Goal: Task Accomplishment & Management: Manage account settings

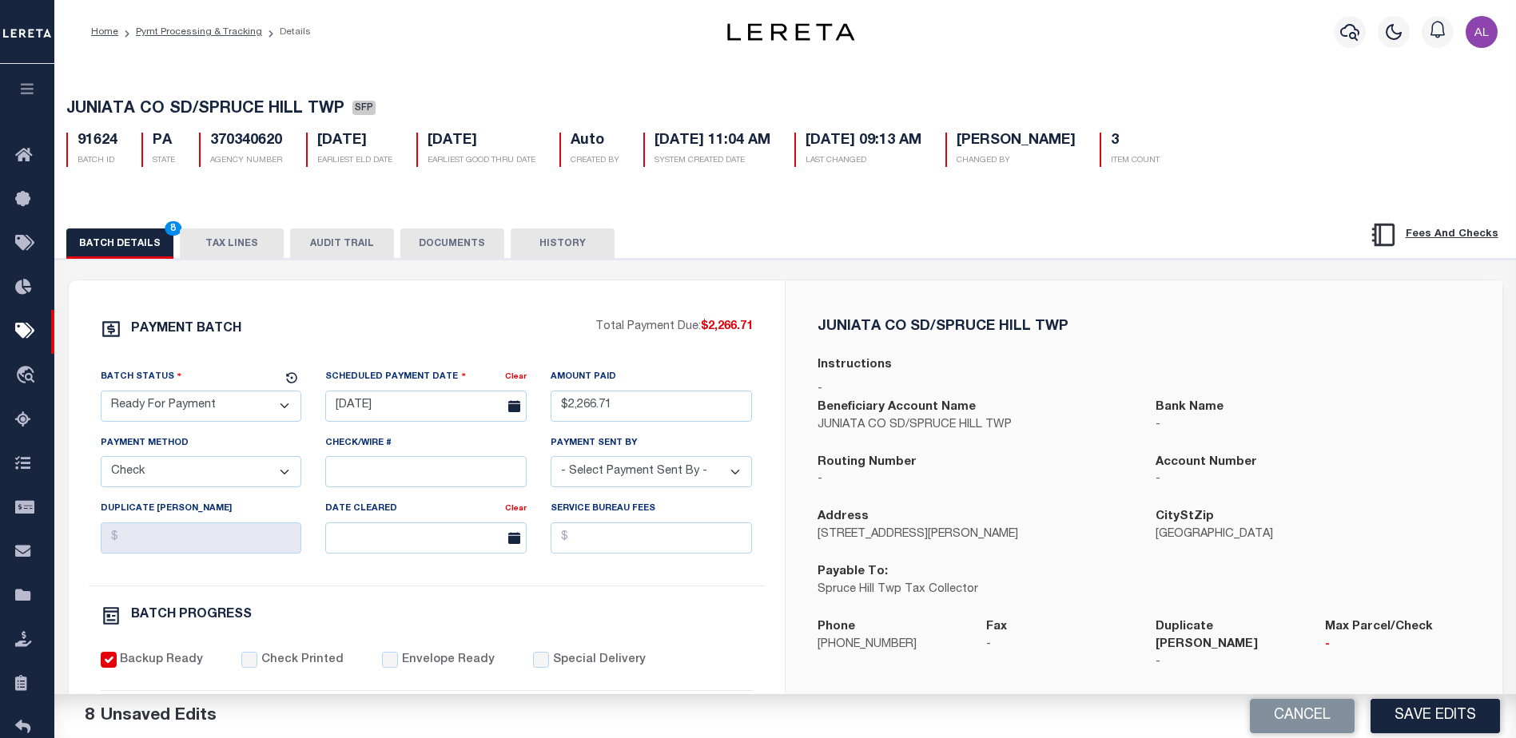
select select "RFP"
select select "CHK"
select select "[PERSON_NAME]"
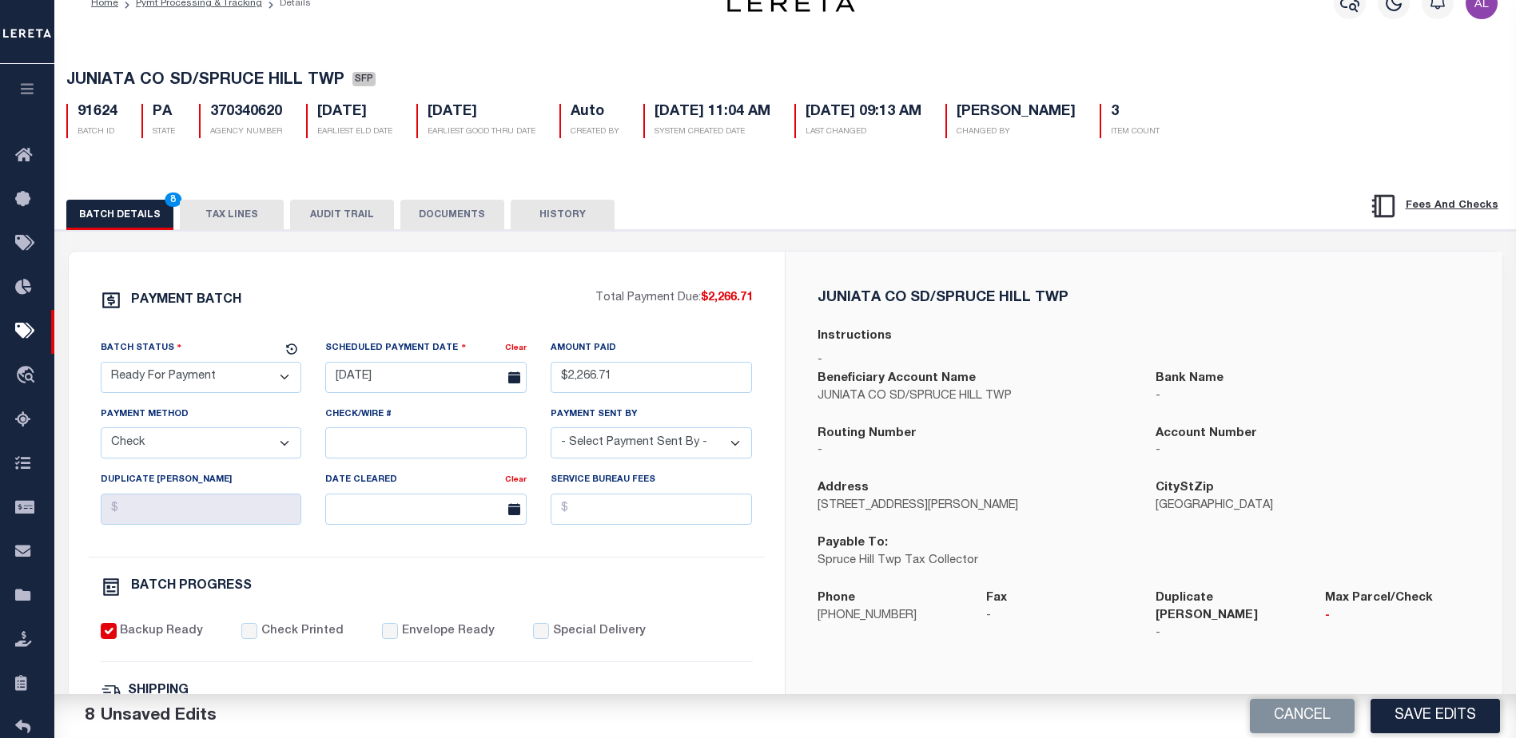
scroll to position [29, 0]
drag, startPoint x: 1435, startPoint y: 714, endPoint x: 1112, endPoint y: 581, distance: 349.8
click at [1414, 702] on button "Save Edits" at bounding box center [1435, 716] width 129 height 34
select select "PA"
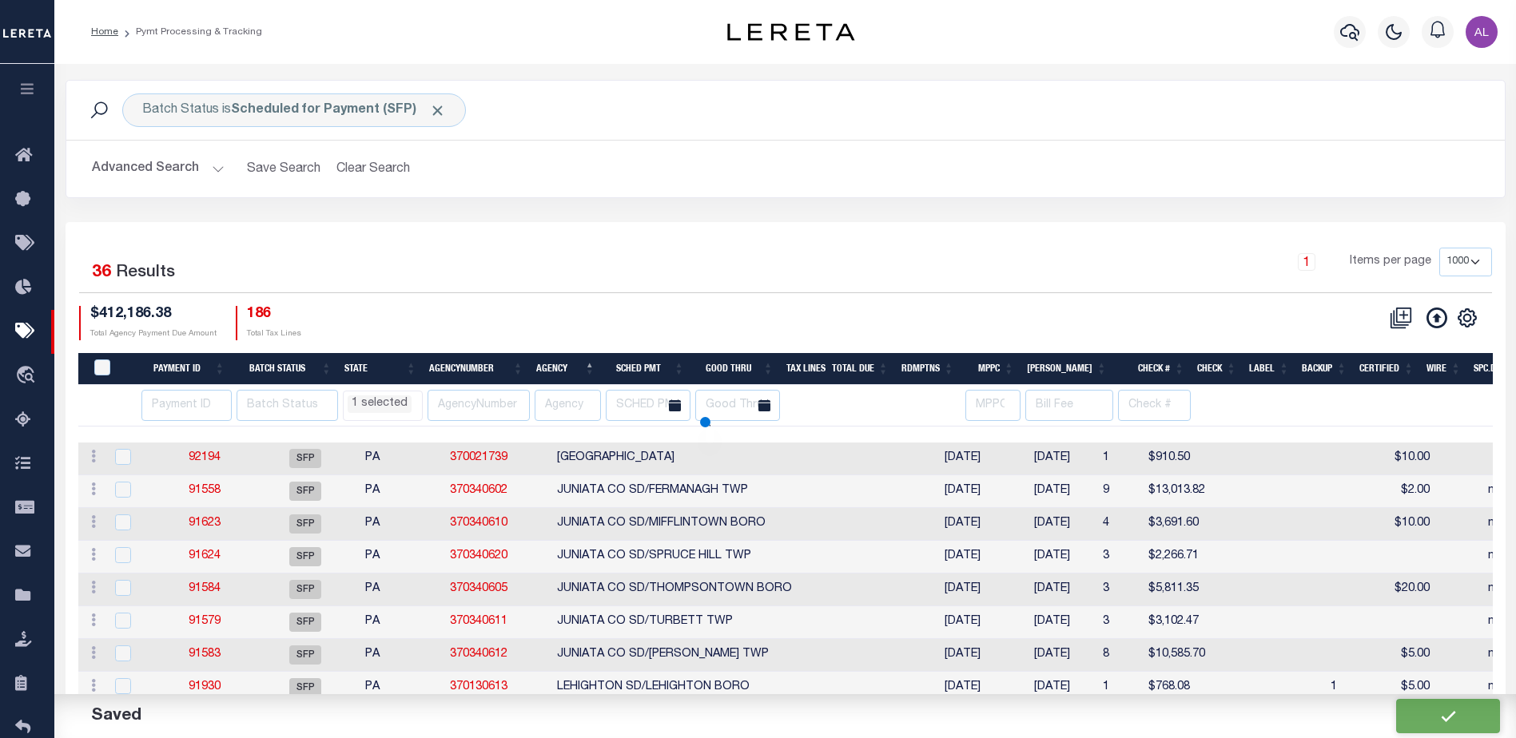
select select "PA"
select select
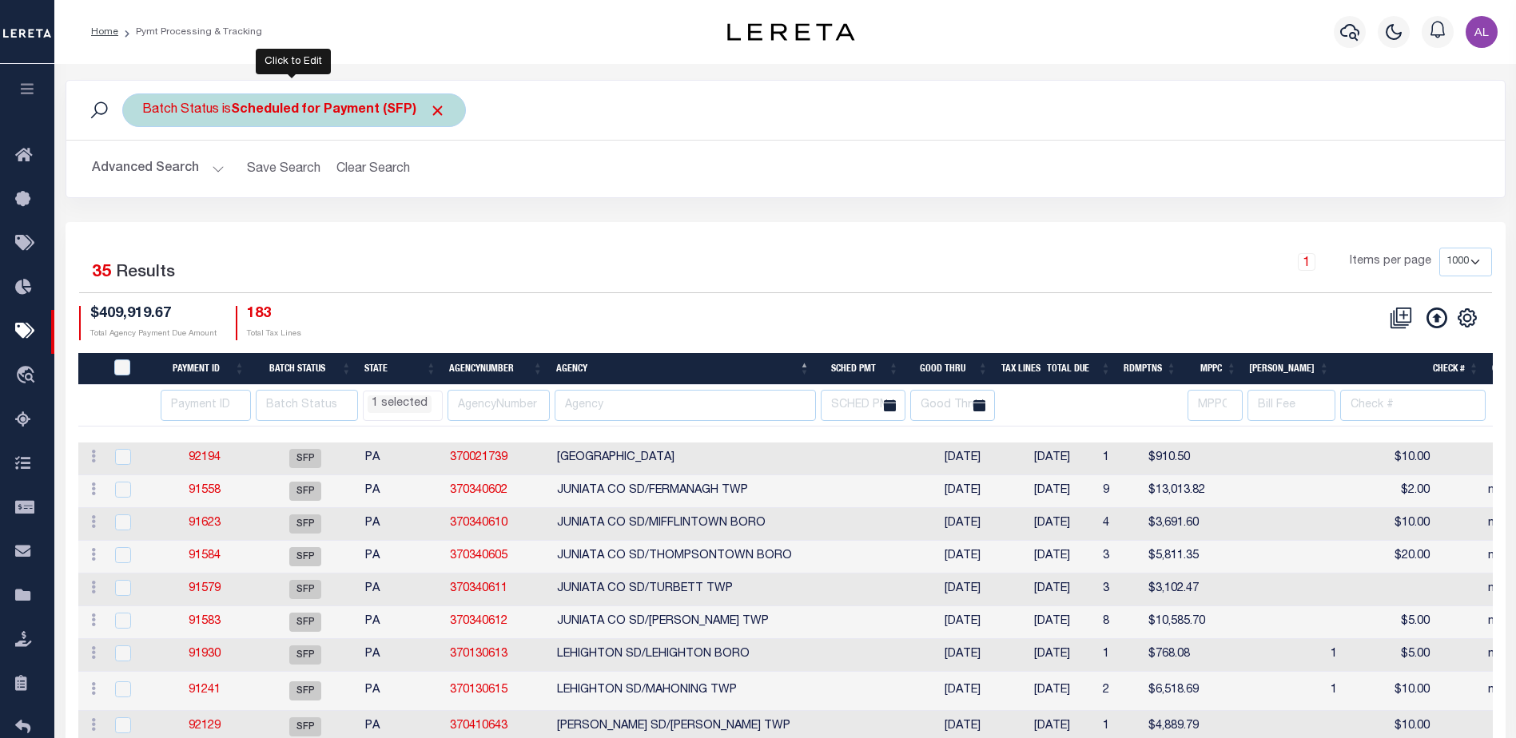
click at [292, 109] on b "Scheduled for Payment (SFP)" at bounding box center [338, 110] width 215 height 13
select select "SFP"
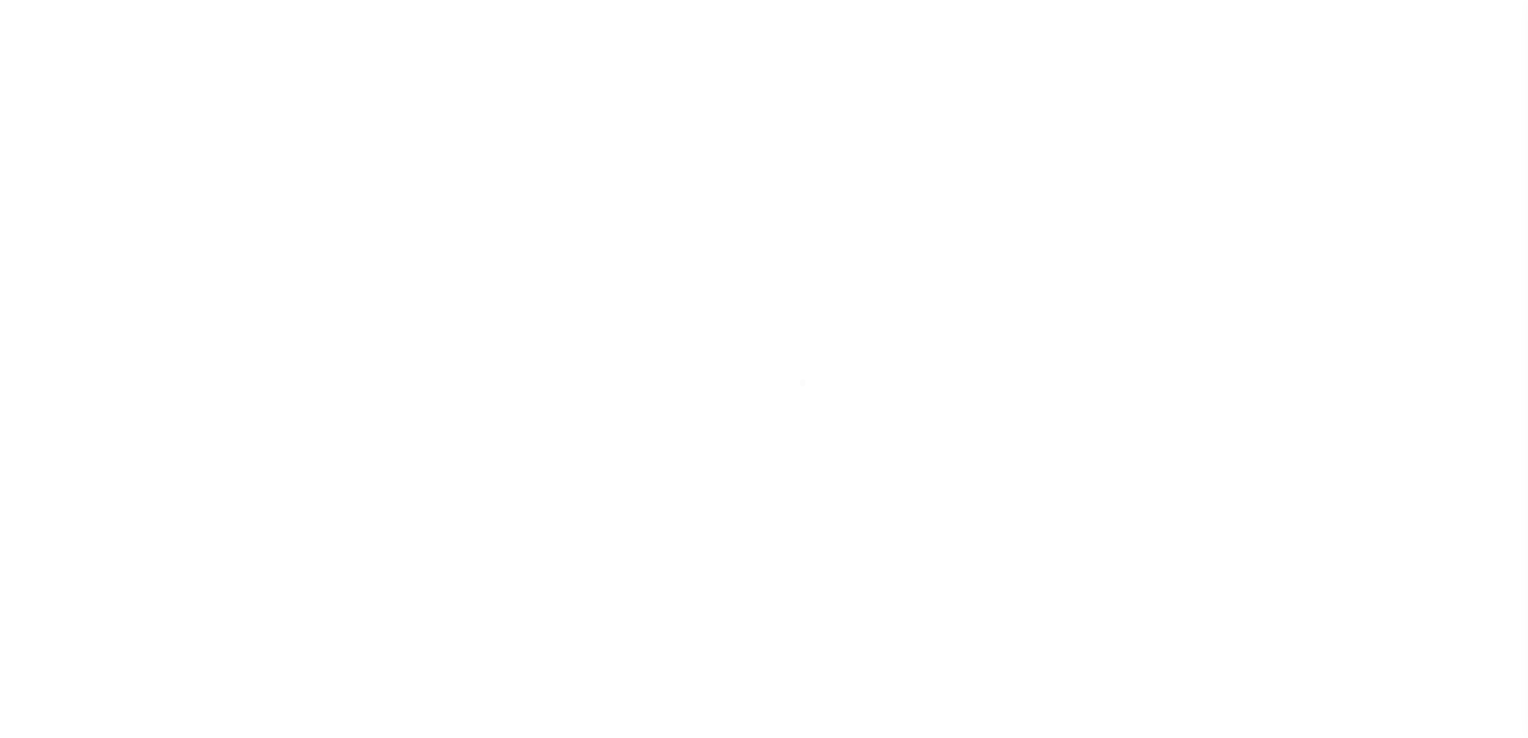
select select "1000"
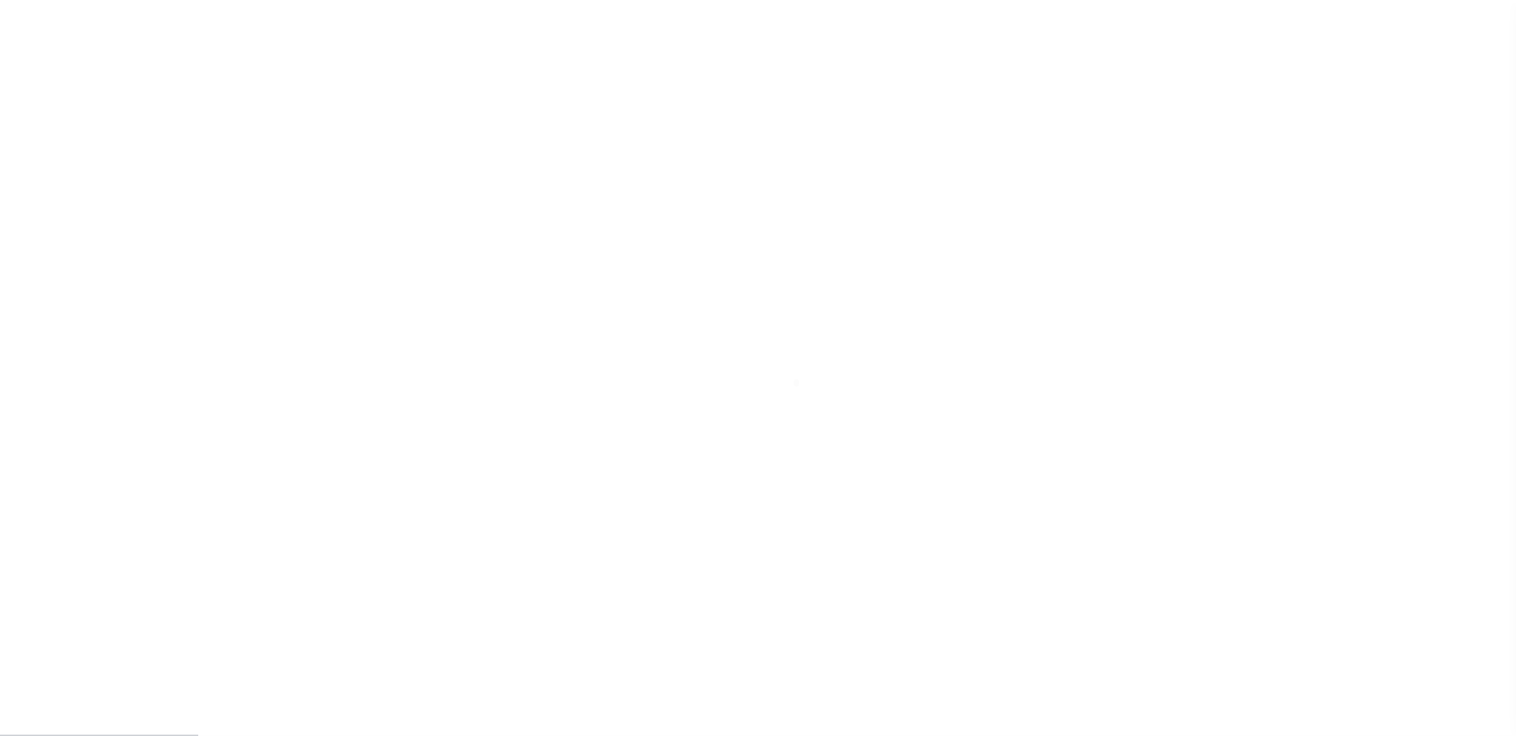
scroll to position [40, 0]
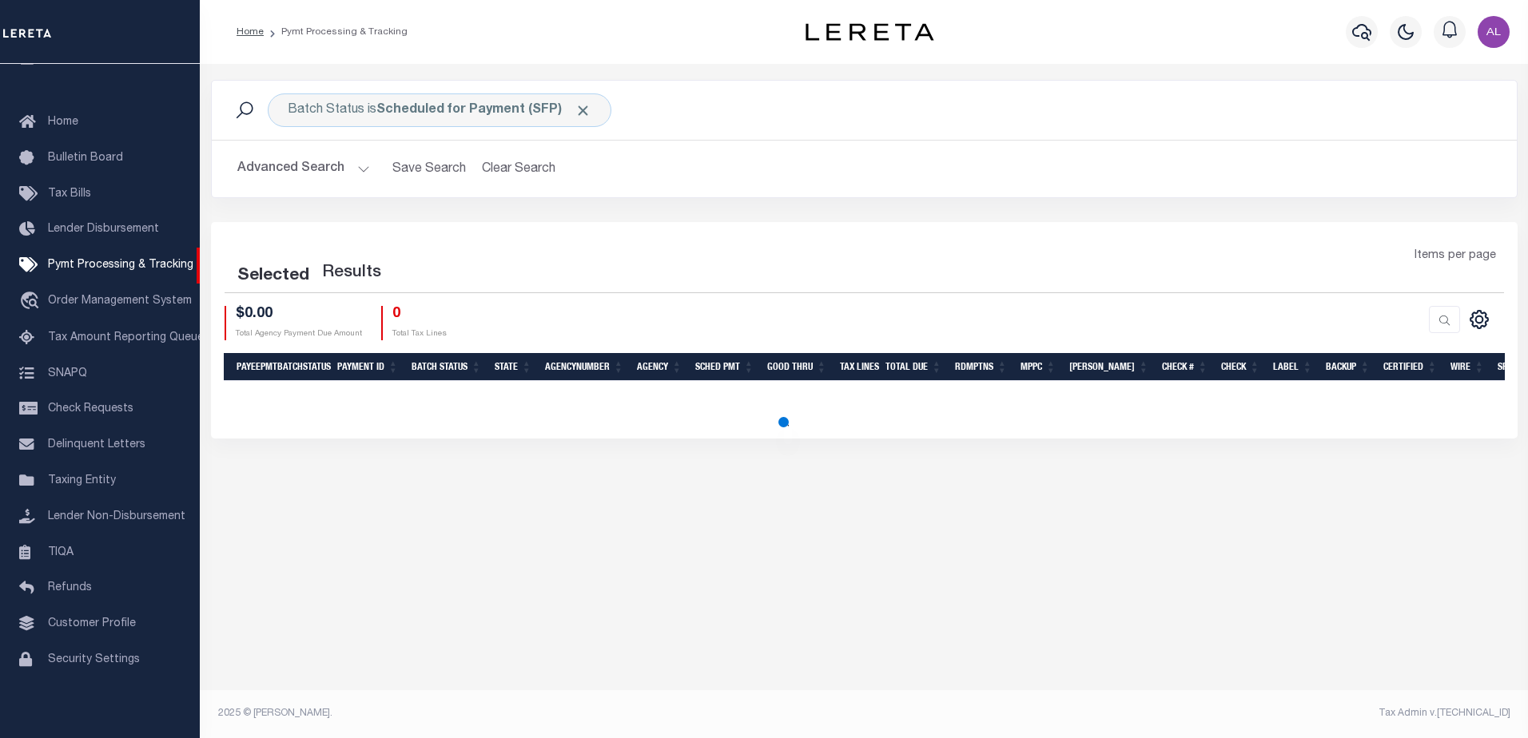
select select "1000"
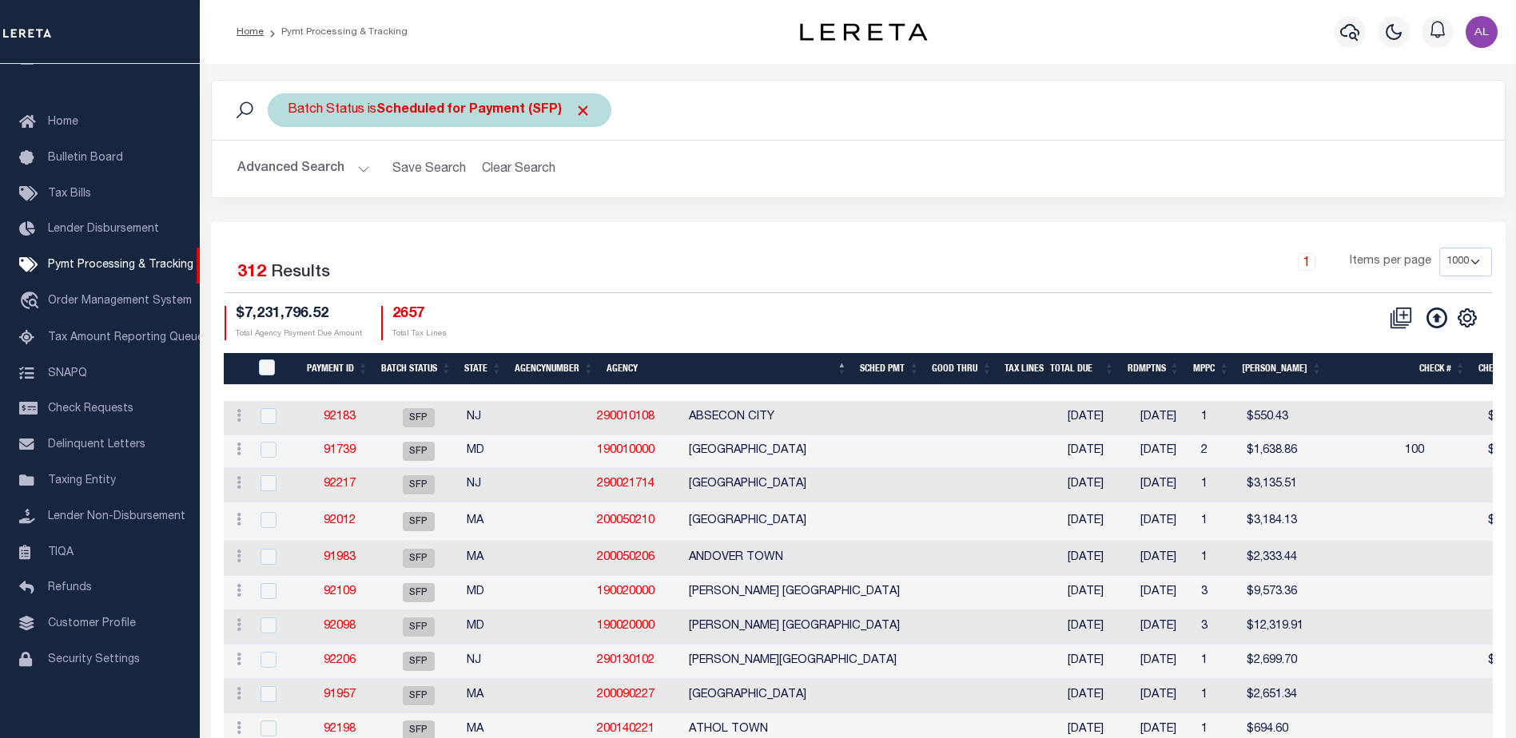
click at [436, 105] on b "Scheduled for Payment (SFP)" at bounding box center [483, 110] width 215 height 13
select select "SFP"
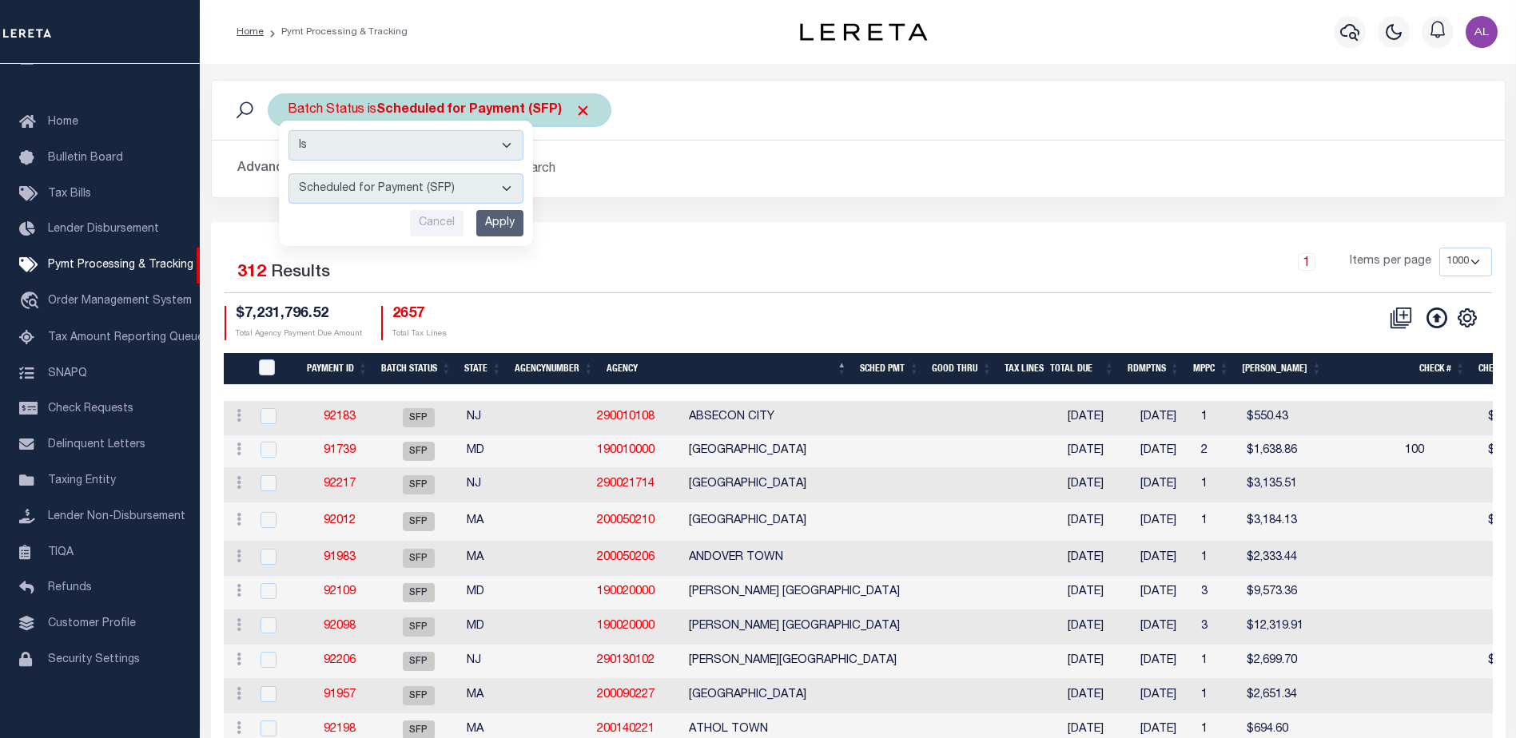
click at [396, 193] on select "Awaiting Funds (AWF) Cleared and Complete (CAC) New Check Needed (NCN) Payment …" at bounding box center [405, 188] width 235 height 30
click at [288, 173] on select "Awaiting Funds (AWF) Cleared and Complete (CAC) New Check Needed (NCN) Payment …" at bounding box center [405, 188] width 235 height 30
click at [519, 212] on input "Apply" at bounding box center [499, 223] width 47 height 26
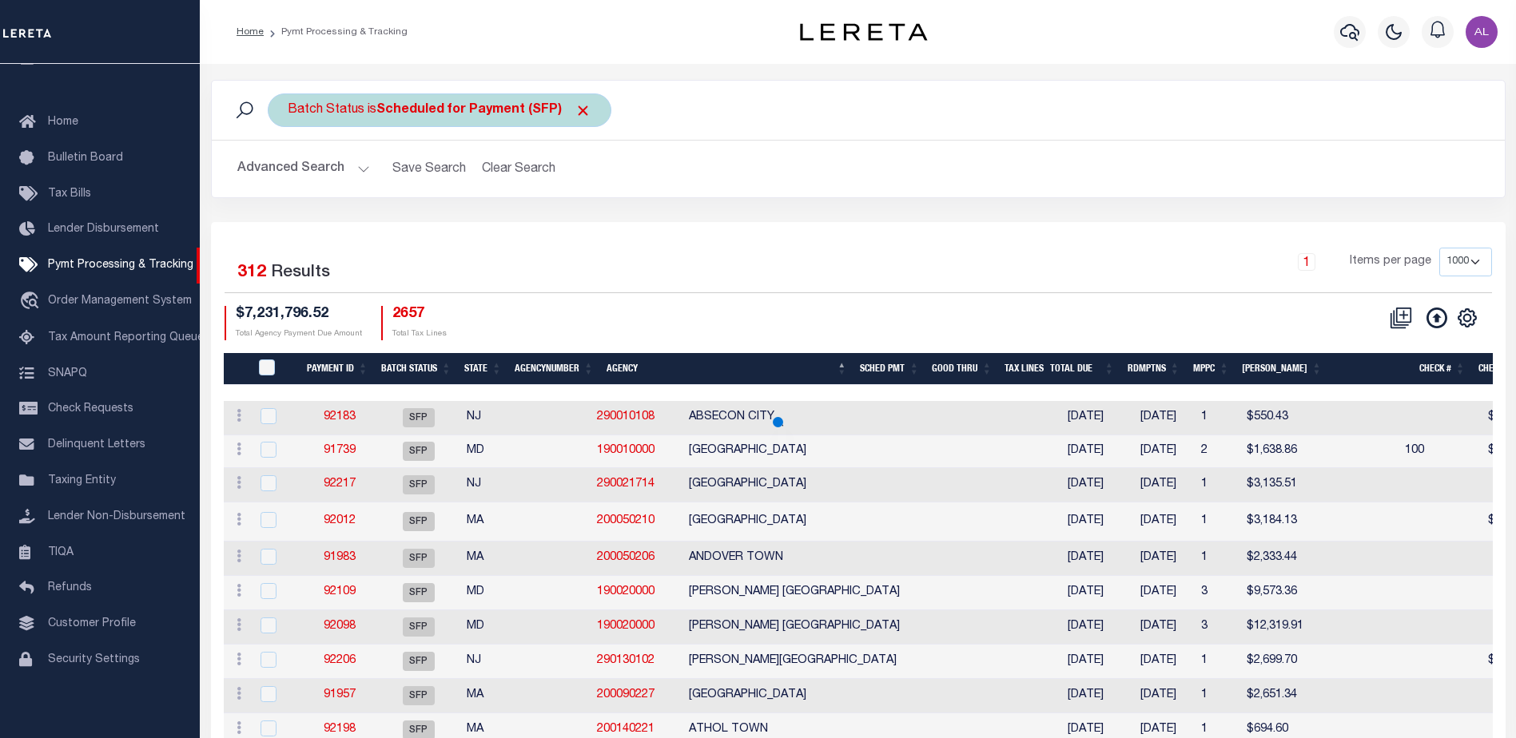
click at [458, 104] on b "Scheduled for Payment (SFP)" at bounding box center [483, 110] width 215 height 13
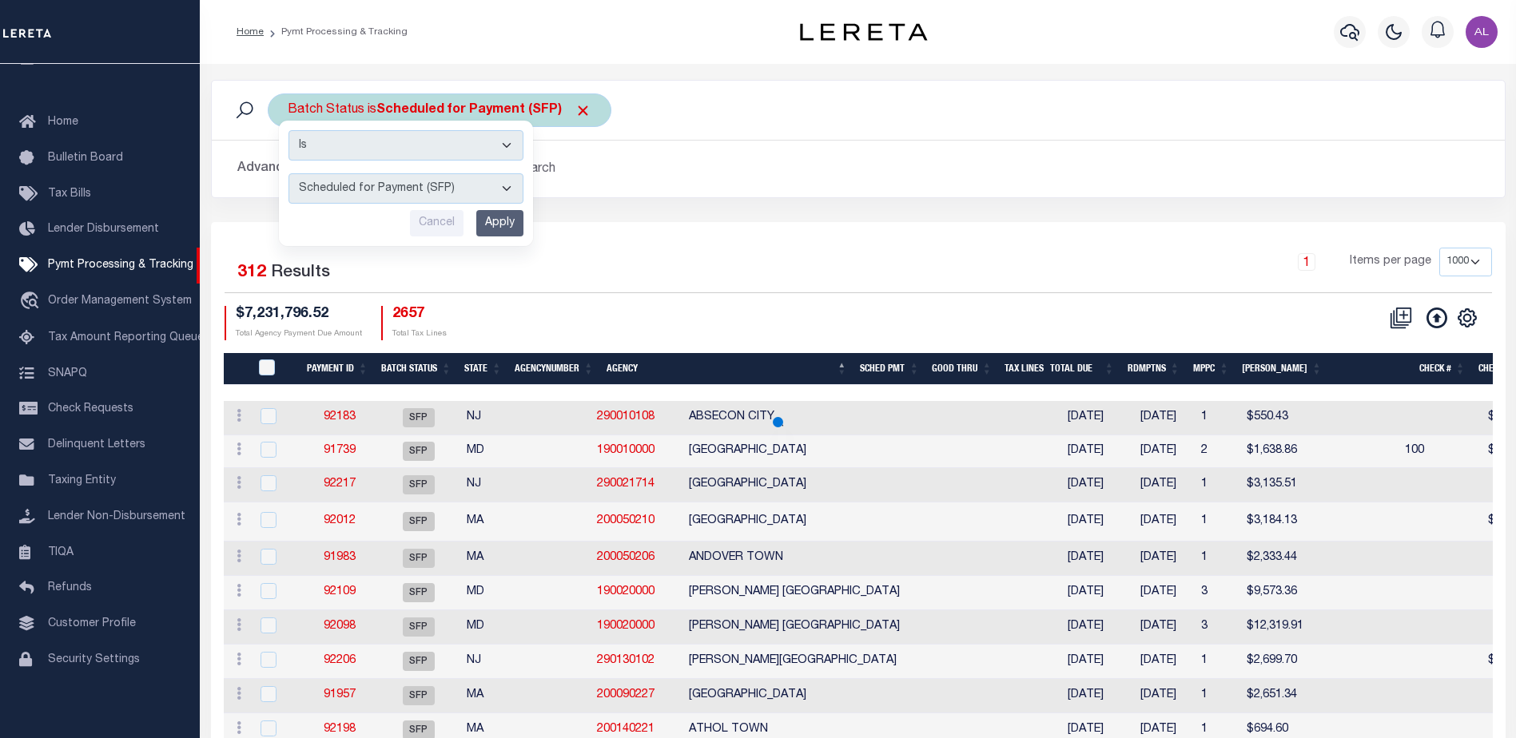
click at [407, 193] on select "Awaiting Funds (AWF) Cleared and Complete (CAC) New Check Needed (NCN) Payment …" at bounding box center [405, 188] width 235 height 30
select select "RFP"
click at [288, 173] on select "Awaiting Funds (AWF) Cleared and Complete (CAC) New Check Needed (NCN) Payment …" at bounding box center [405, 188] width 235 height 30
click at [352, 368] on th "Payment ID" at bounding box center [337, 369] width 74 height 33
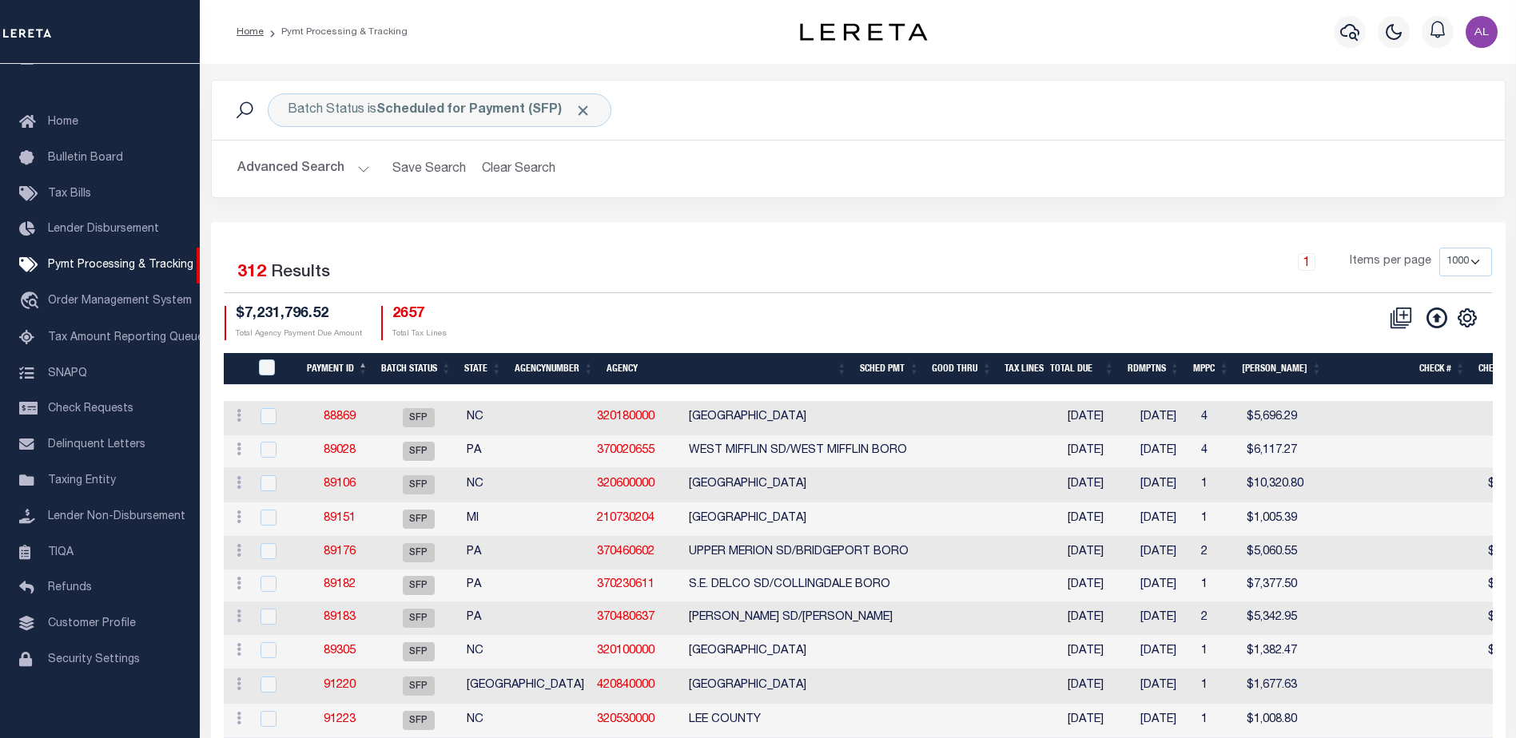
click at [714, 358] on th "Agency" at bounding box center [726, 369] width 253 height 33
click at [484, 101] on div "Batch Status is Scheduled for Payment (SFP) Is Contains Awaiting Funds (AWF) Cl…" at bounding box center [440, 111] width 344 height 34
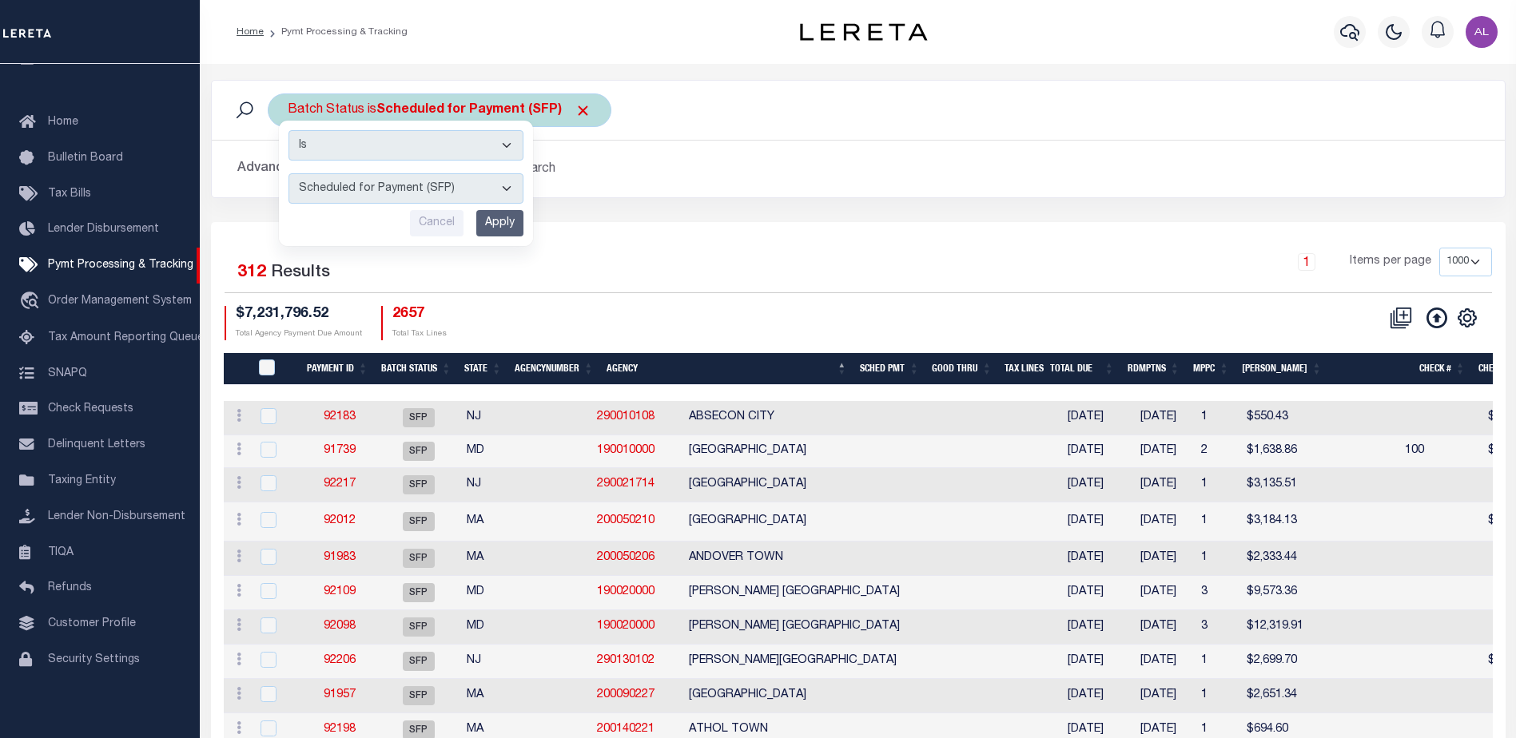
click at [431, 182] on select "Awaiting Funds (AWF) Cleared and Complete (CAC) New Check Needed (NCN) Payment …" at bounding box center [405, 188] width 235 height 30
select select "RFP"
click at [288, 173] on select "Awaiting Funds (AWF) Cleared and Complete (CAC) New Check Needed (NCN) Payment …" at bounding box center [405, 188] width 235 height 30
click at [507, 217] on input "Apply" at bounding box center [499, 223] width 47 height 26
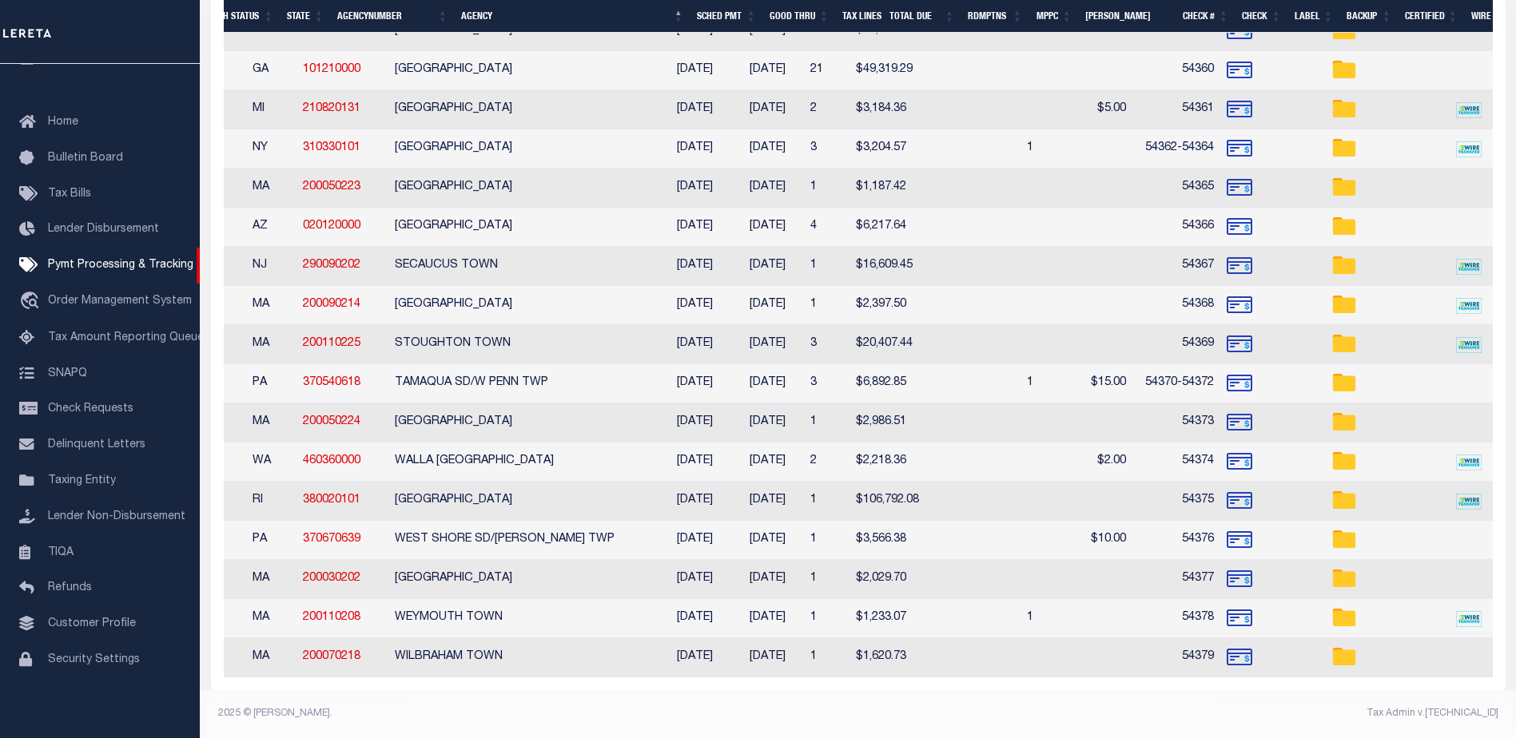
scroll to position [0, 0]
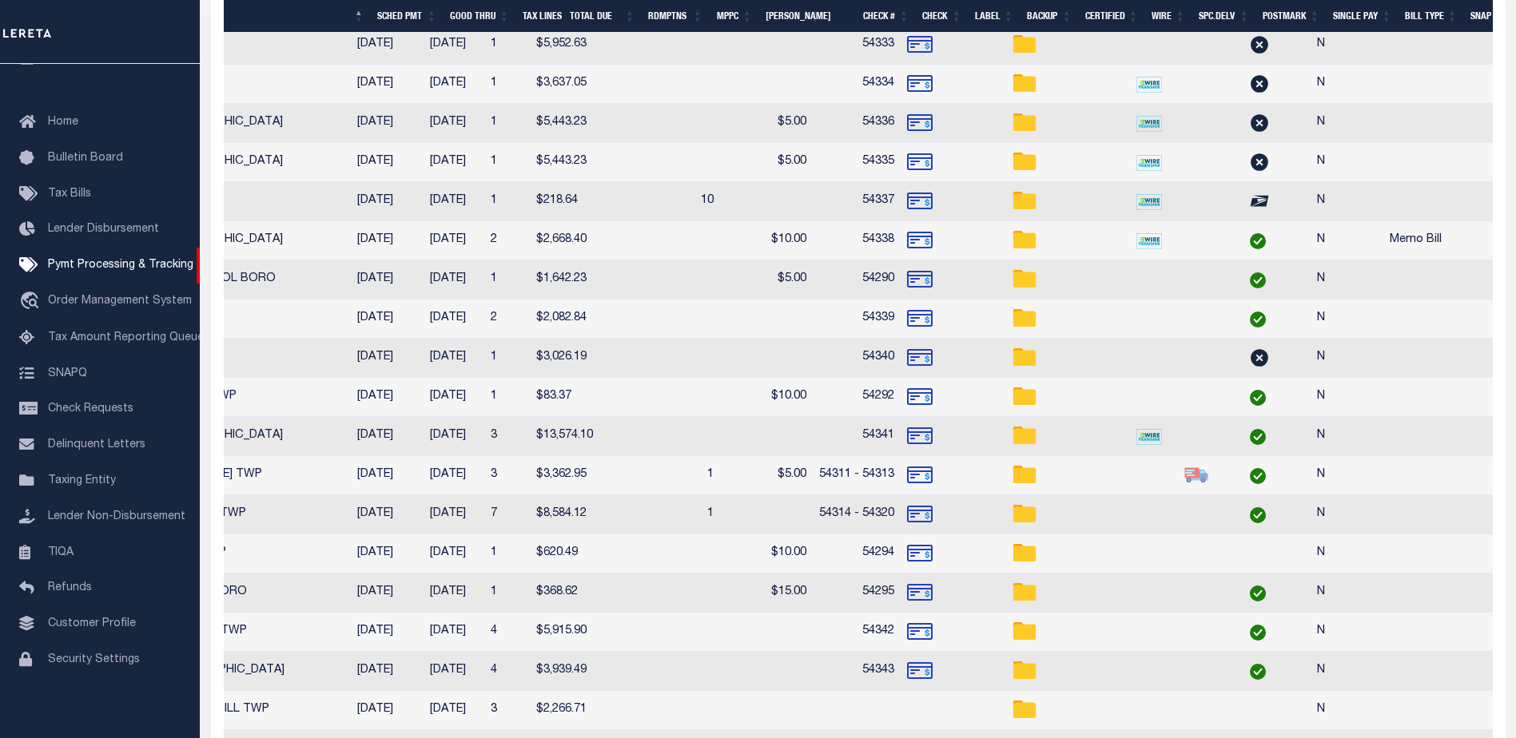
drag, startPoint x: 846, startPoint y: 38, endPoint x: 615, endPoint y: 26, distance: 230.5
click at [499, 30] on body "Home Pymt Processing & Tracking Profile" at bounding box center [758, 548] width 1516 height 2756
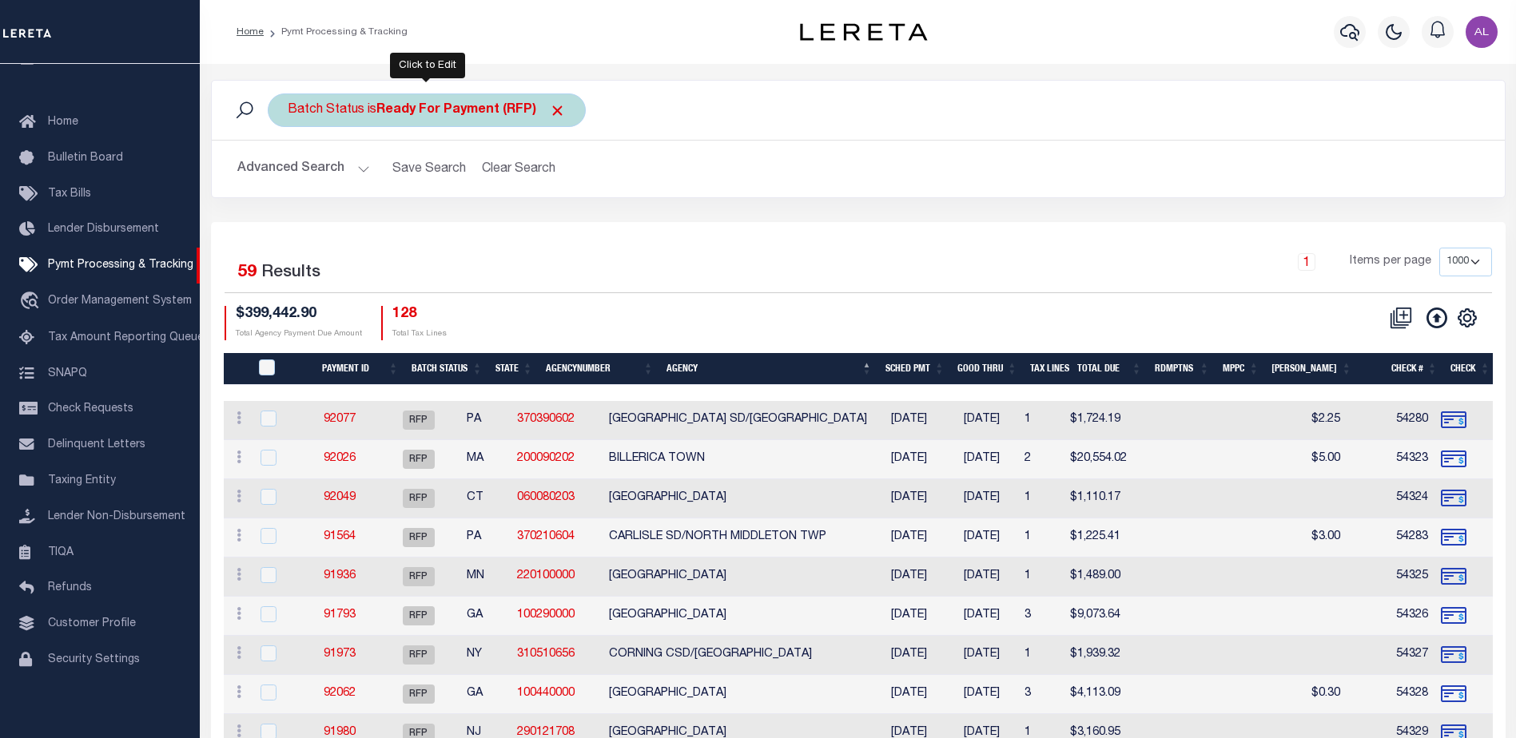
click at [427, 120] on div "Batch Status is Ready For Payment (RFP)" at bounding box center [427, 111] width 318 height 34
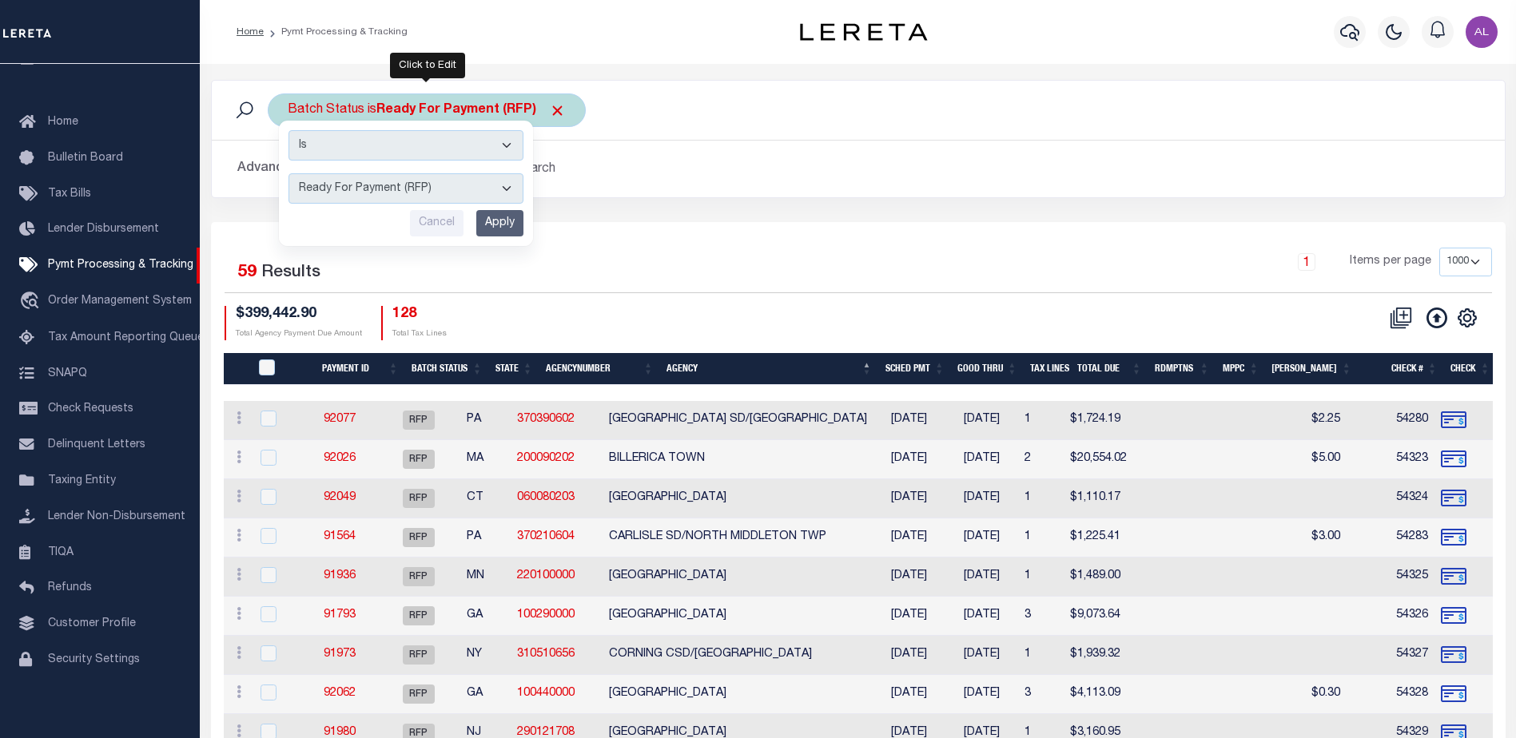
click at [395, 183] on select "Awaiting Funds (AWF) Cleared and Complete (CAC) New Check Needed (NCN) Payment …" at bounding box center [405, 188] width 235 height 30
select select "SFP"
click at [288, 173] on select "Awaiting Funds (AWF) Cleared and Complete (CAC) New Check Needed (NCN) Payment …" at bounding box center [405, 188] width 235 height 30
click at [511, 229] on input "Apply" at bounding box center [499, 223] width 47 height 26
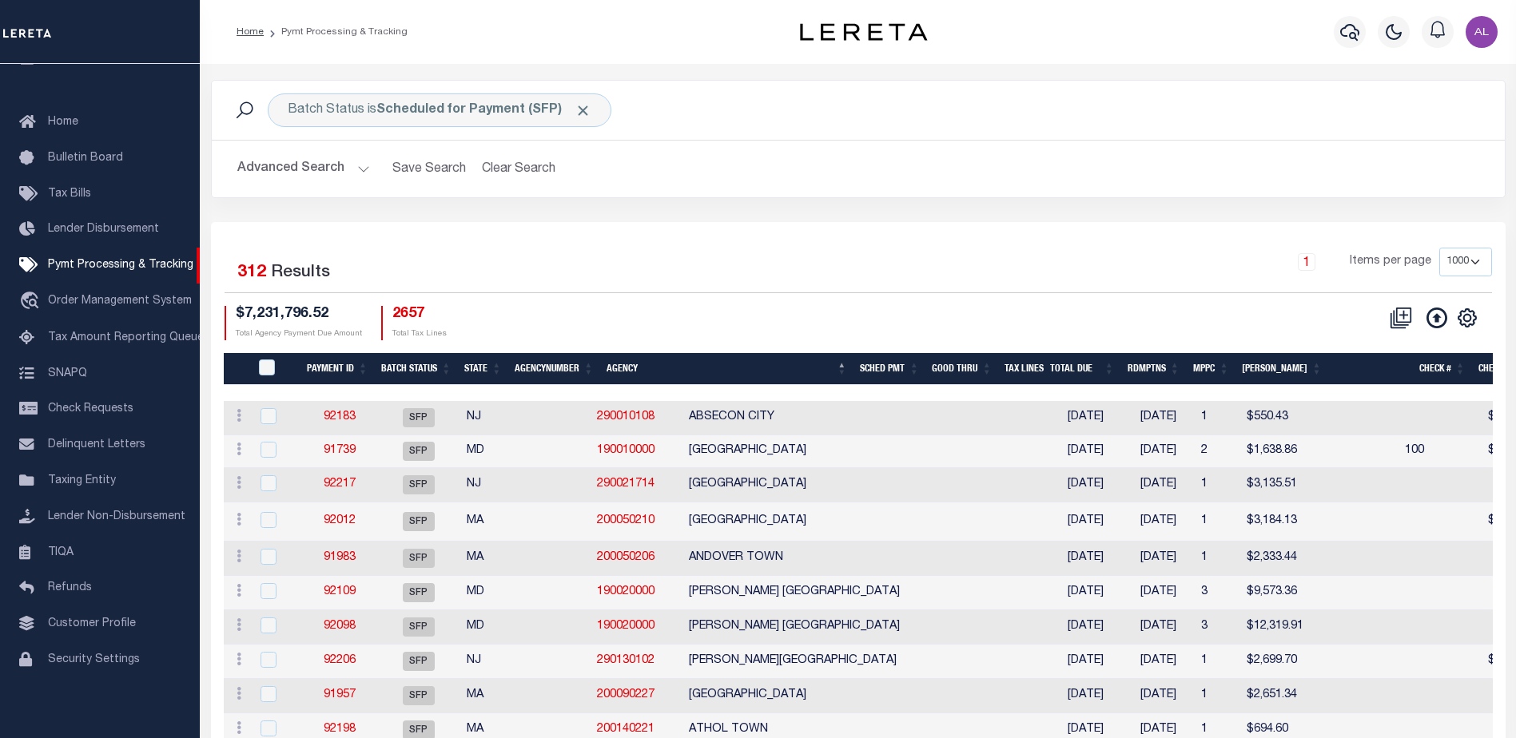
click at [991, 364] on th "Good Thru" at bounding box center [961, 369] width 73 height 33
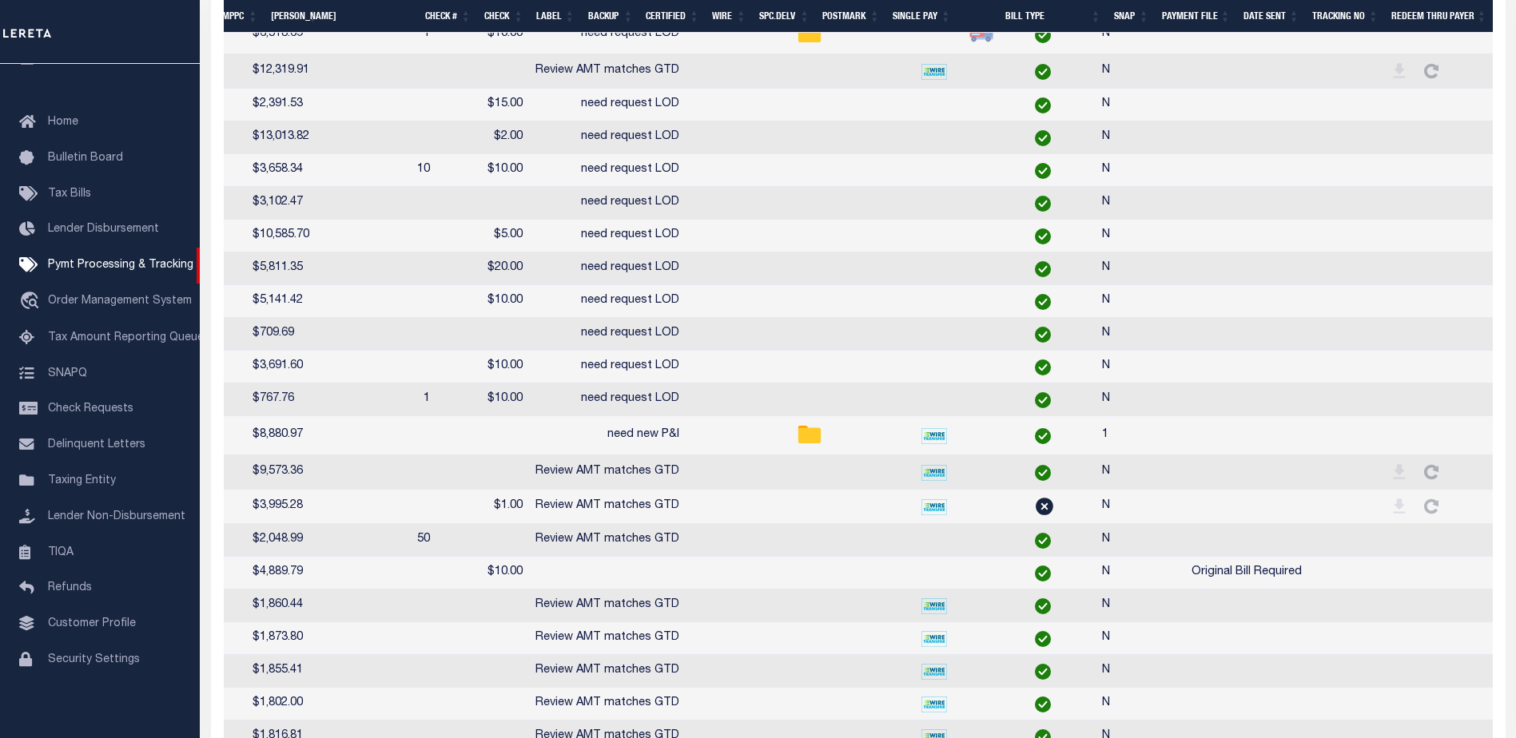
scroll to position [0, 784]
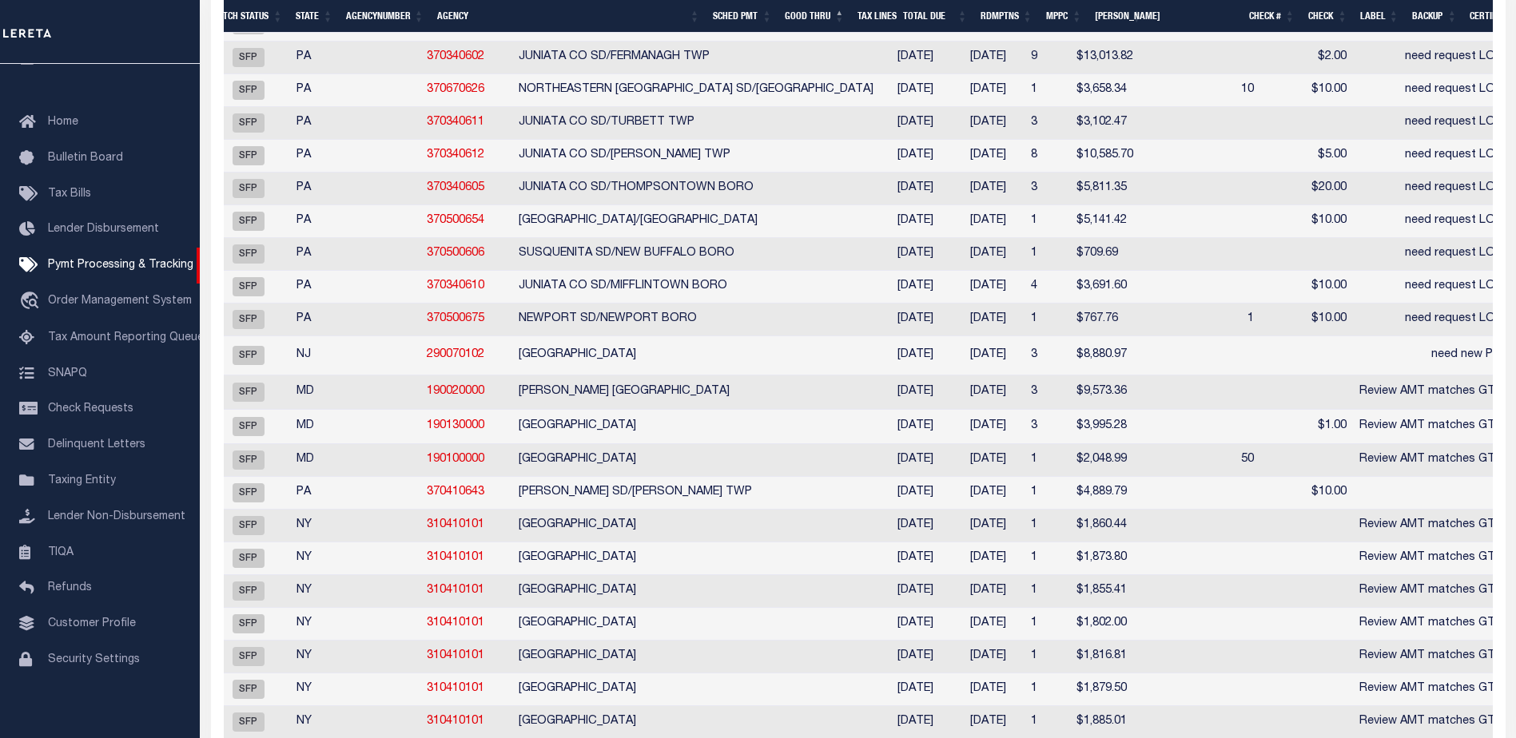
click at [952, 452] on td "09/30/2025" at bounding box center [988, 460] width 73 height 33
checkbox input "true"
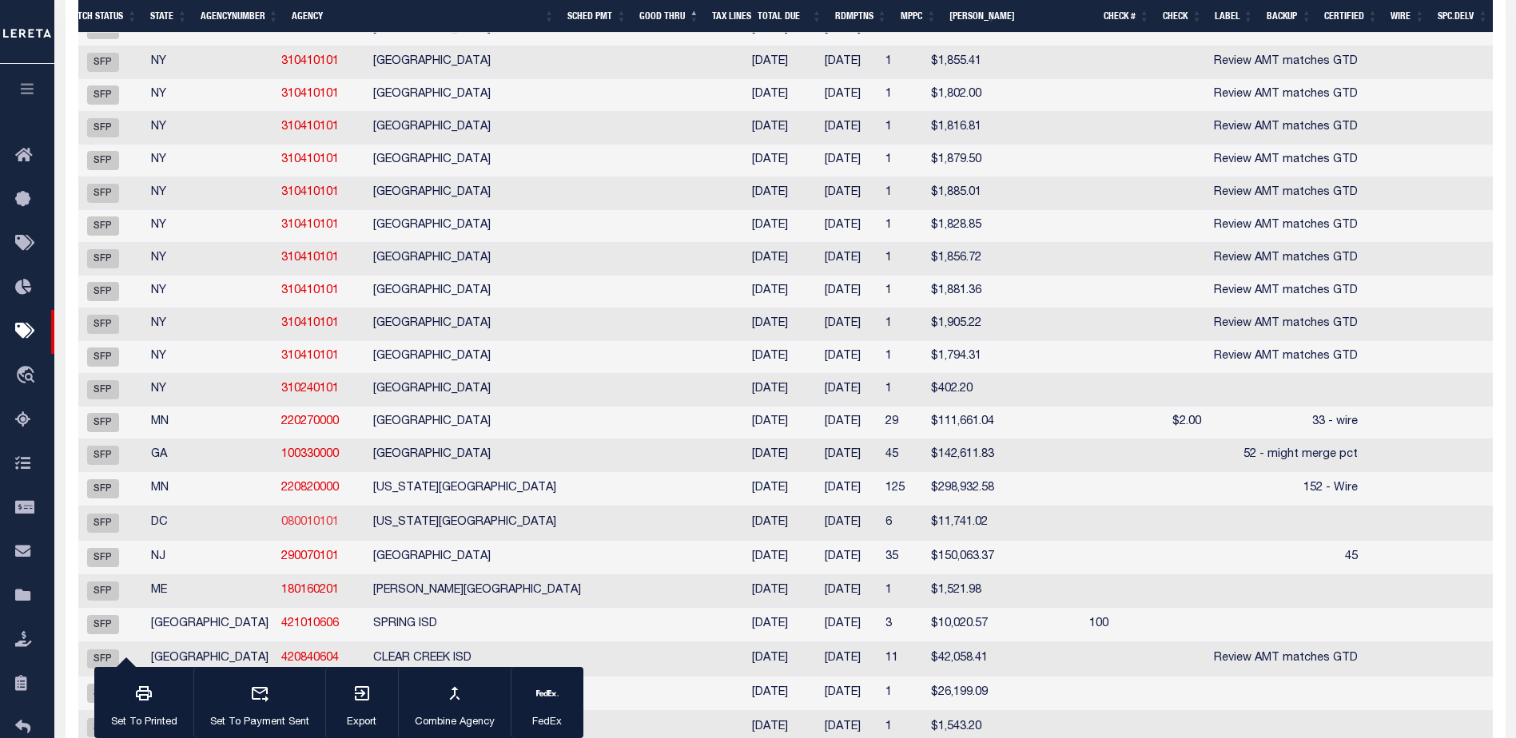
click at [281, 528] on link "080010101" at bounding box center [310, 522] width 58 height 11
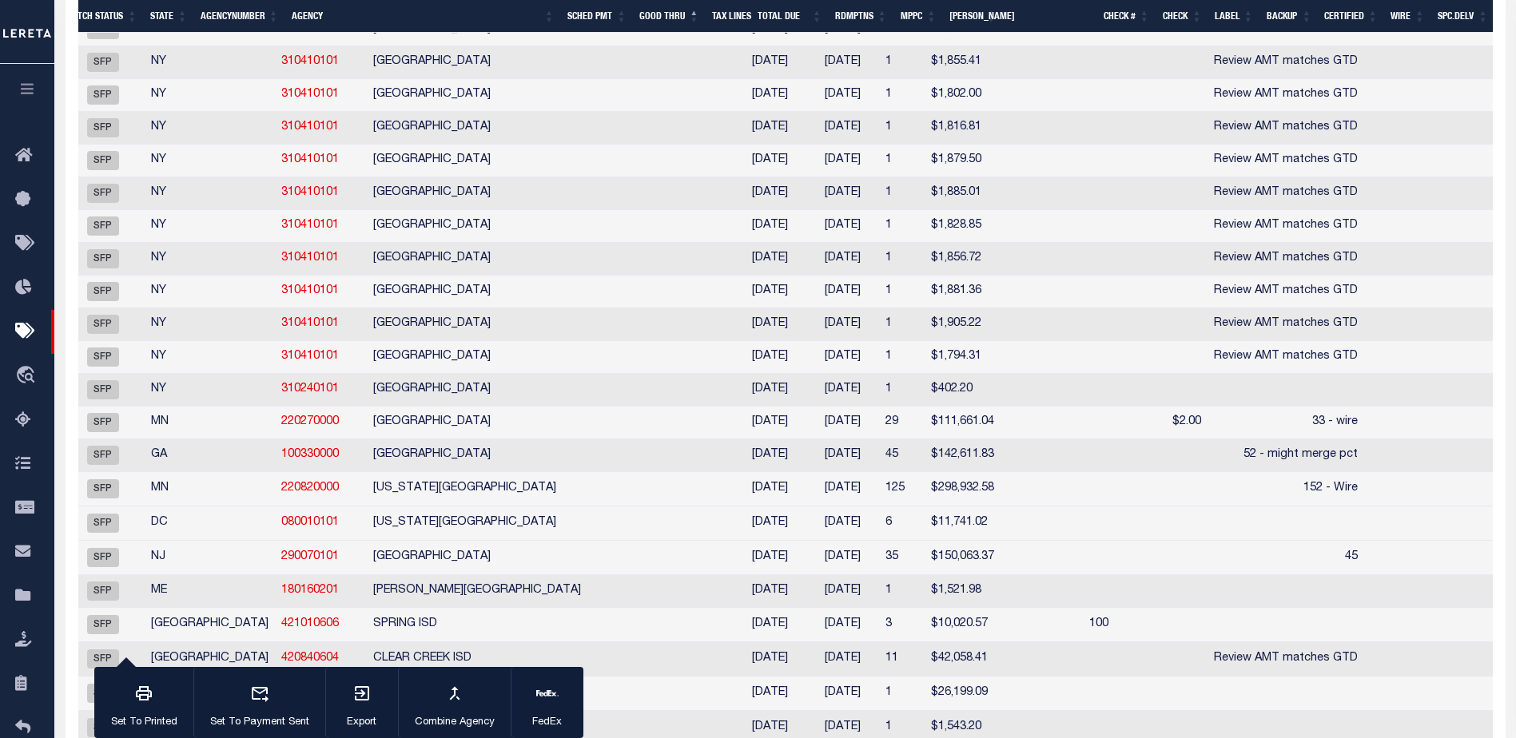
click at [281, 528] on link "080010101" at bounding box center [310, 522] width 58 height 11
checkbox input "false"
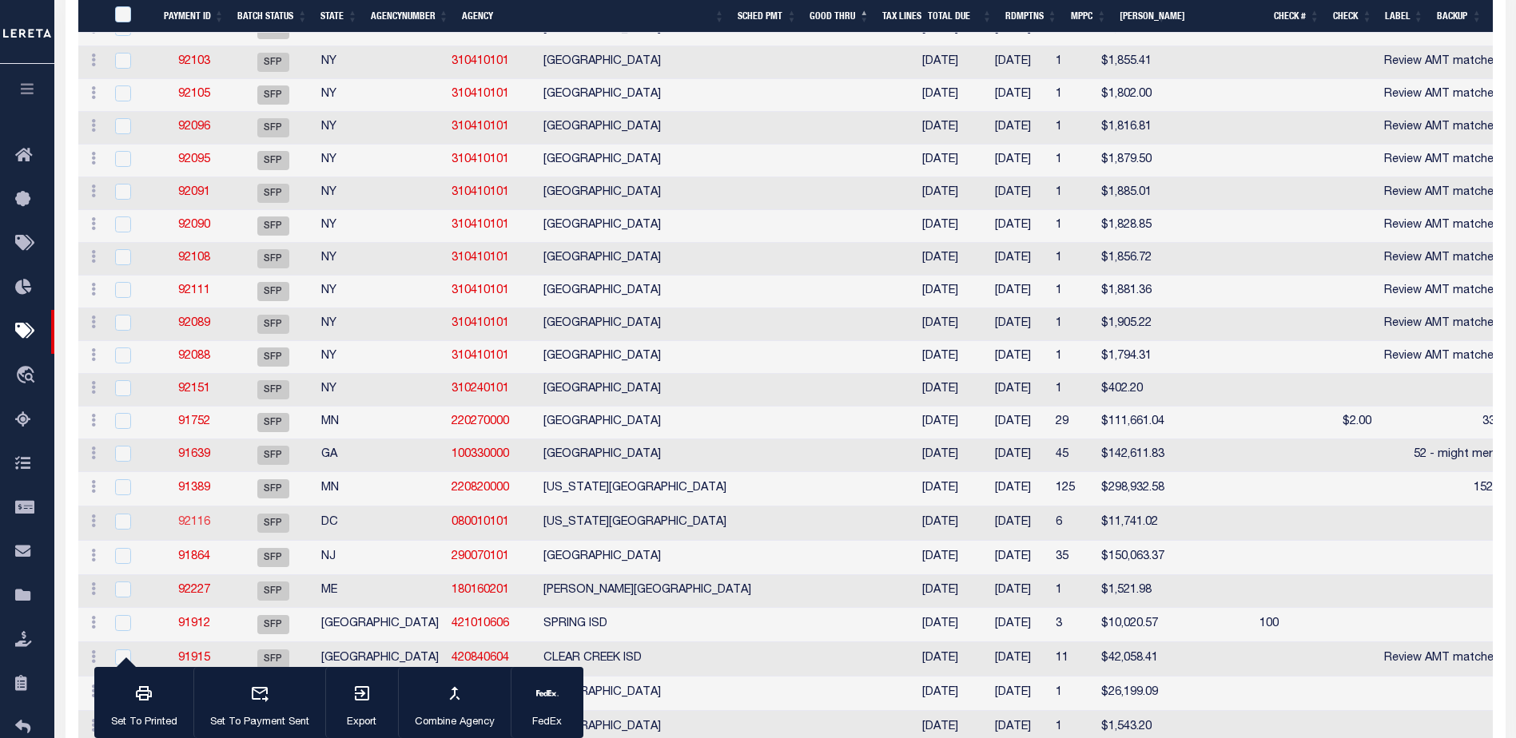
click at [195, 528] on link "92116" at bounding box center [194, 522] width 32 height 11
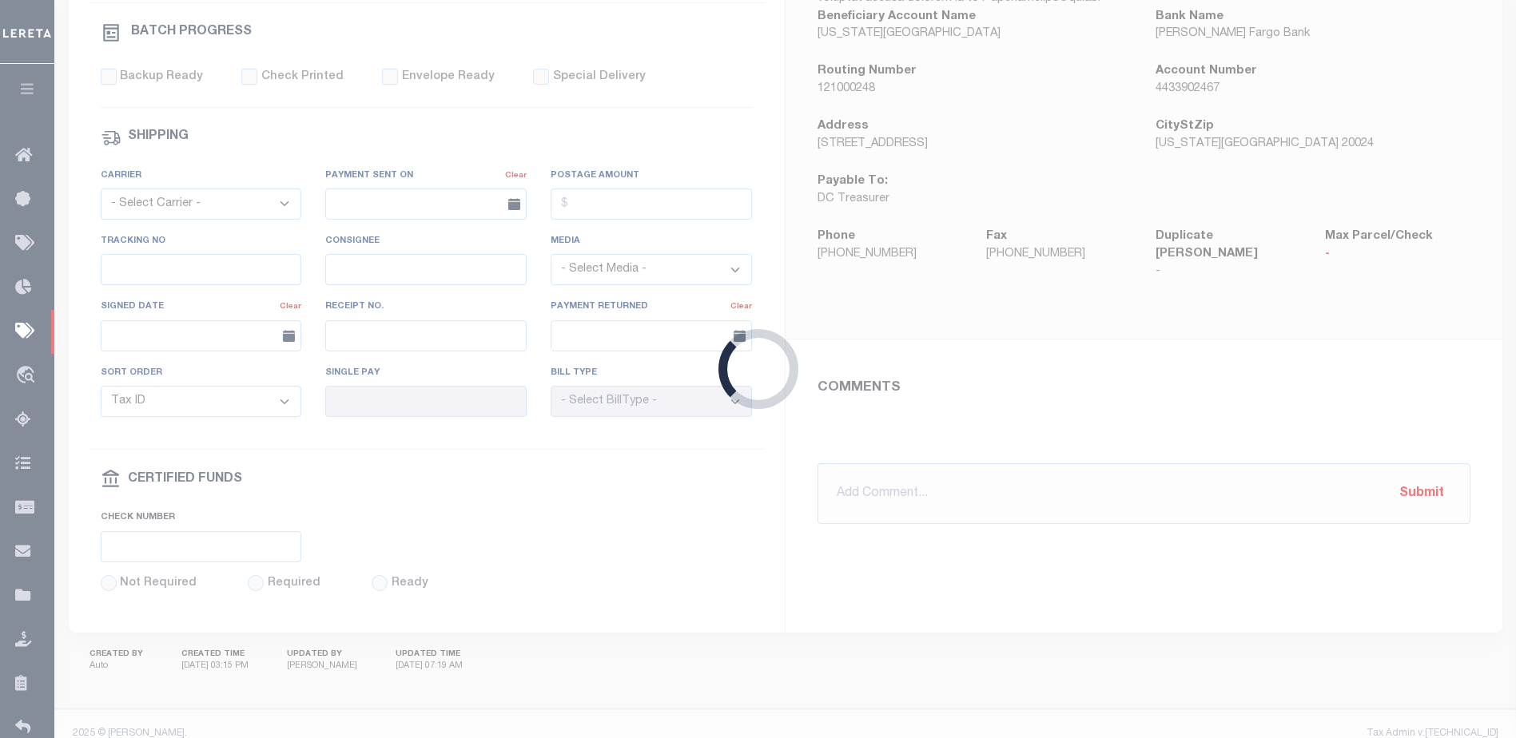
select select "SFP"
type input "03/21/2025"
type input "Gloria"
type input "N"
radio input "true"
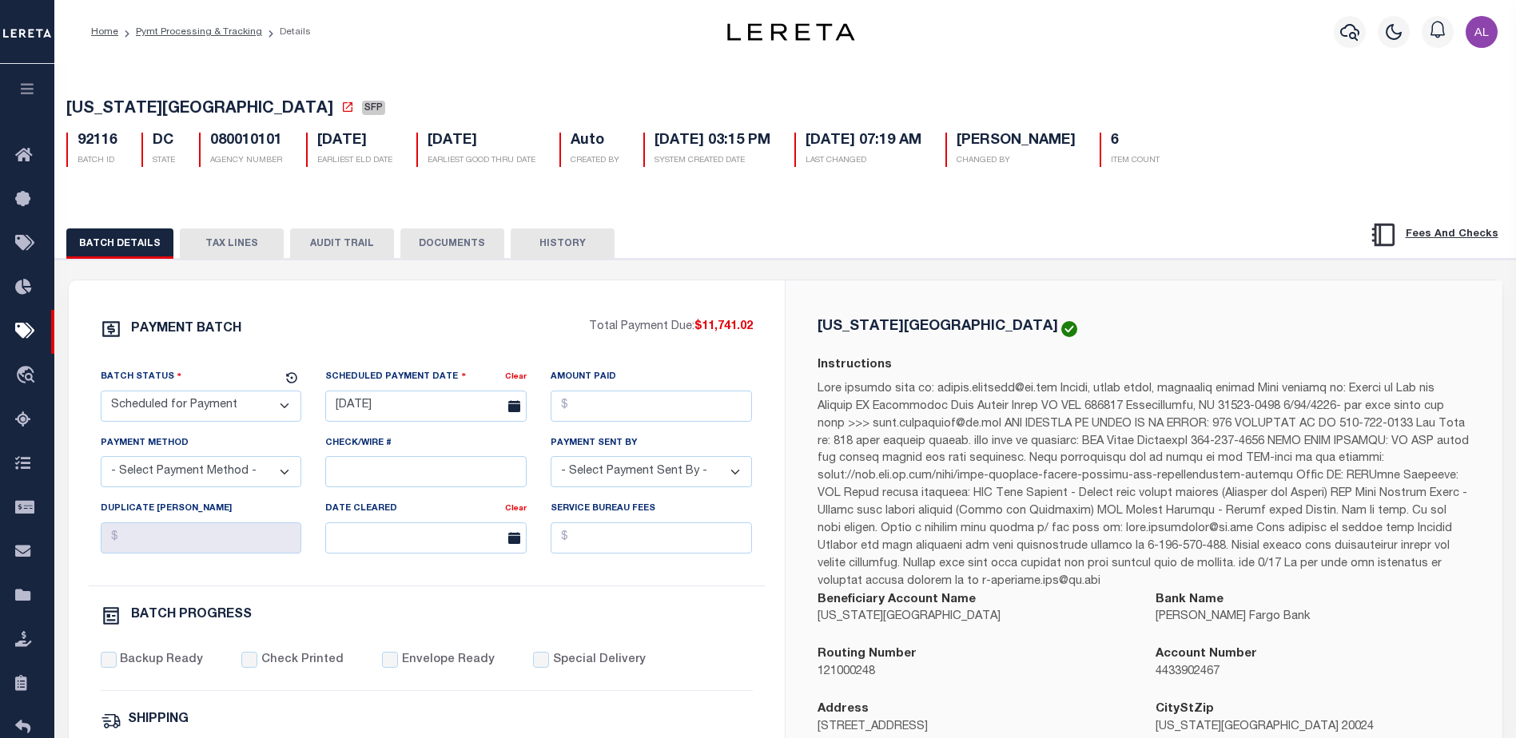
click at [259, 244] on button "TAX LINES" at bounding box center [232, 244] width 104 height 30
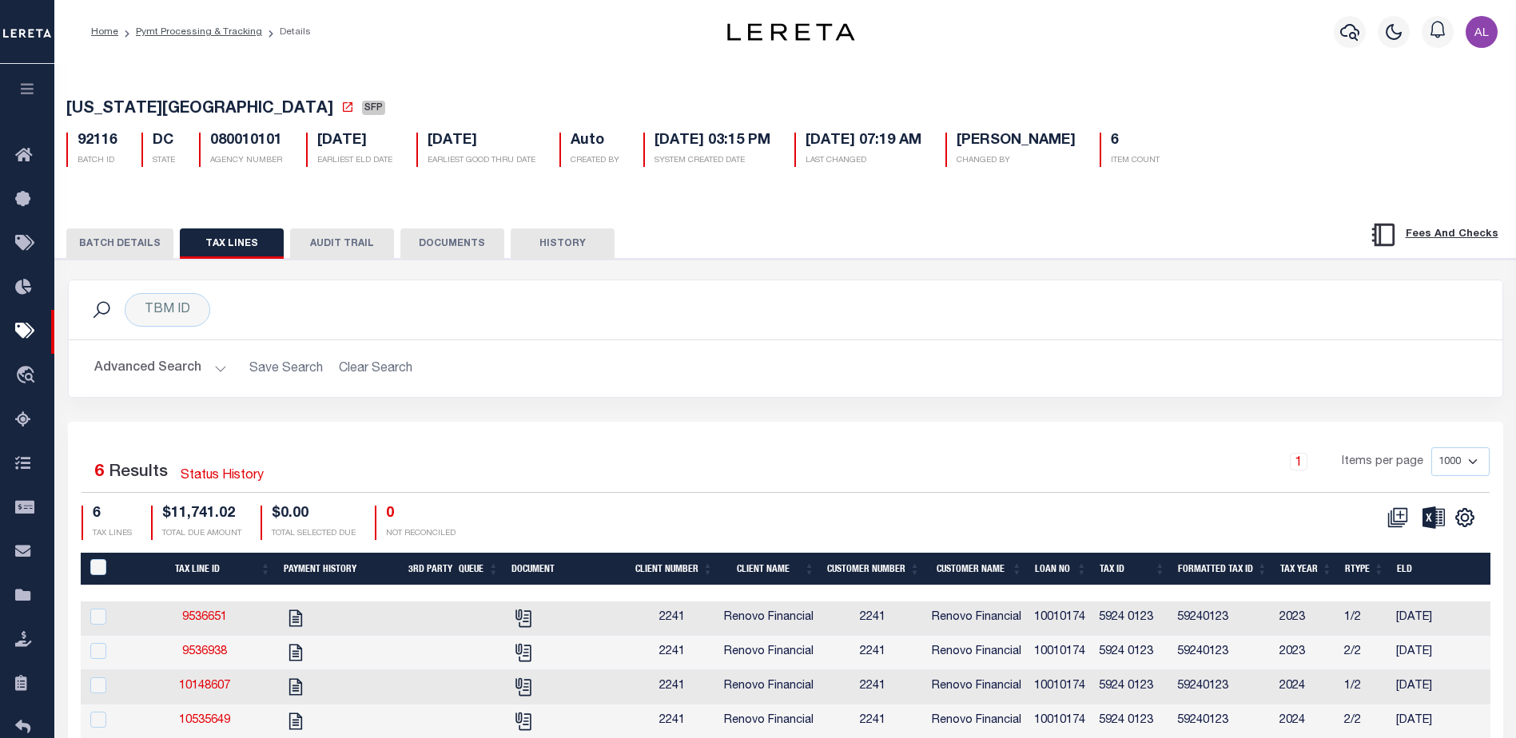
scroll to position [216, 0]
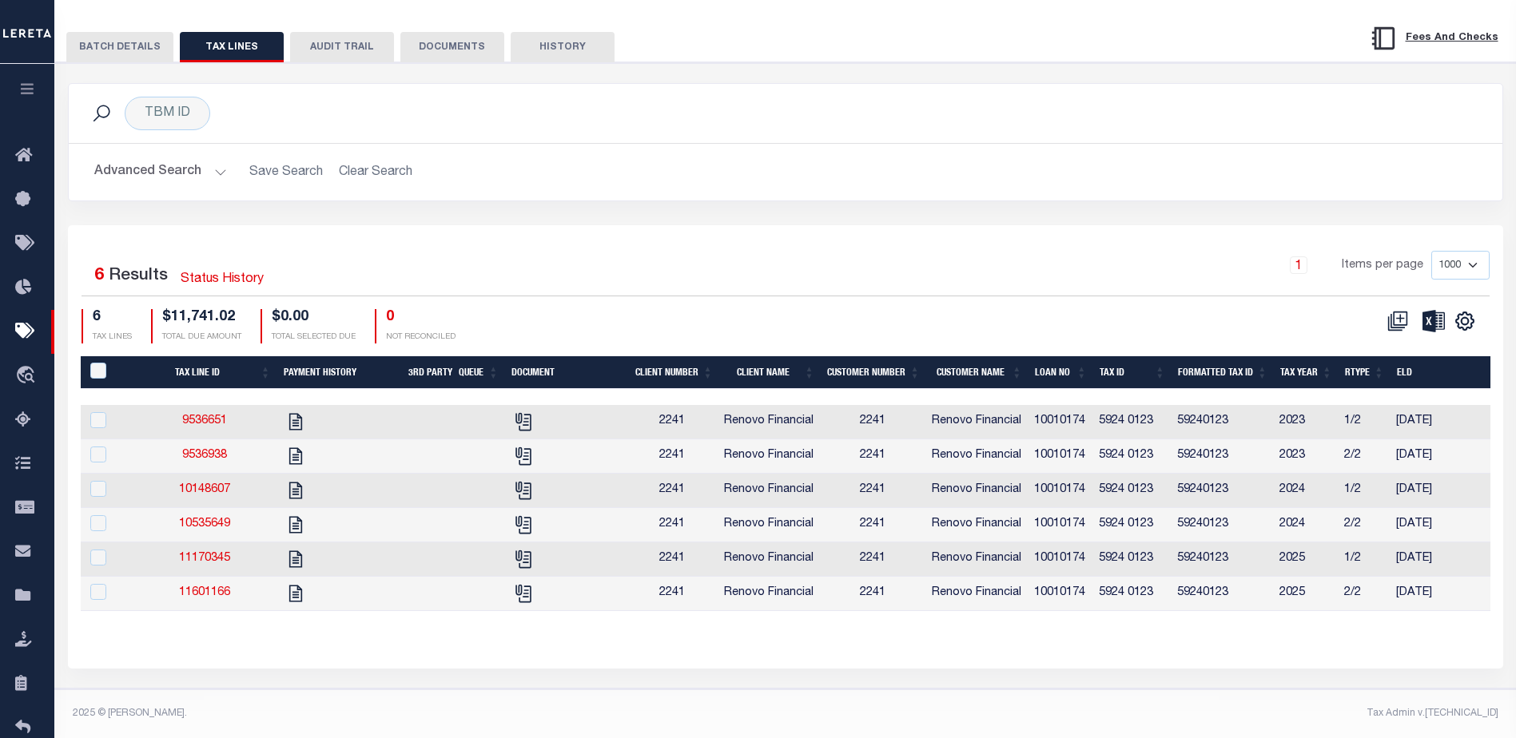
click at [1088, 627] on div "Tax Line ID Payment History 3rd Party Queue Document Client Number Client Name …" at bounding box center [786, 496] width 1410 height 281
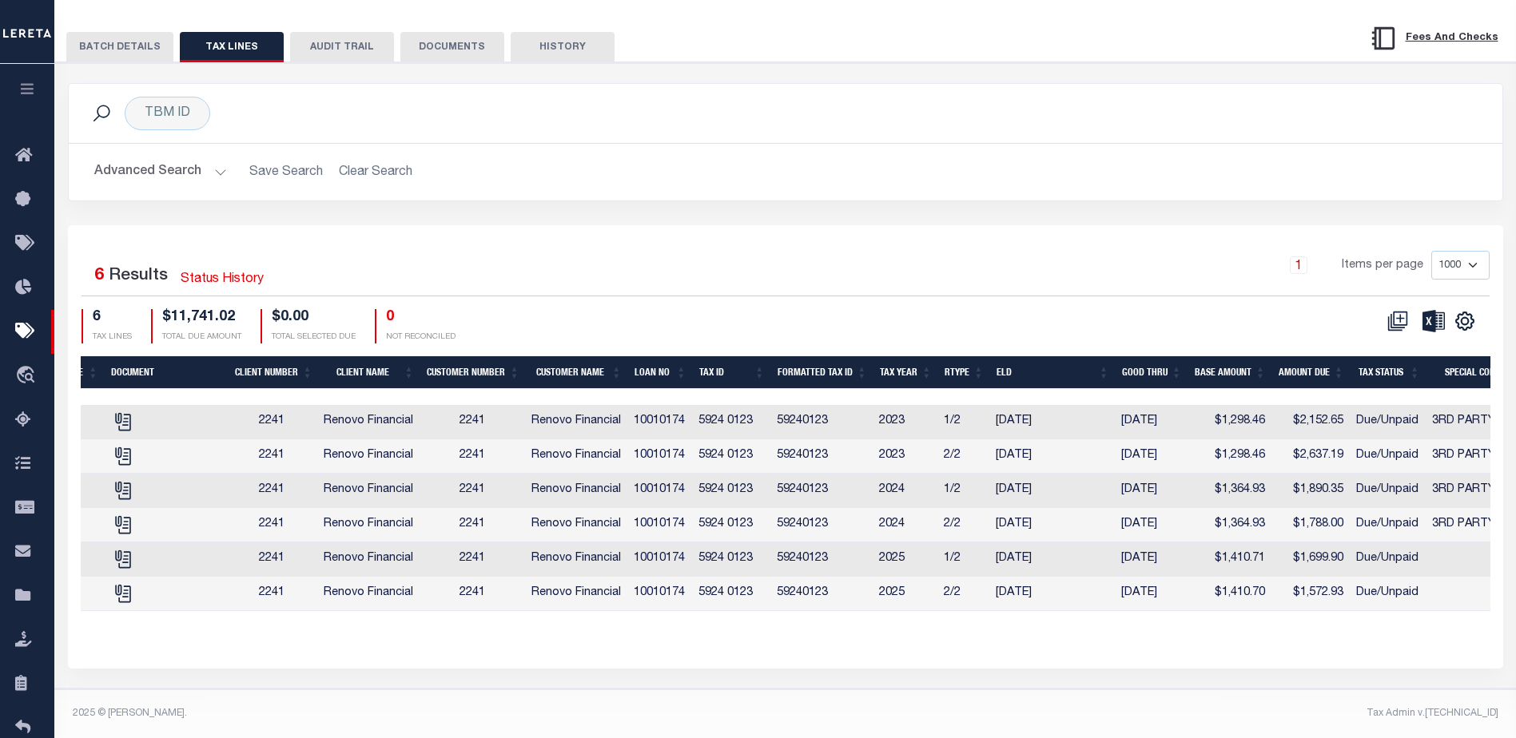
scroll to position [0, 491]
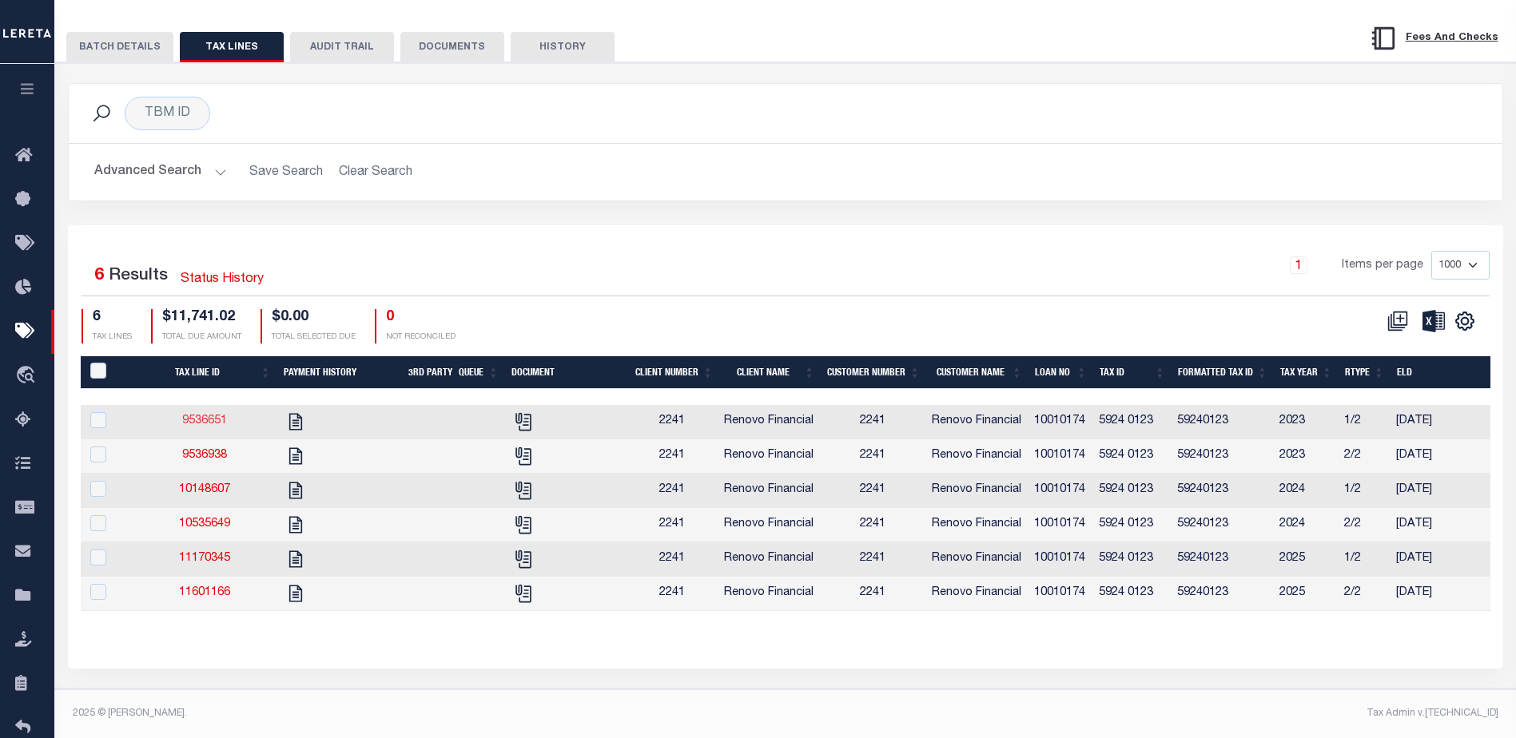
click at [199, 416] on link "9536651" at bounding box center [204, 421] width 45 height 11
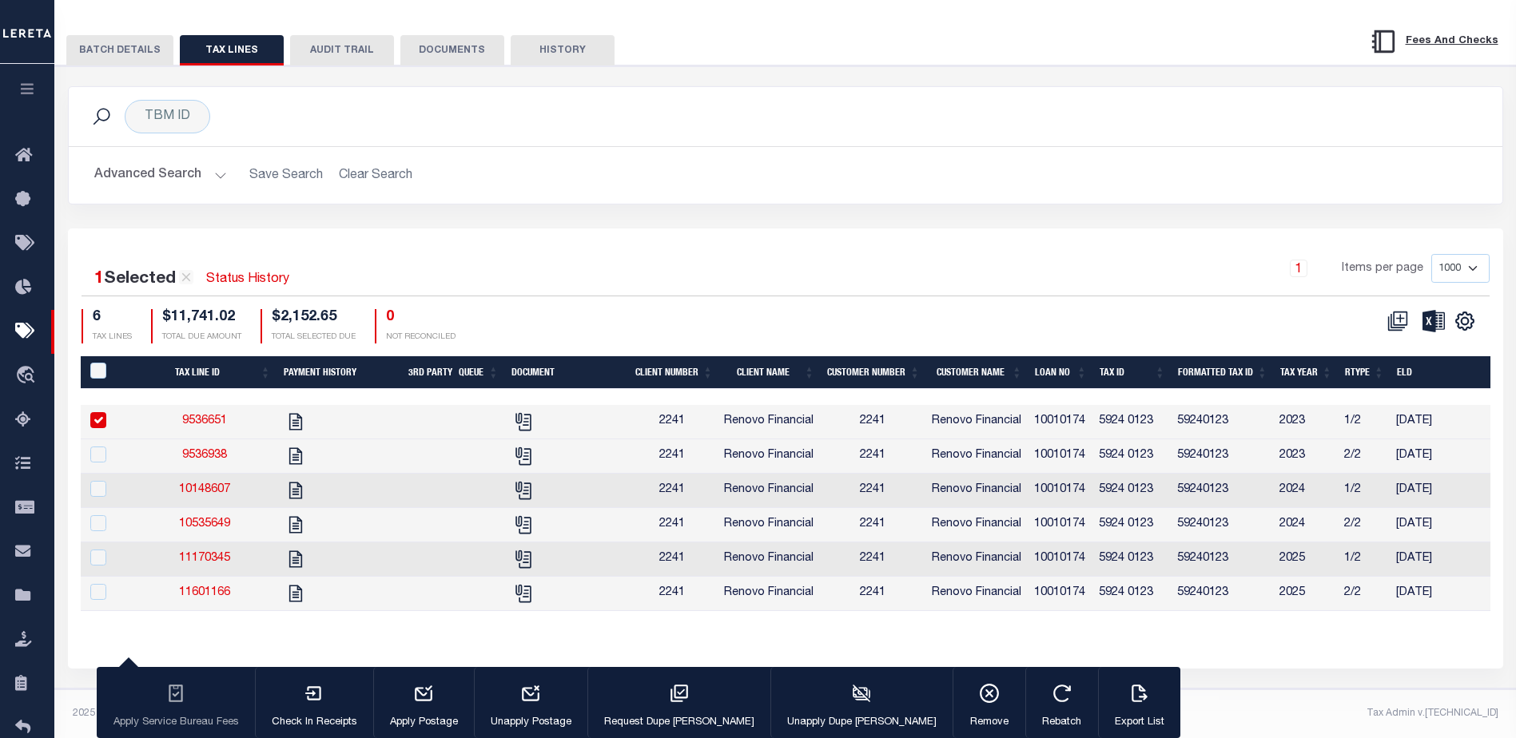
click at [209, 416] on link "9536651" at bounding box center [204, 421] width 45 height 11
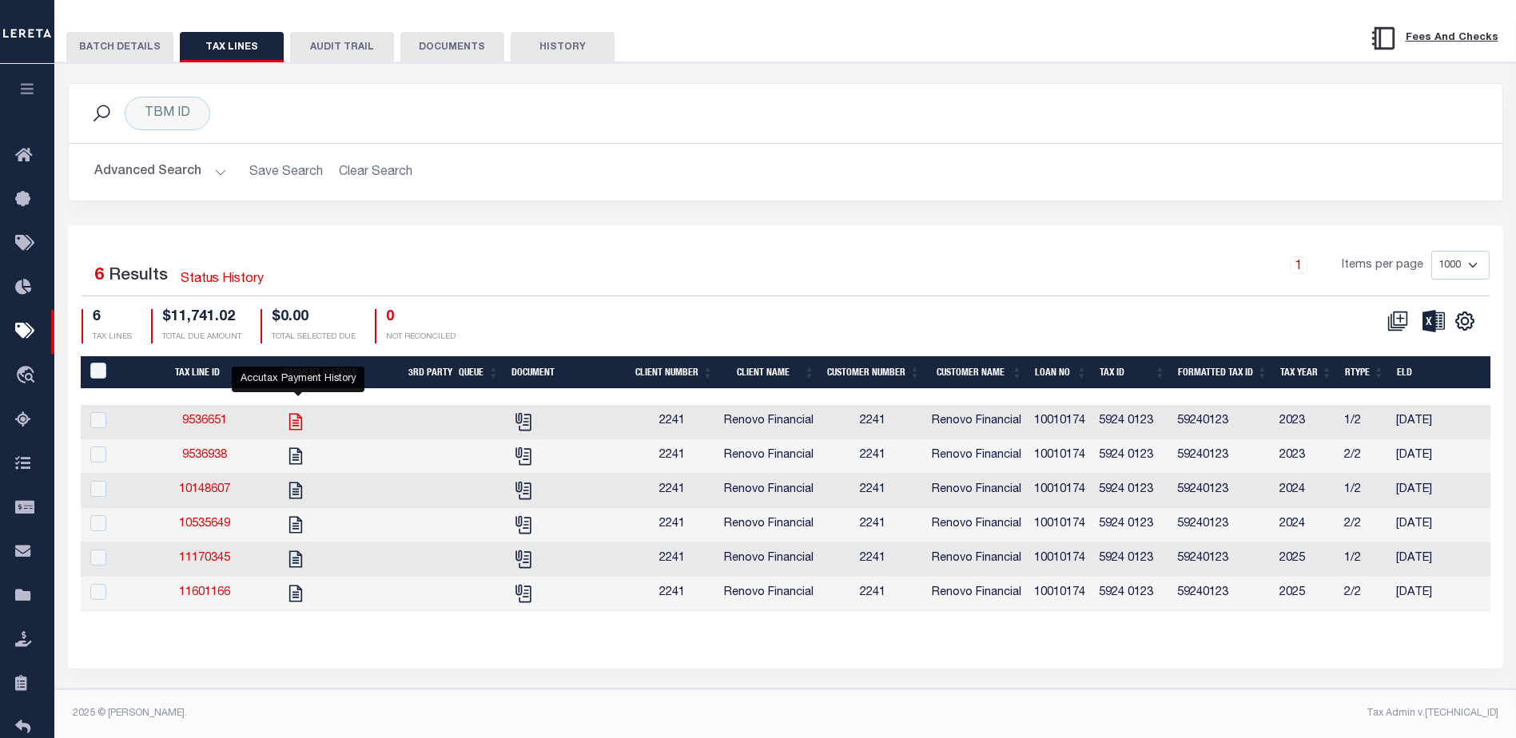
click at [302, 413] on icon "" at bounding box center [295, 421] width 13 height 17
checkbox input "true"
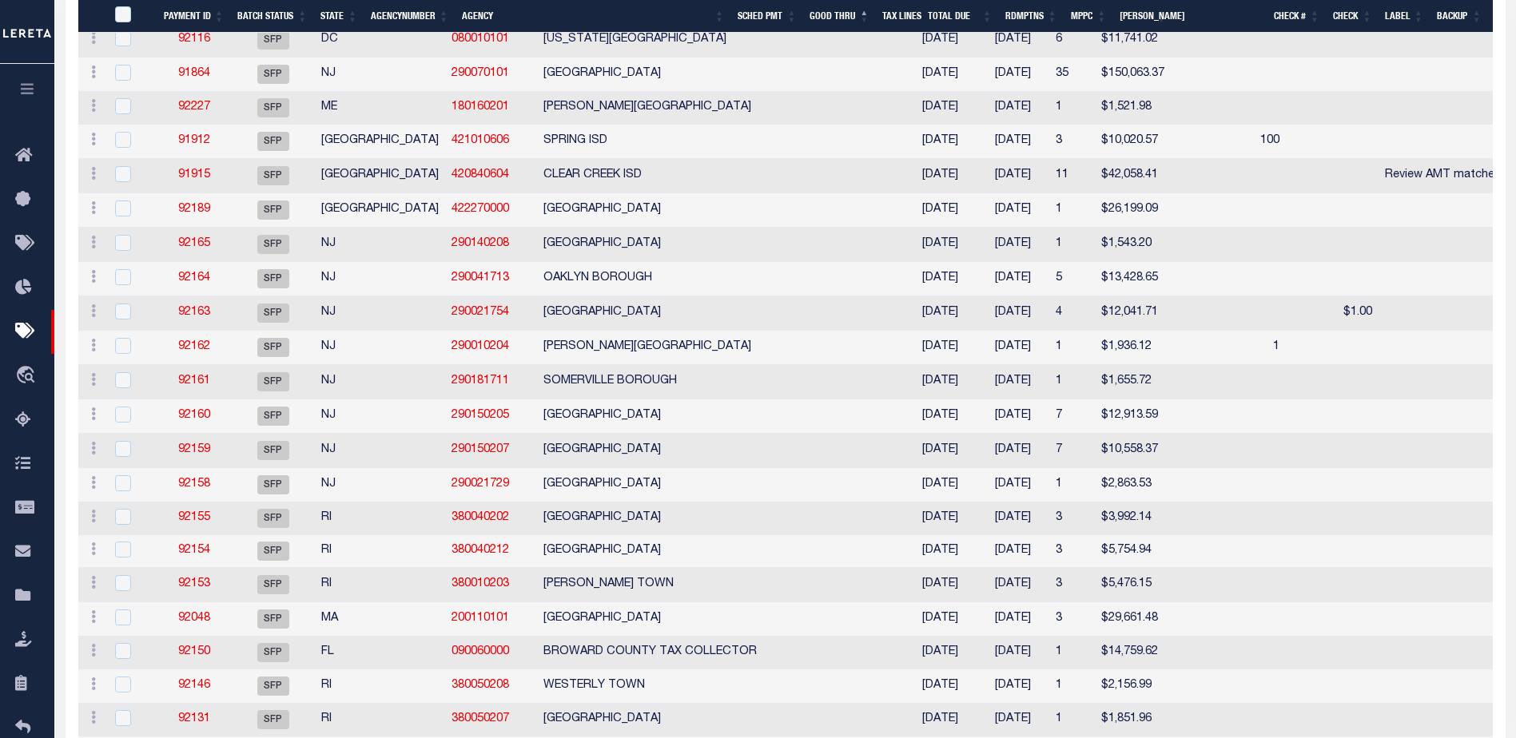
scroll to position [1790, 0]
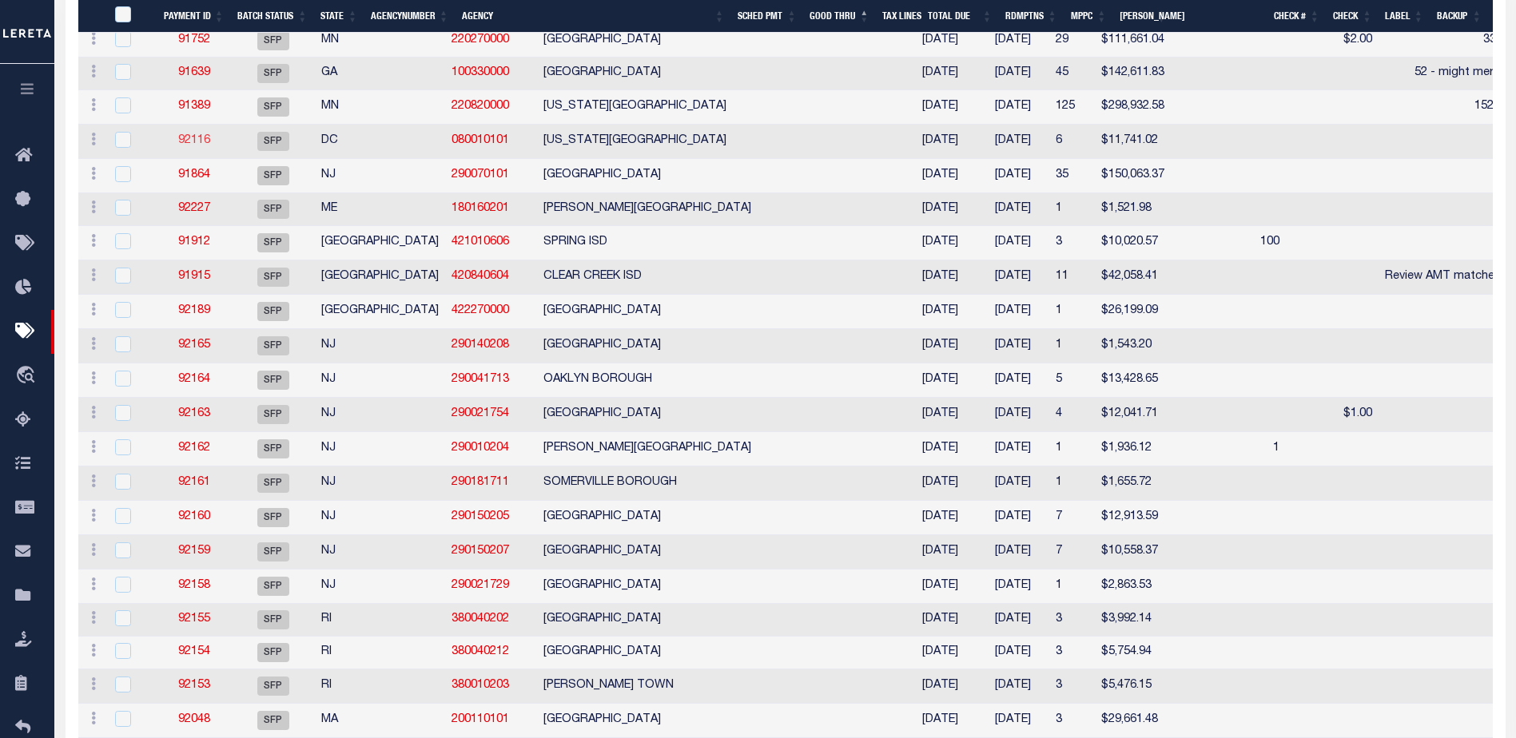
click at [193, 146] on link "92116" at bounding box center [194, 140] width 32 height 11
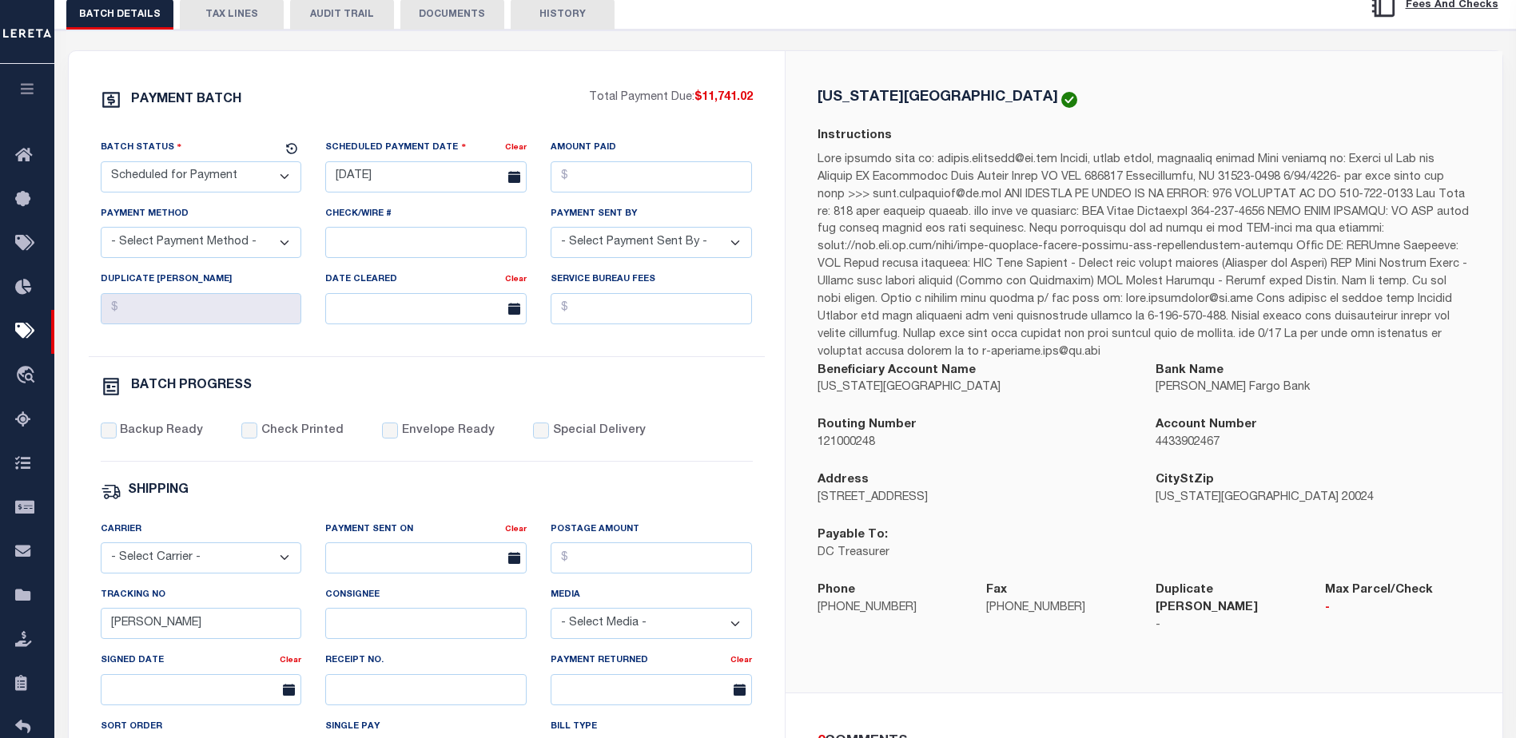
scroll to position [320, 0]
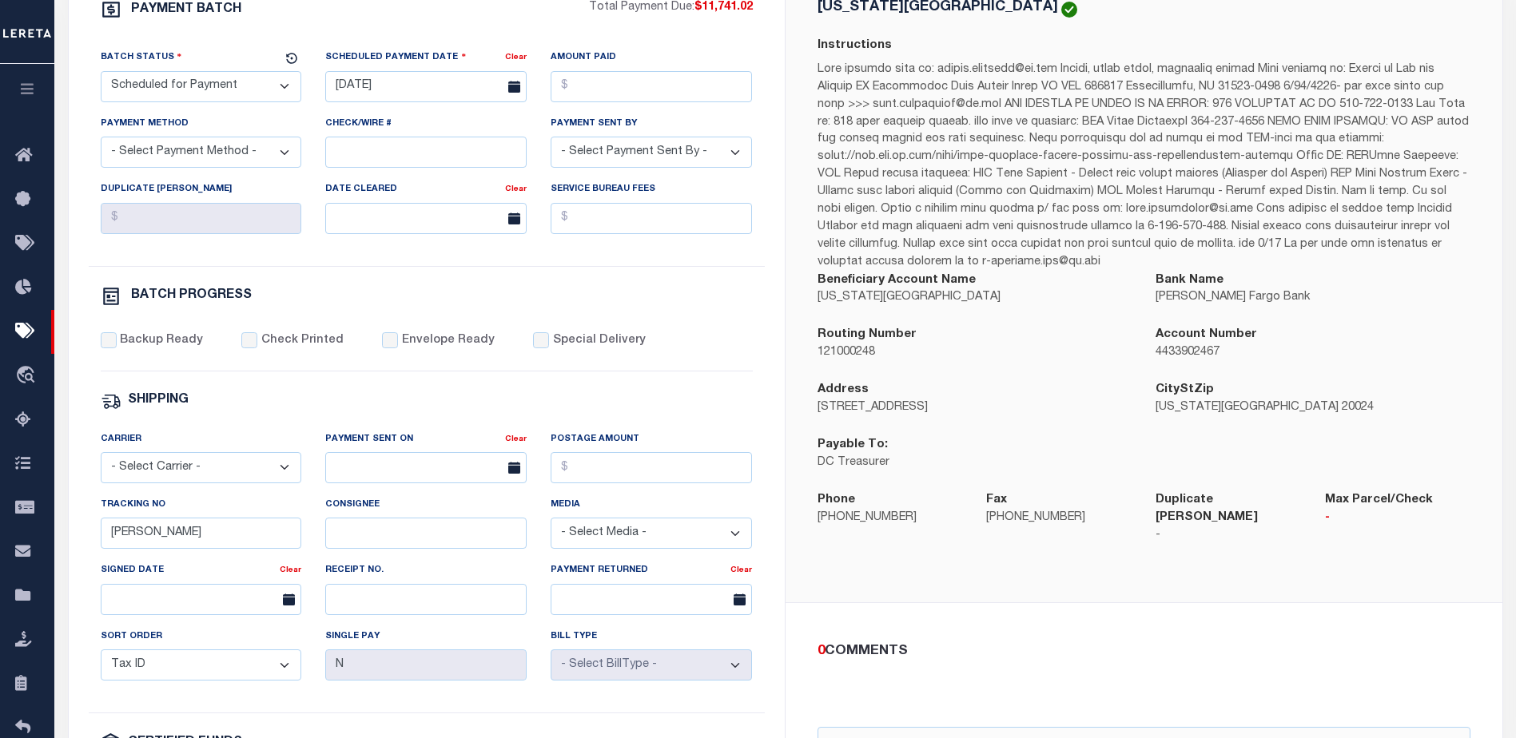
select select
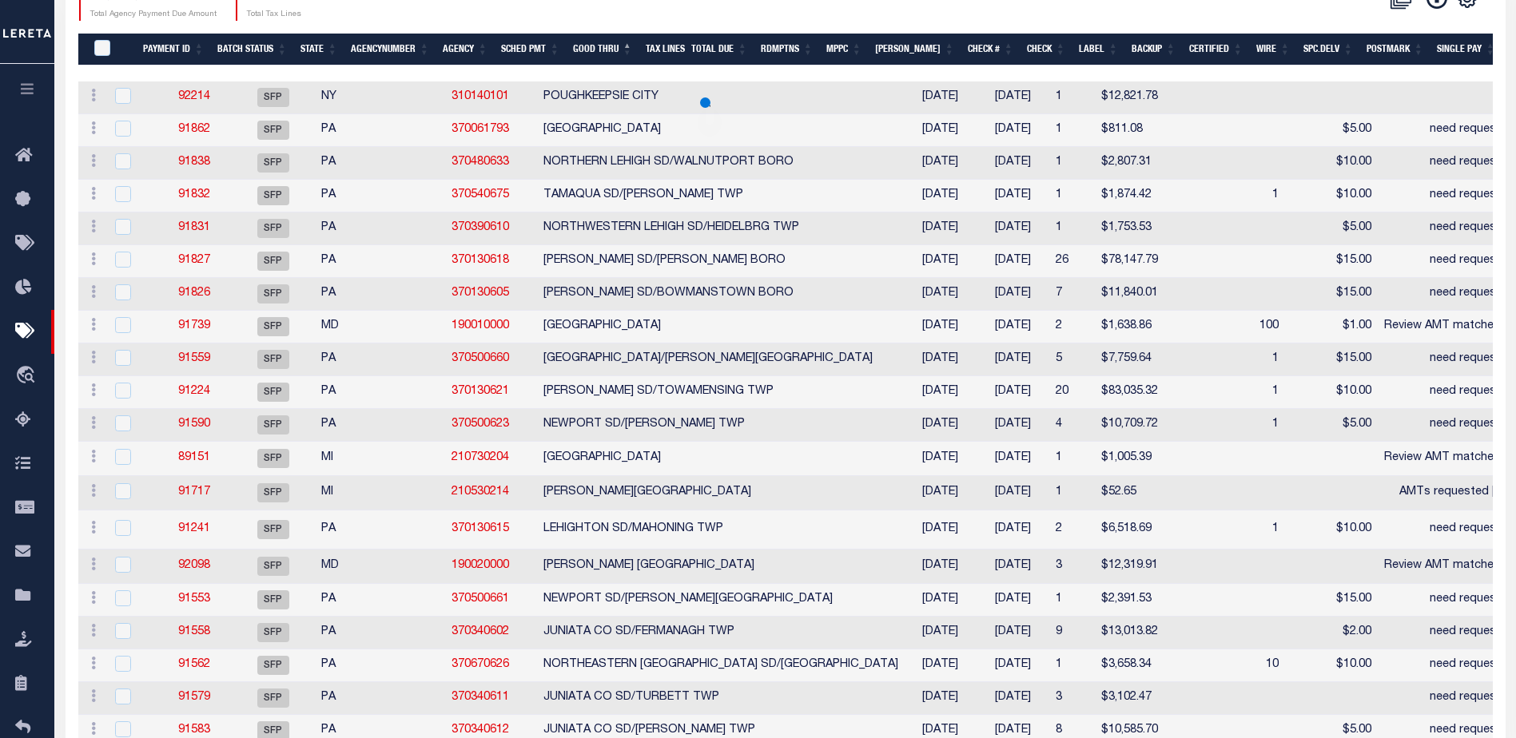
select select
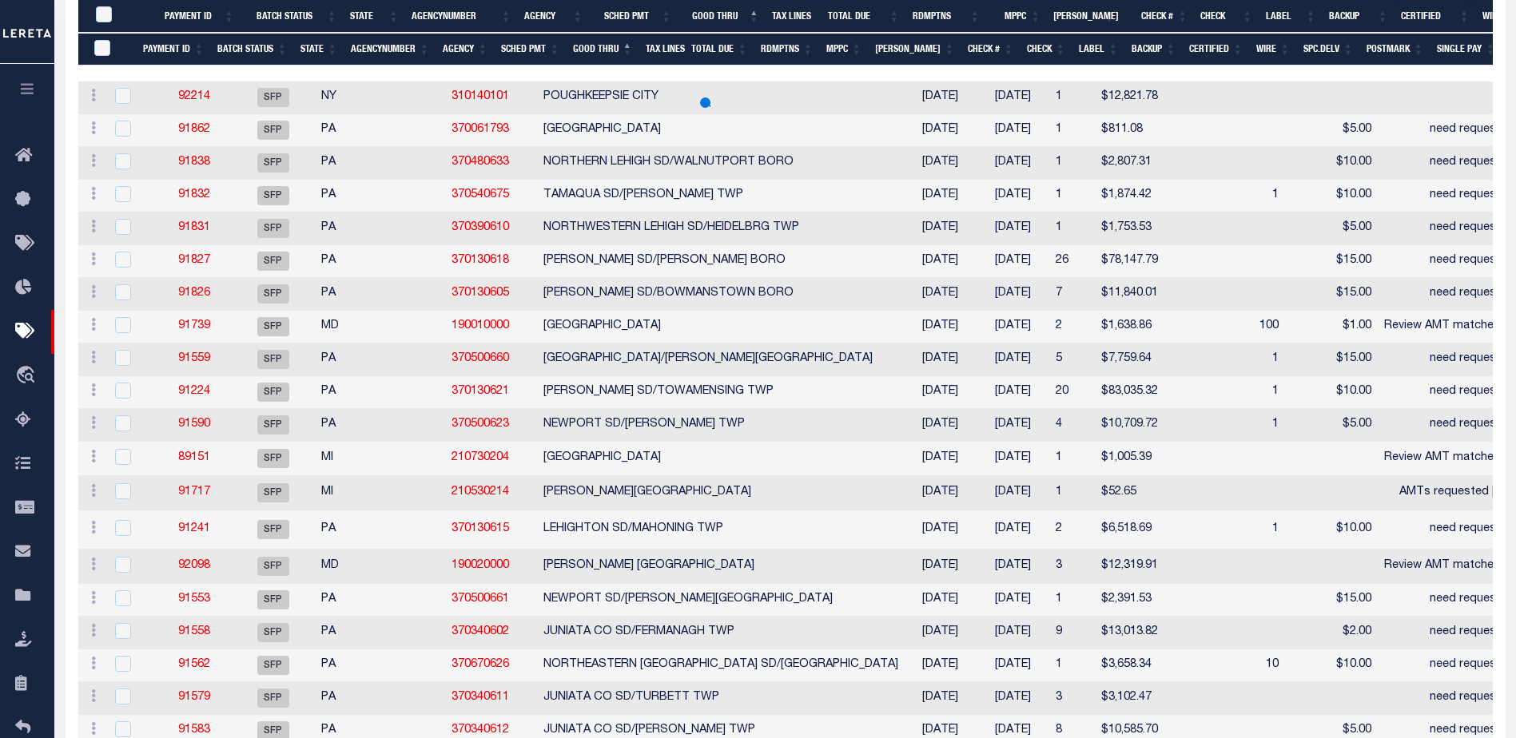
scroll to position [614, 0]
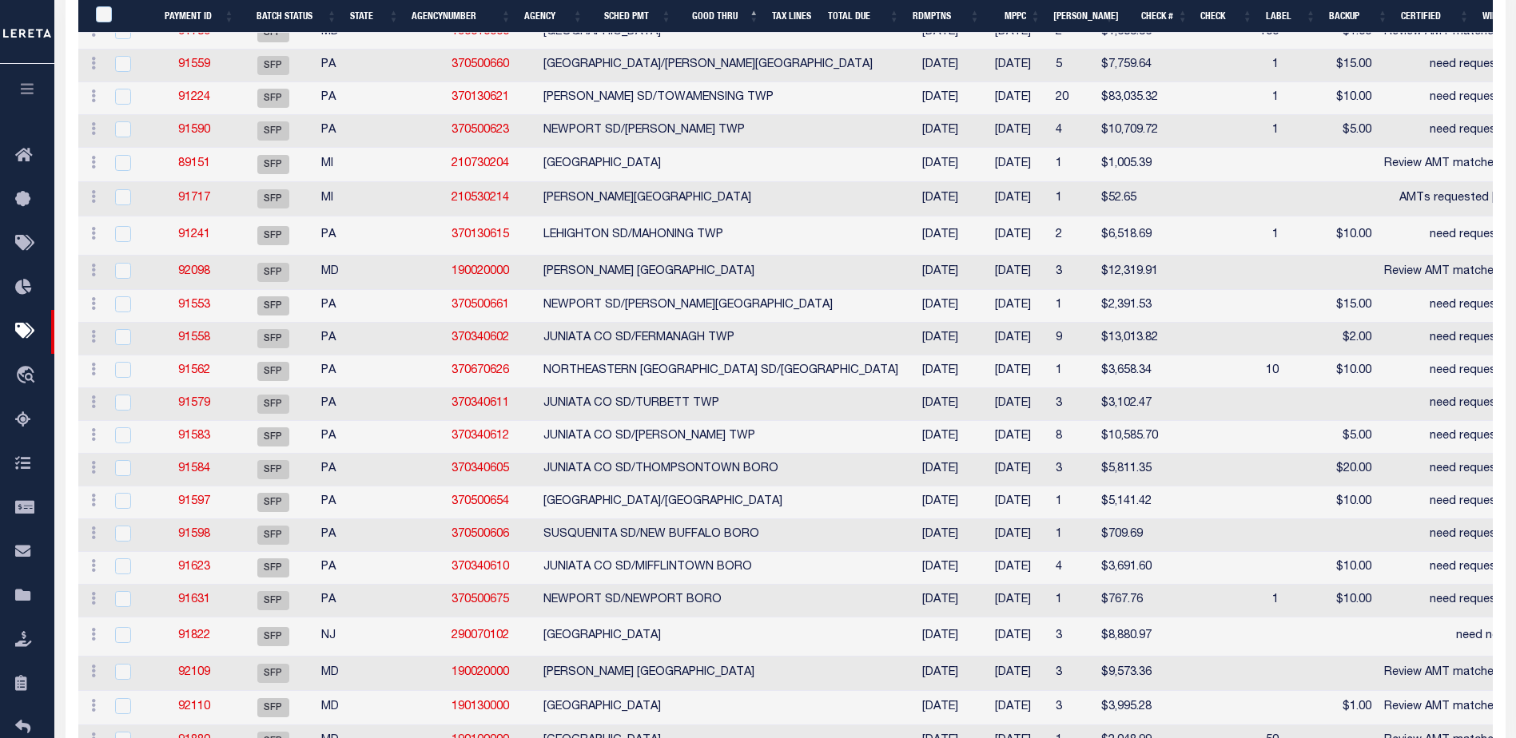
select select
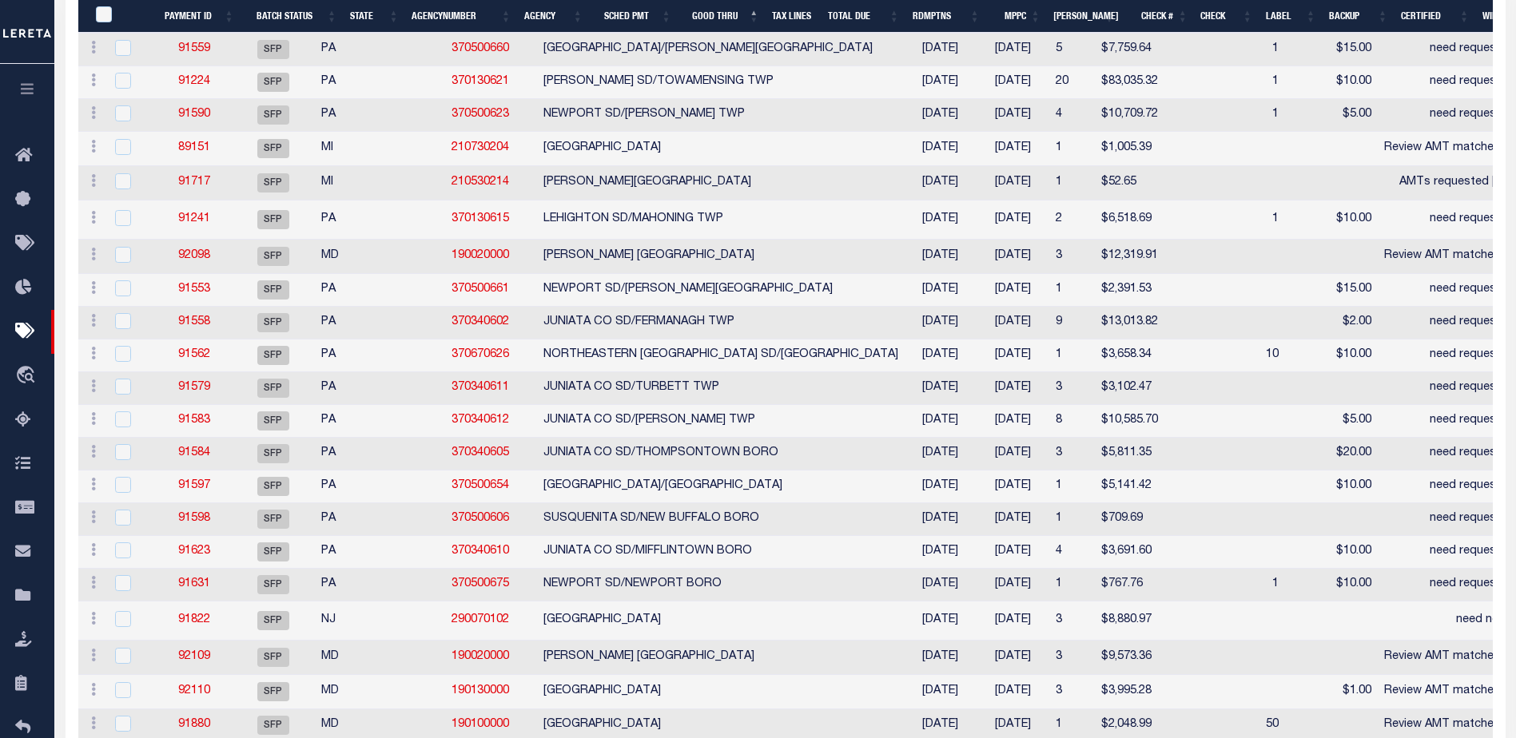
select select
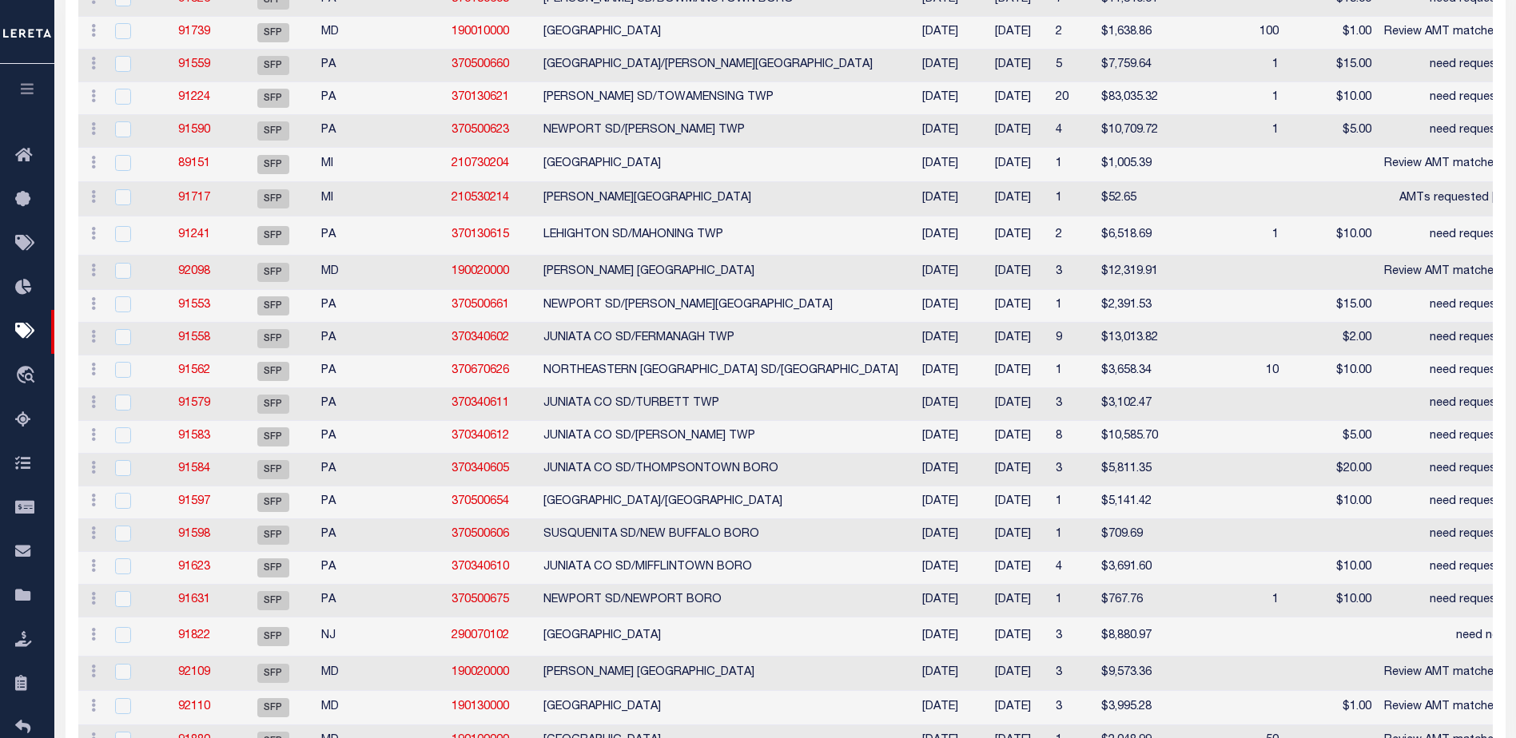
select select
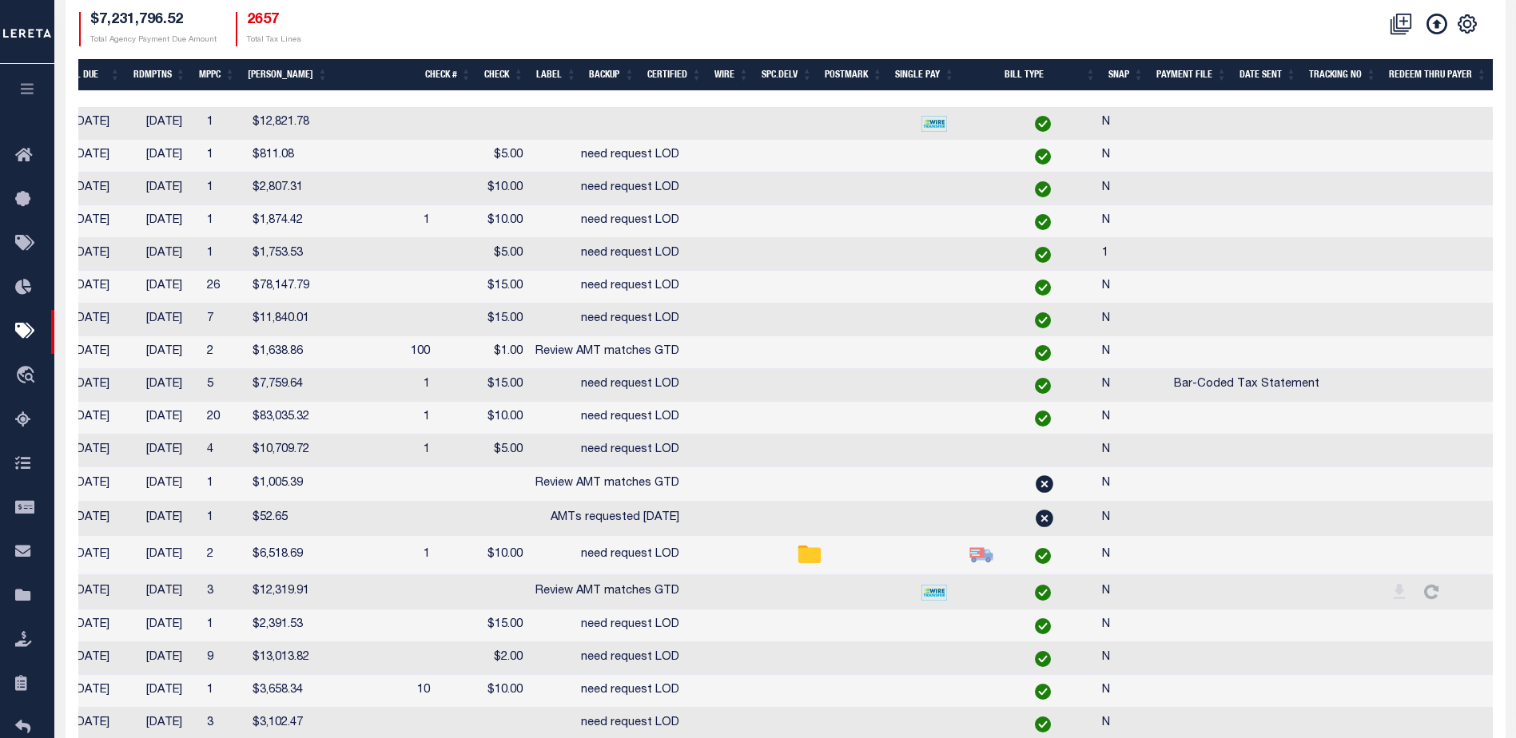
scroll to position [0, 849]
click at [1473, 23] on icon "" at bounding box center [1467, 24] width 18 height 18
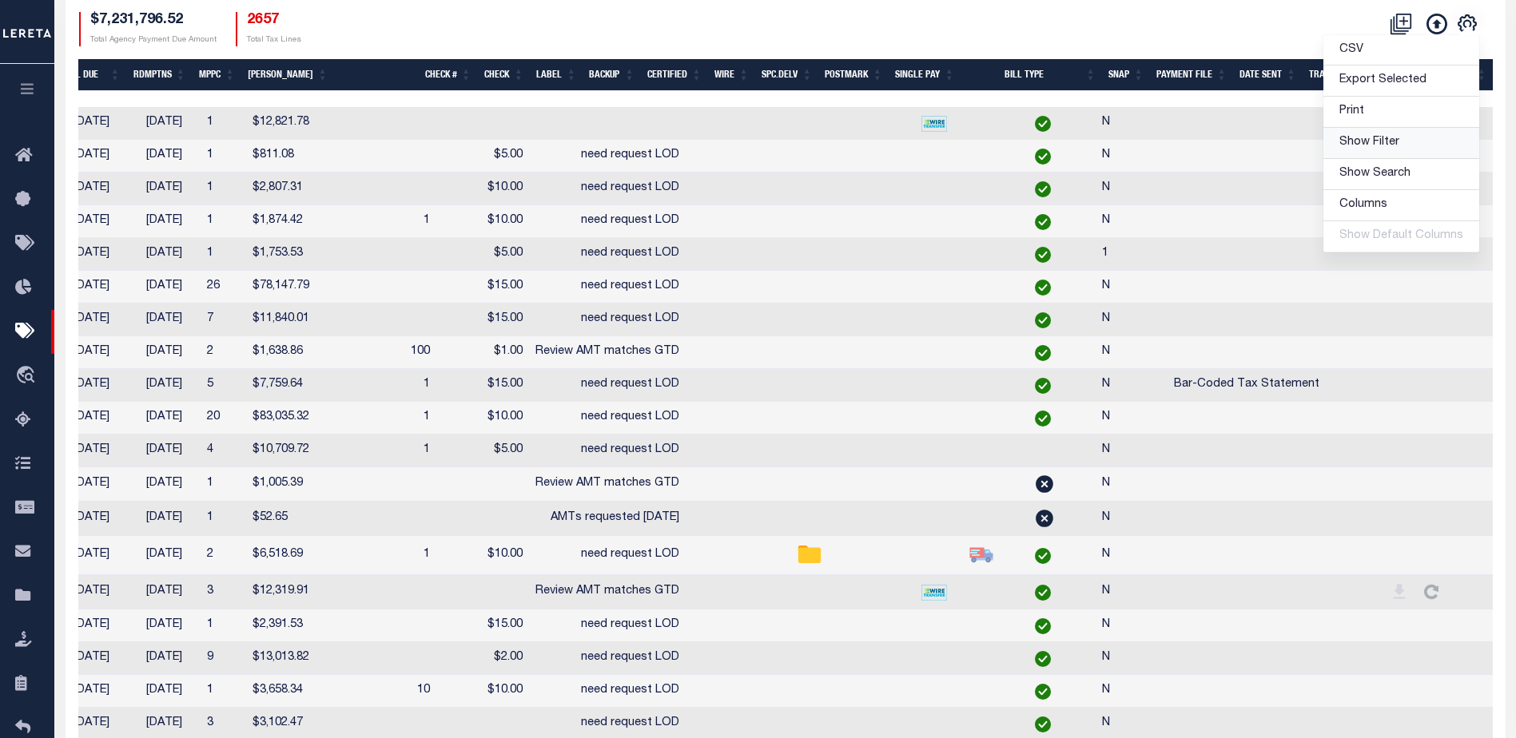
click at [1366, 143] on span "Show Filter" at bounding box center [1369, 142] width 60 height 11
select select
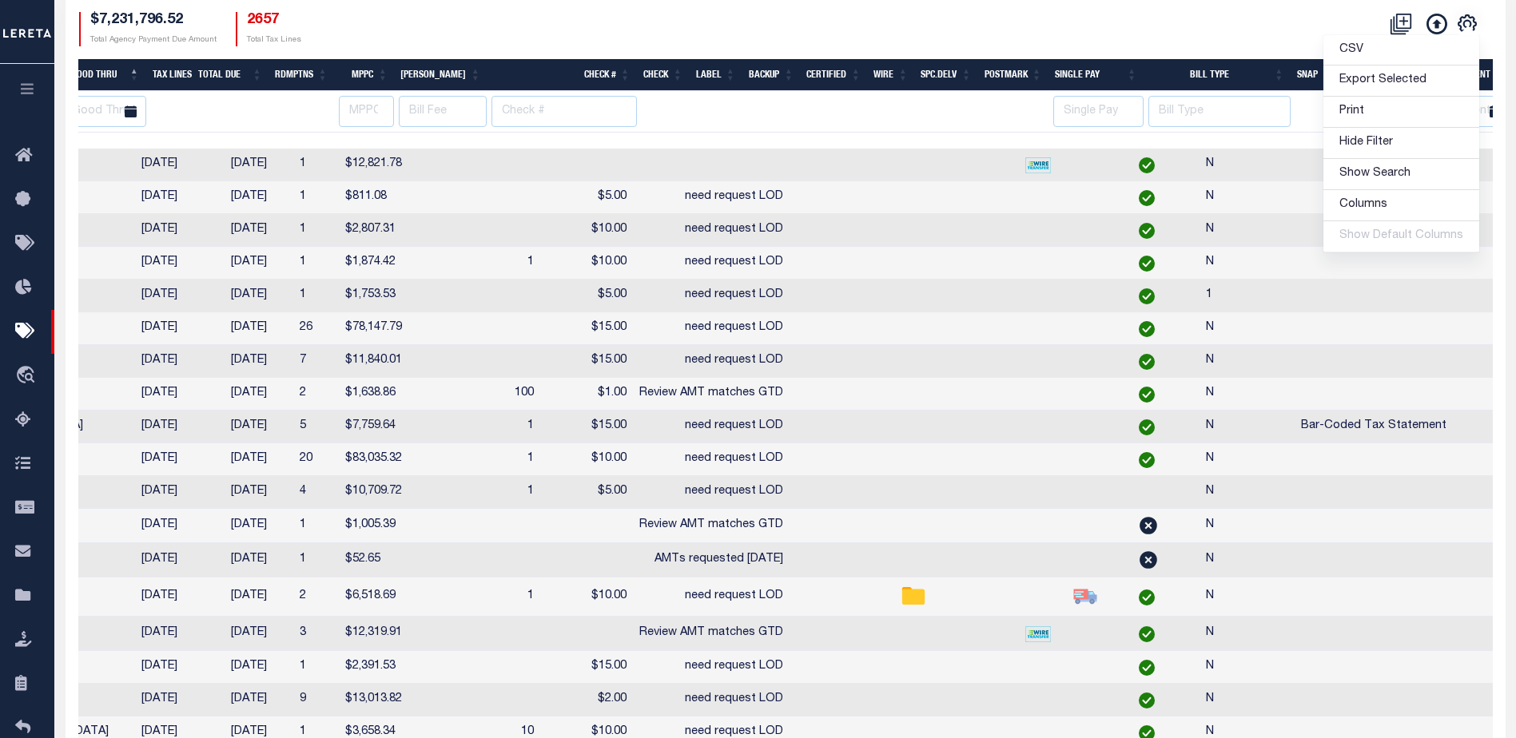
scroll to position [0, 1078]
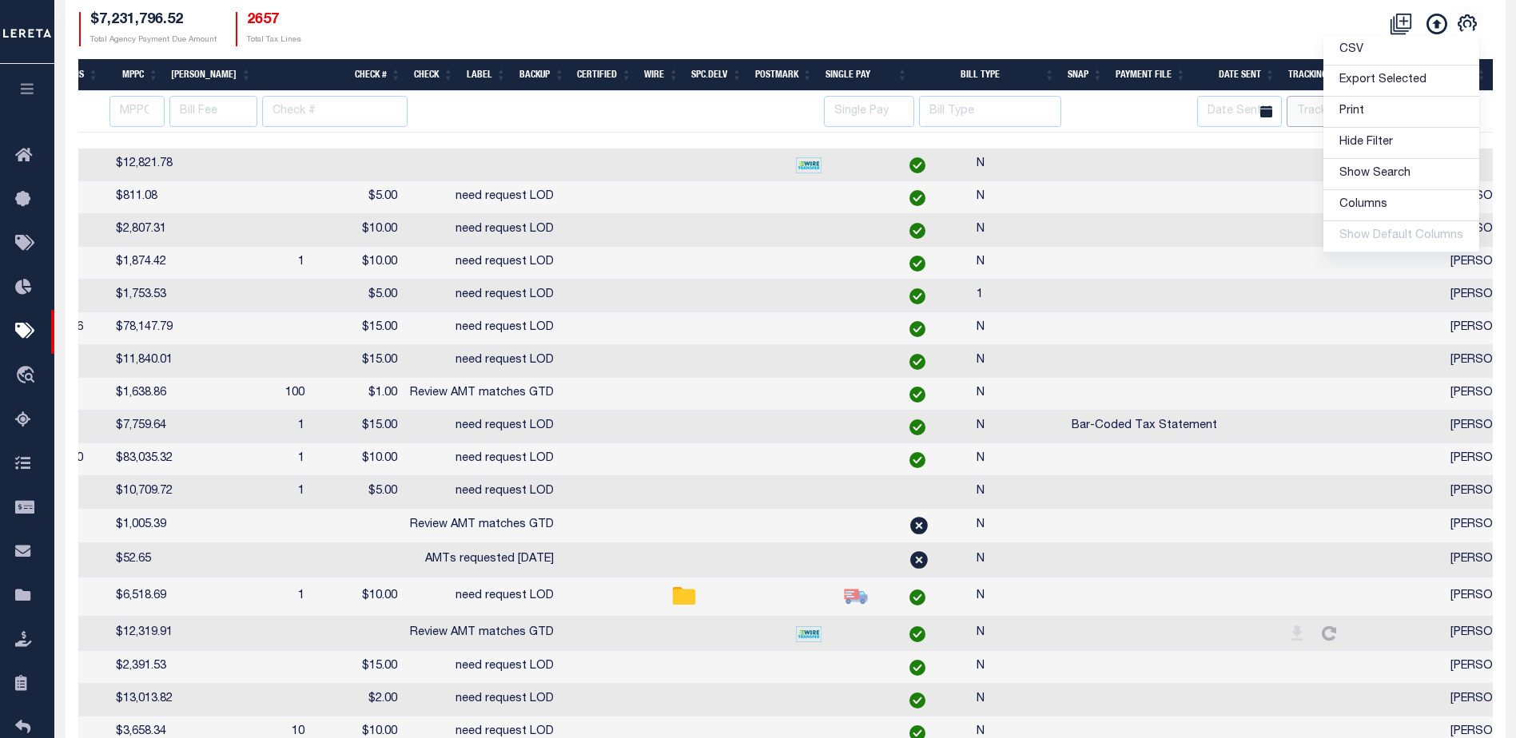
click at [1307, 104] on input "text" at bounding box center [1335, 111] width 96 height 31
type input "audria"
select select
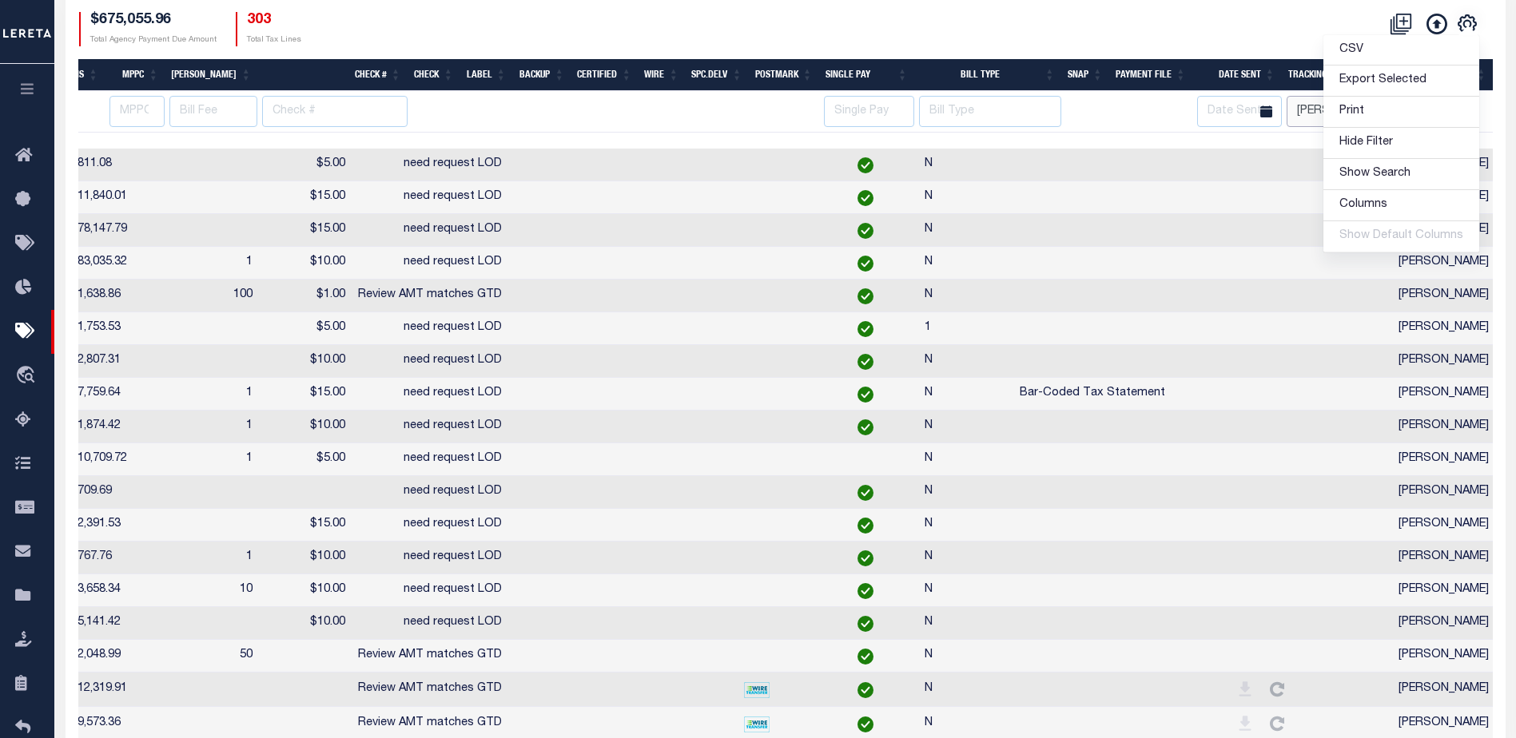
scroll to position [0, 1072]
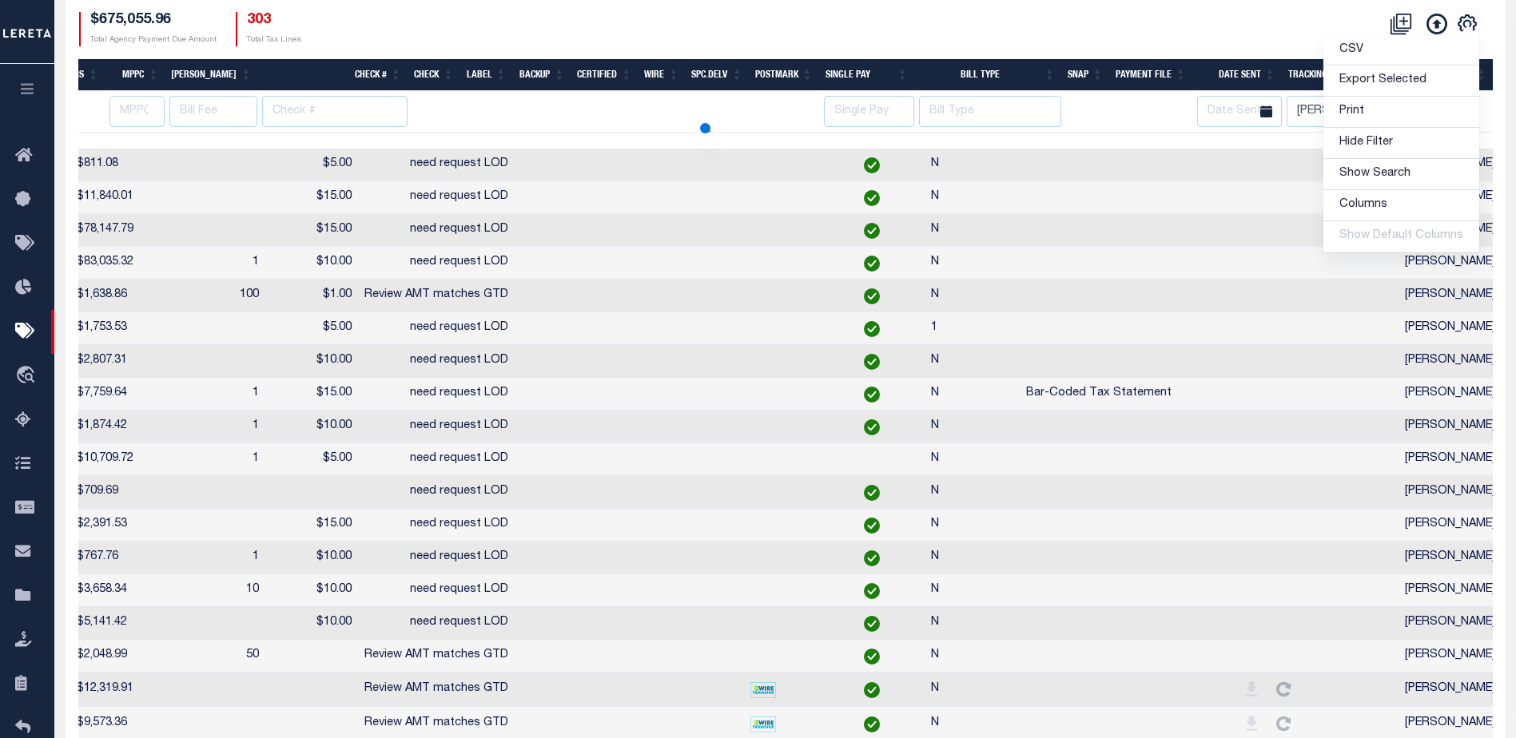
select select
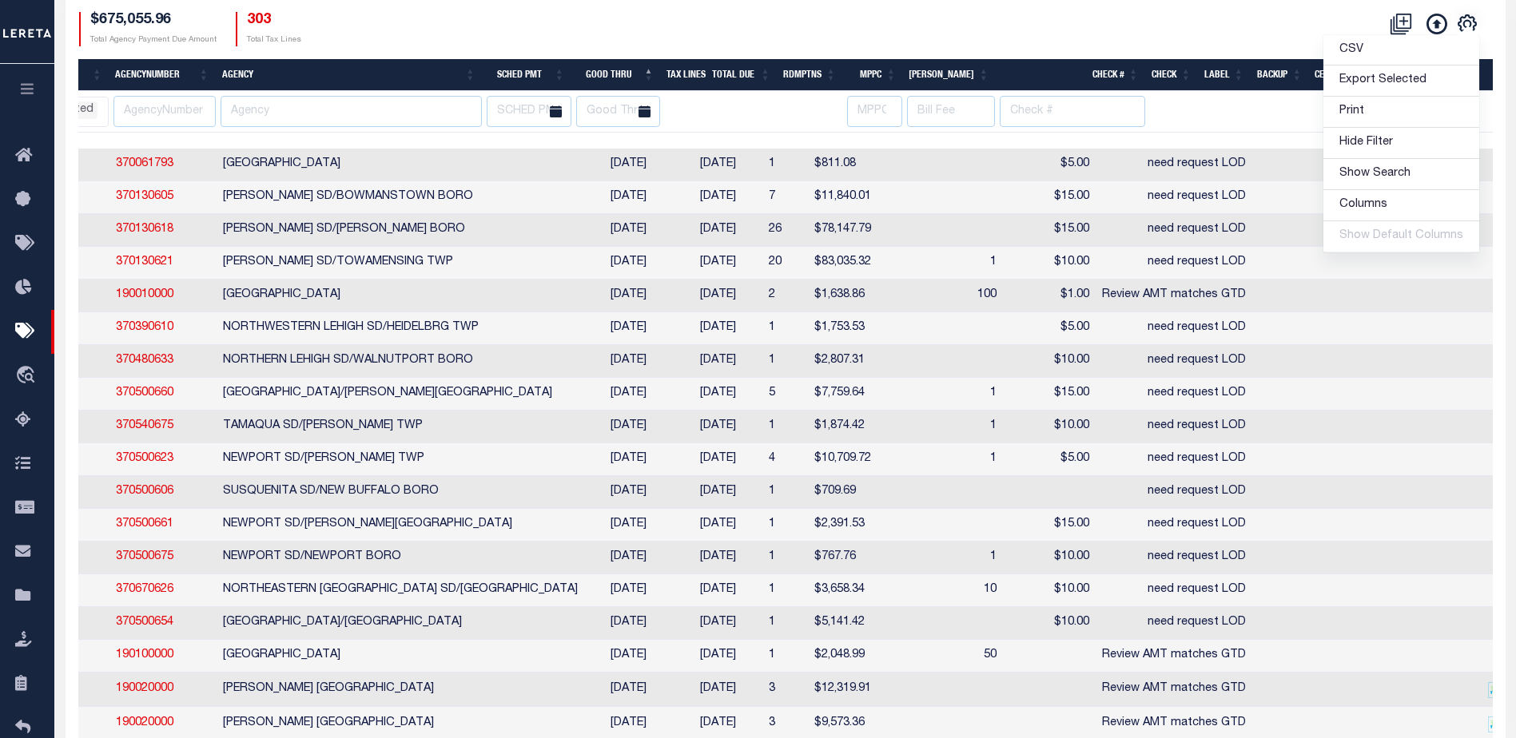
scroll to position [0, 213]
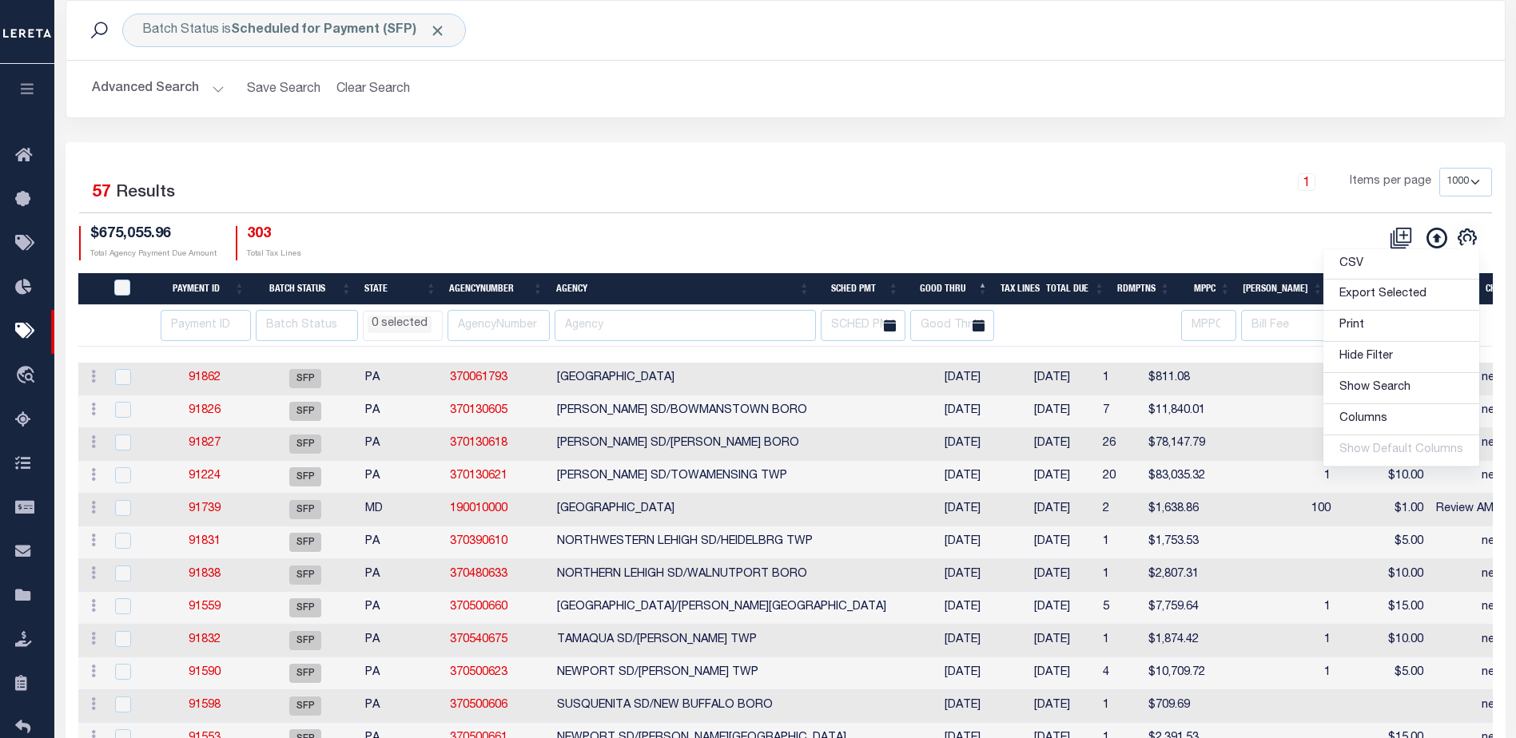
click at [654, 286] on th "Agency" at bounding box center [683, 289] width 266 height 33
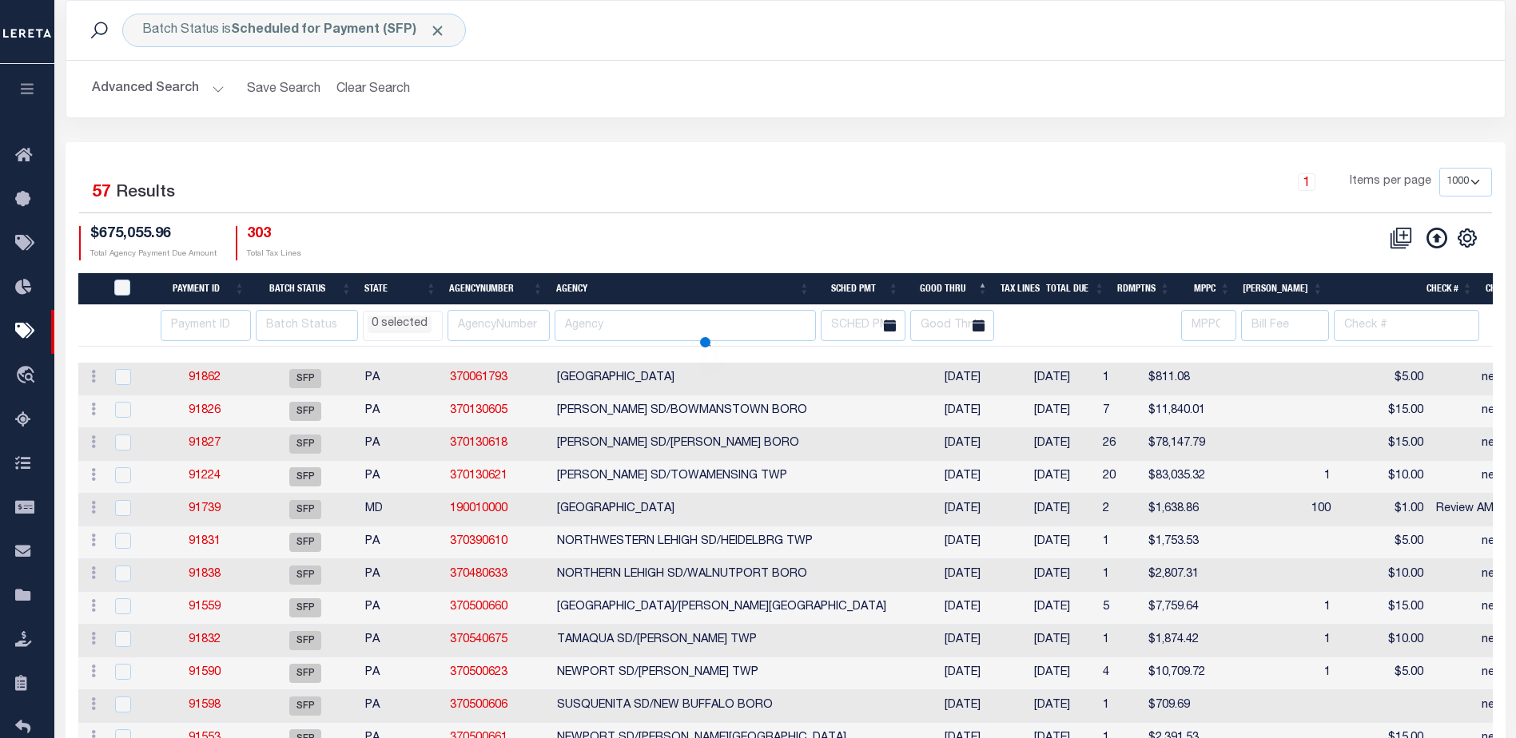
select select
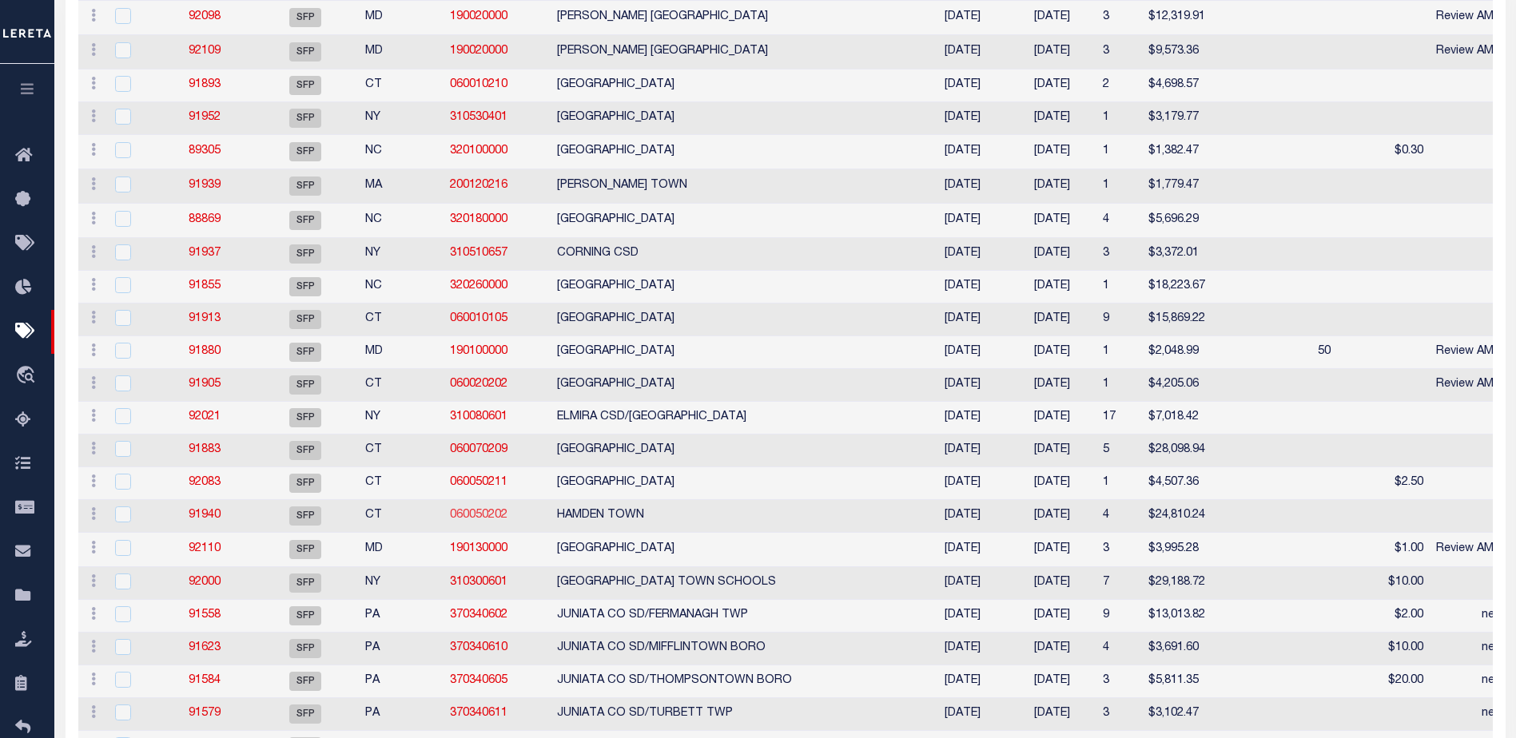
select select
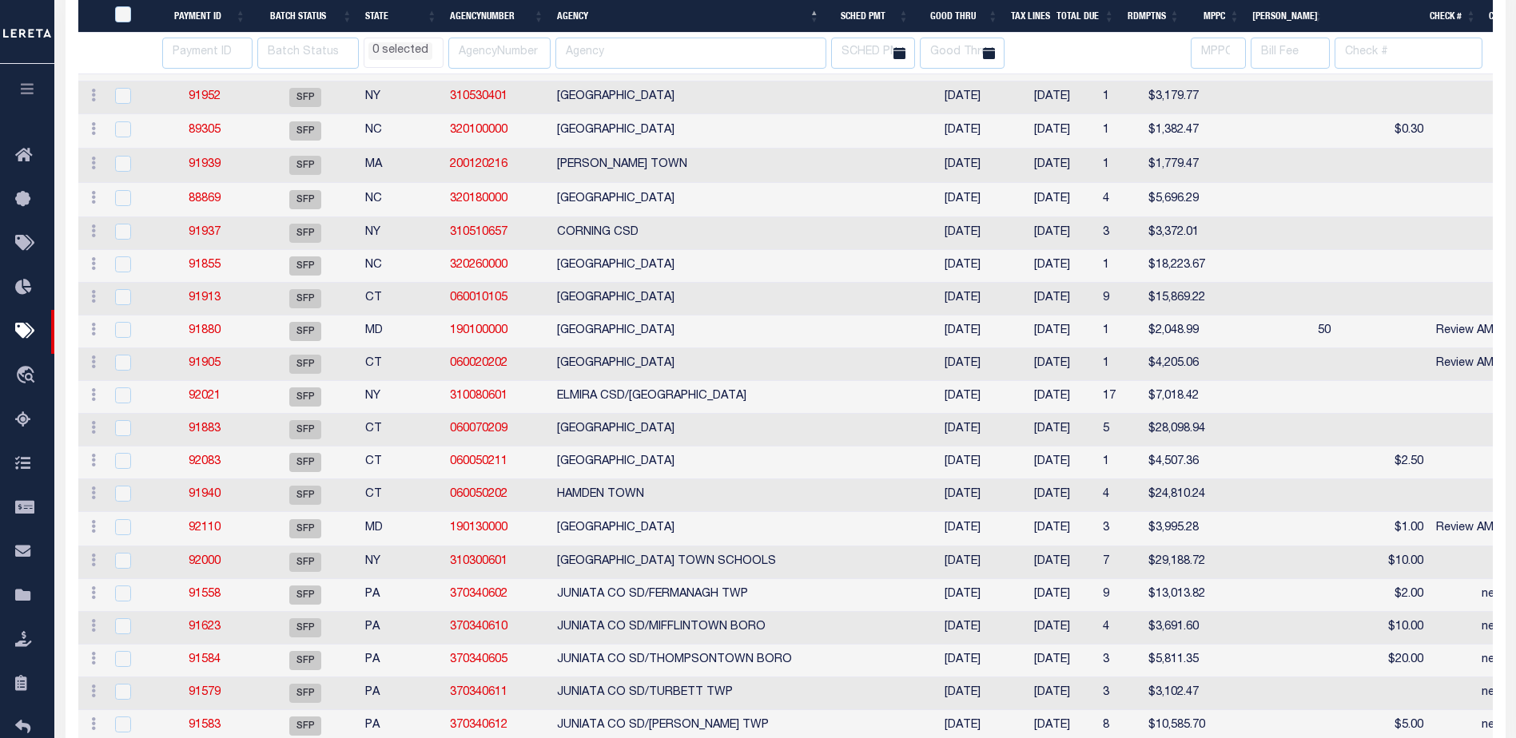
select select
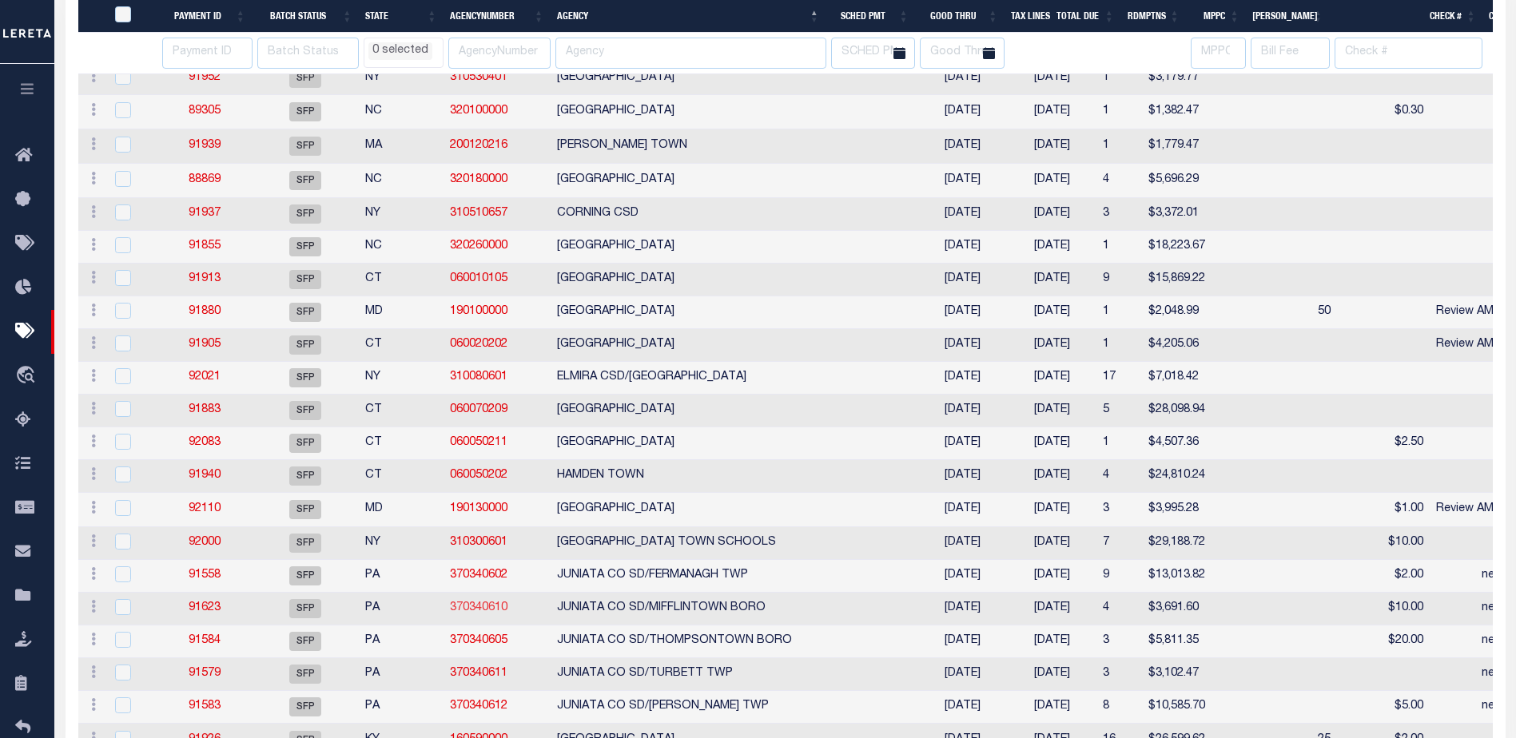
select select
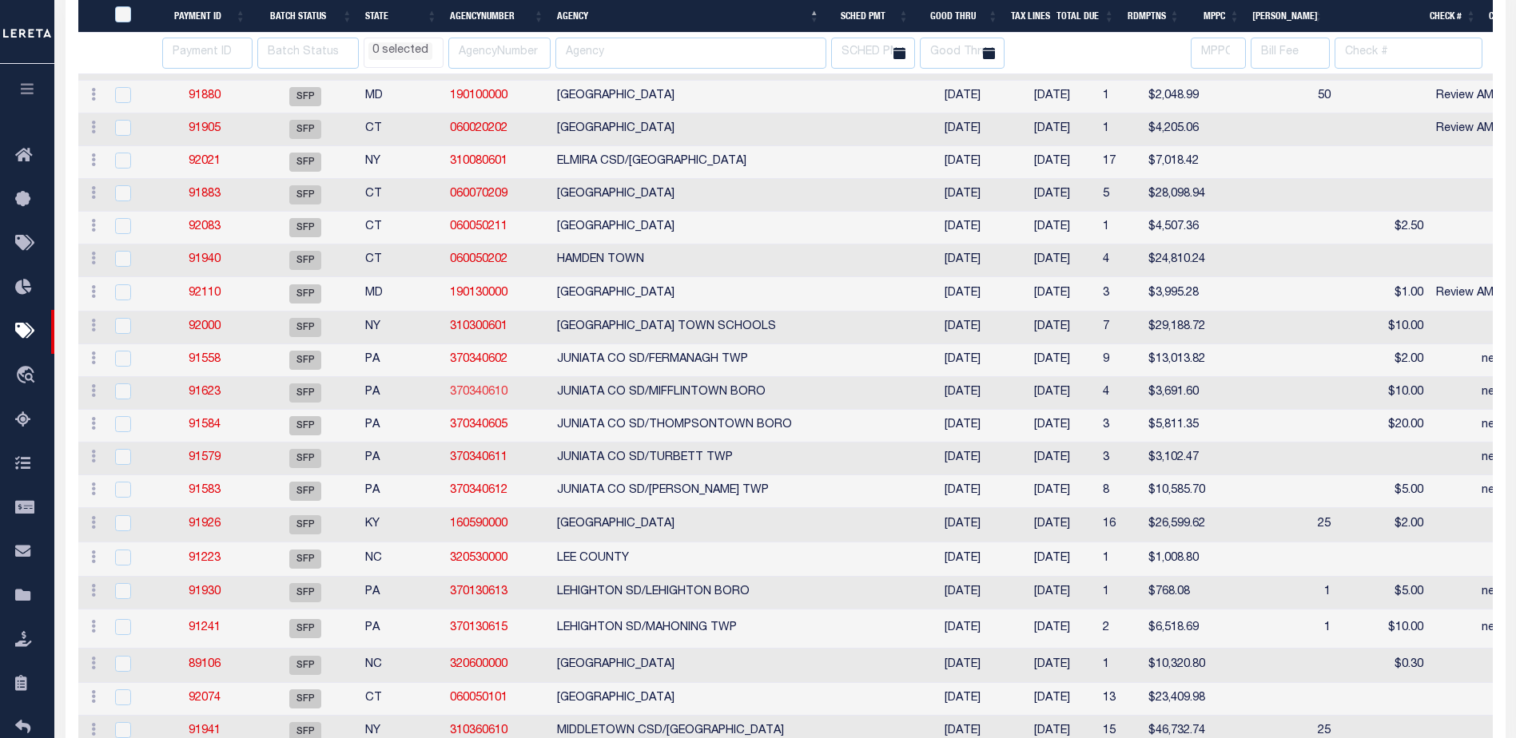
select select
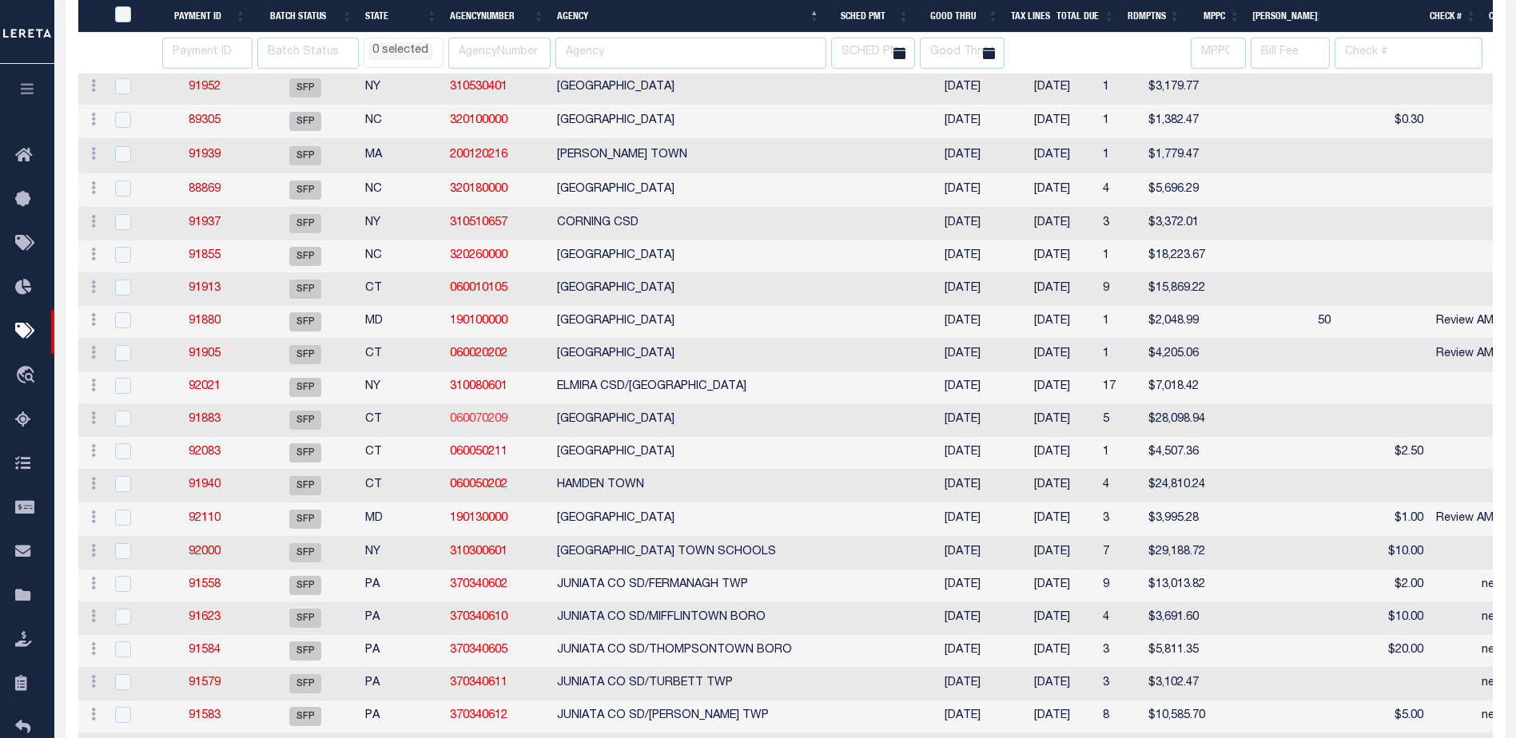
select select
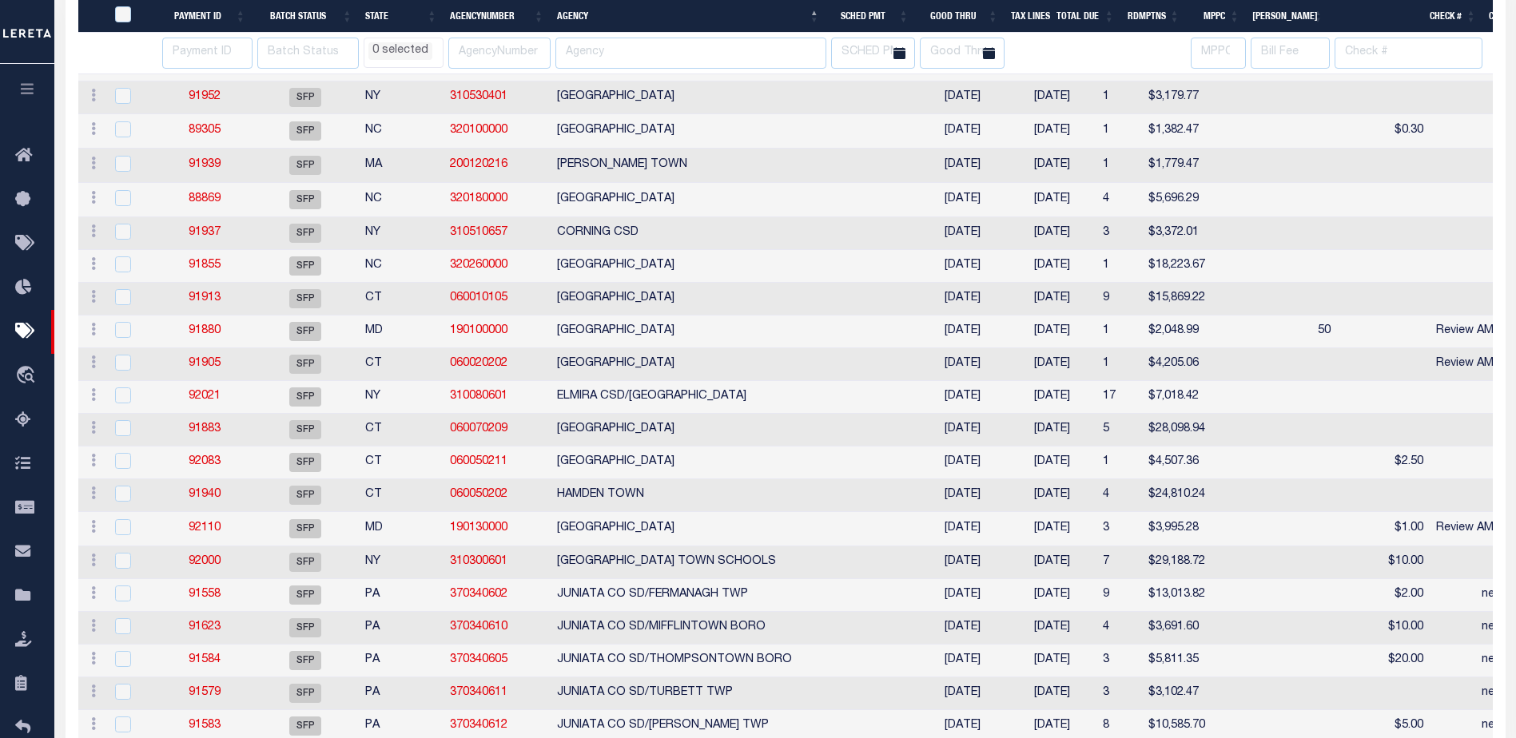
select select
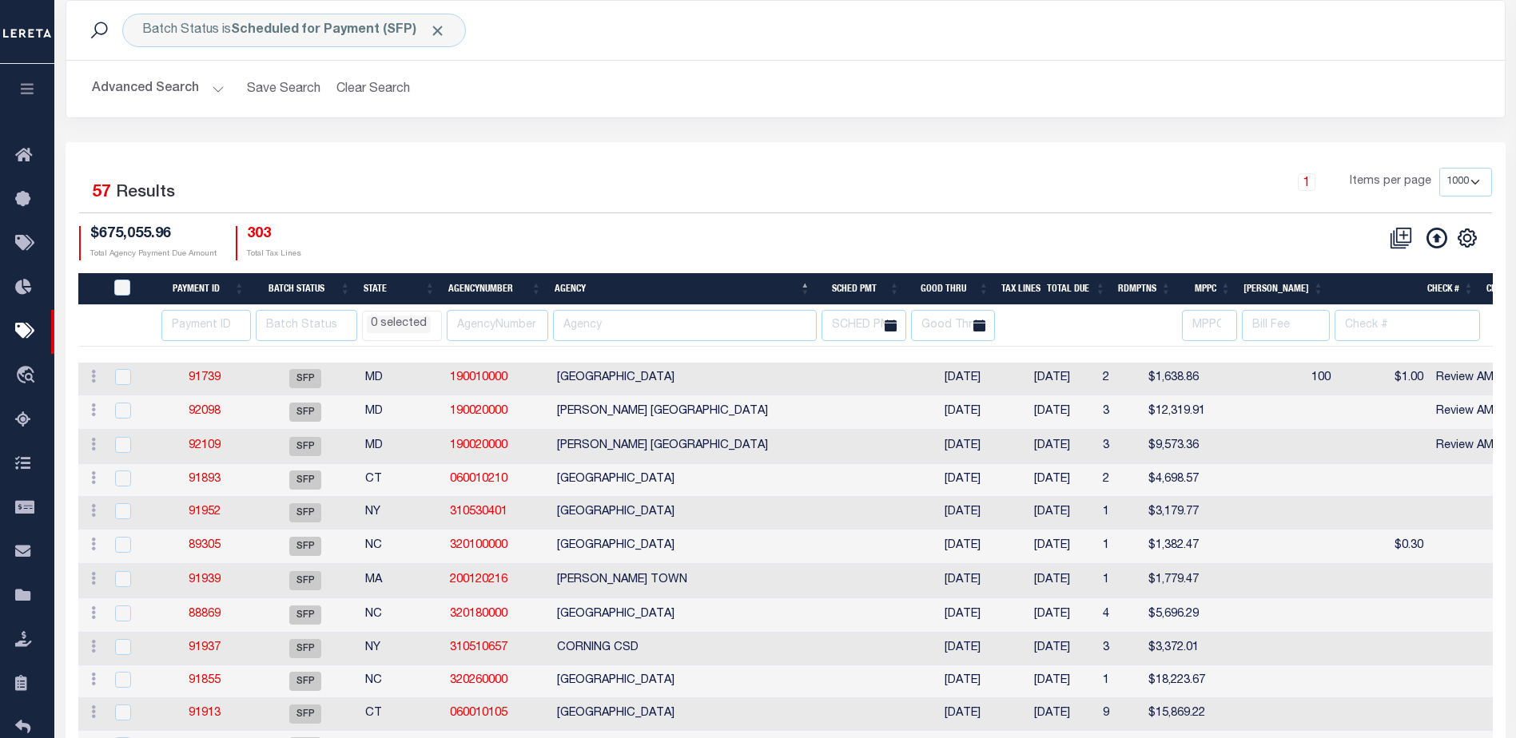
click at [383, 282] on th "State" at bounding box center [399, 289] width 85 height 33
select select
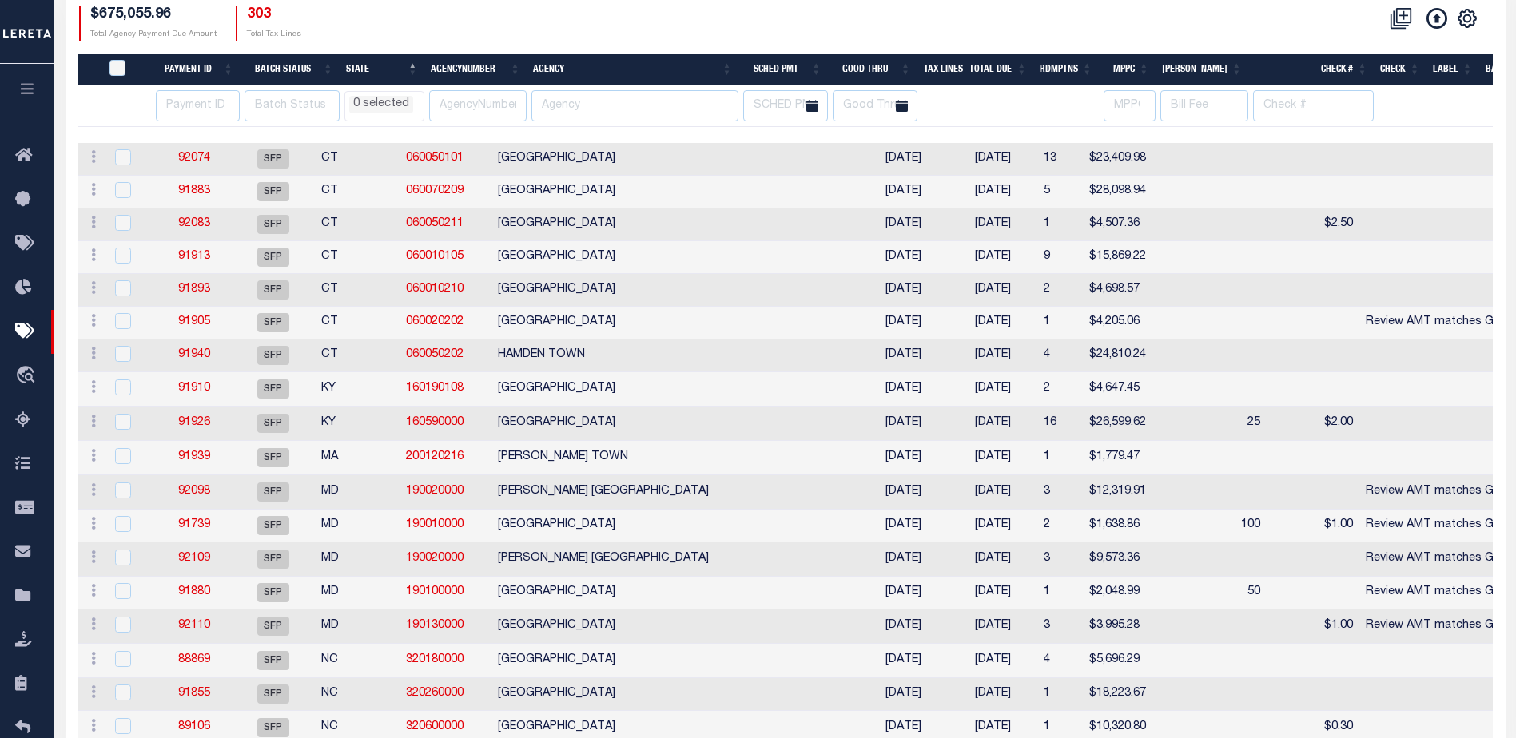
select select
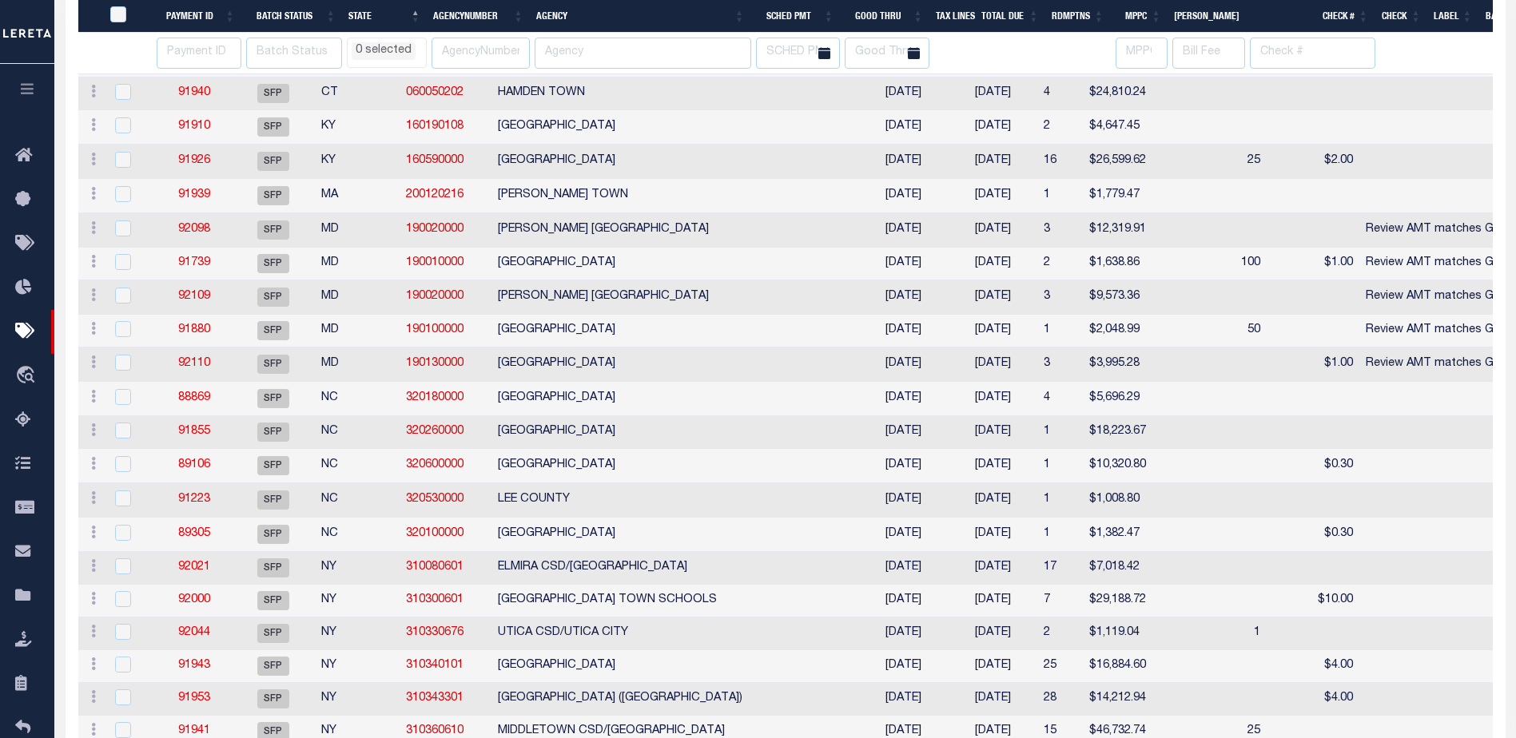
select select
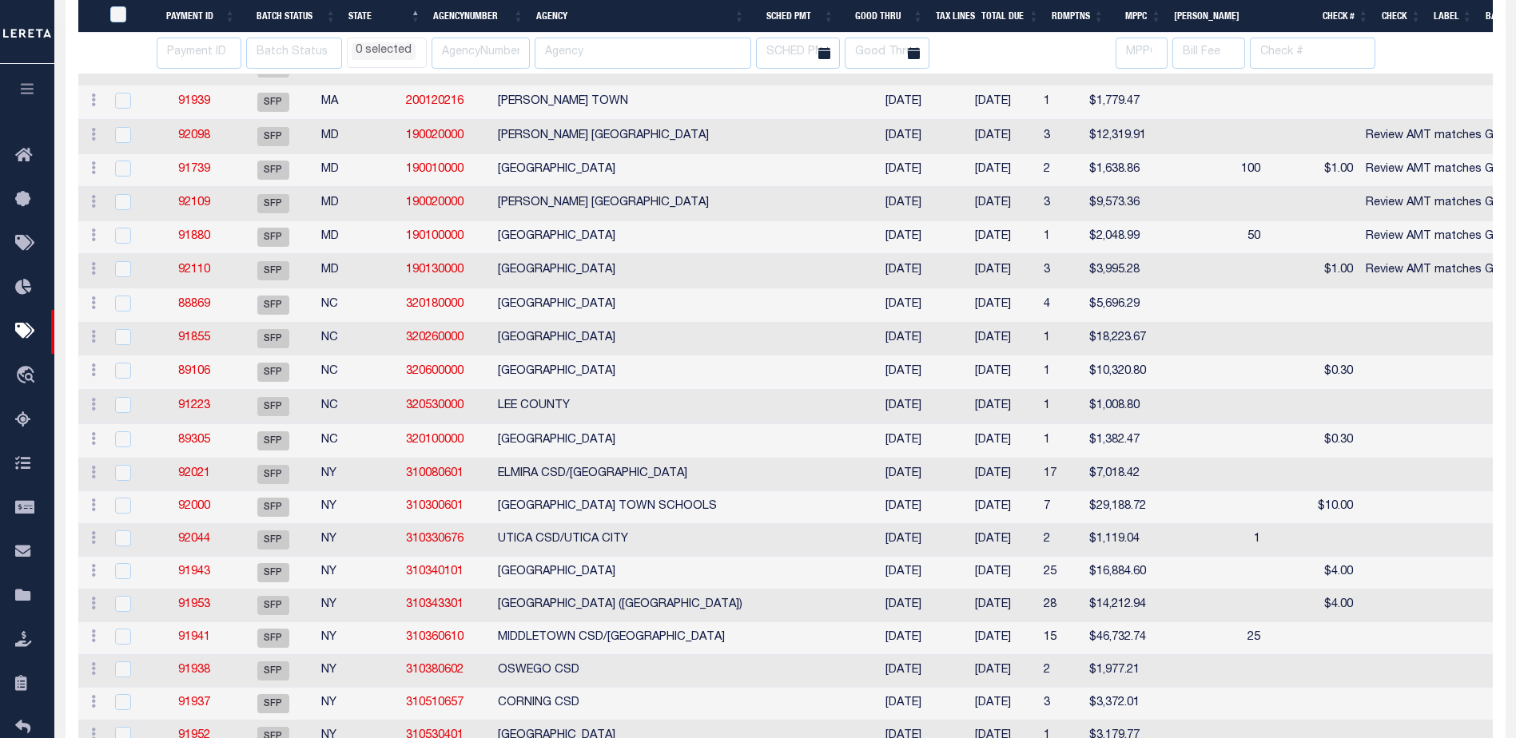
select select
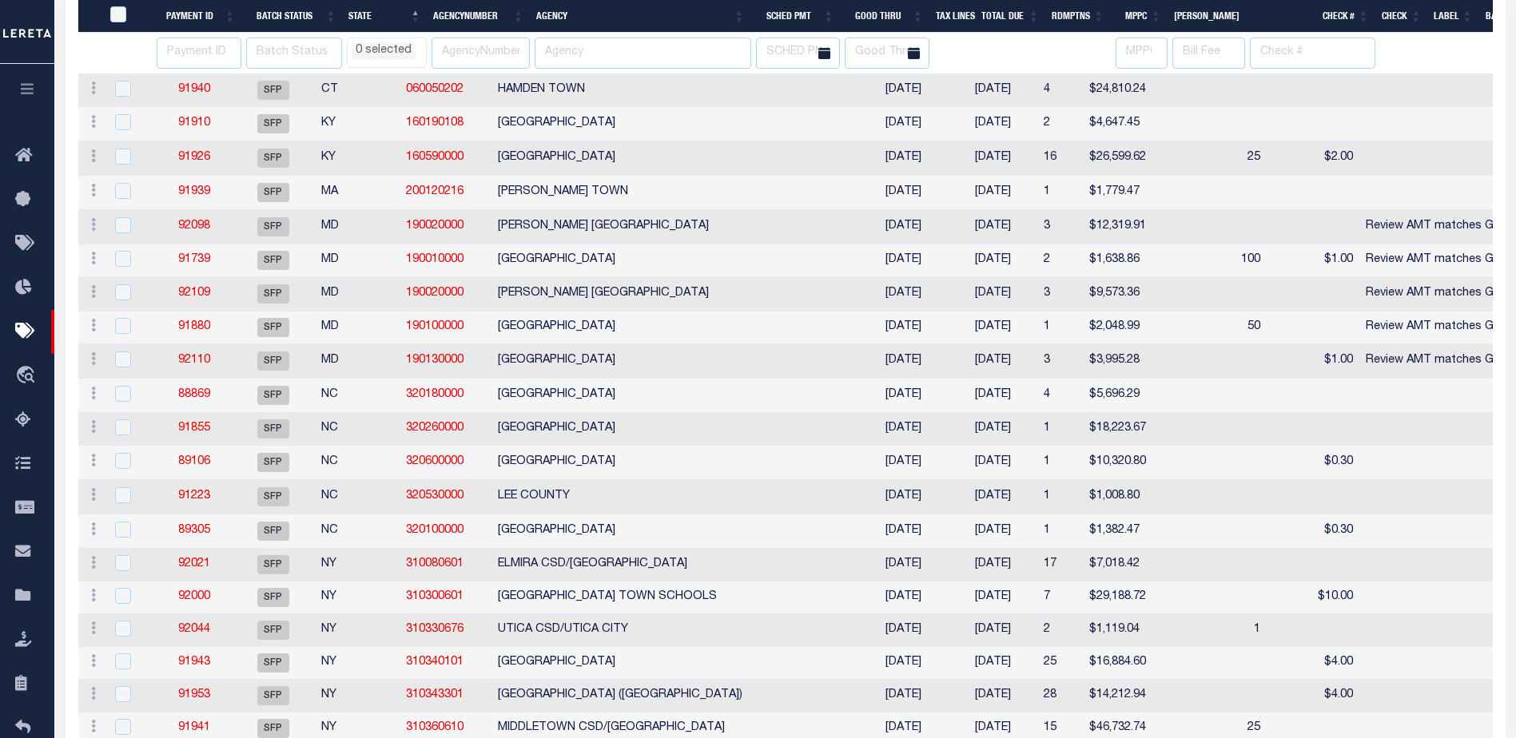
select select
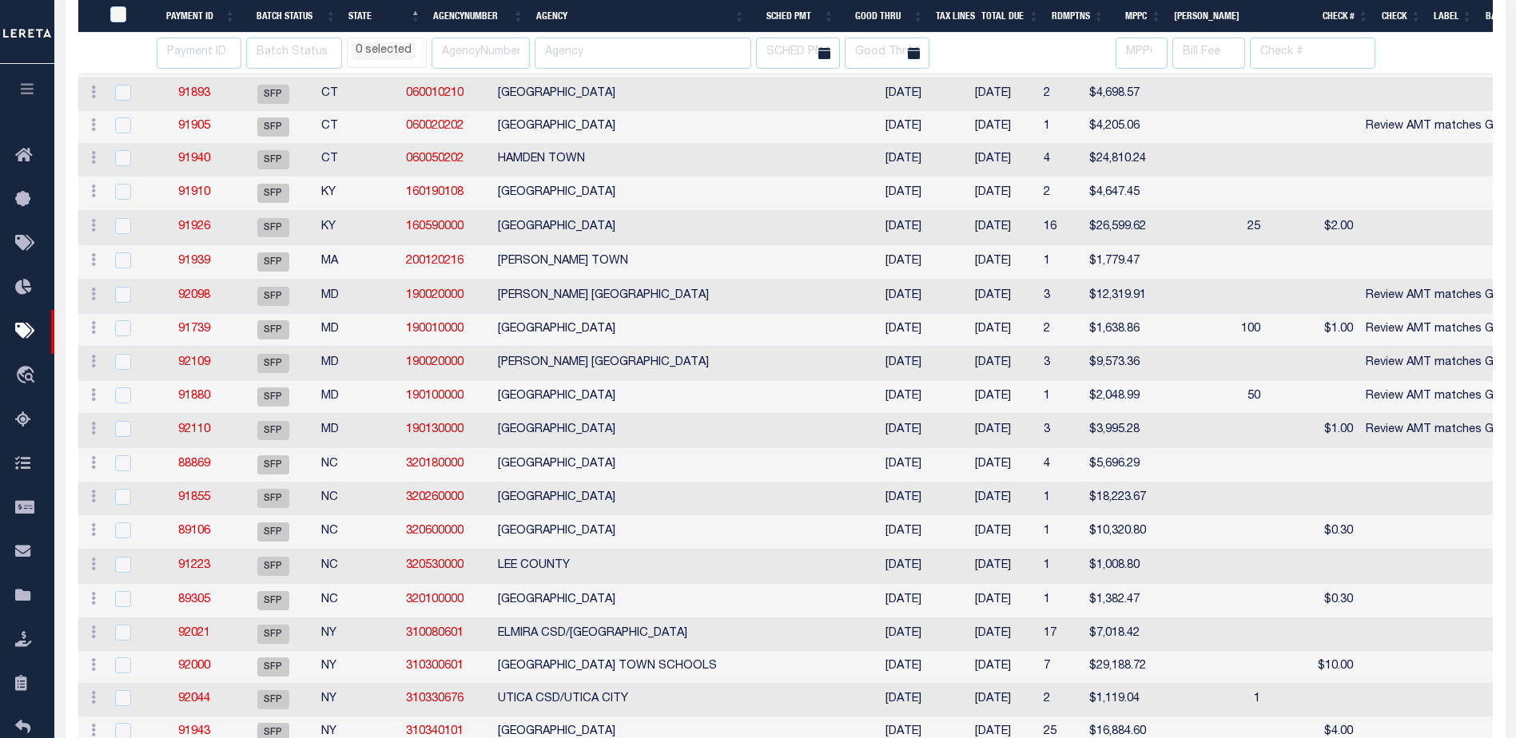
select select
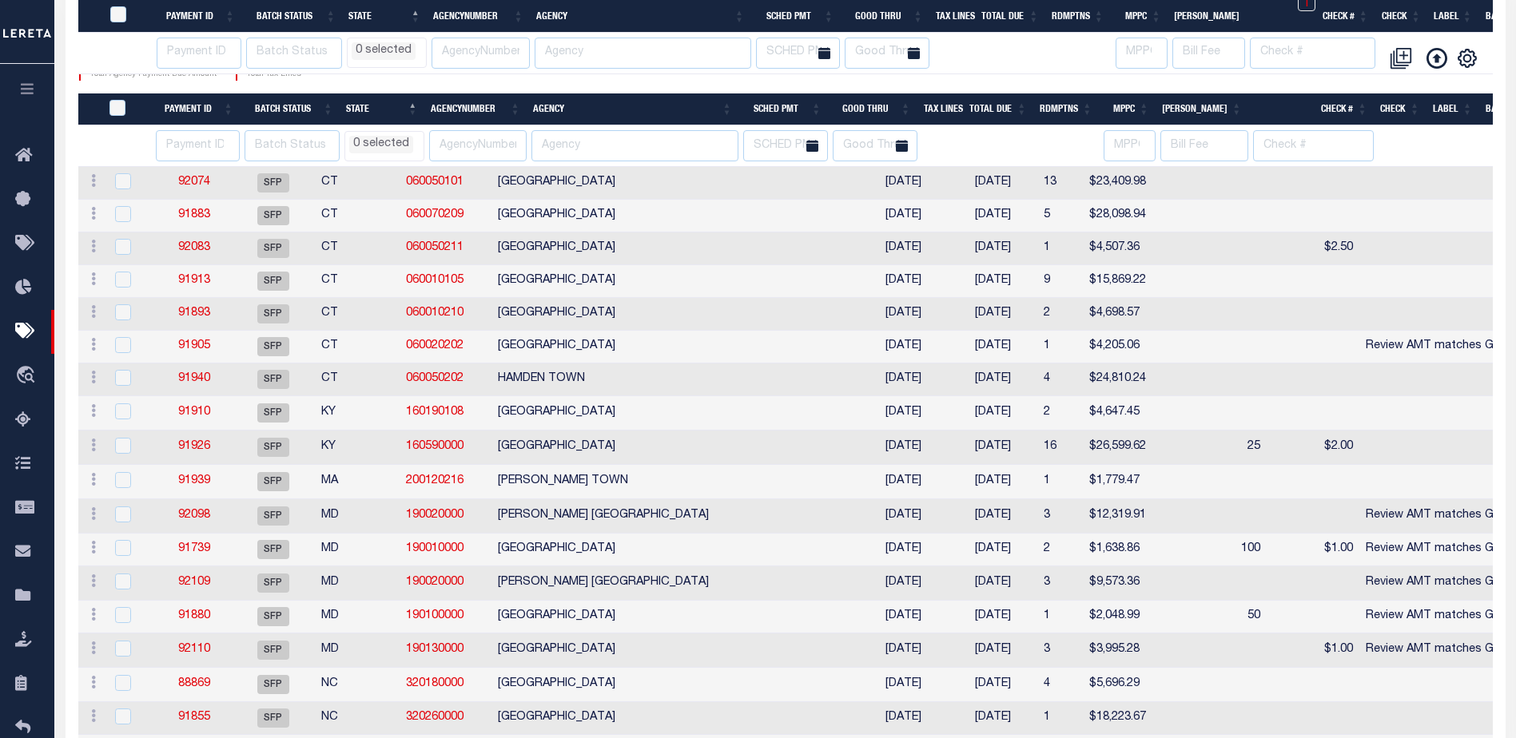
select select
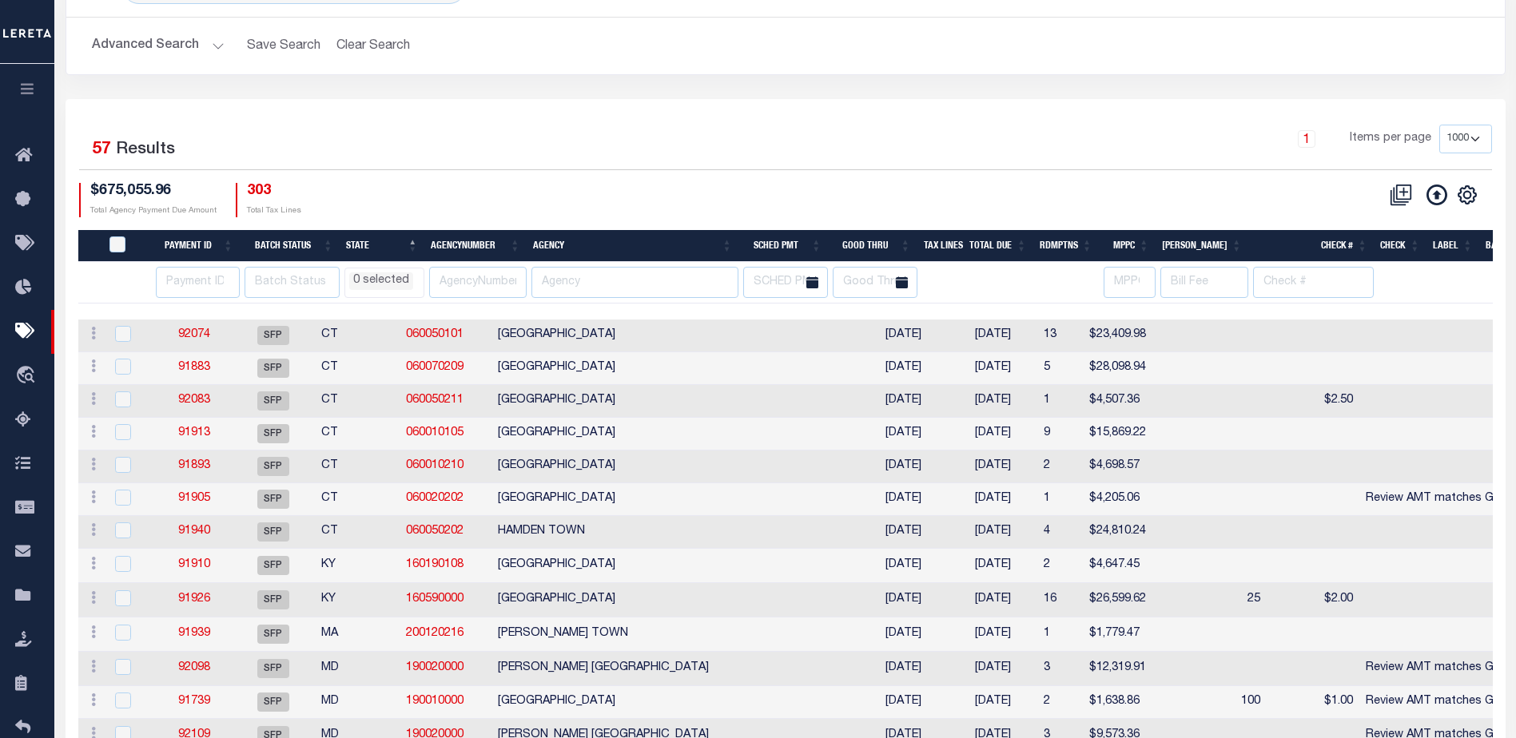
scroll to position [240, 0]
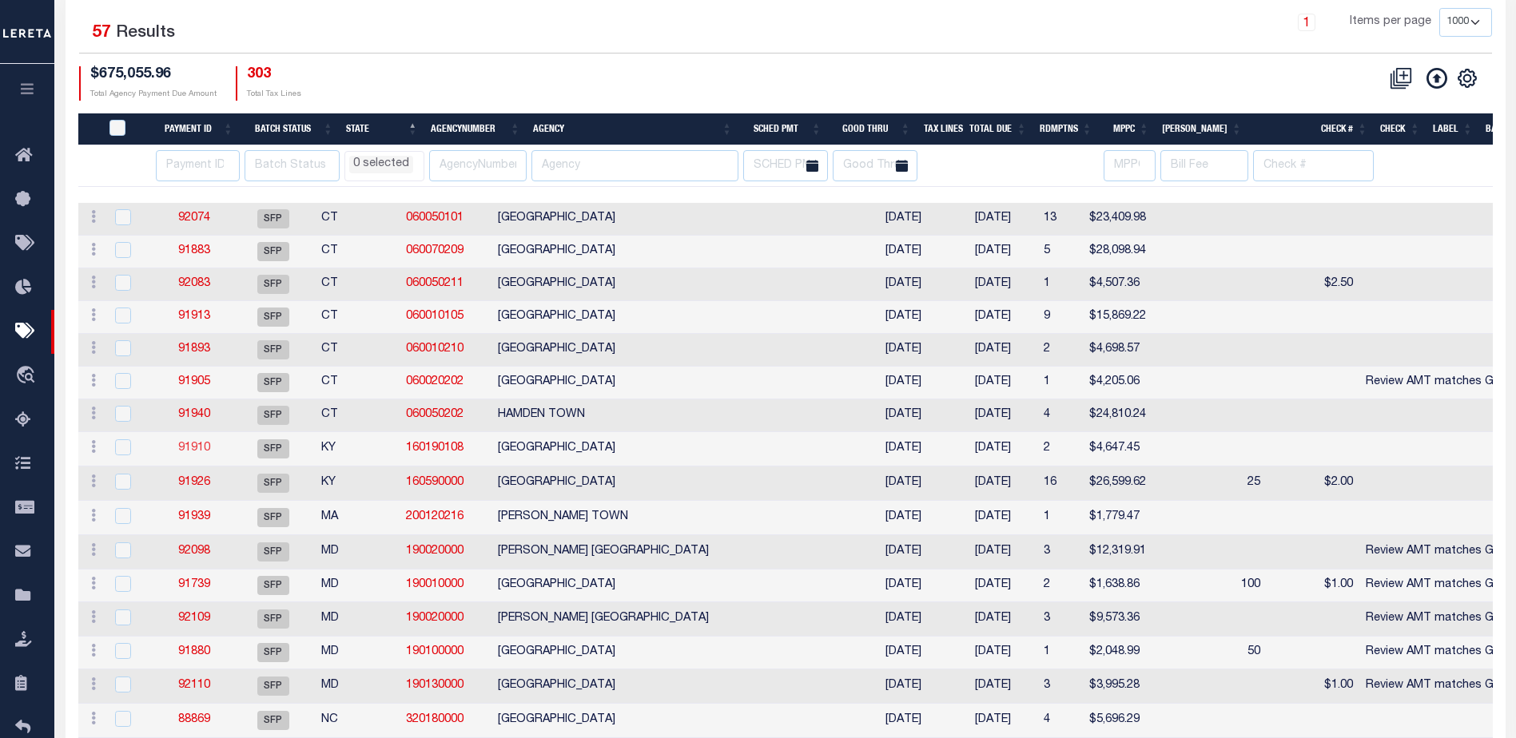
click at [192, 453] on link "91910" at bounding box center [194, 448] width 32 height 11
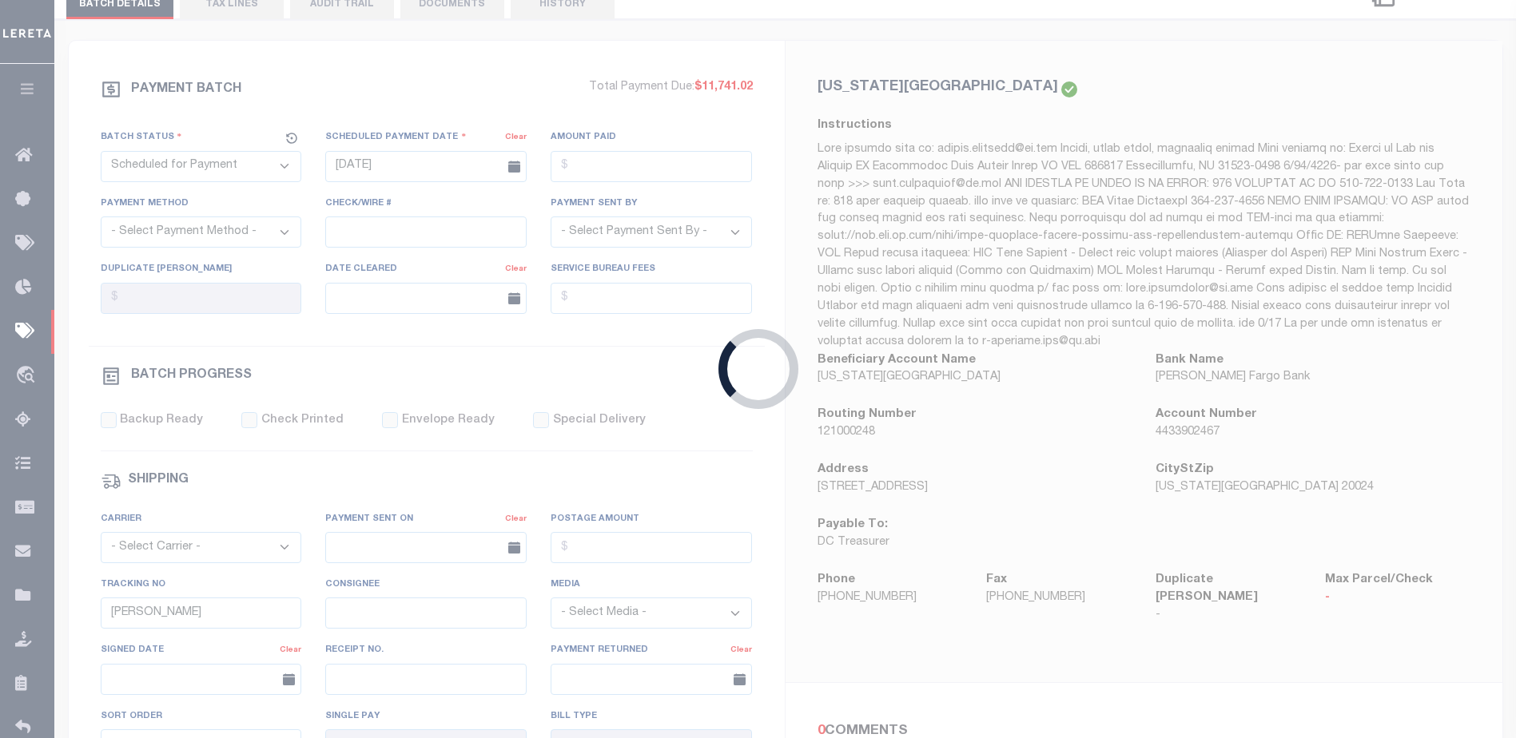
scroll to position [213, 0]
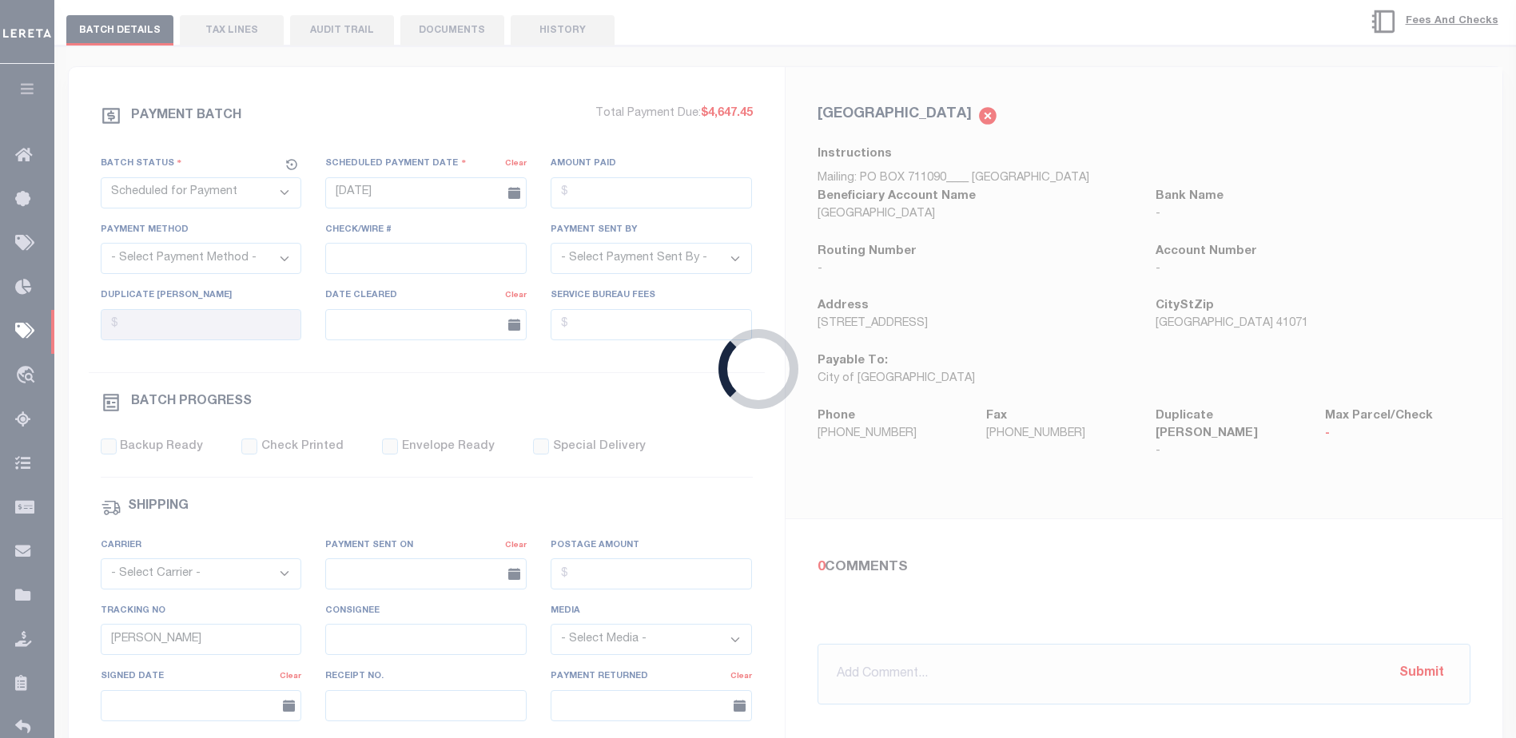
type input "10/22/2025"
type input "6"
type input "Audria"
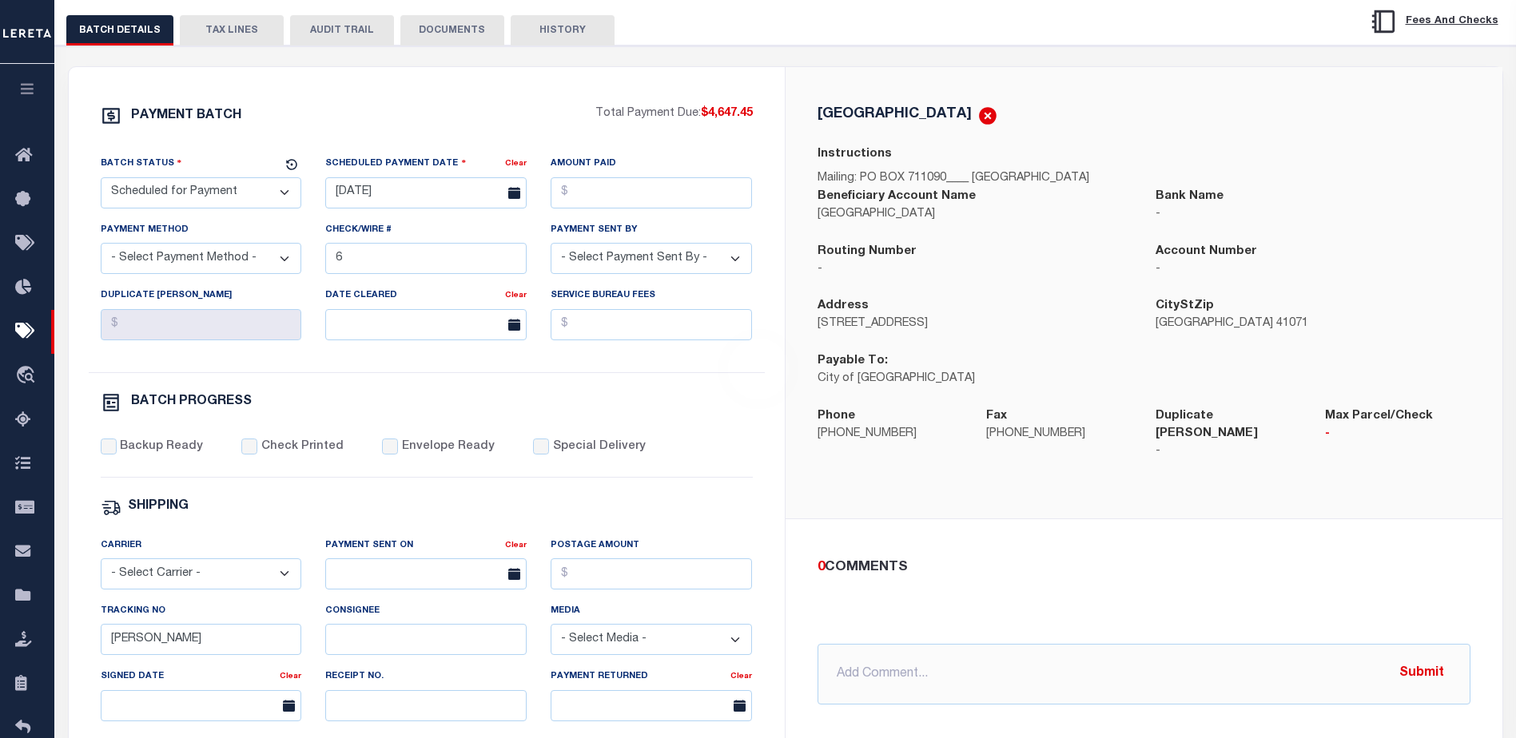
scroll to position [0, 0]
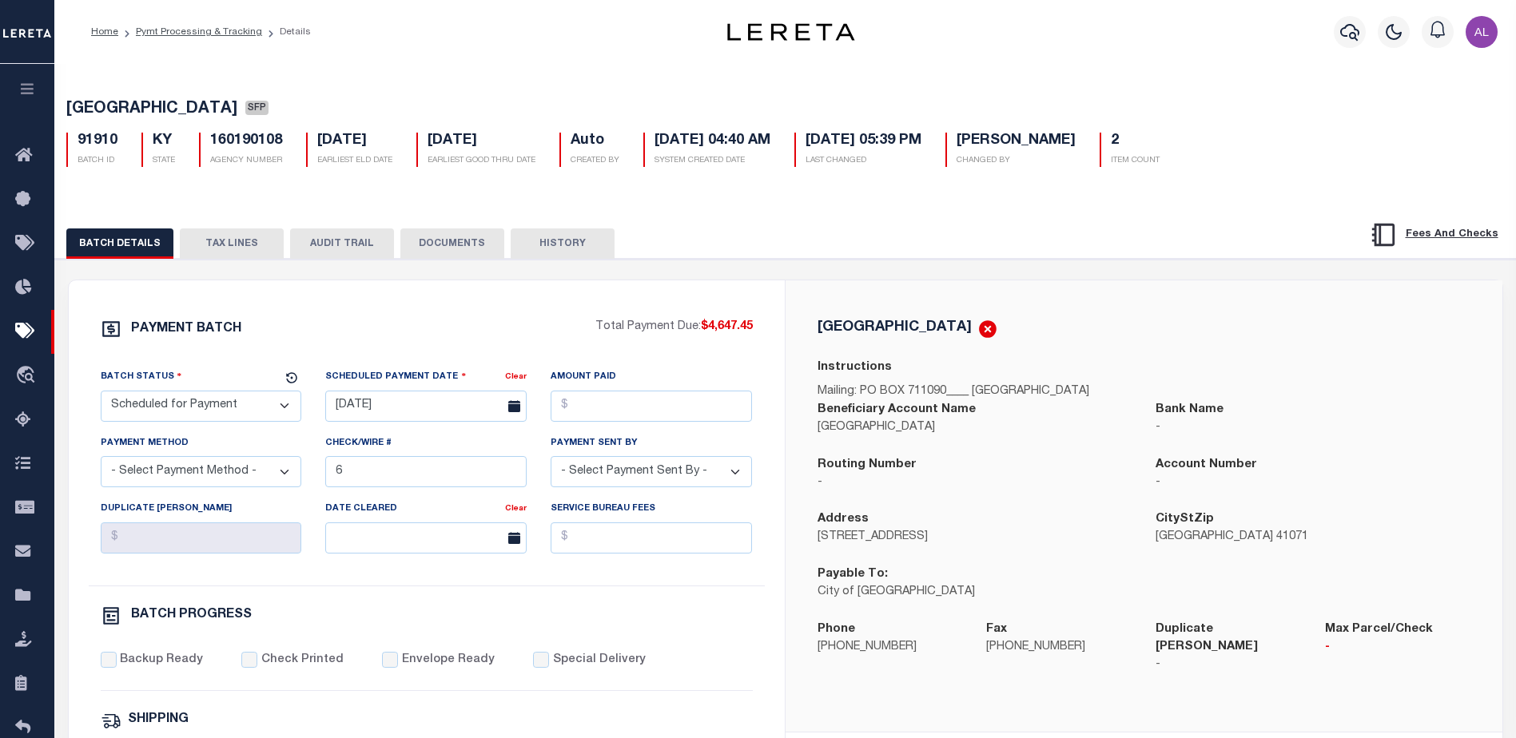
click at [217, 253] on button "TAX LINES" at bounding box center [232, 244] width 104 height 30
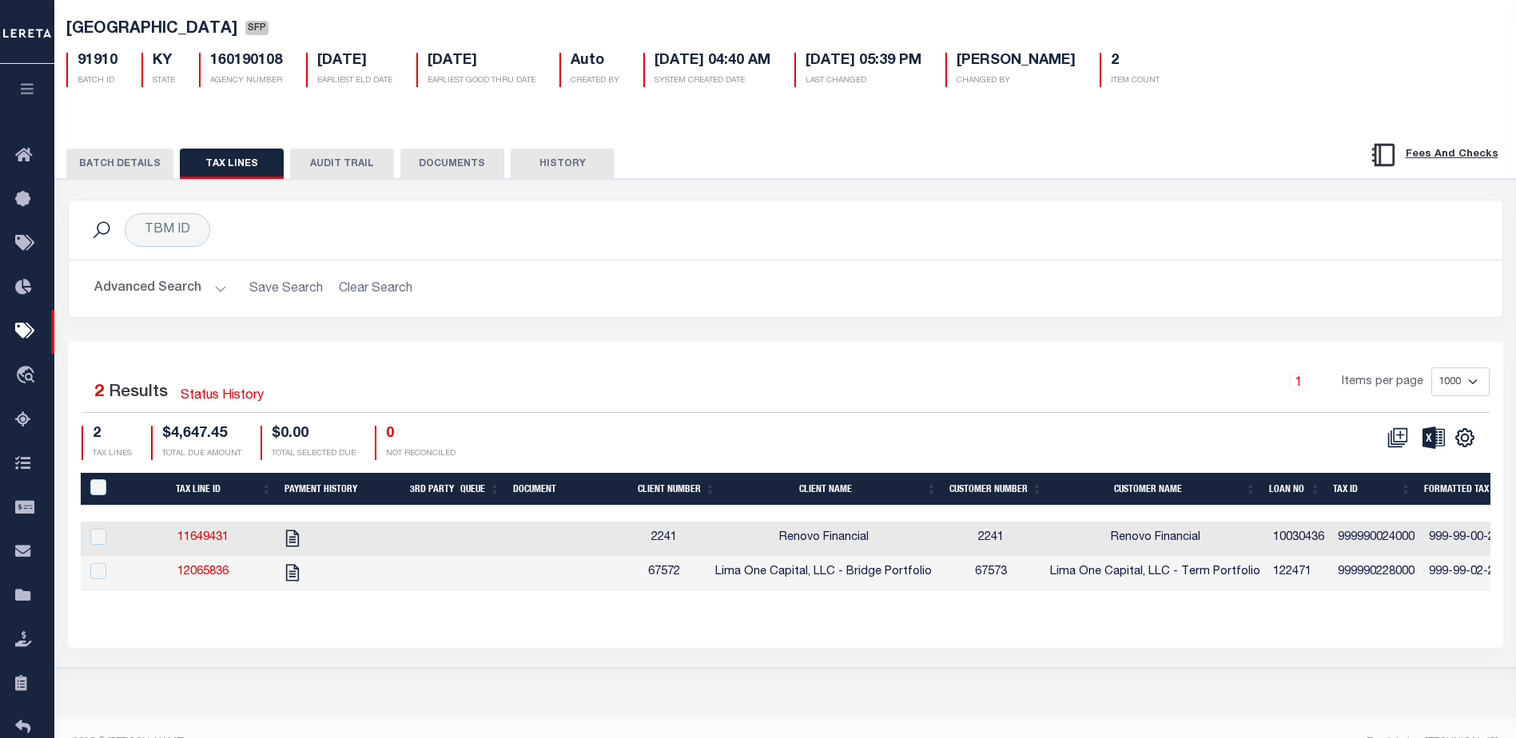
select select
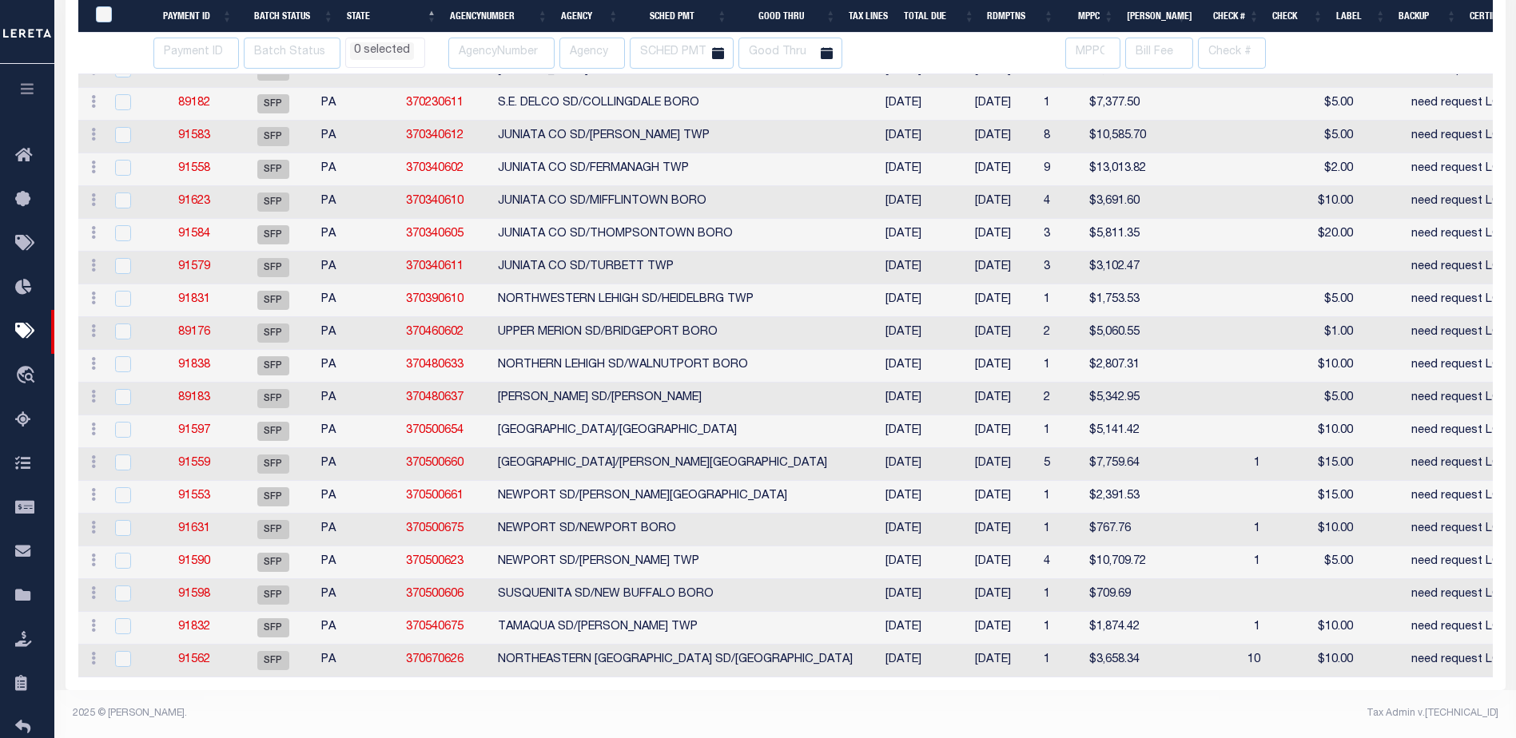
select select
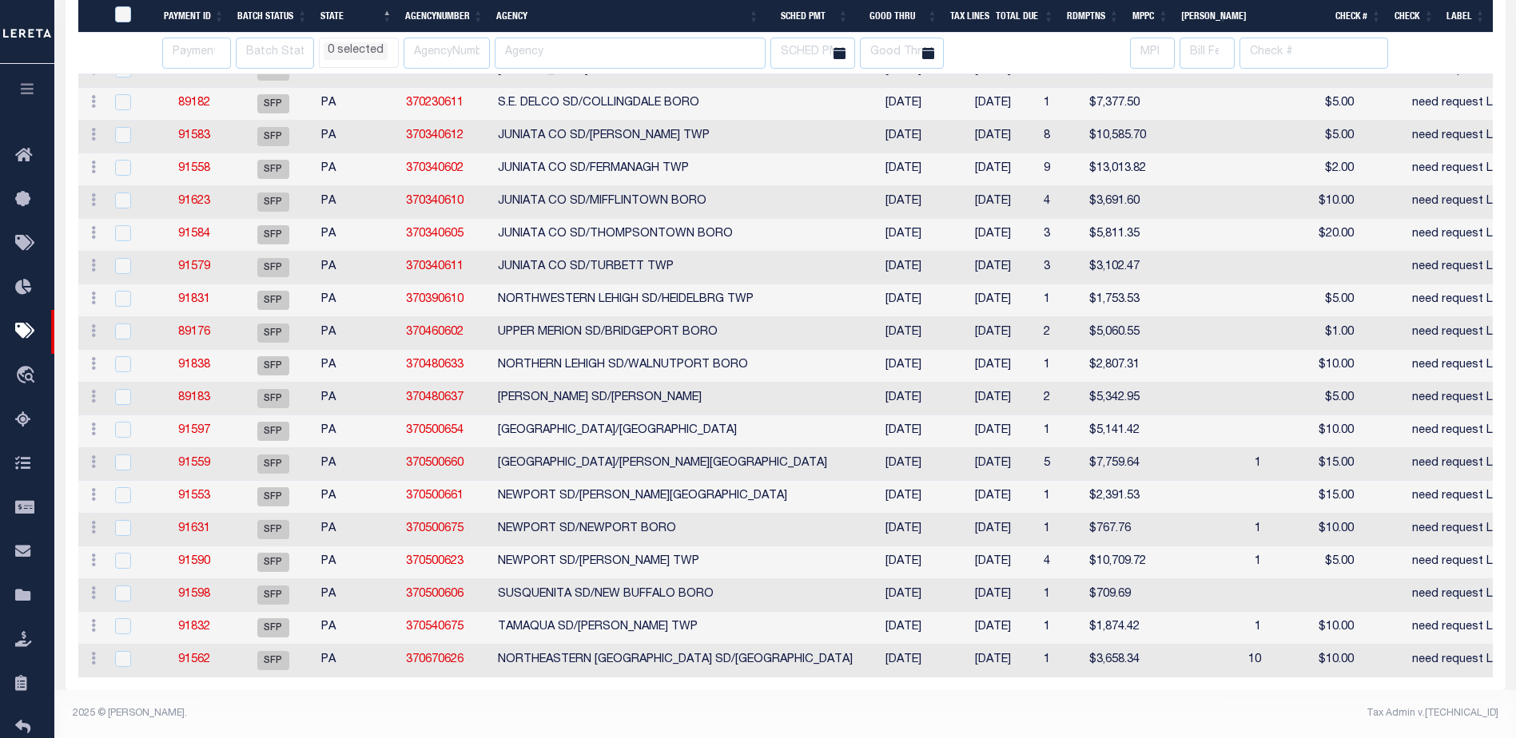
click at [360, 62] on span "0 selected" at bounding box center [359, 53] width 80 height 30
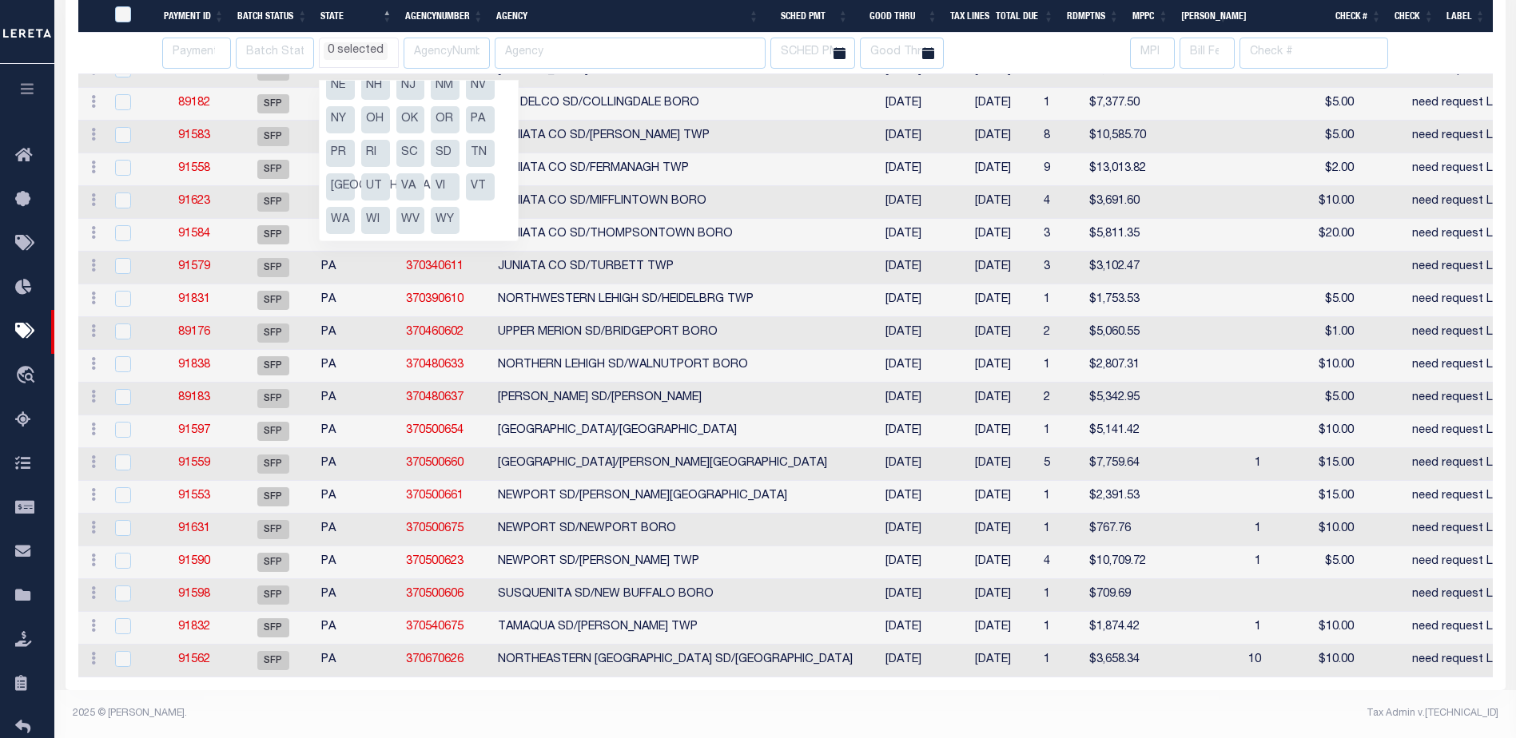
click at [479, 106] on li "PA" at bounding box center [480, 119] width 29 height 27
select select "PA"
select select
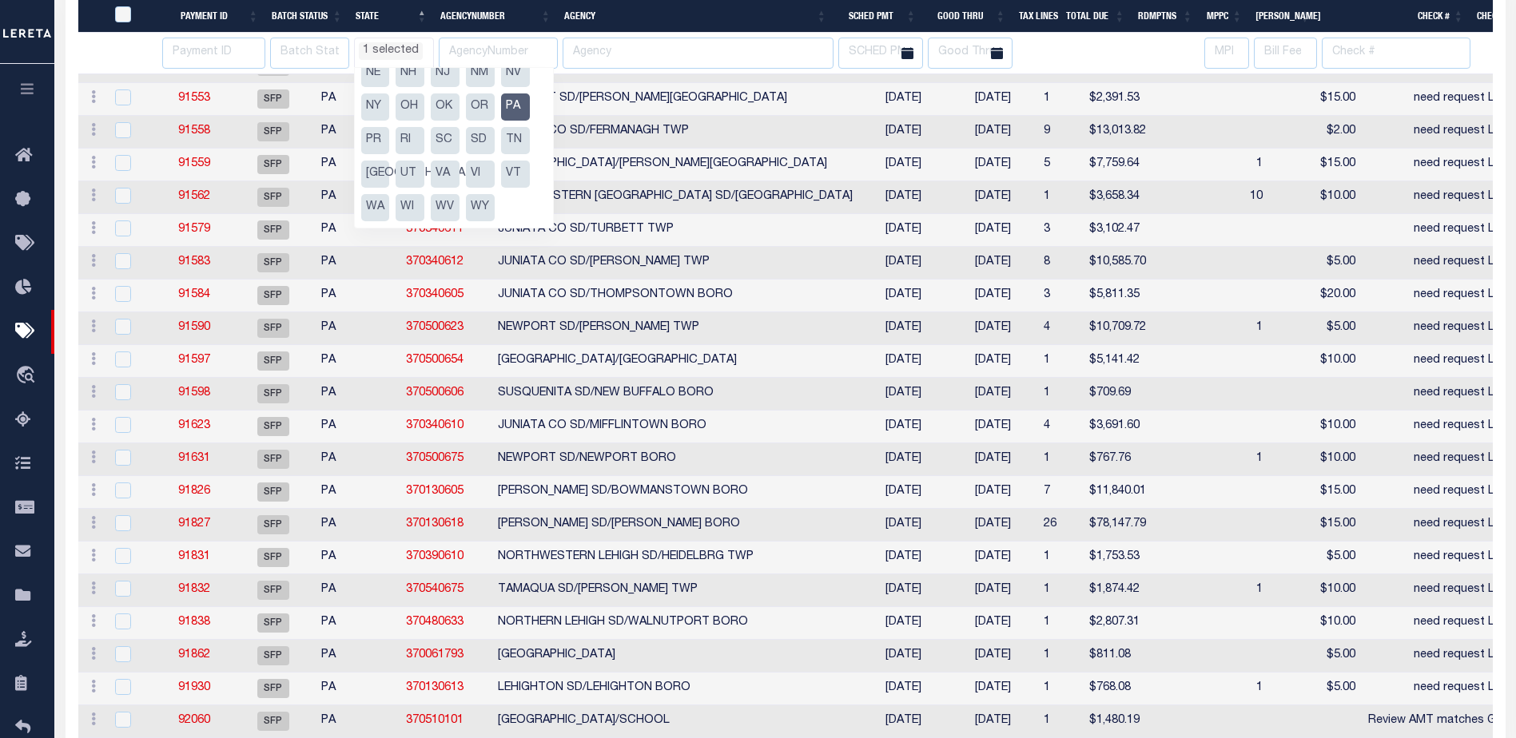
select select "PA"
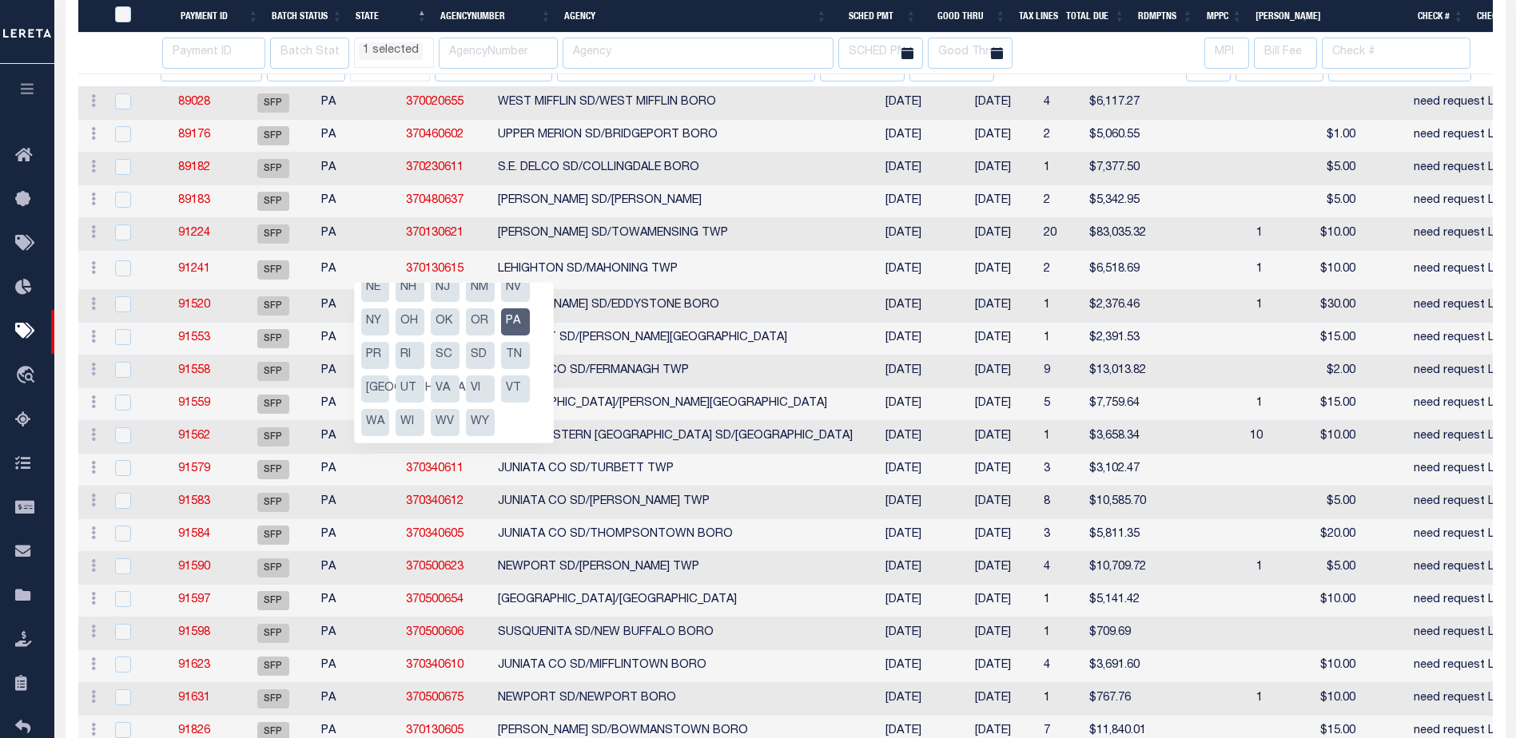
select select "PA"
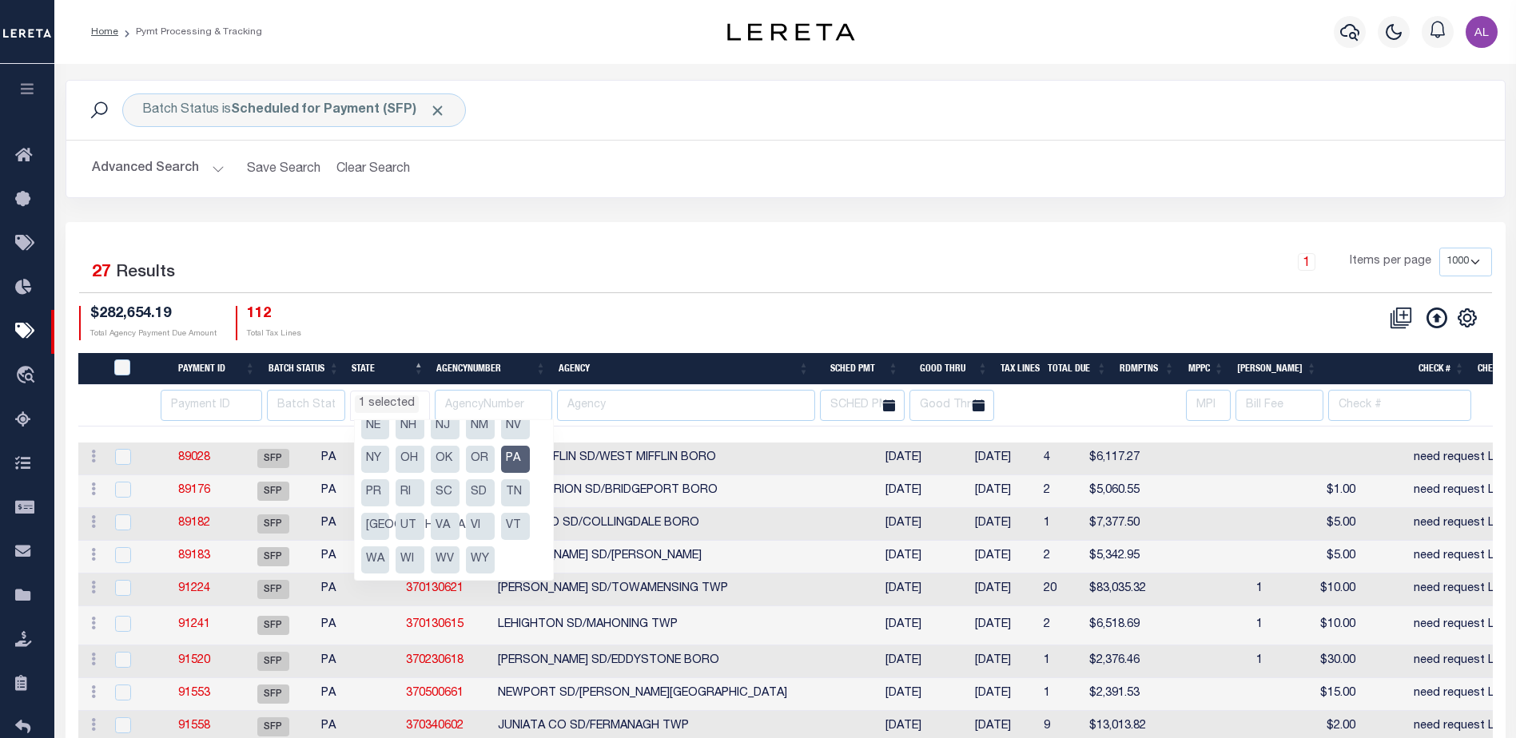
click at [760, 254] on div "1 Items per page 100 200 500 1000" at bounding box center [965, 269] width 1054 height 42
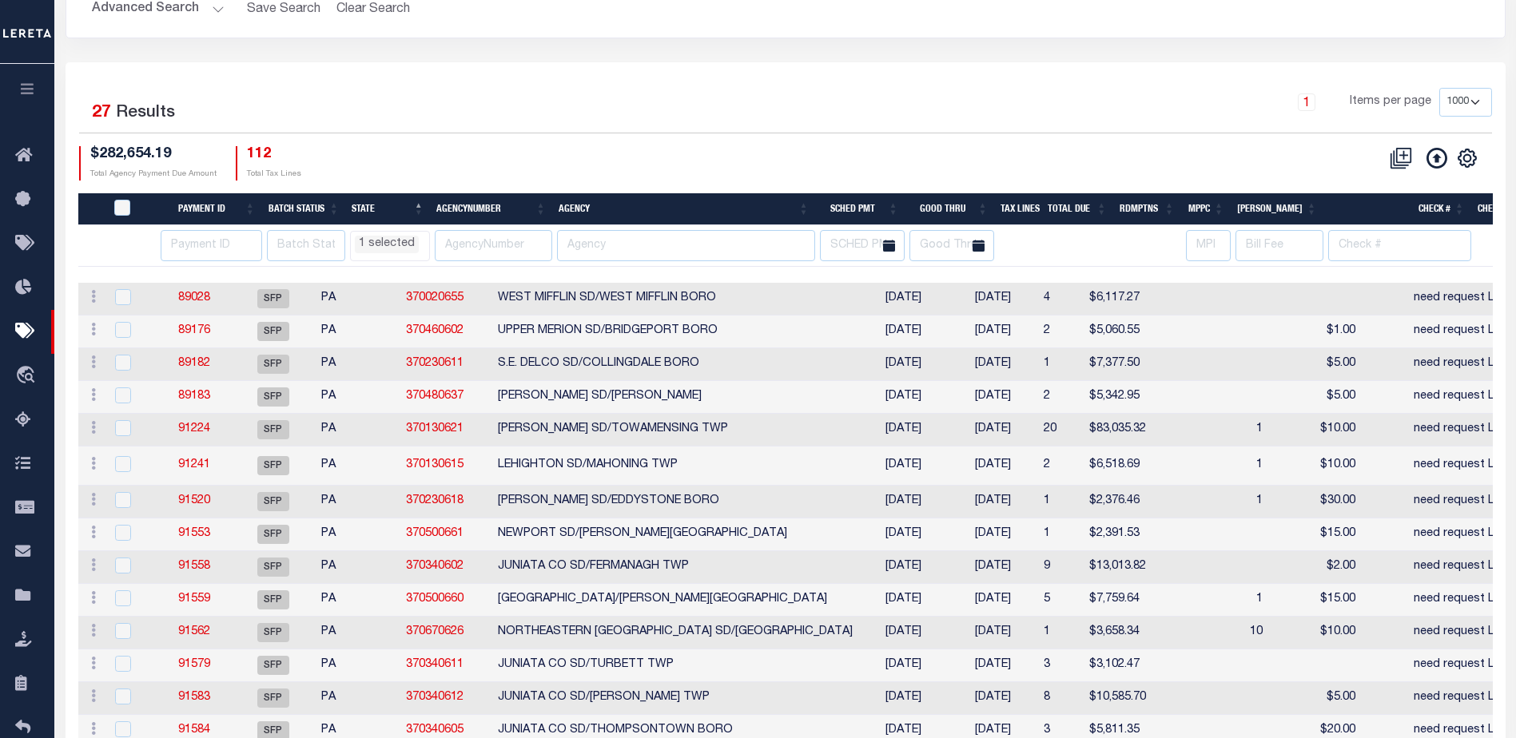
click at [697, 204] on th "Agency" at bounding box center [683, 209] width 263 height 33
select select "PA"
select select
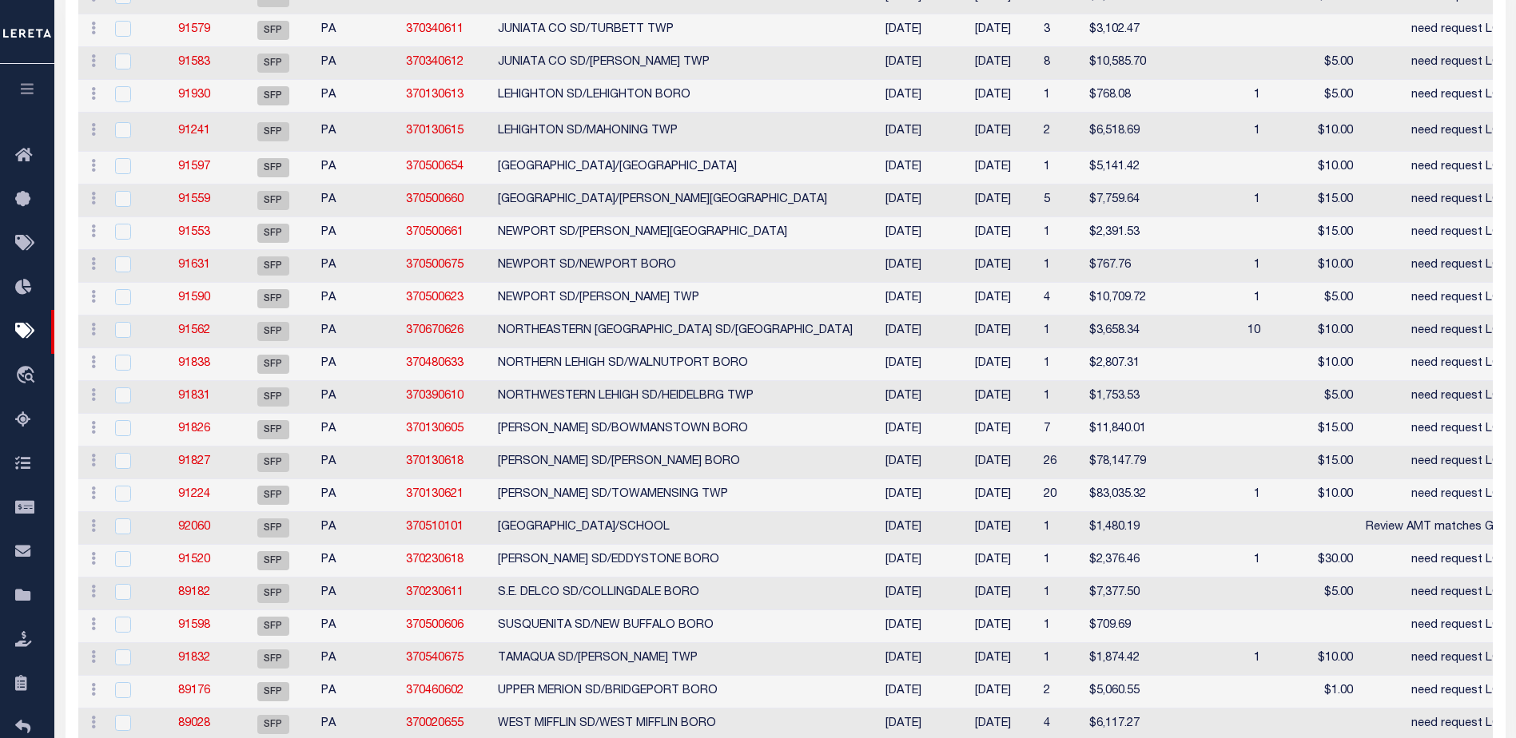
select select "PA"
select select
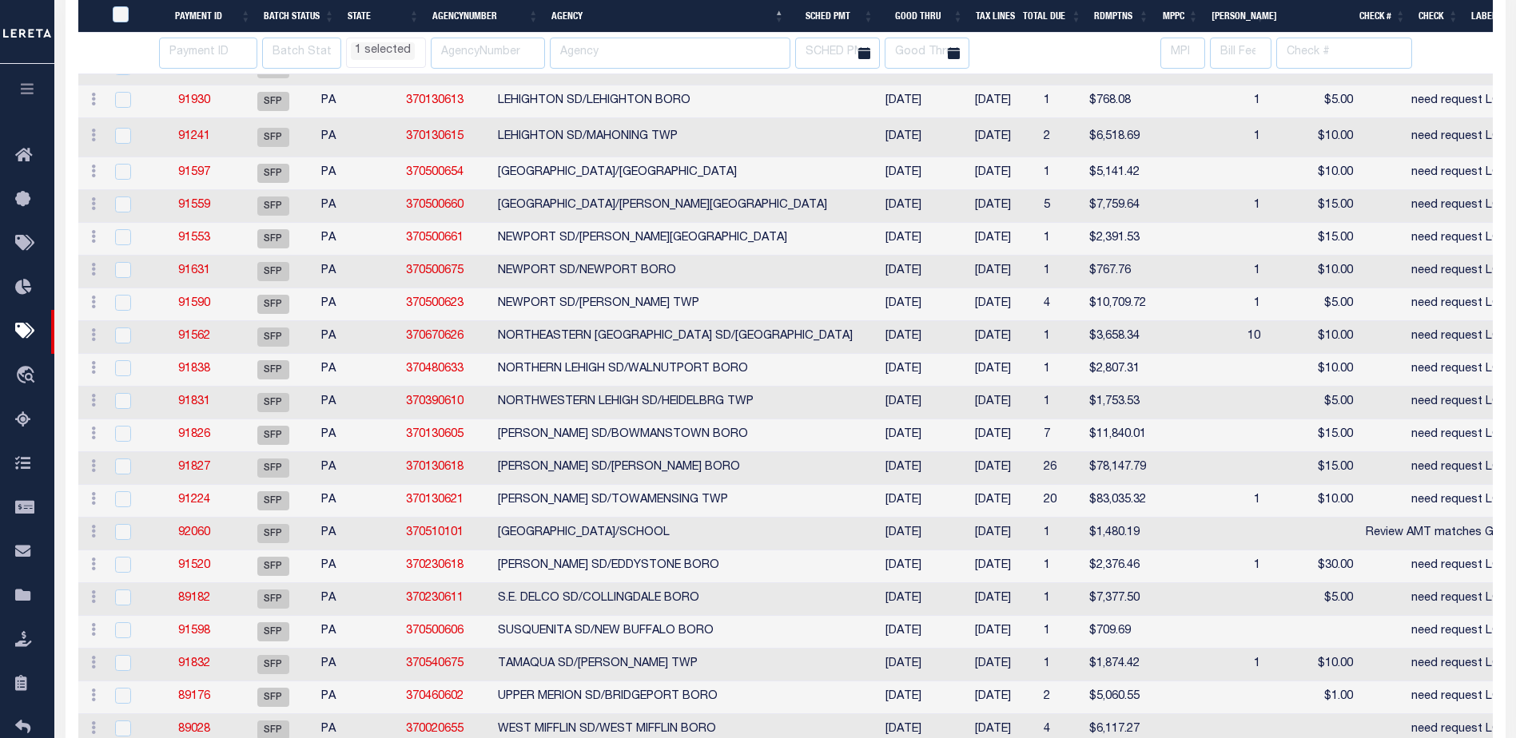
select select "PA"
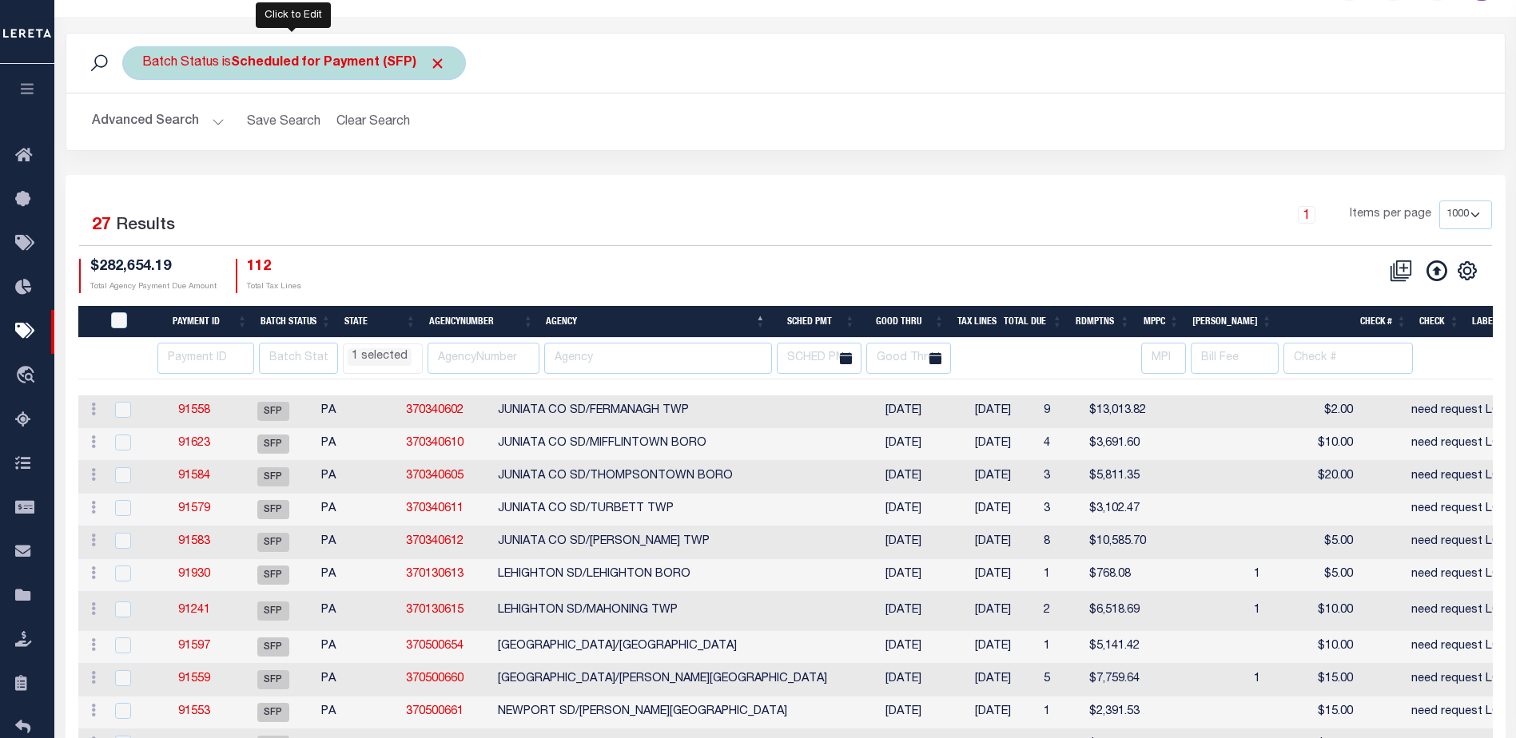
click at [324, 59] on b "Scheduled for Payment (SFP)" at bounding box center [338, 63] width 215 height 13
select select "SFP"
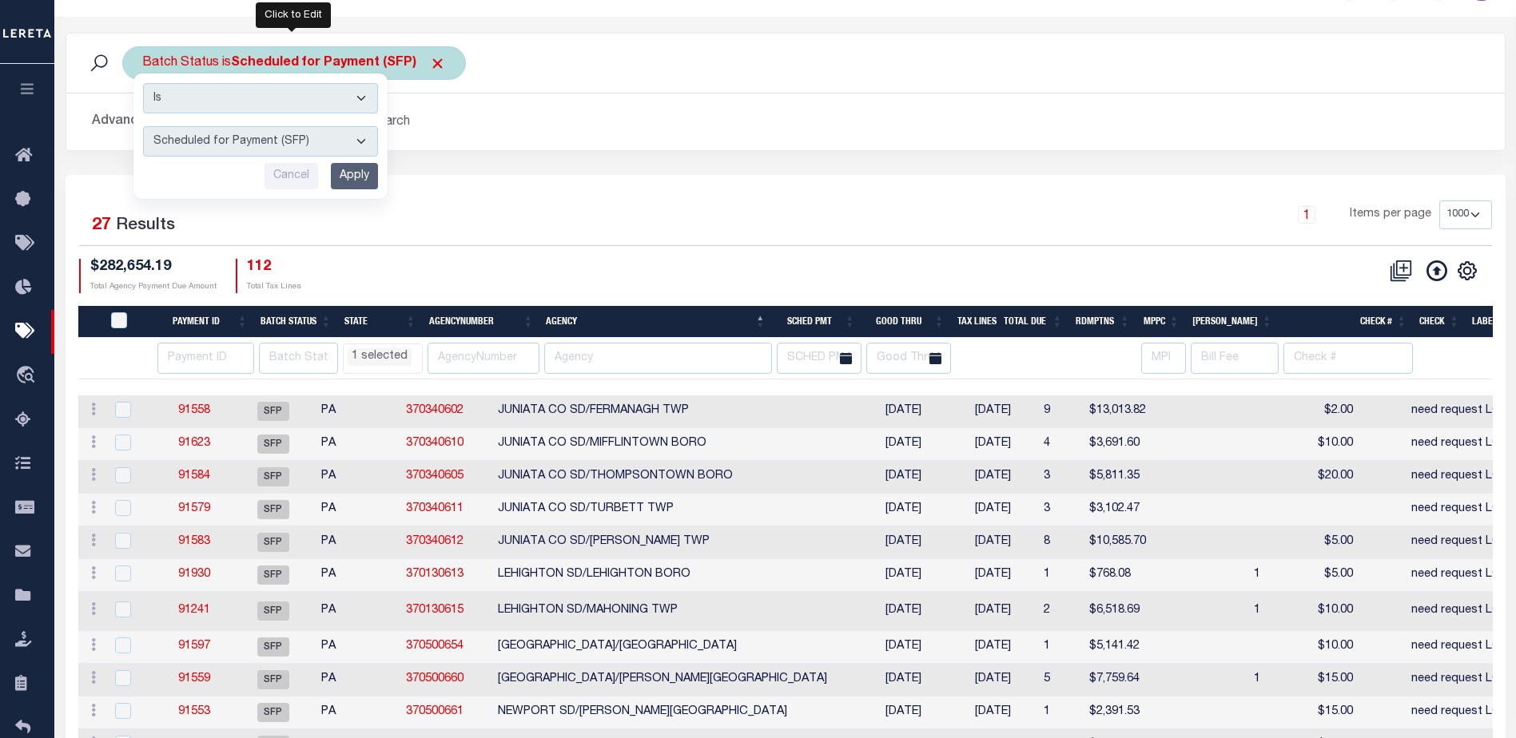
click at [281, 148] on select "Awaiting Funds (AWF) Cleared and Complete (CAC) New Check Needed (NCN) Payment …" at bounding box center [260, 141] width 235 height 30
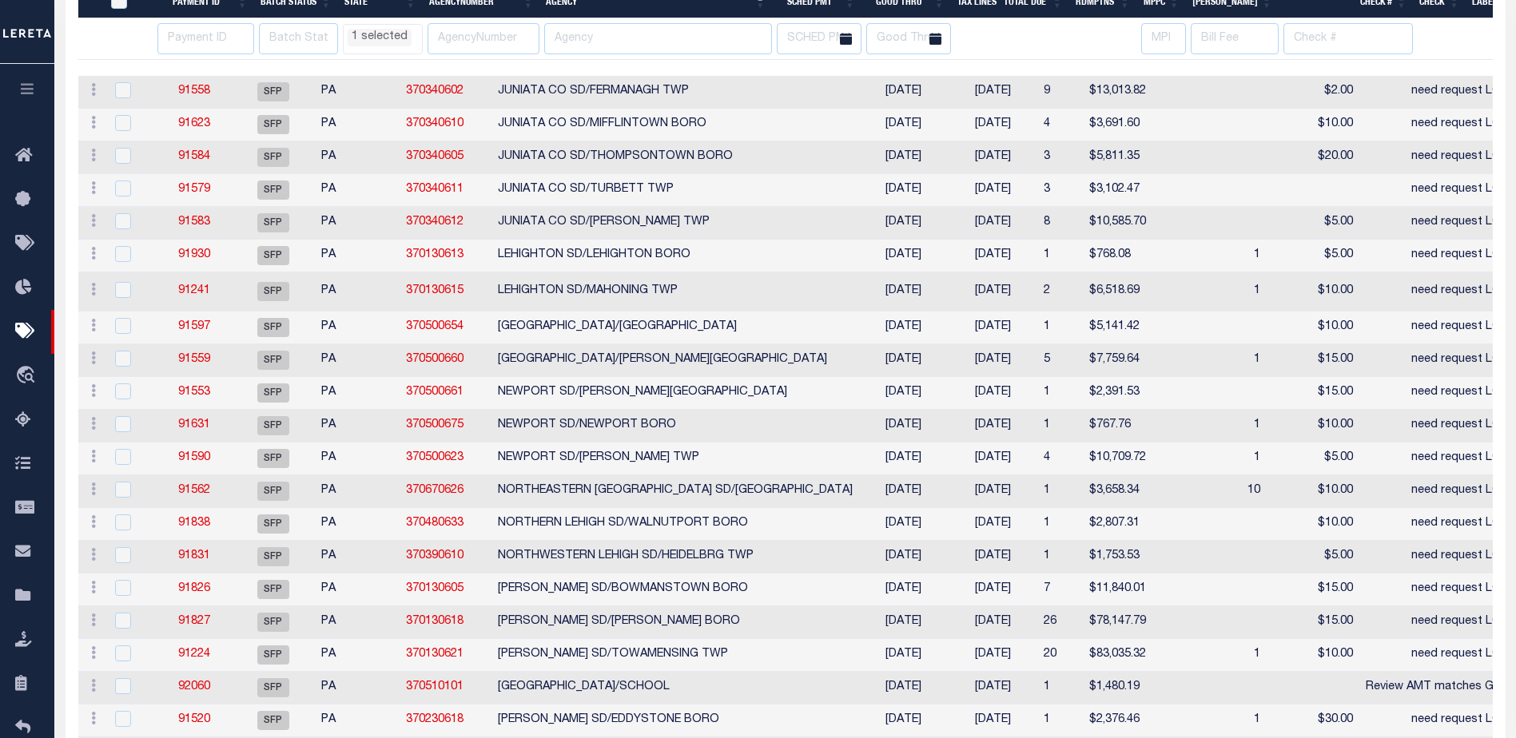
select select "PA"
select select
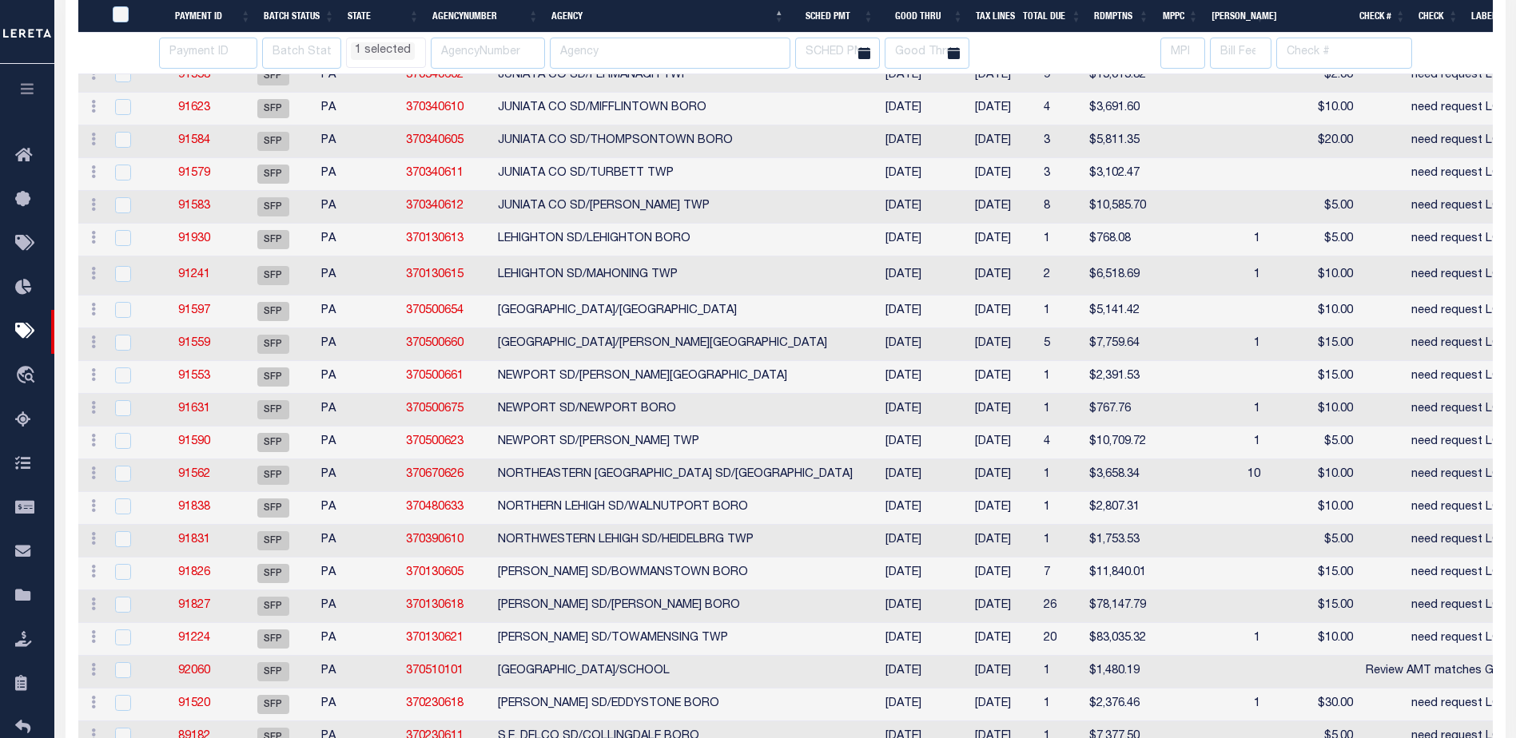
scroll to position [654, 0]
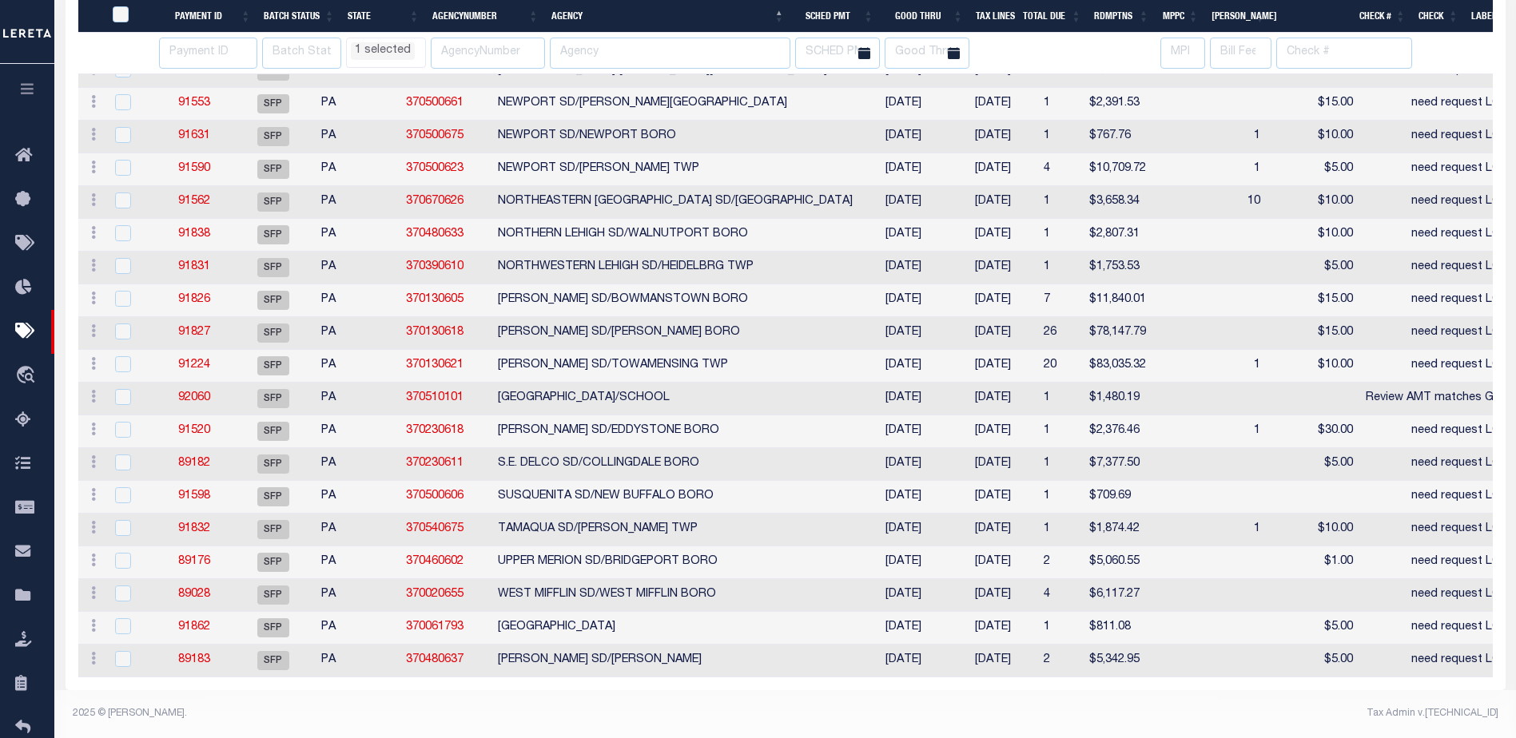
select select "PA"
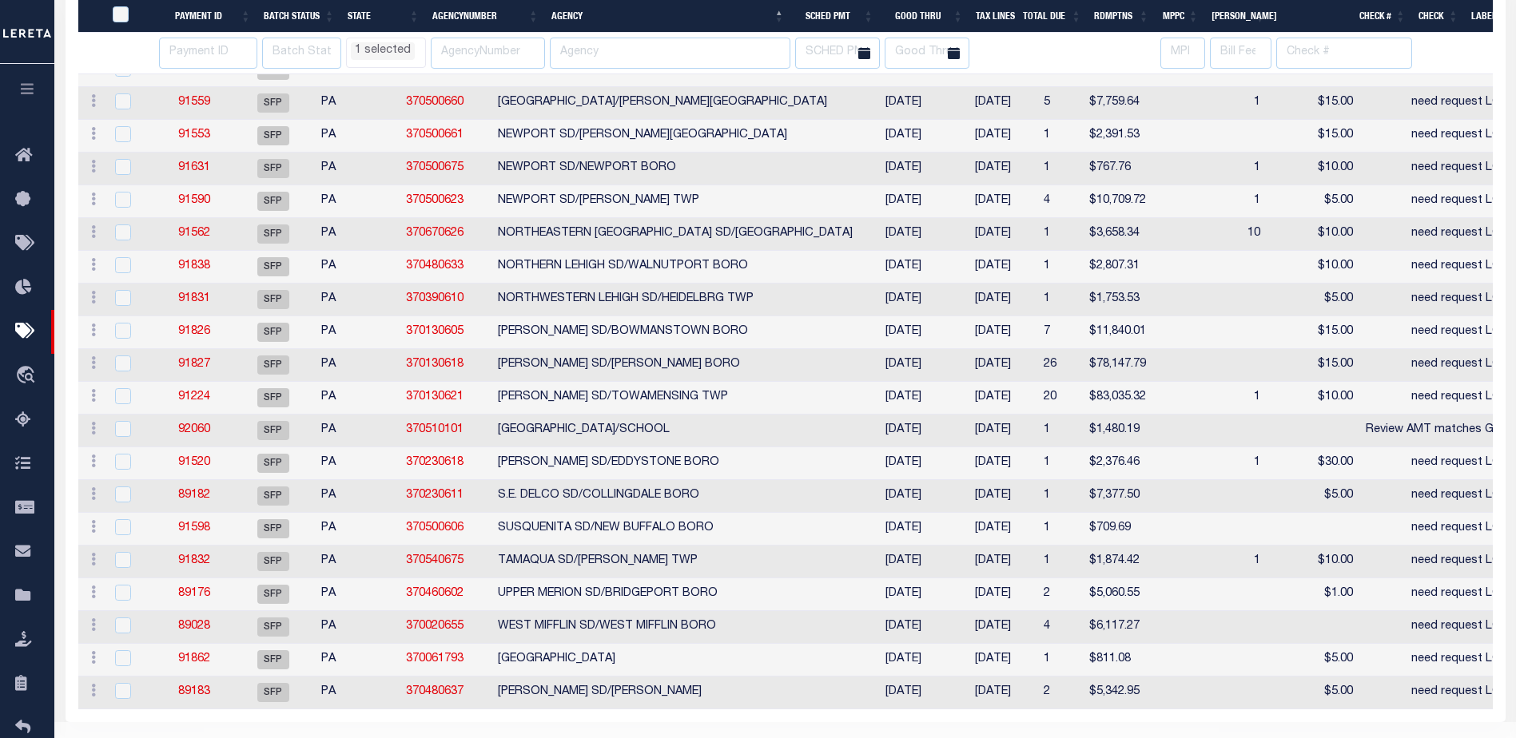
select select "PA"
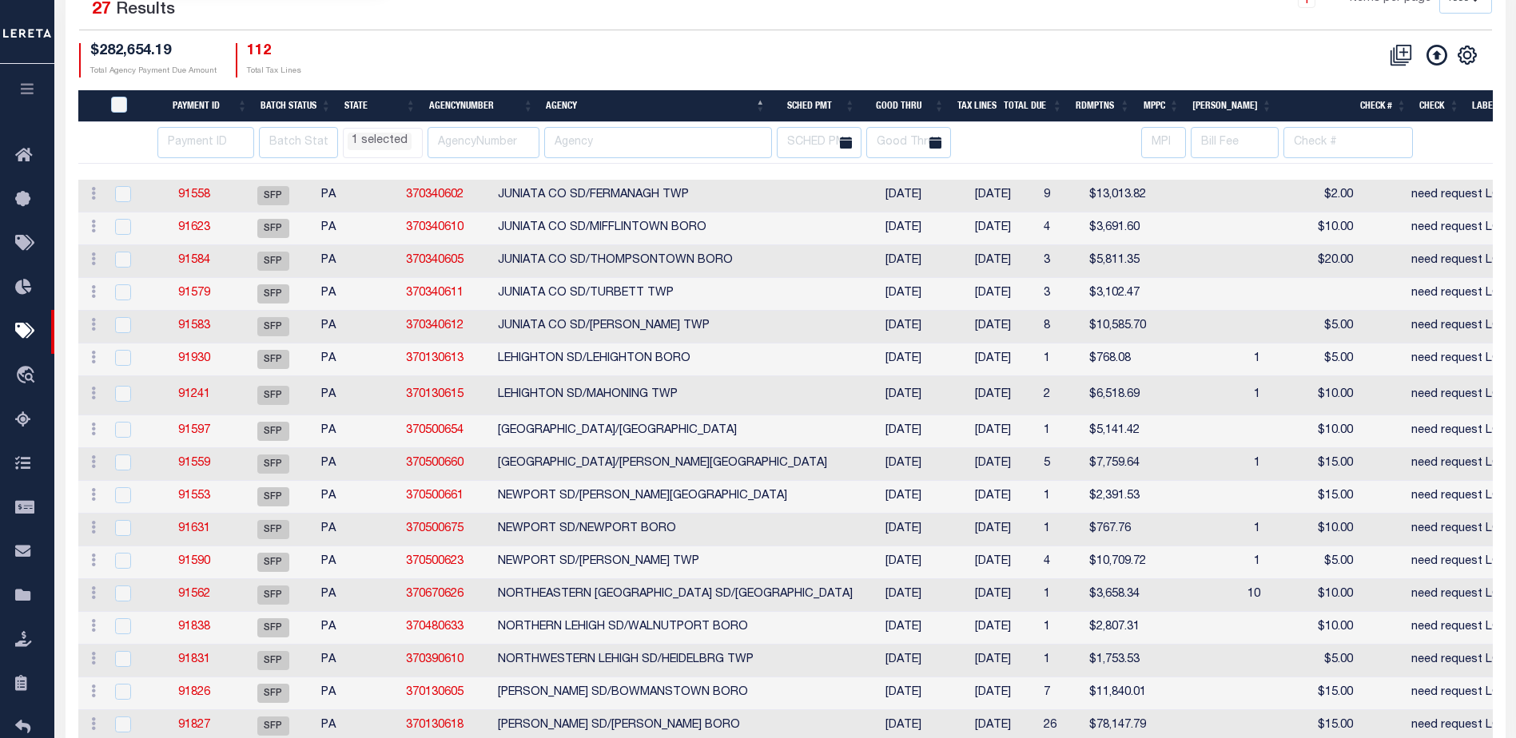
scroll to position [0, 0]
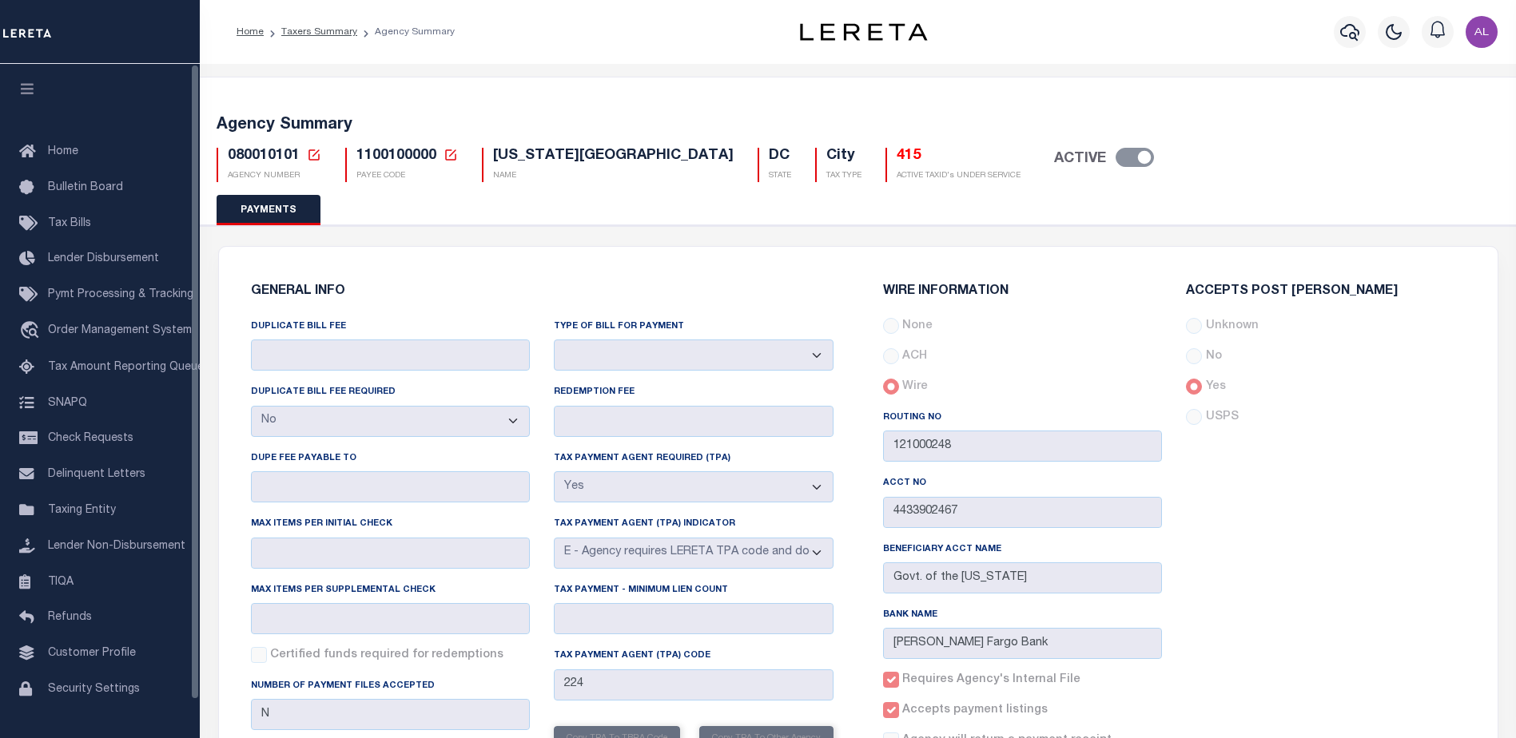
select select "false"
select select "true"
select select "5"
click at [100, 336] on span "Order Management System" at bounding box center [120, 330] width 144 height 11
select select "false"
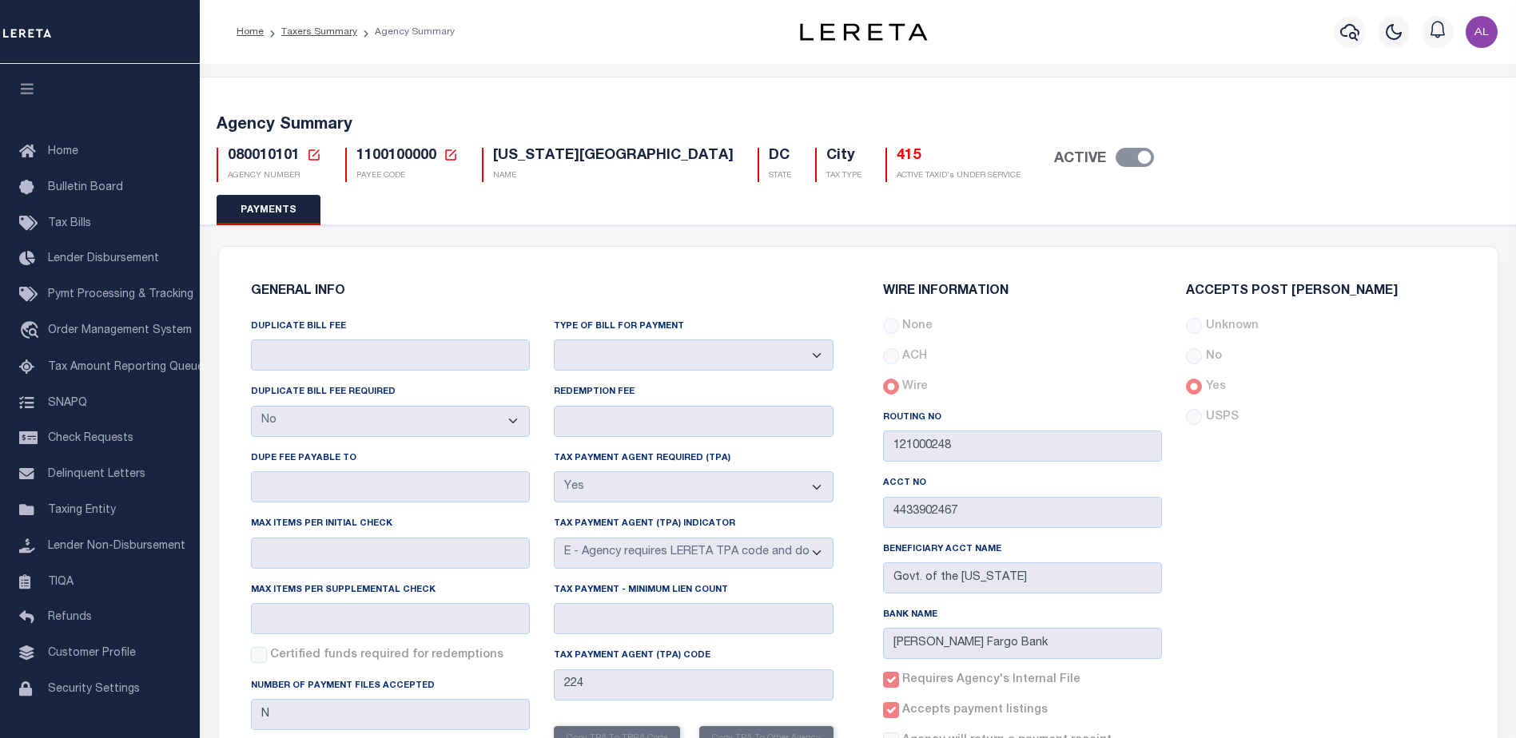
select select "true"
select select "5"
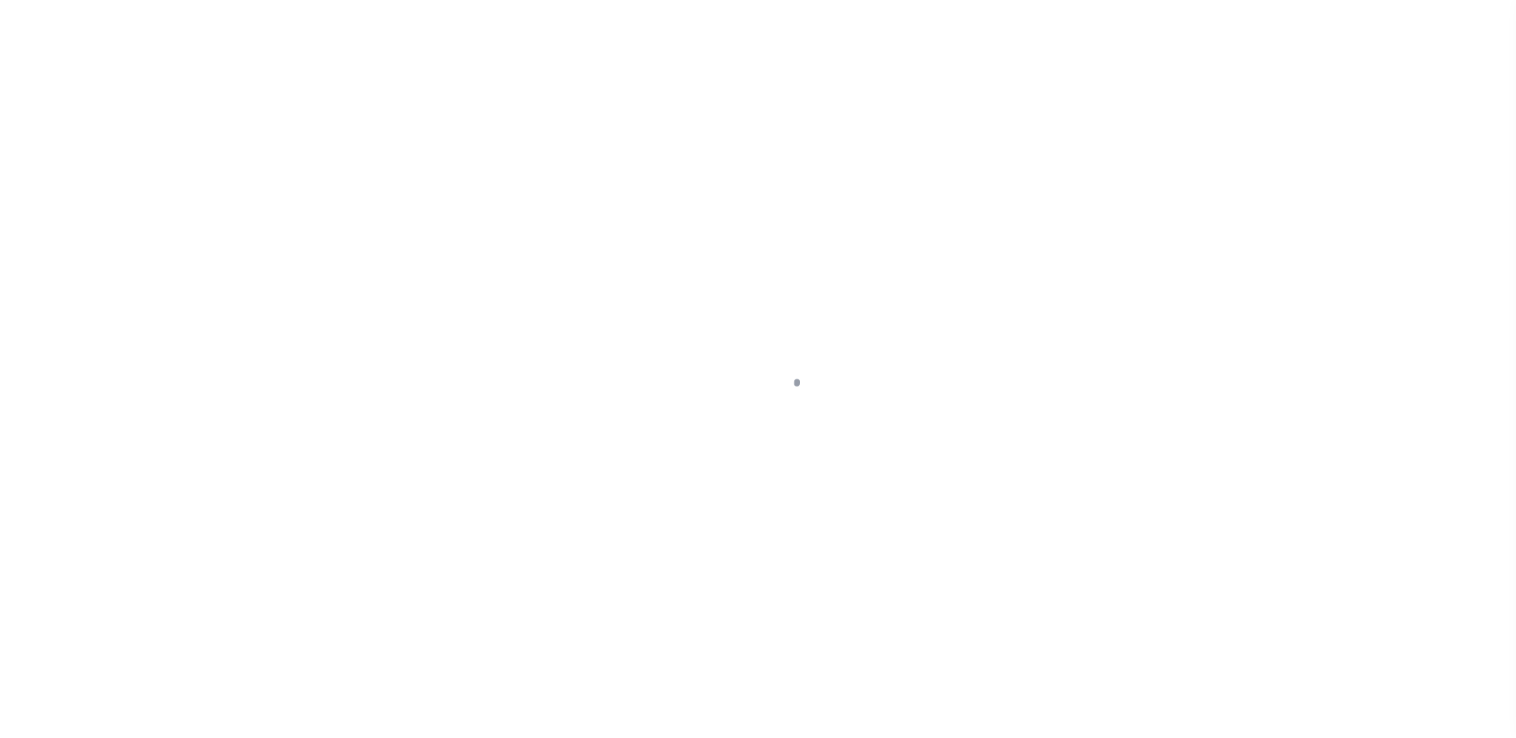
select select "DUE"
select select "20"
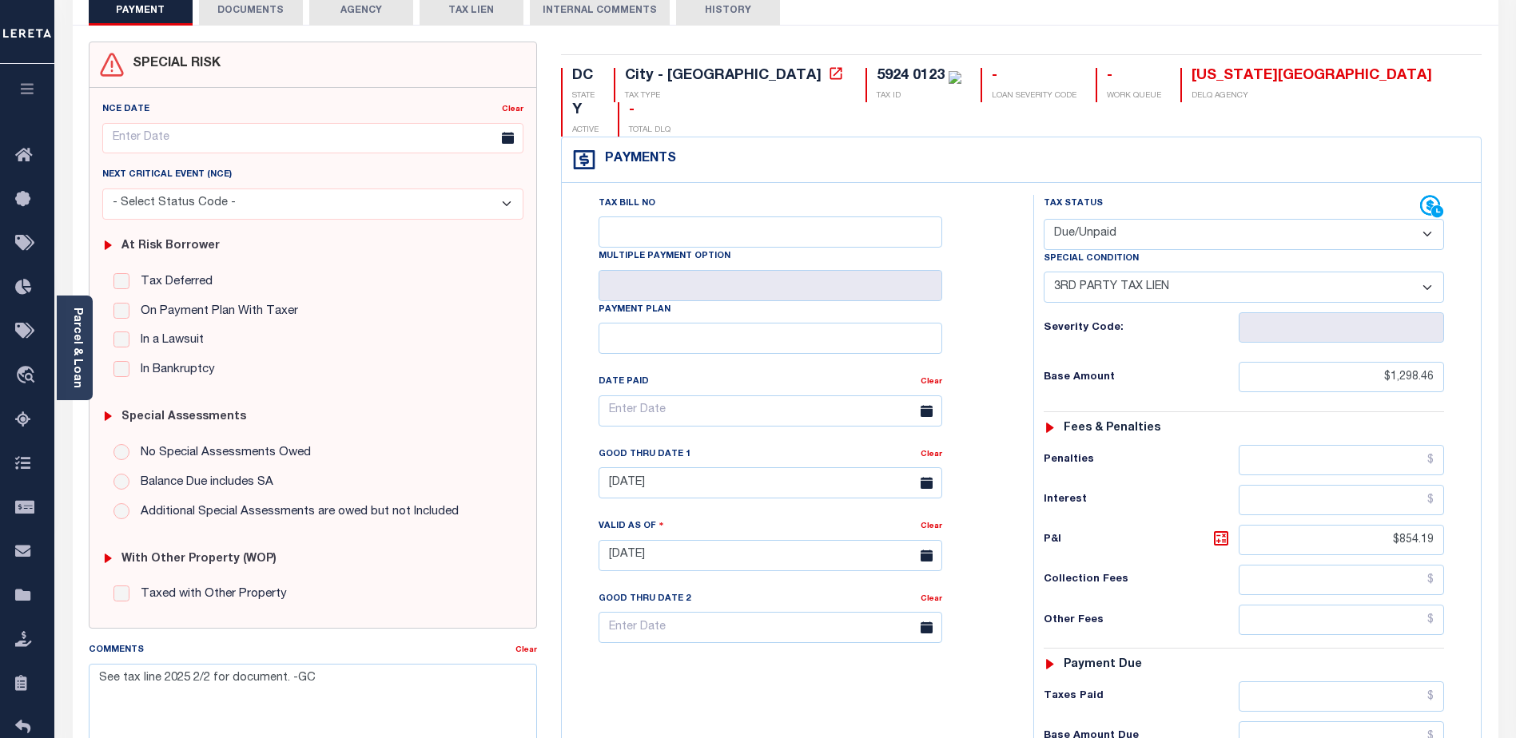
scroll to position [80, 0]
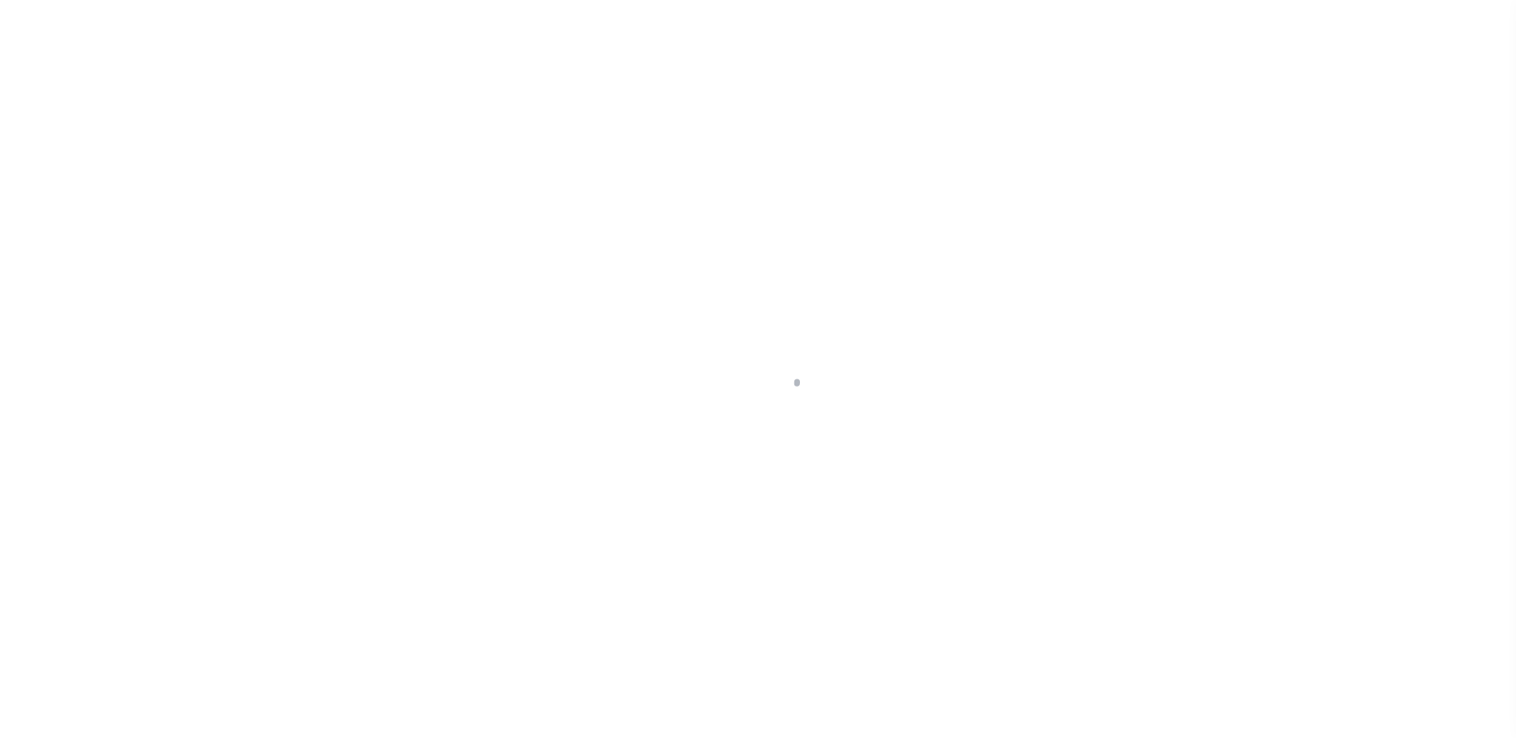
select select "DUE"
select select "20"
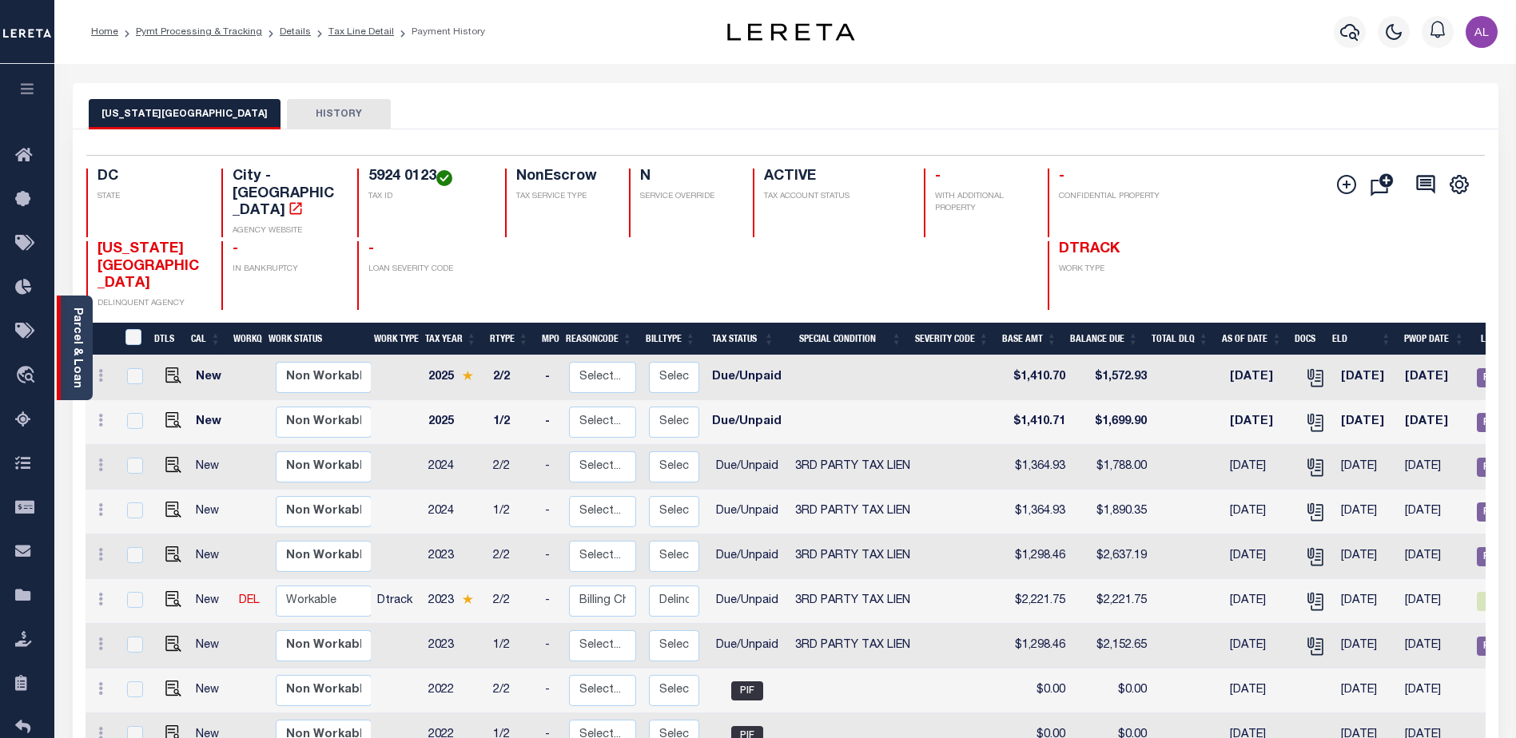
click at [67, 336] on div "Parcel & Loan" at bounding box center [75, 348] width 36 height 105
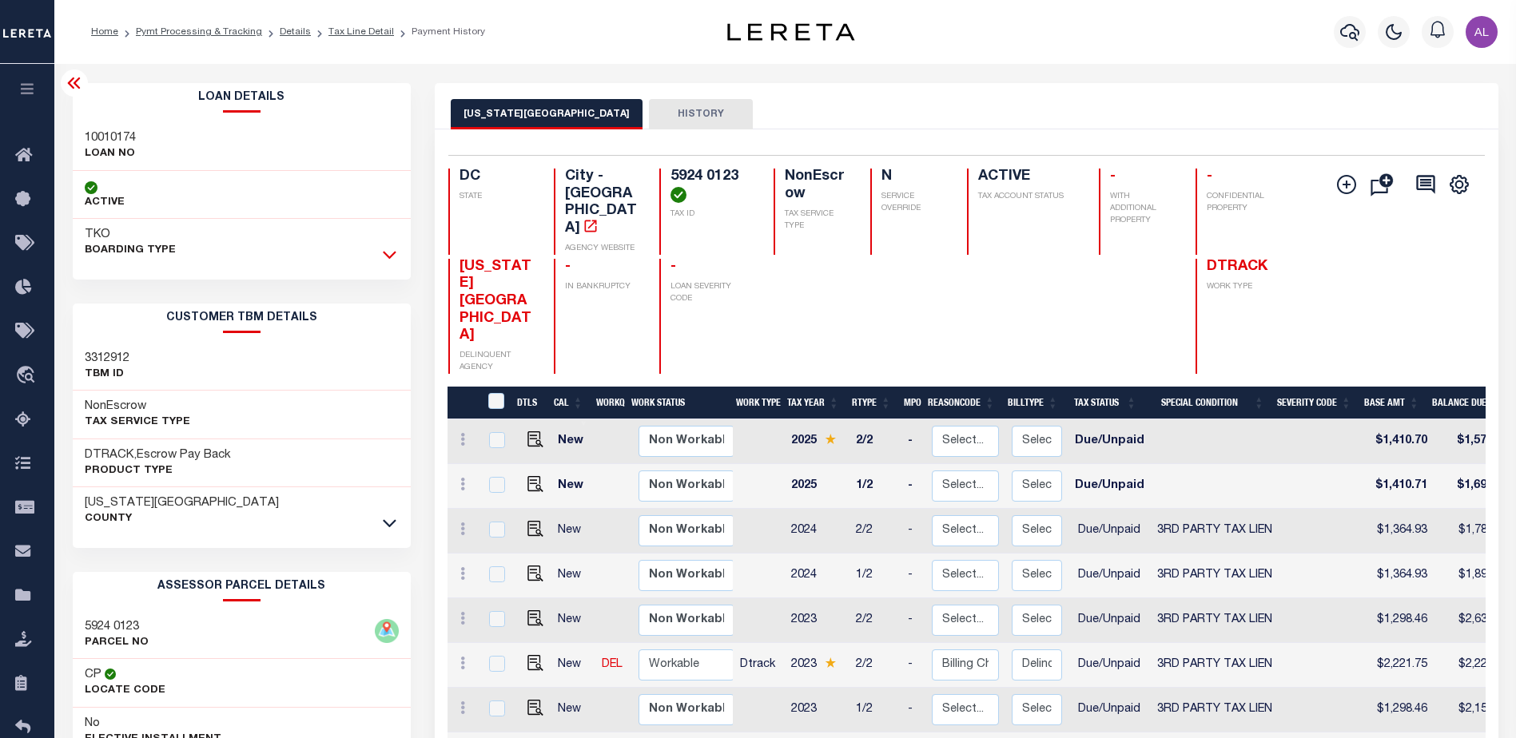
click at [395, 253] on icon at bounding box center [390, 256] width 14 height 8
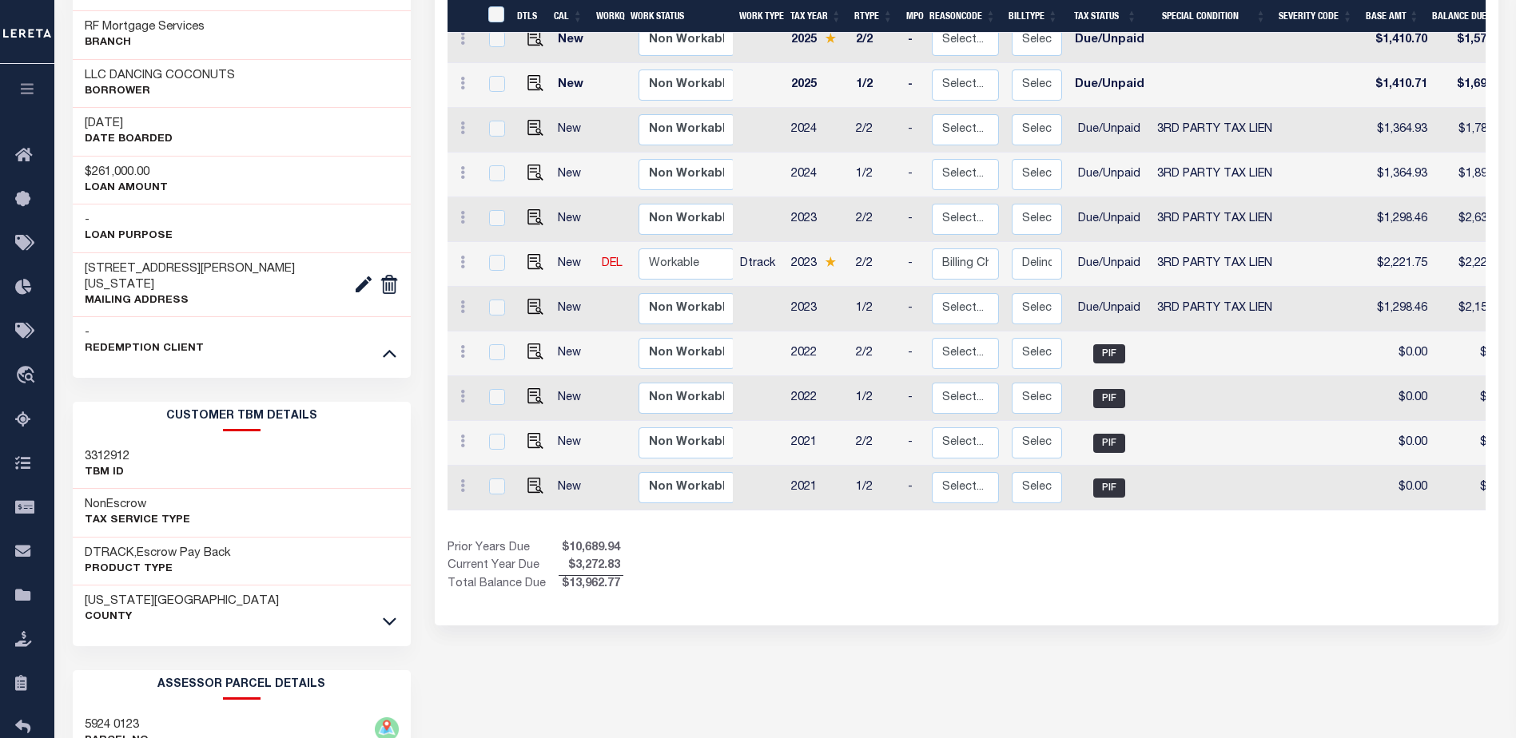
scroll to position [400, 0]
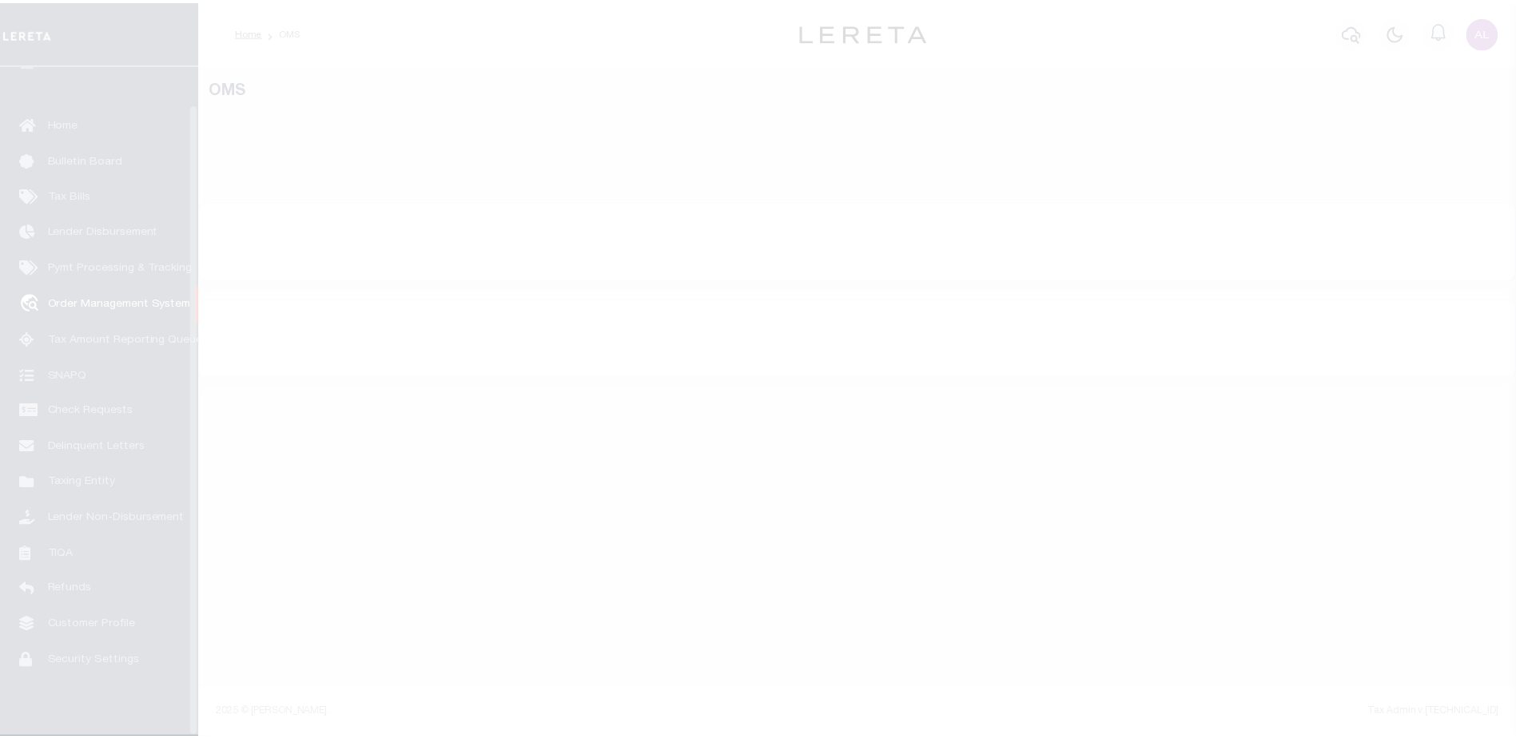
scroll to position [40, 0]
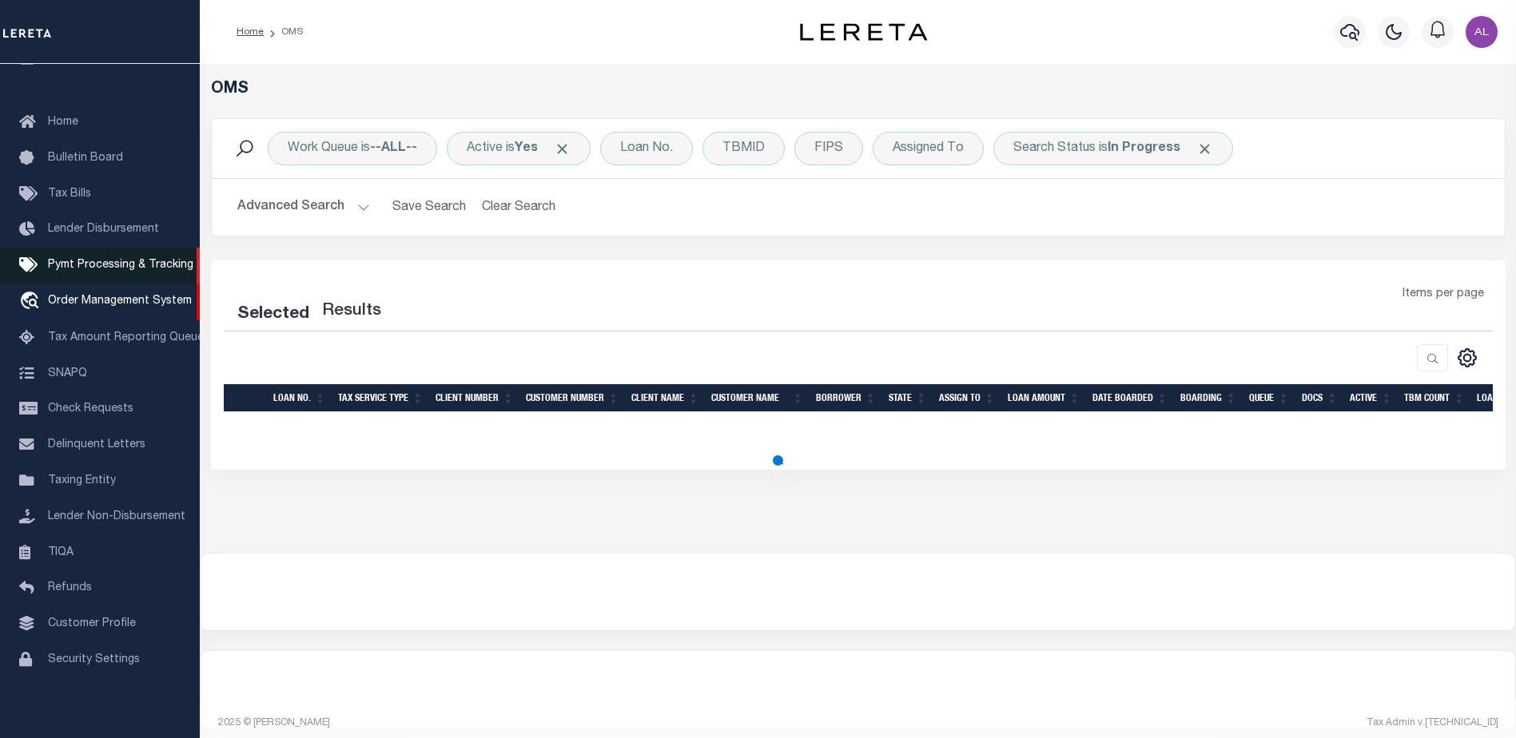
click at [118, 260] on span "Pymt Processing & Tracking" at bounding box center [120, 265] width 145 height 11
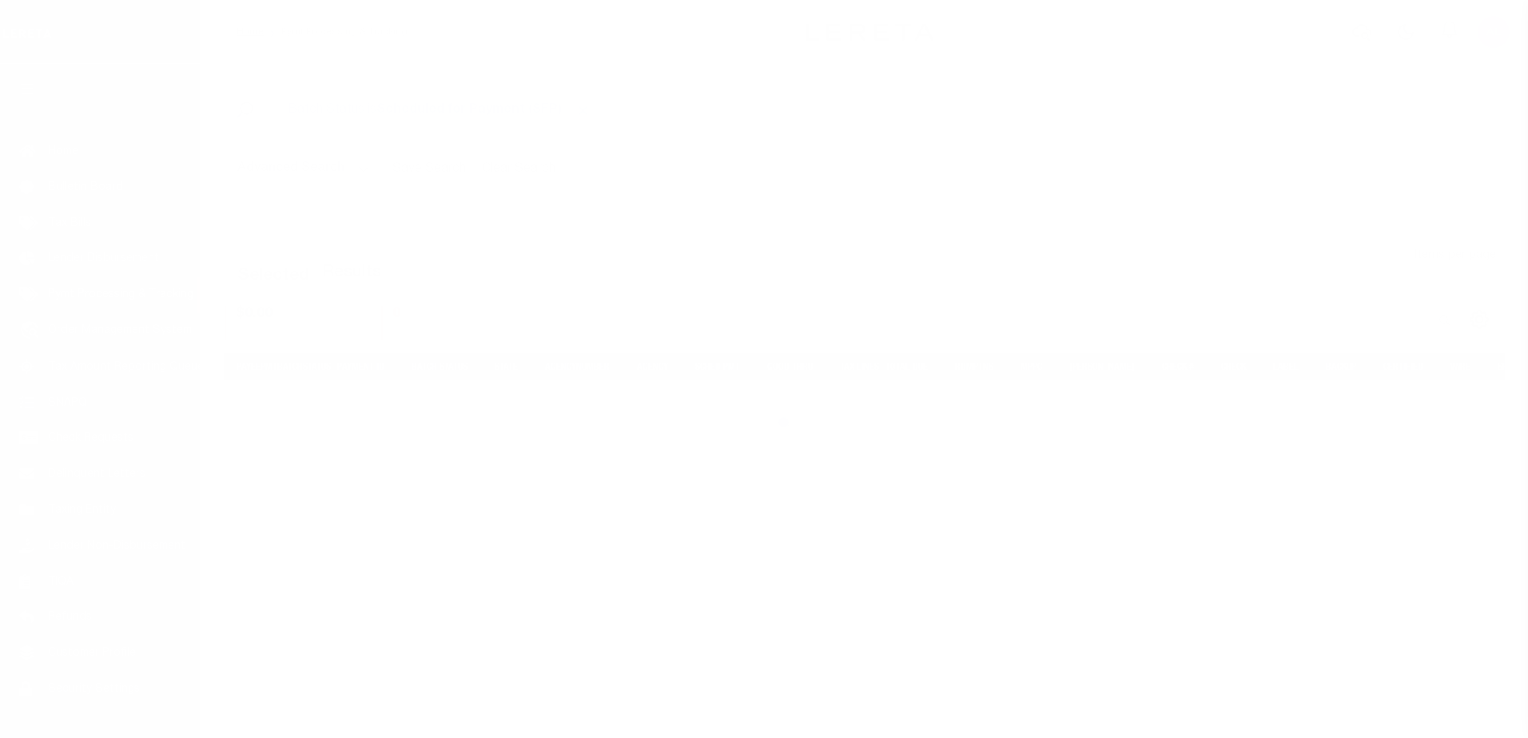
select select "1000"
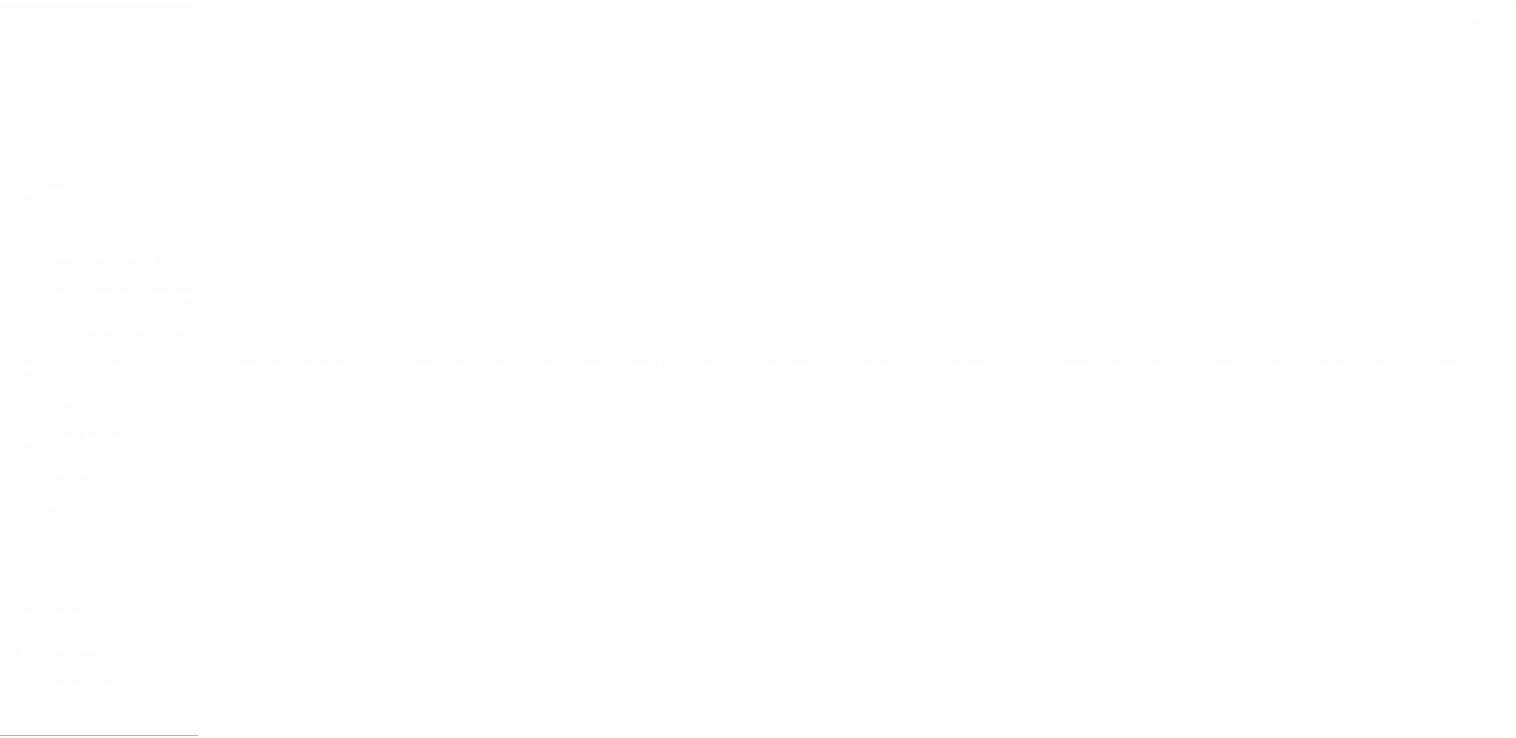
scroll to position [40, 0]
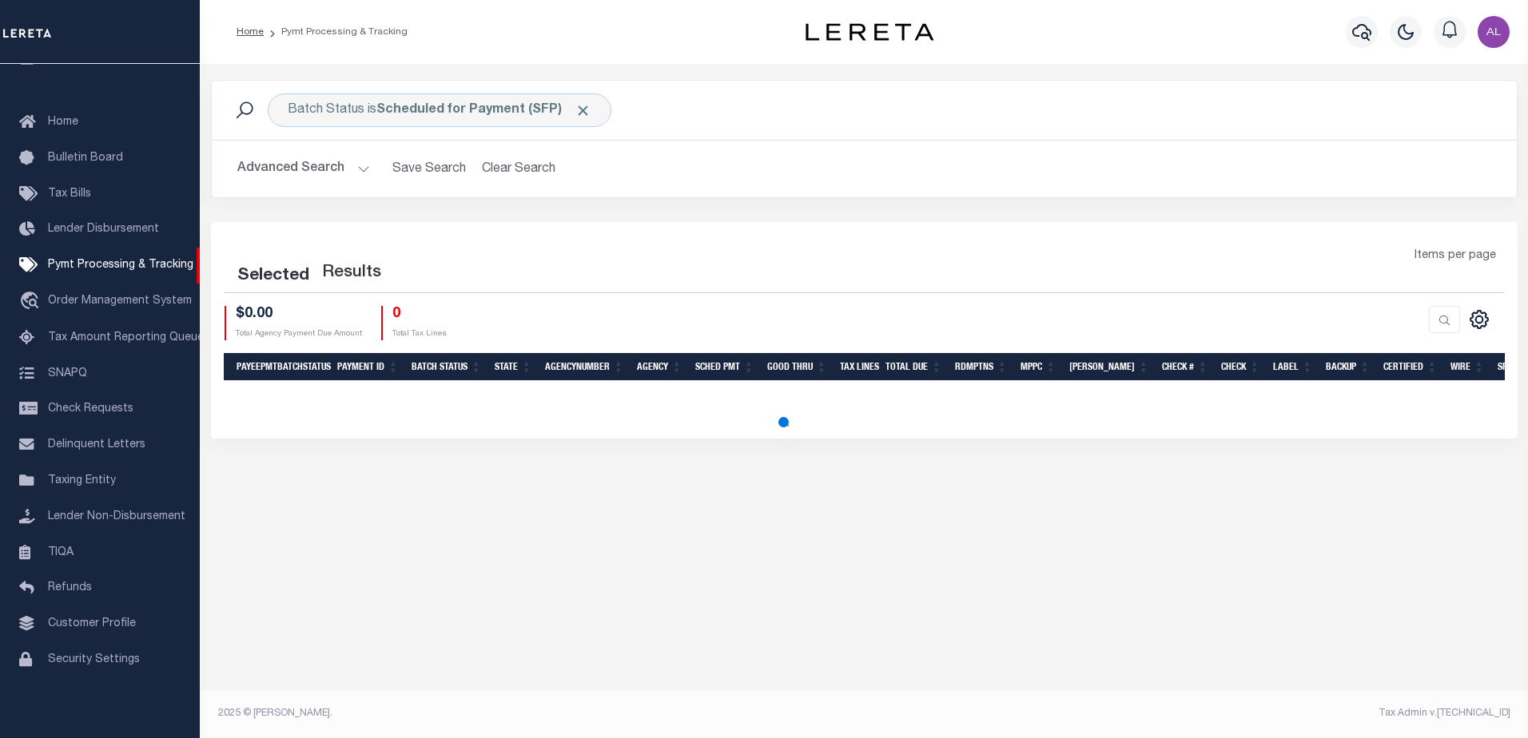
select select "1000"
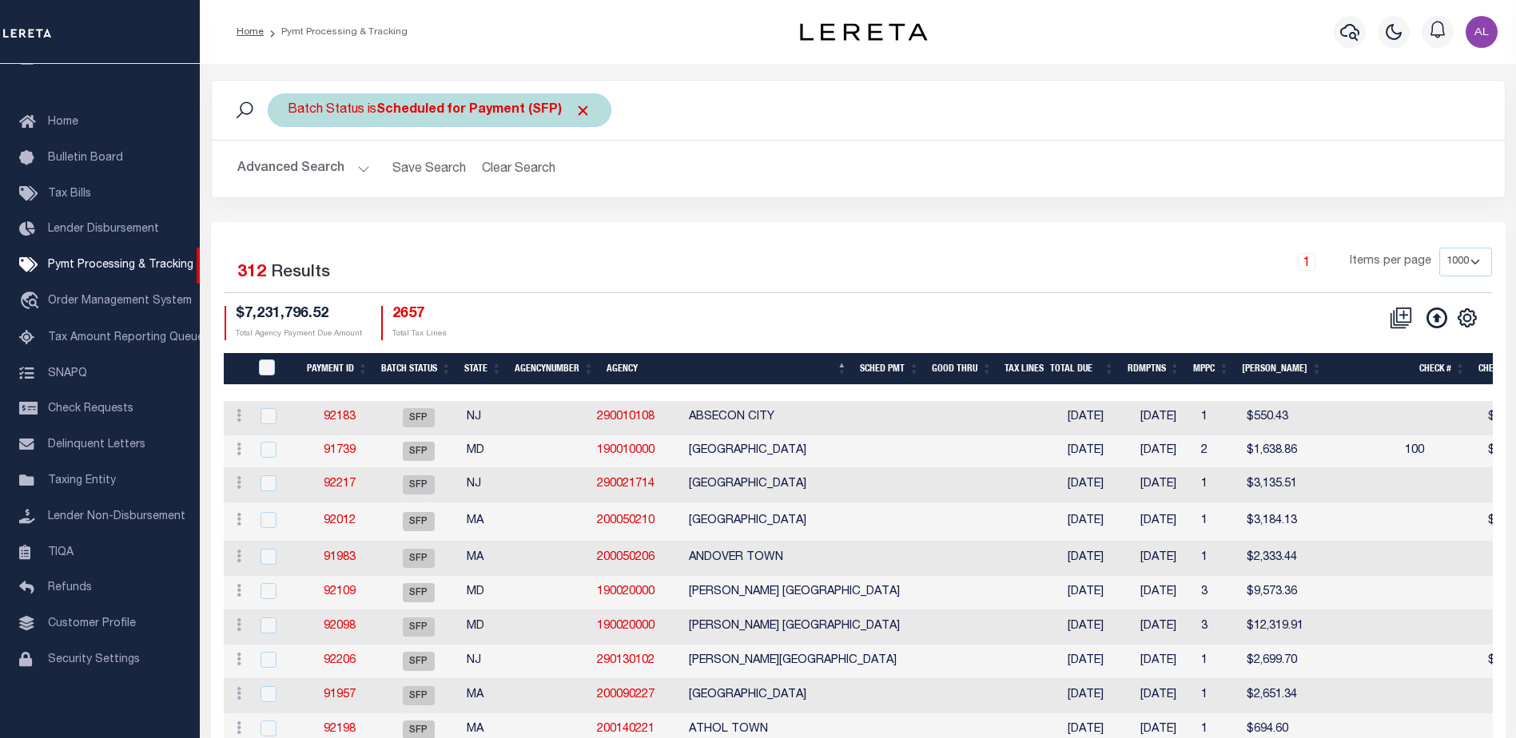
click at [479, 111] on b "Scheduled for Payment (SFP)" at bounding box center [483, 110] width 215 height 13
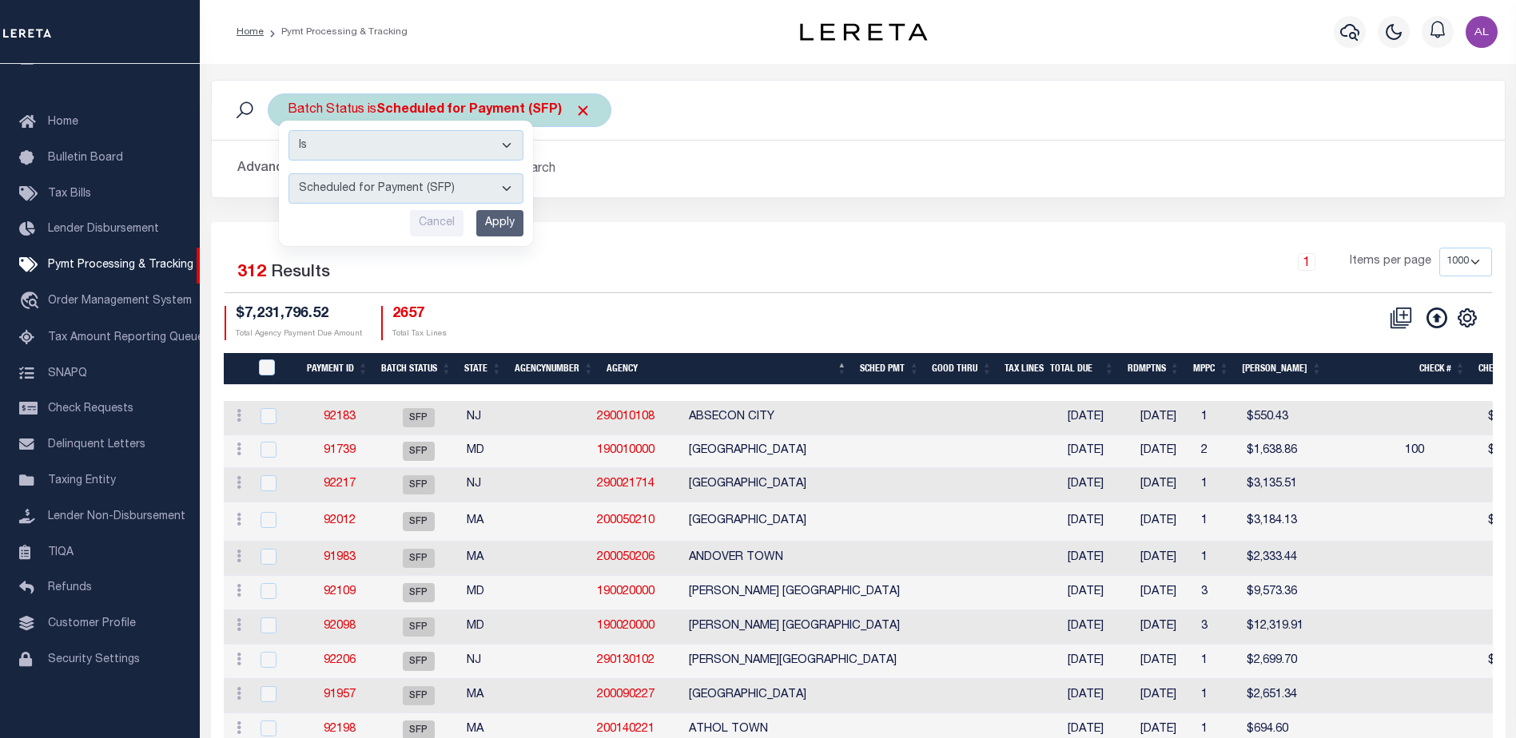
click at [427, 179] on select "Awaiting Funds (AWF) Cleared and Complete (CAC) New Check Needed (NCN) Payment …" at bounding box center [405, 188] width 235 height 30
select select "RFP"
click at [288, 173] on select "Awaiting Funds (AWF) Cleared and Complete (CAC) New Check Needed (NCN) Payment …" at bounding box center [405, 188] width 235 height 30
click at [507, 220] on input "Apply" at bounding box center [499, 223] width 47 height 26
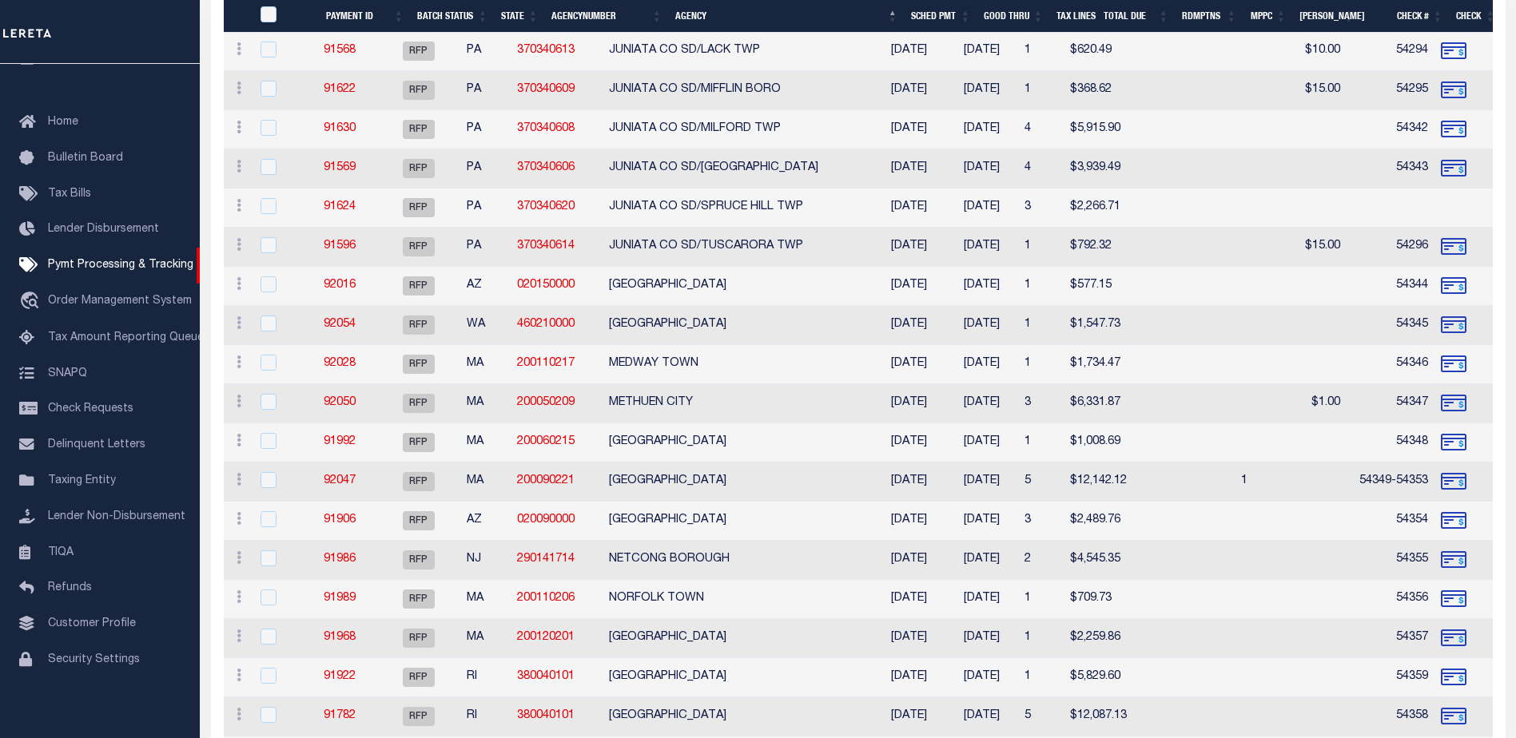
scroll to position [1359, 0]
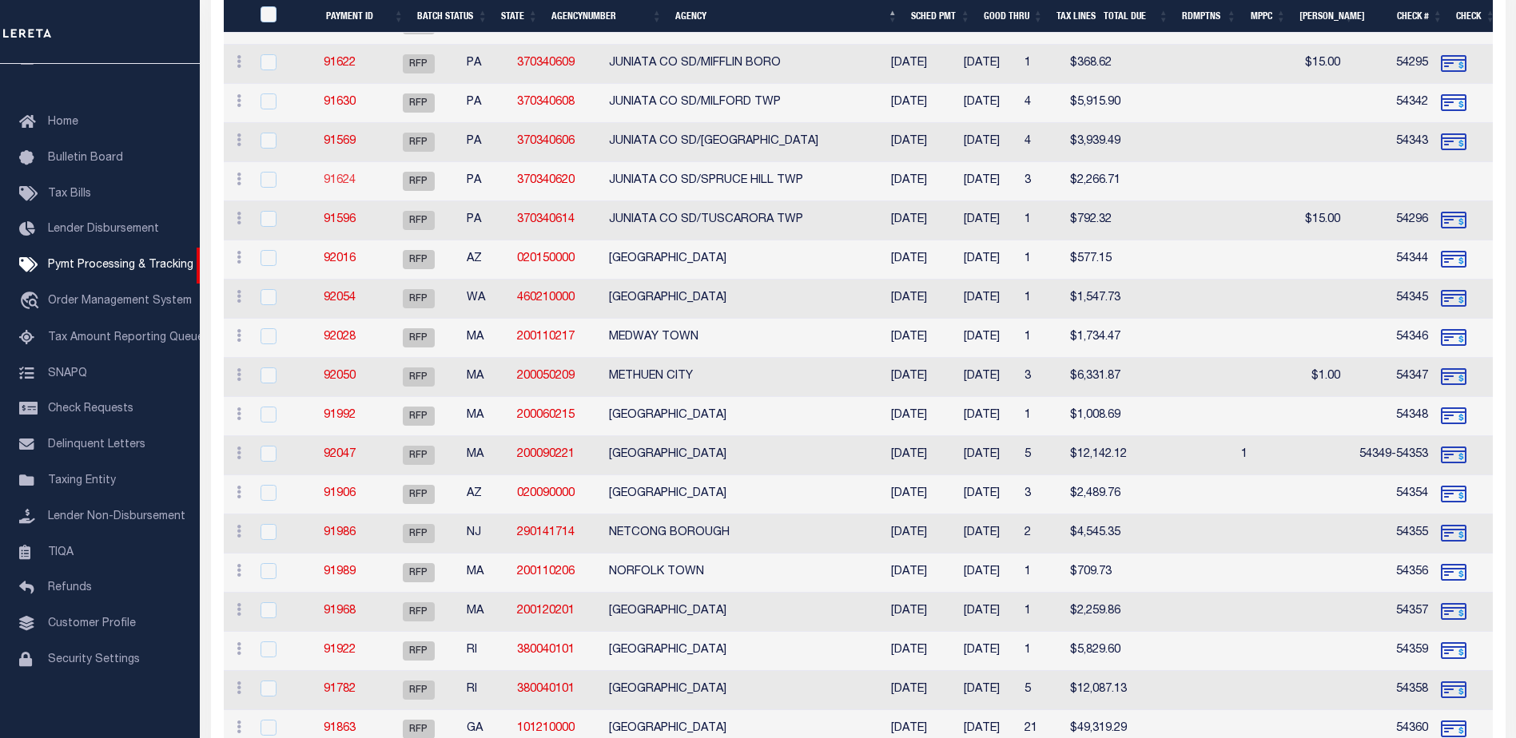
click at [356, 178] on link "91624" at bounding box center [340, 180] width 32 height 11
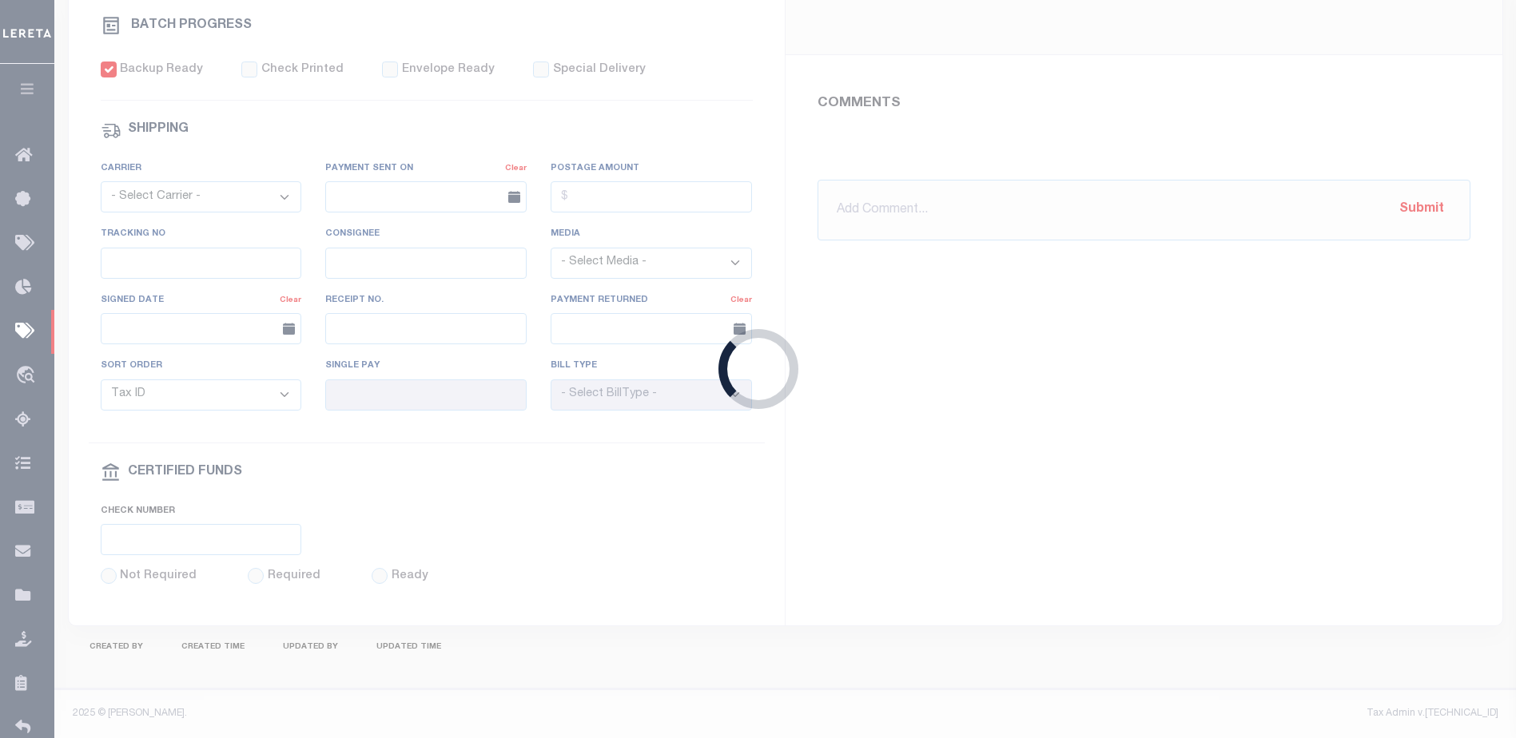
select select "RFP"
type input "10/10/2025"
type input "$2,266.71"
select select "CHK"
select select "Little, Audria"
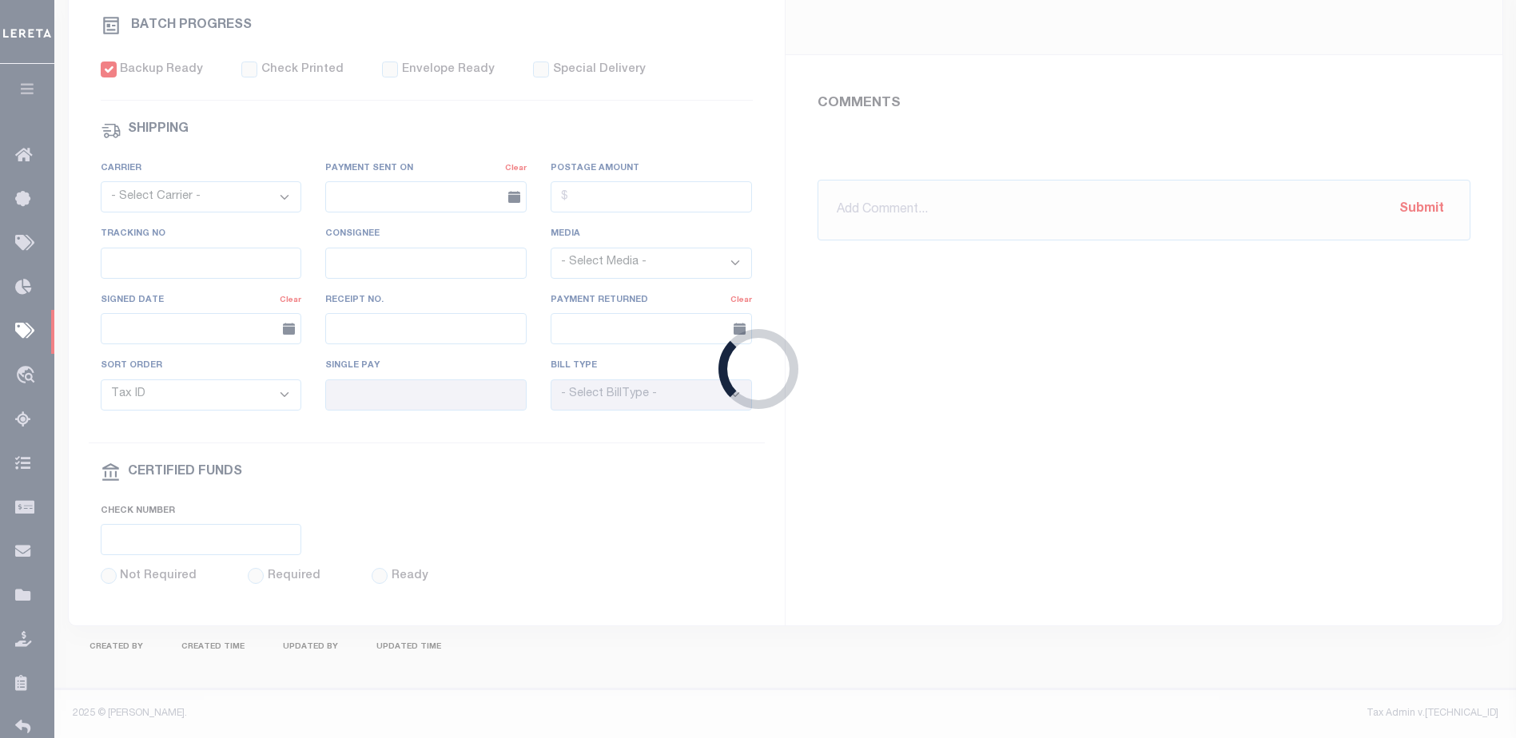
checkbox input "true"
type input "N"
radio input "true"
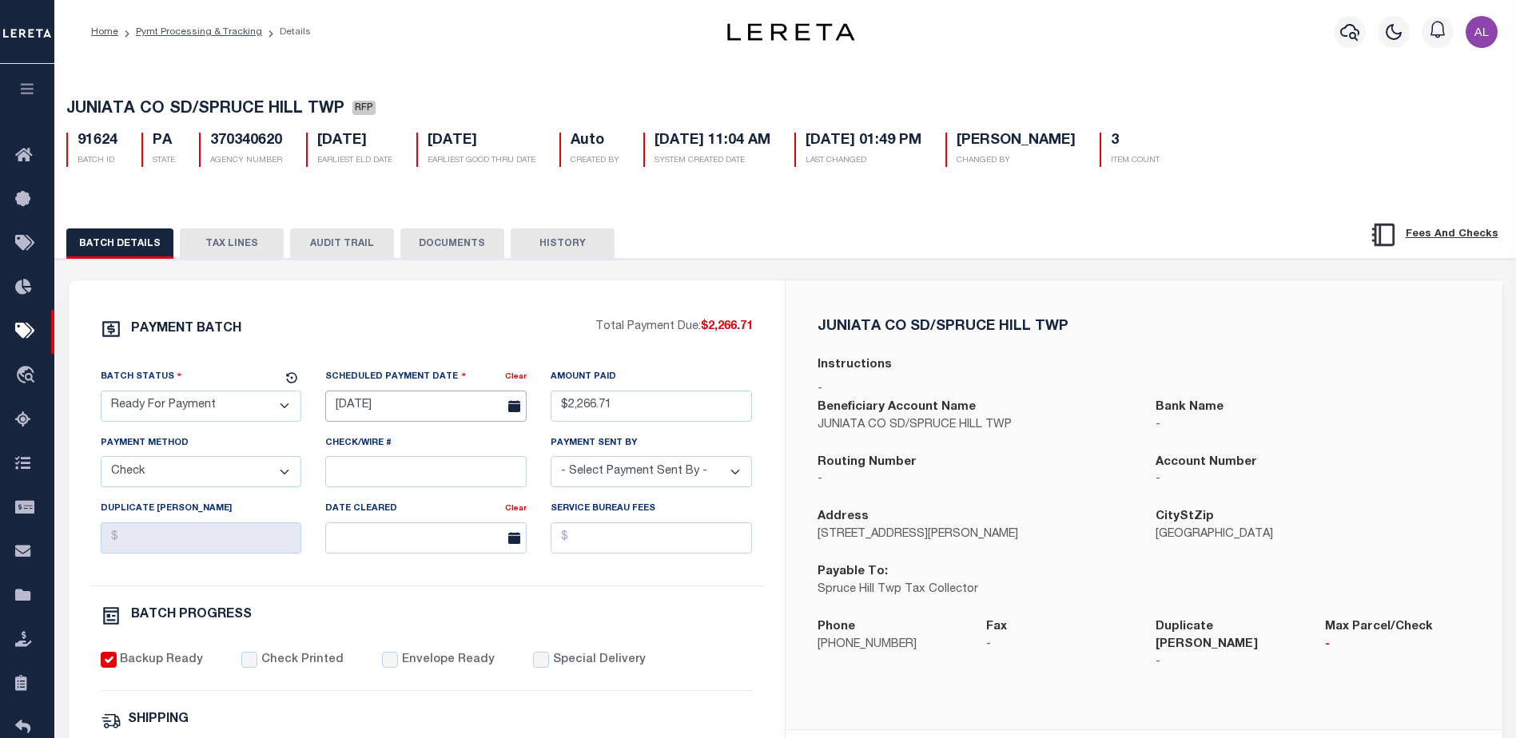
click at [472, 406] on input "10/10/2025" at bounding box center [425, 406] width 201 height 31
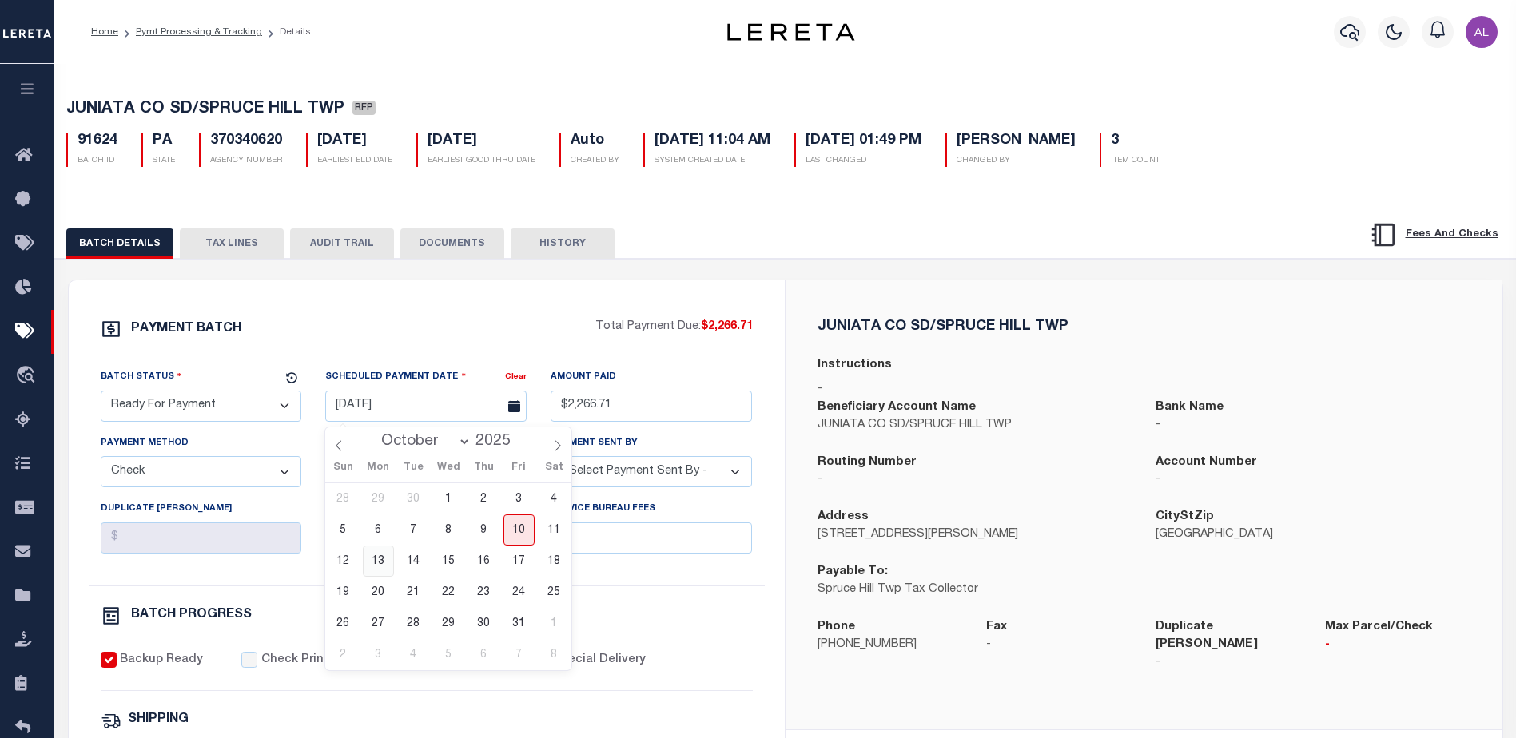
click at [379, 567] on span "13" at bounding box center [378, 561] width 31 height 31
type input "10/13/2025"
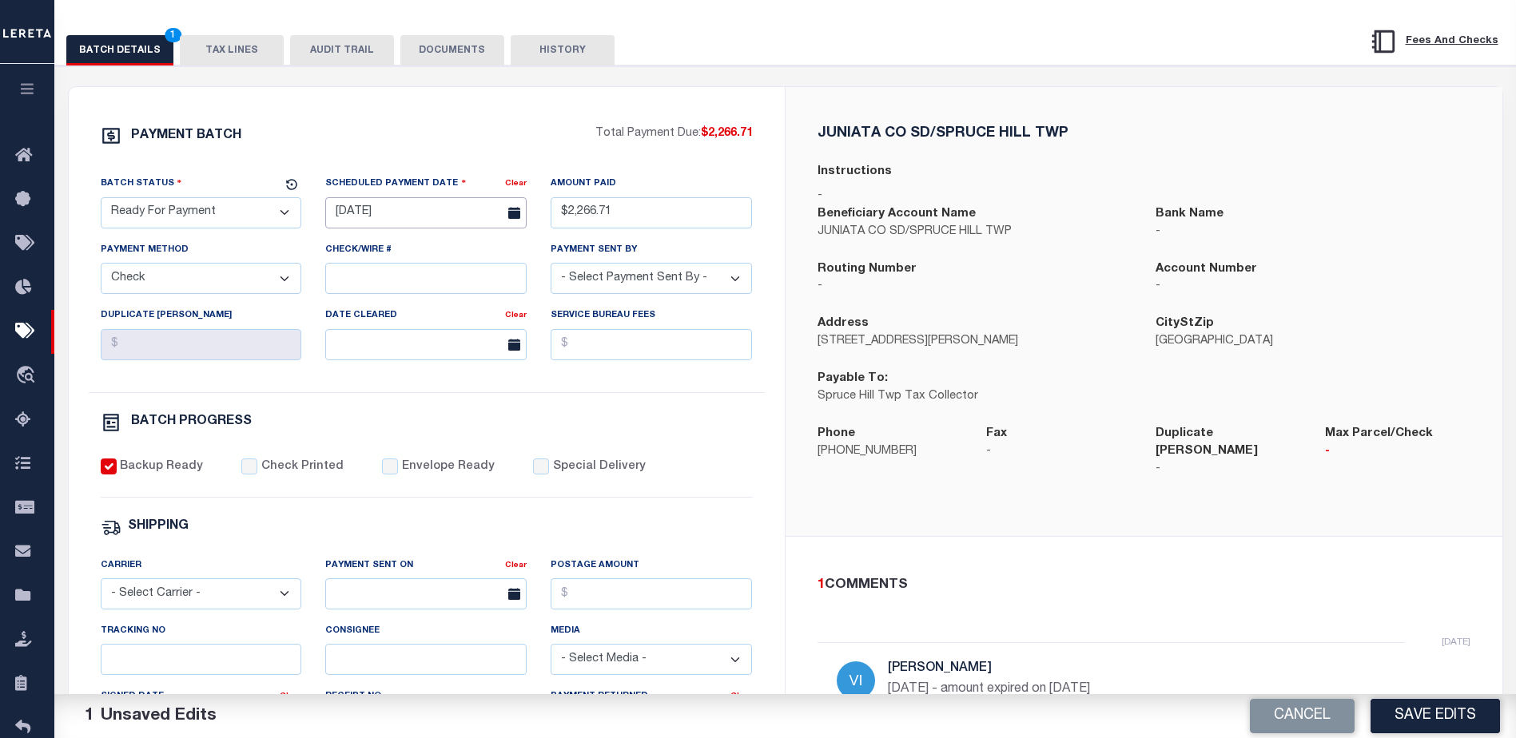
scroll to position [160, 0]
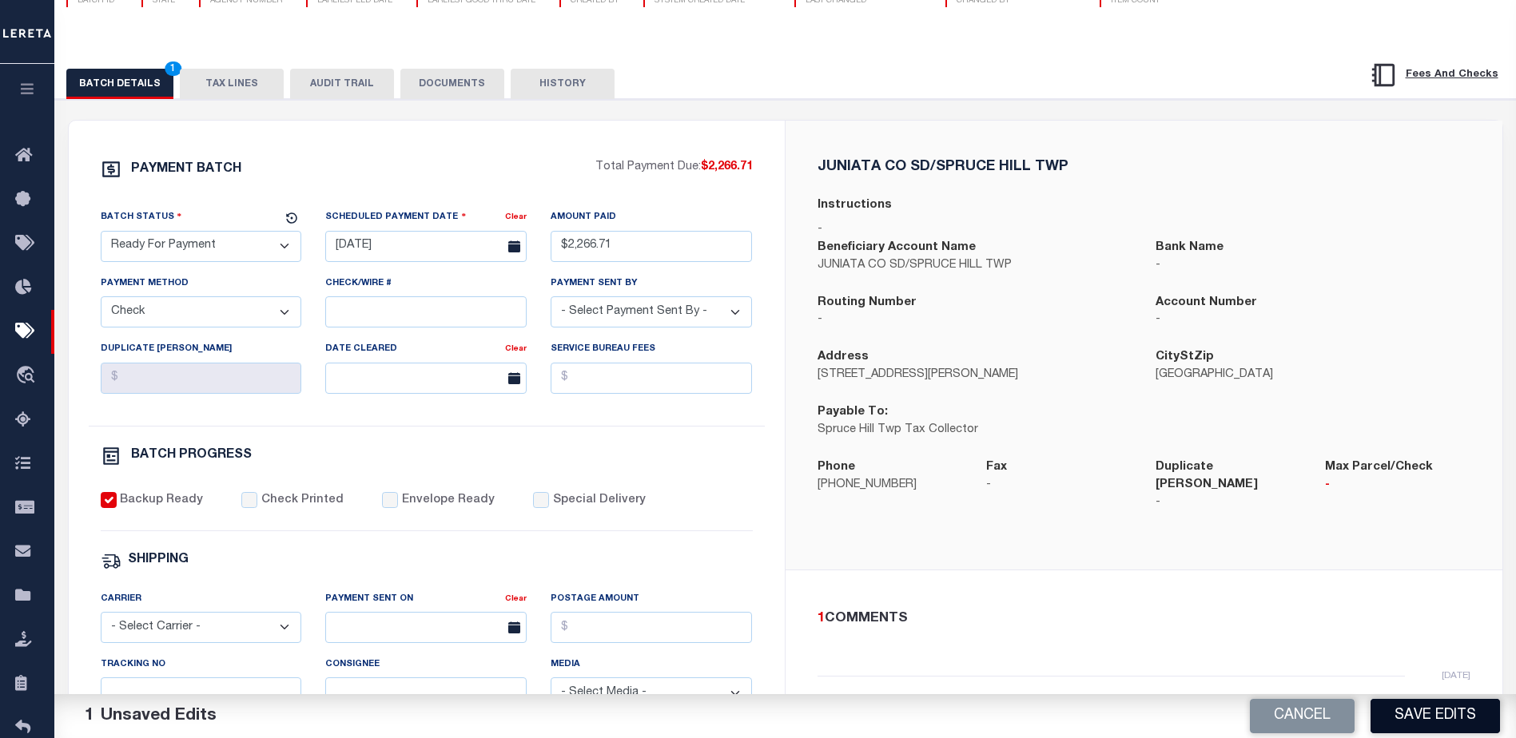
click at [1434, 714] on button "Save Edits" at bounding box center [1435, 716] width 129 height 34
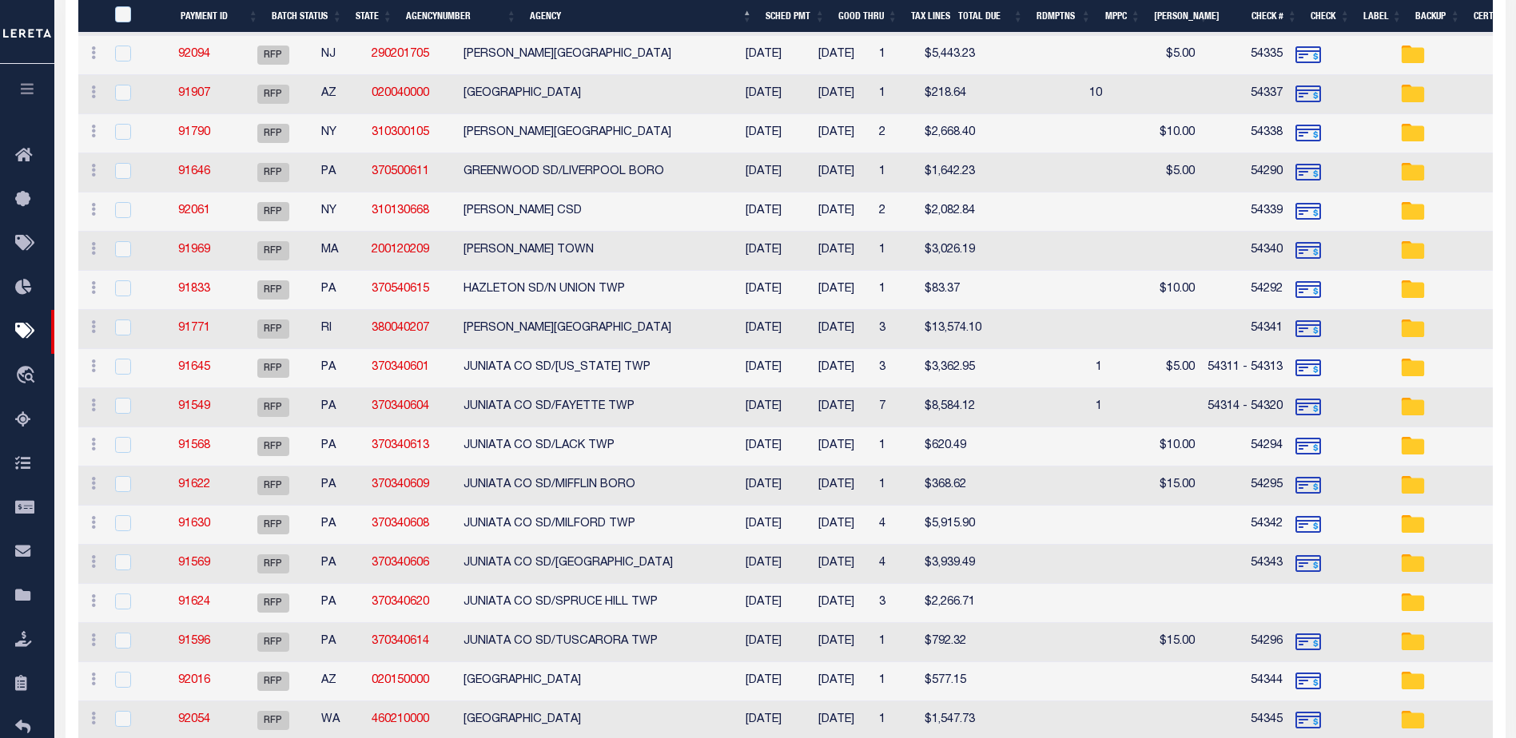
scroll to position [879, 0]
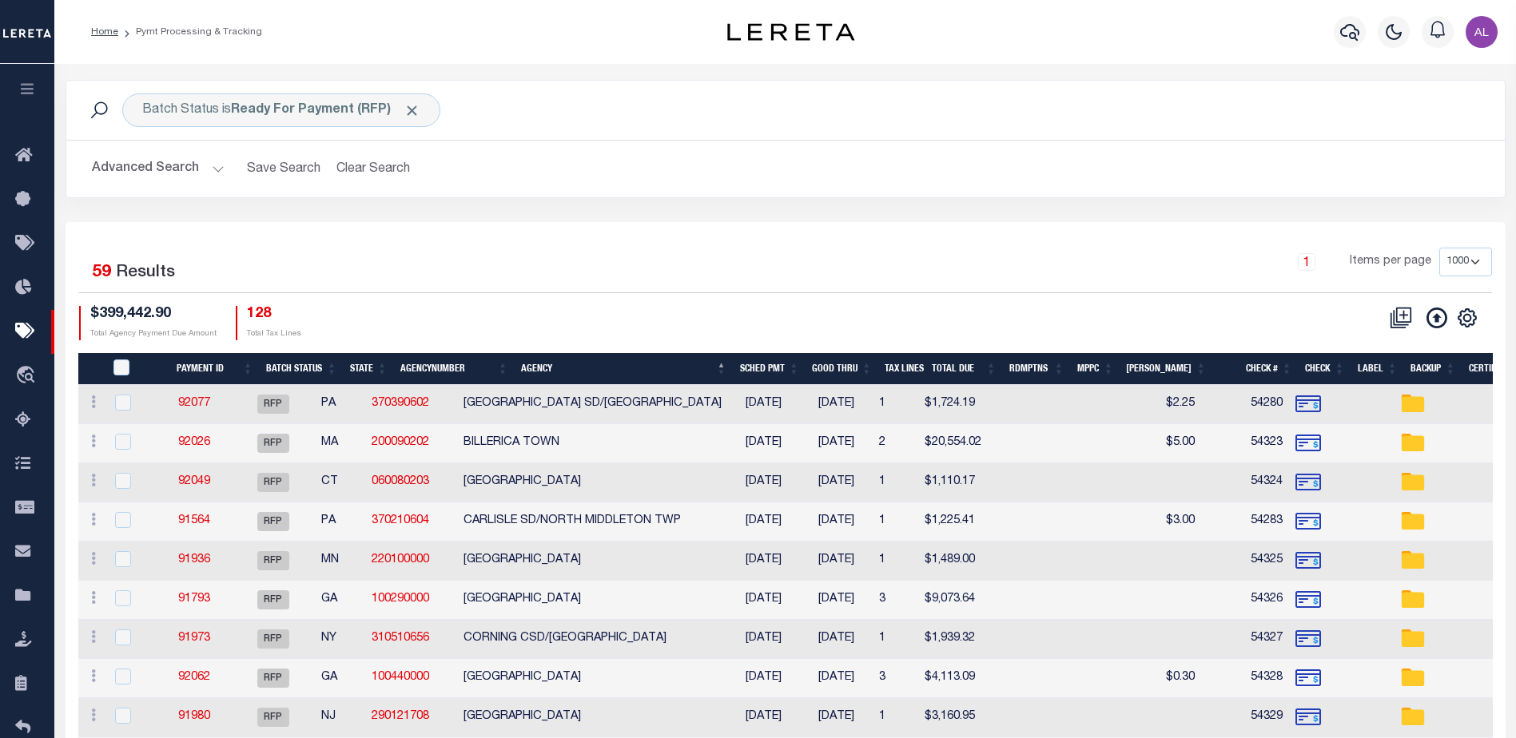
select select "1000"
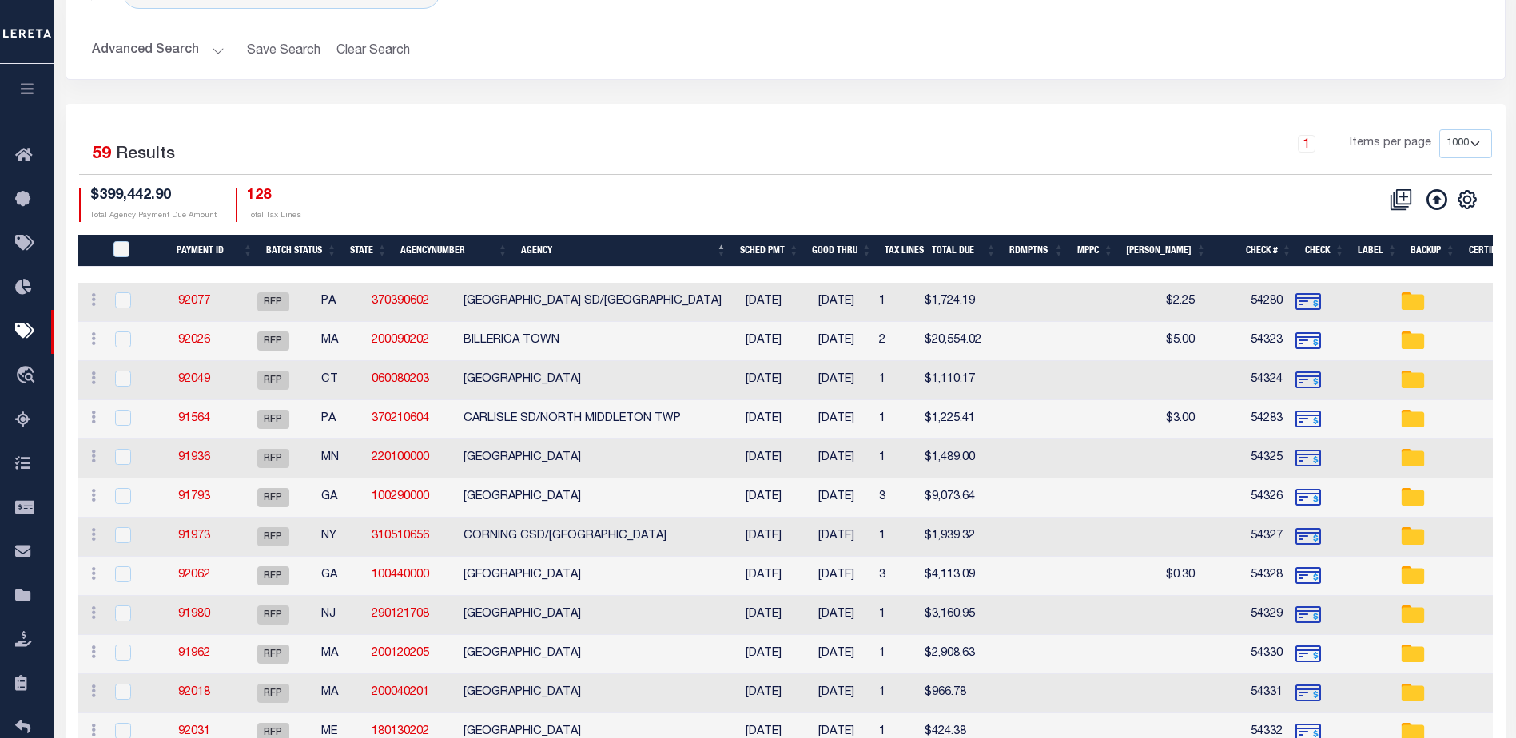
scroll to position [80, 0]
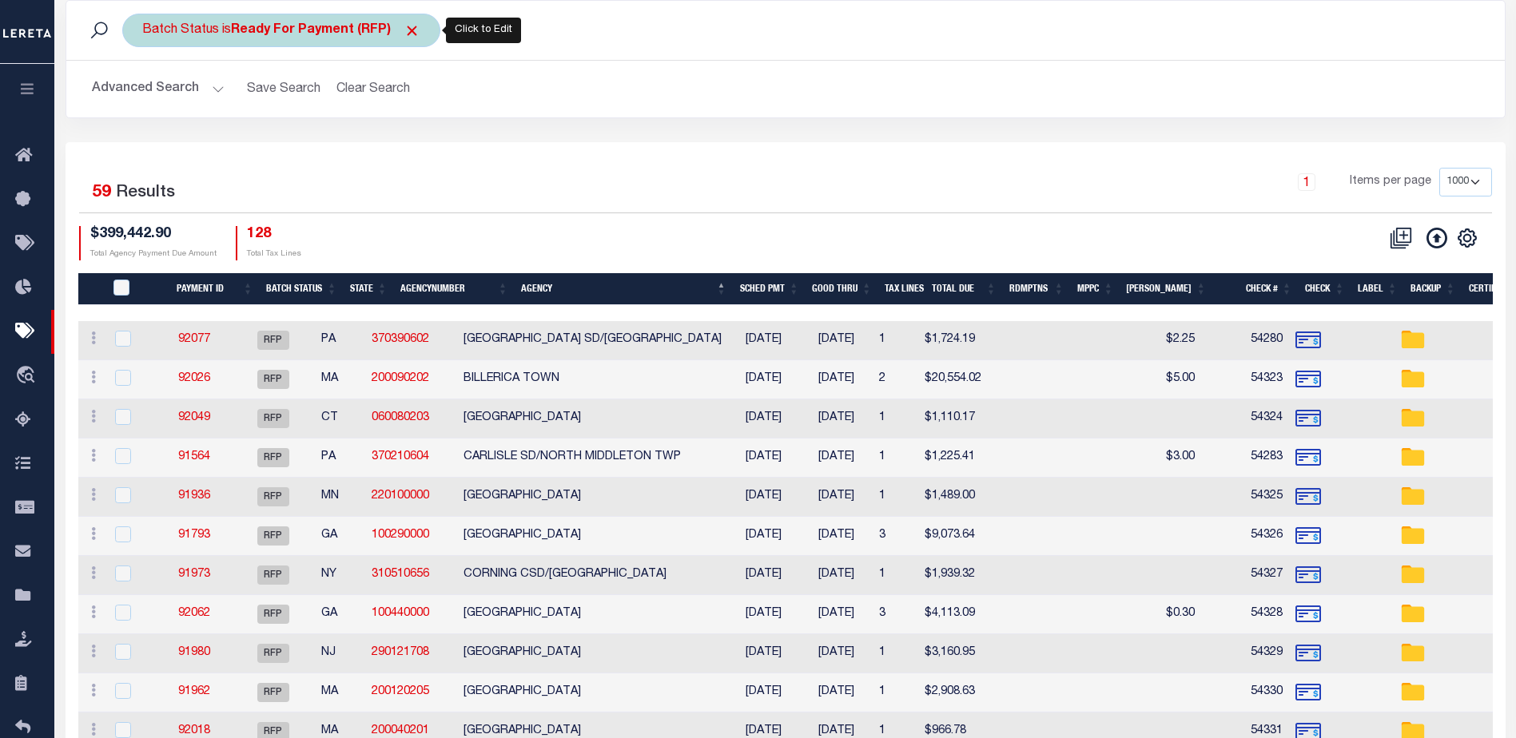
click at [338, 26] on b "Ready For Payment (RFP)" at bounding box center [325, 30] width 189 height 13
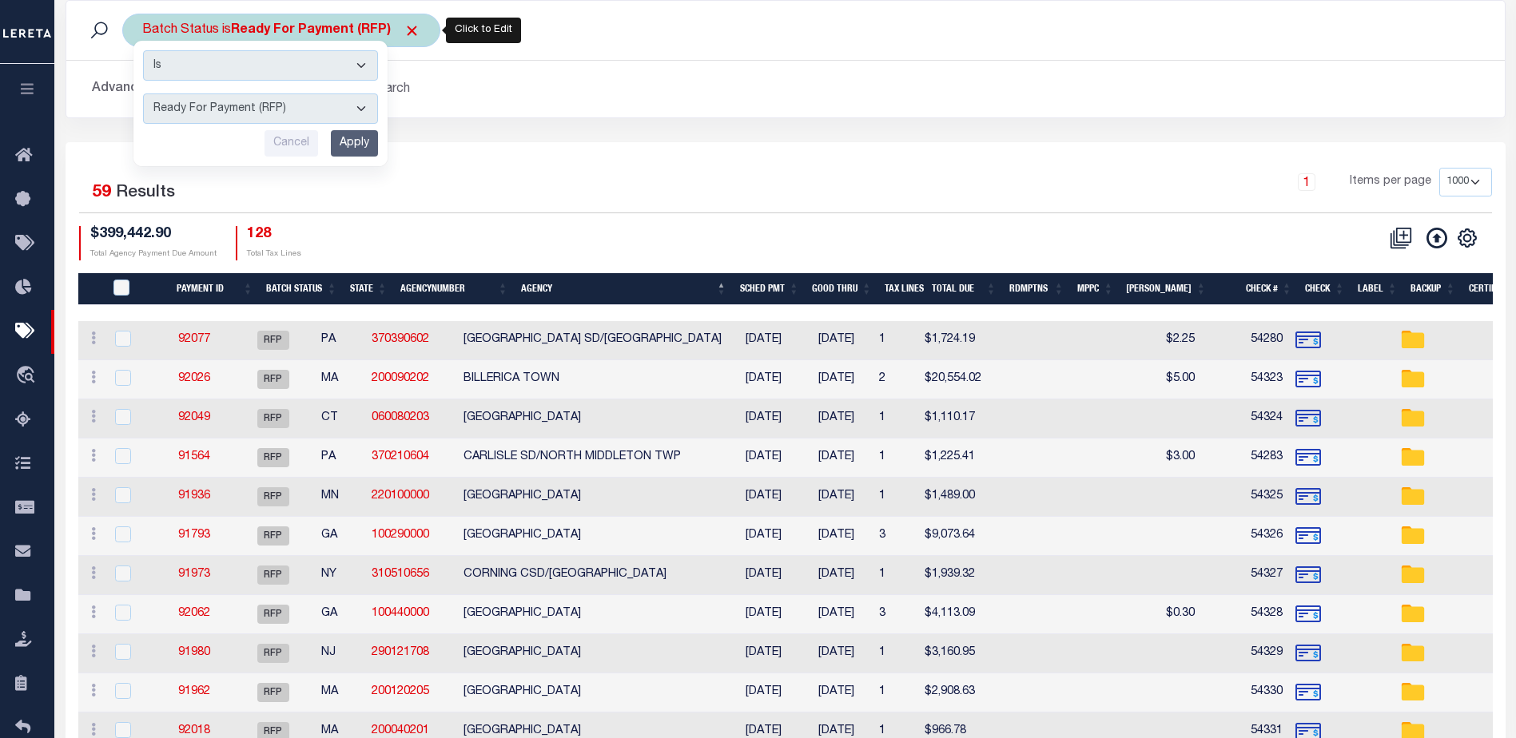
click at [322, 101] on select "Awaiting Funds (AWF) Cleared and Complete (CAC) New Check Needed (NCN) Payment …" at bounding box center [260, 109] width 235 height 30
select select "SFP"
click at [143, 94] on select "Awaiting Funds (AWF) Cleared and Complete (CAC) New Check Needed (NCN) Payment …" at bounding box center [260, 109] width 235 height 30
click at [365, 141] on input "Apply" at bounding box center [354, 143] width 47 height 26
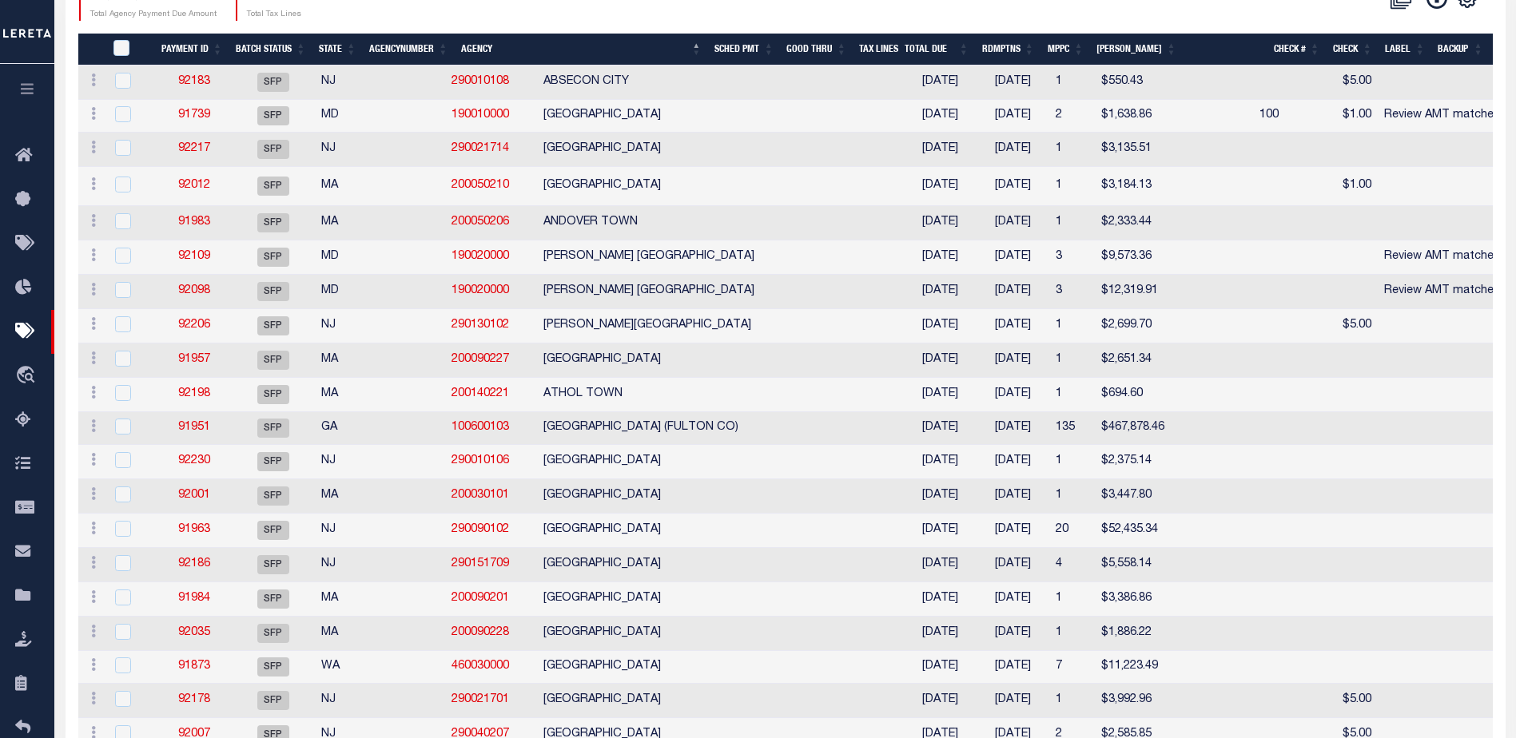
scroll to position [0, 0]
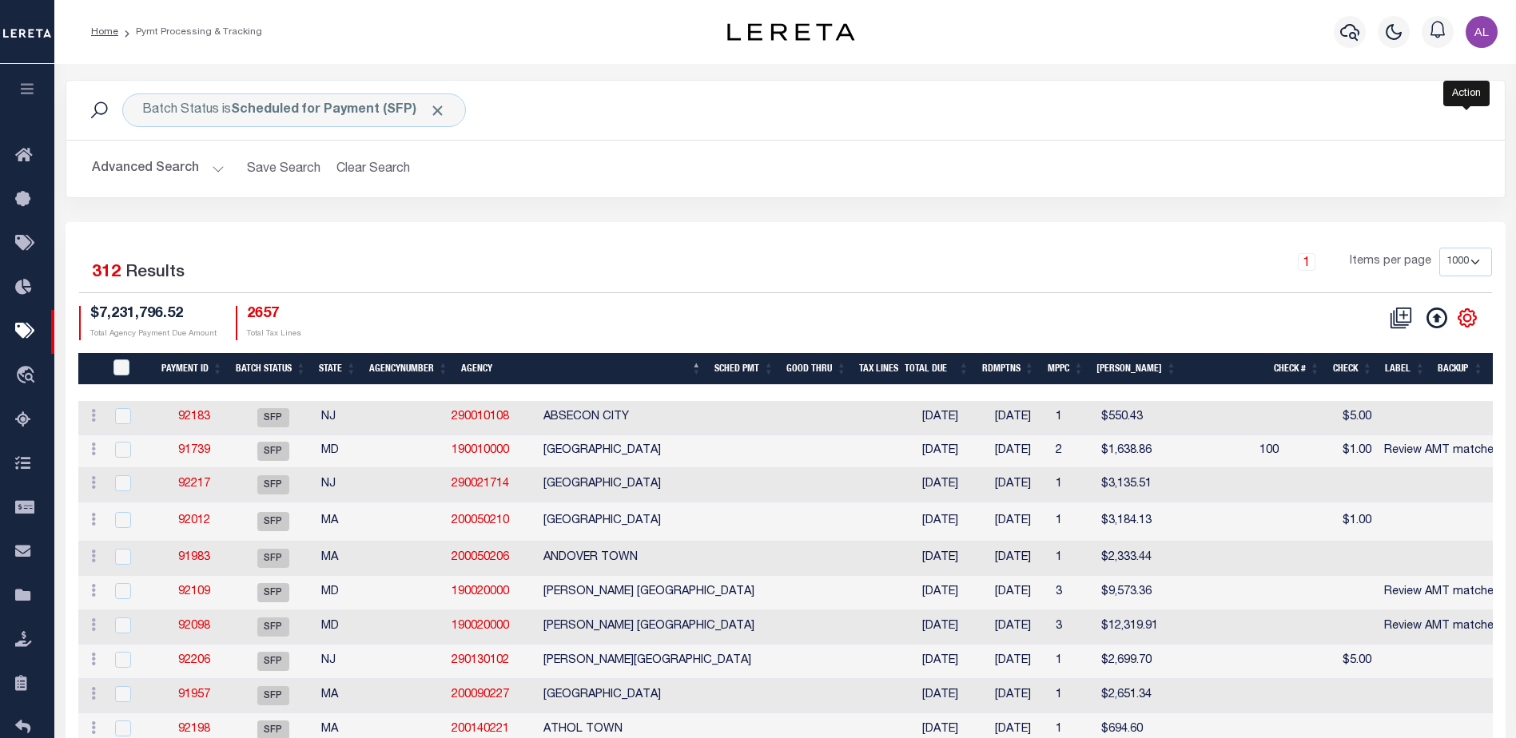
click at [1472, 315] on icon "" at bounding box center [1467, 318] width 21 height 21
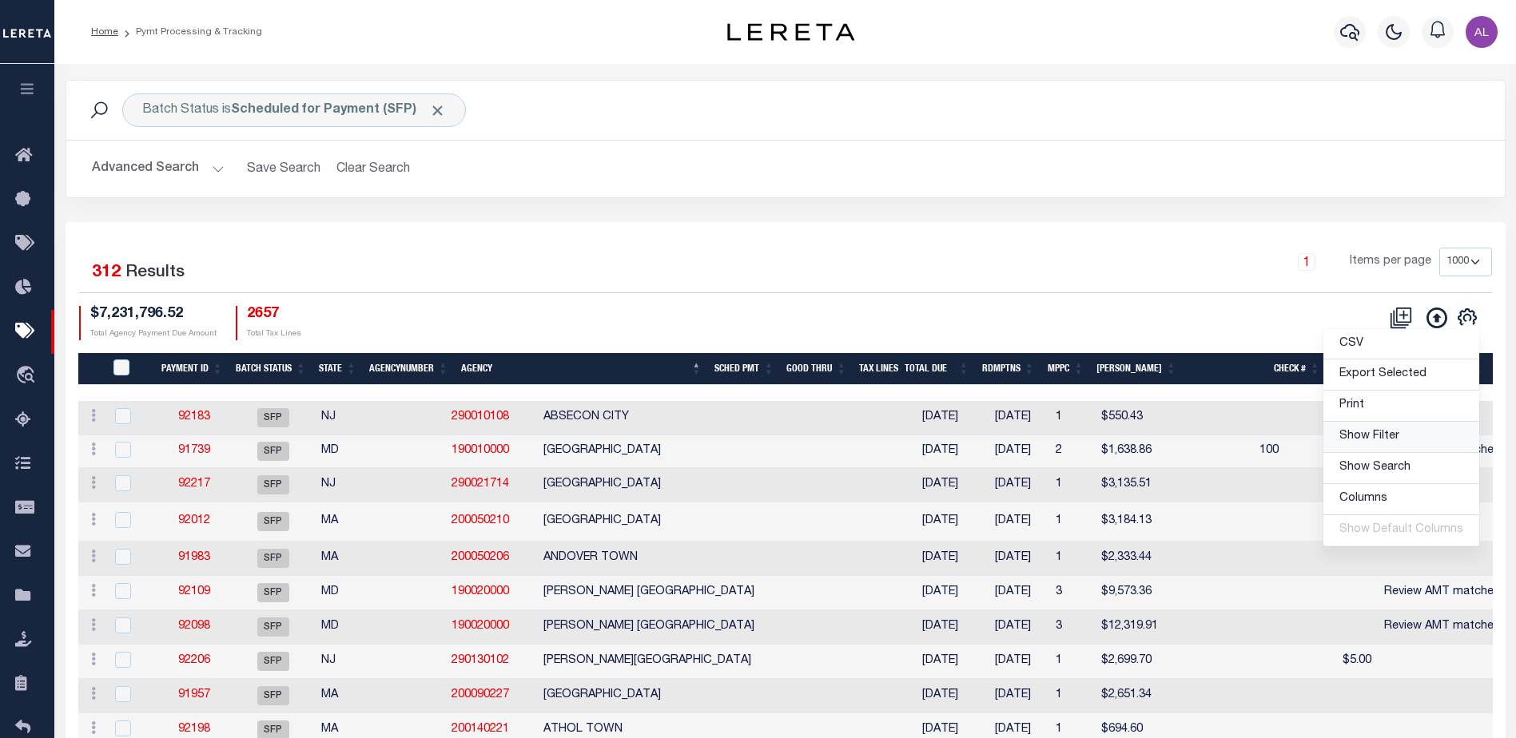
click at [1375, 440] on span "Show Filter" at bounding box center [1369, 436] width 60 height 11
select select
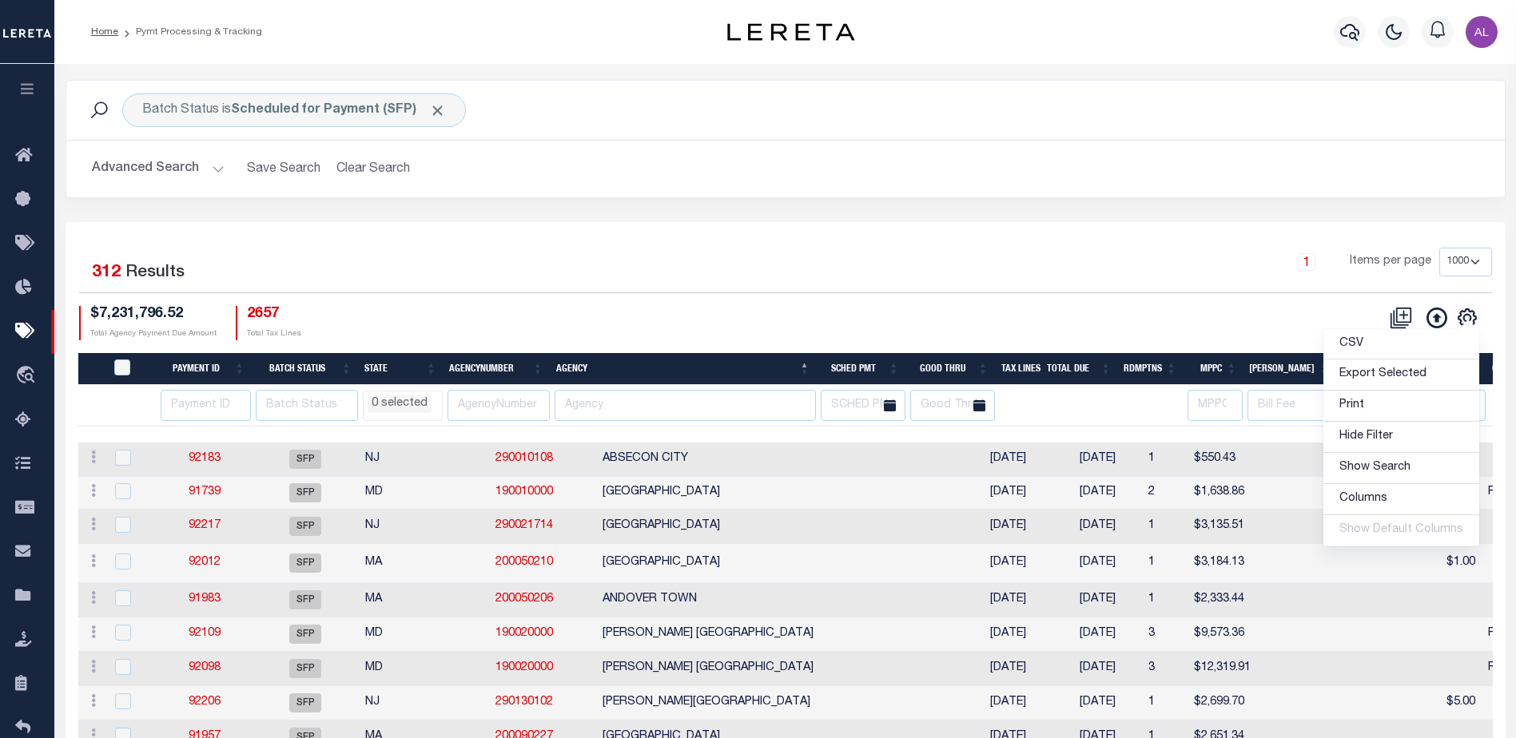
click at [415, 406] on li "0 selected" at bounding box center [400, 405] width 64 height 18
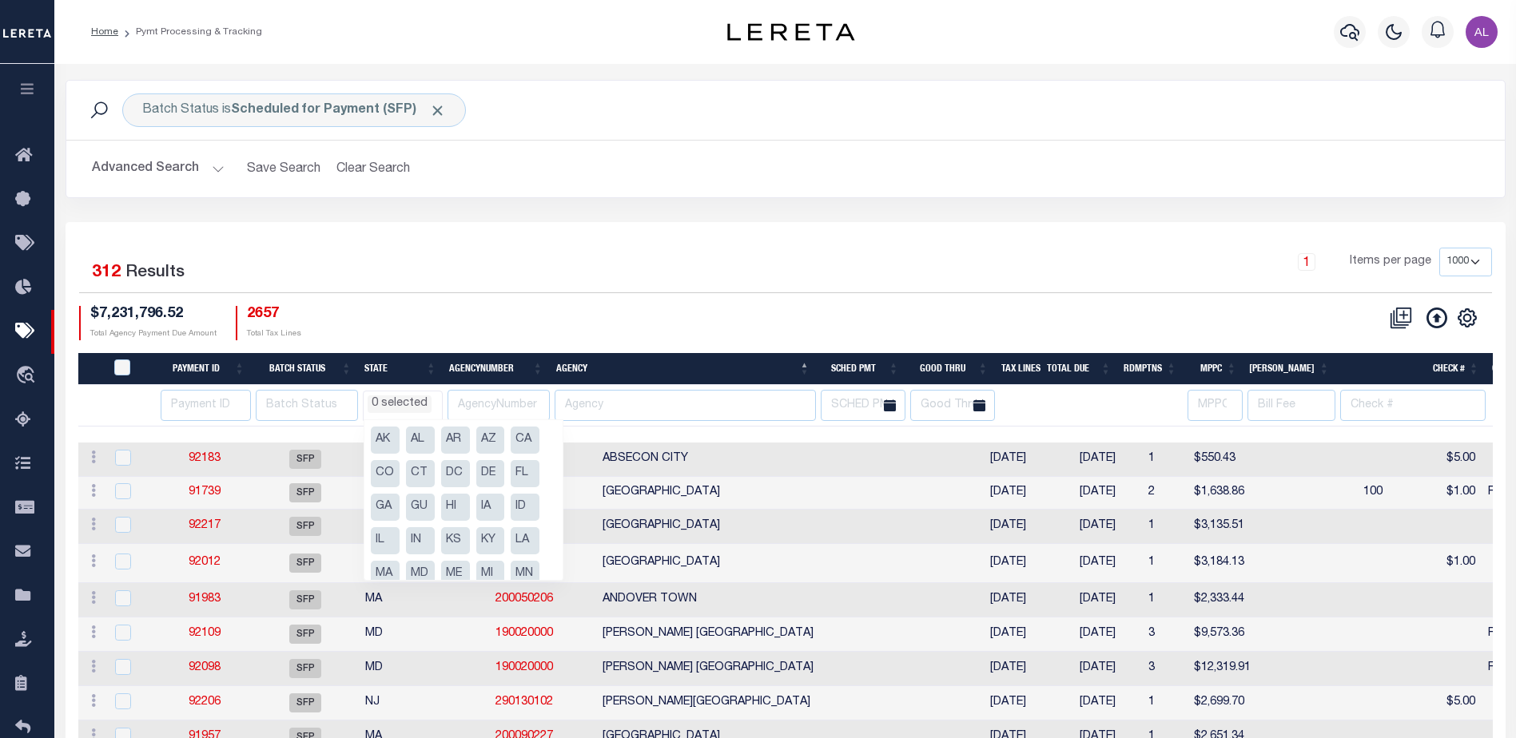
click at [420, 471] on li "CT" at bounding box center [420, 473] width 29 height 27
select select "CT"
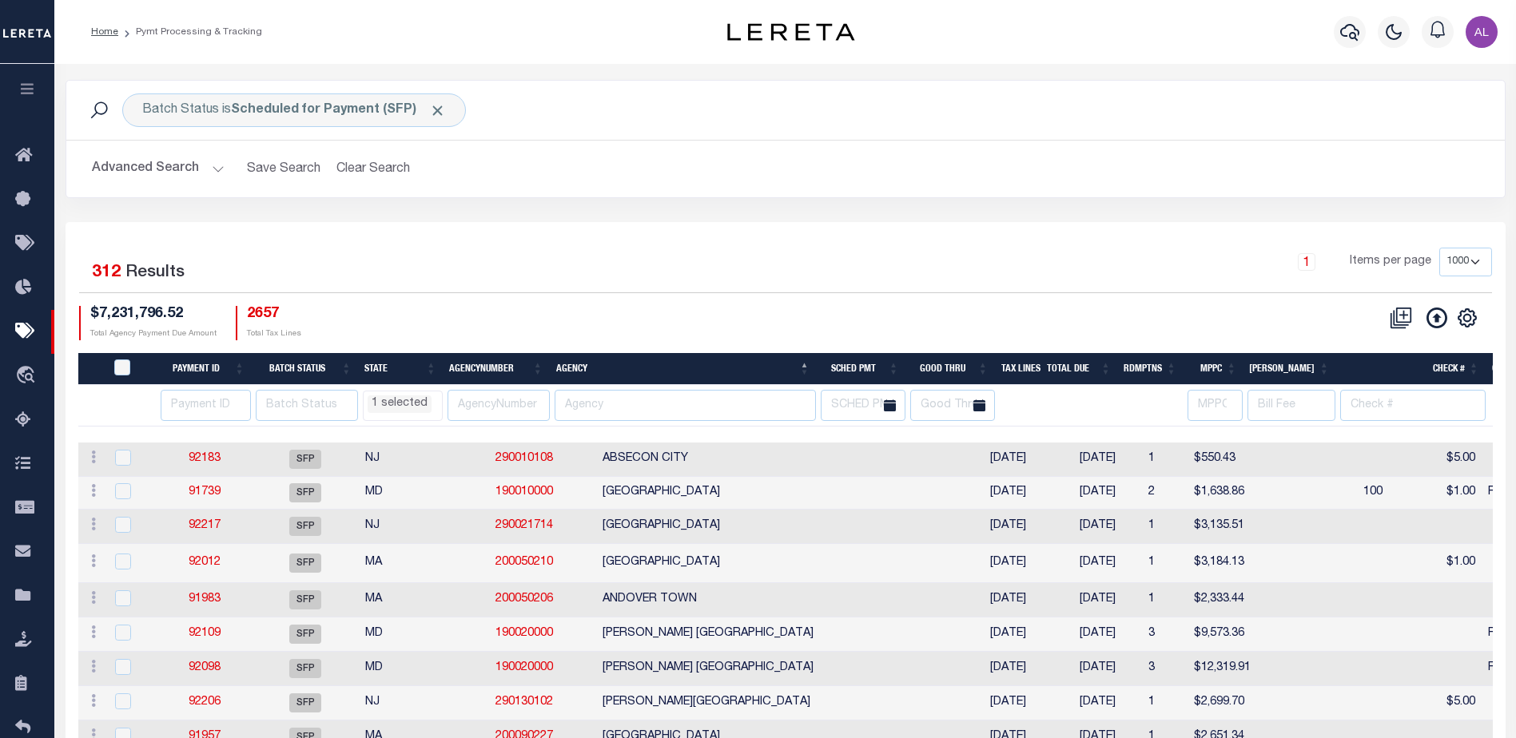
click at [491, 331] on div "$7,231,796.52 Total Agency Payment Due Amount 2657 Total Tax Lines" at bounding box center [432, 323] width 706 height 34
select select "CT"
select select
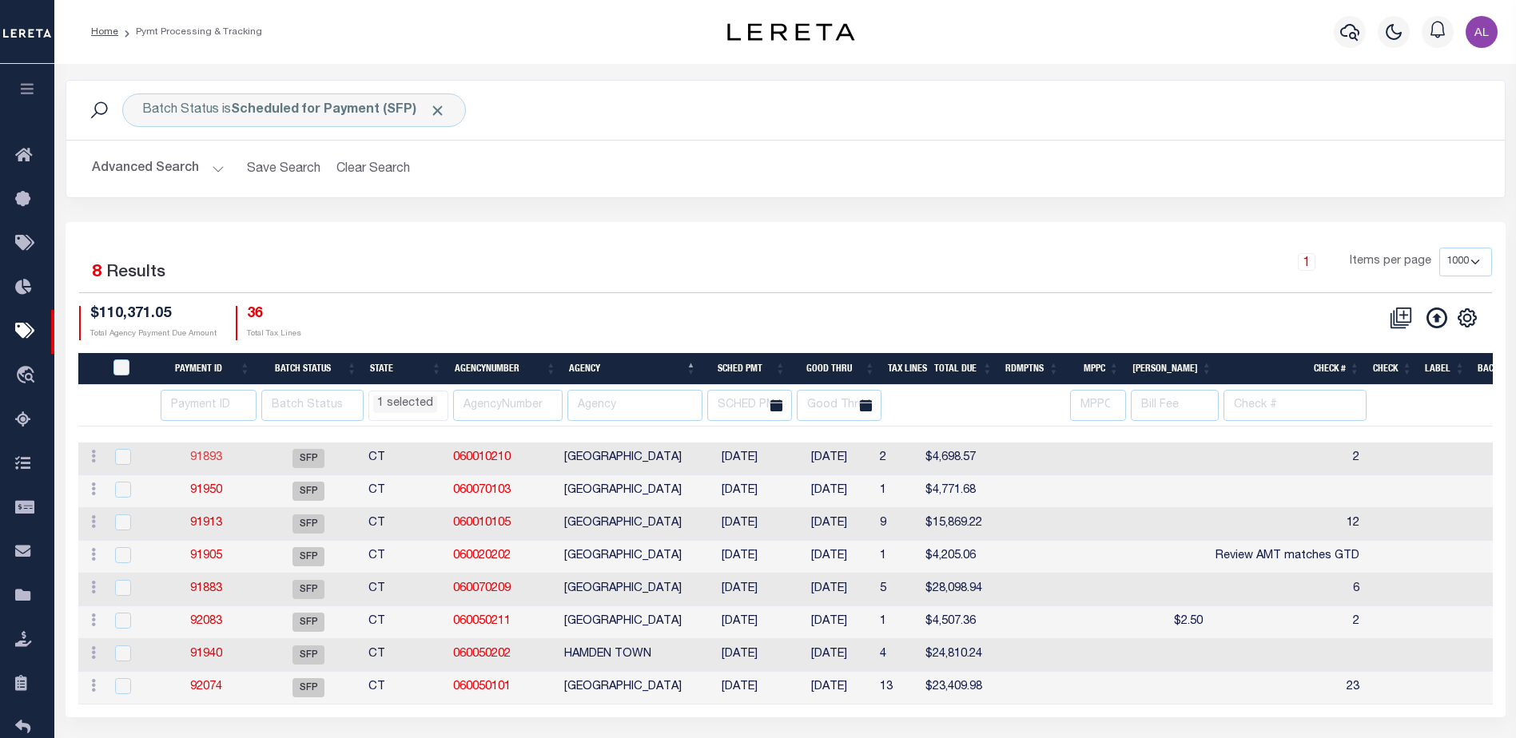
click at [206, 459] on link "91893" at bounding box center [206, 457] width 32 height 11
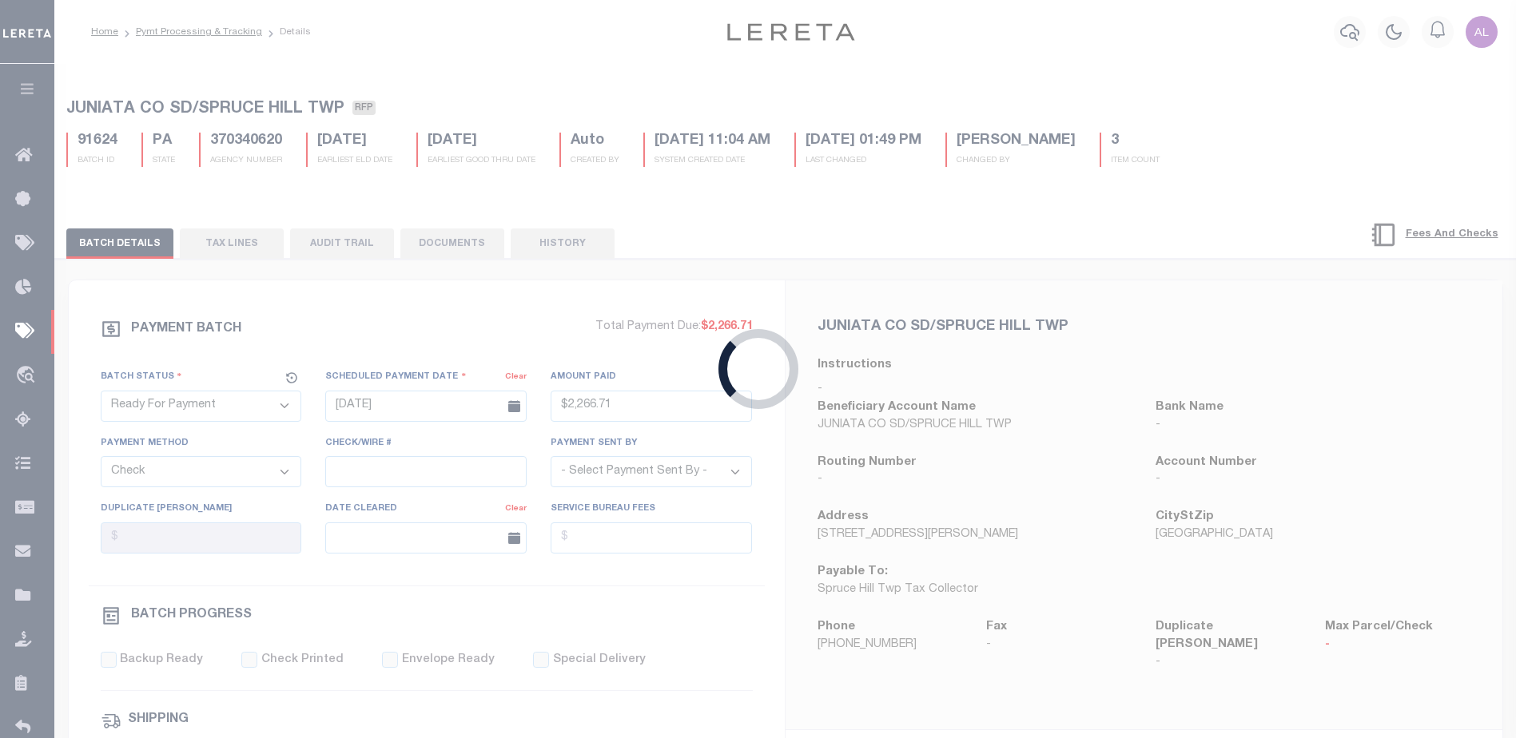
select select "SFP"
type input "10/22/2025"
select select
type input "2"
select select
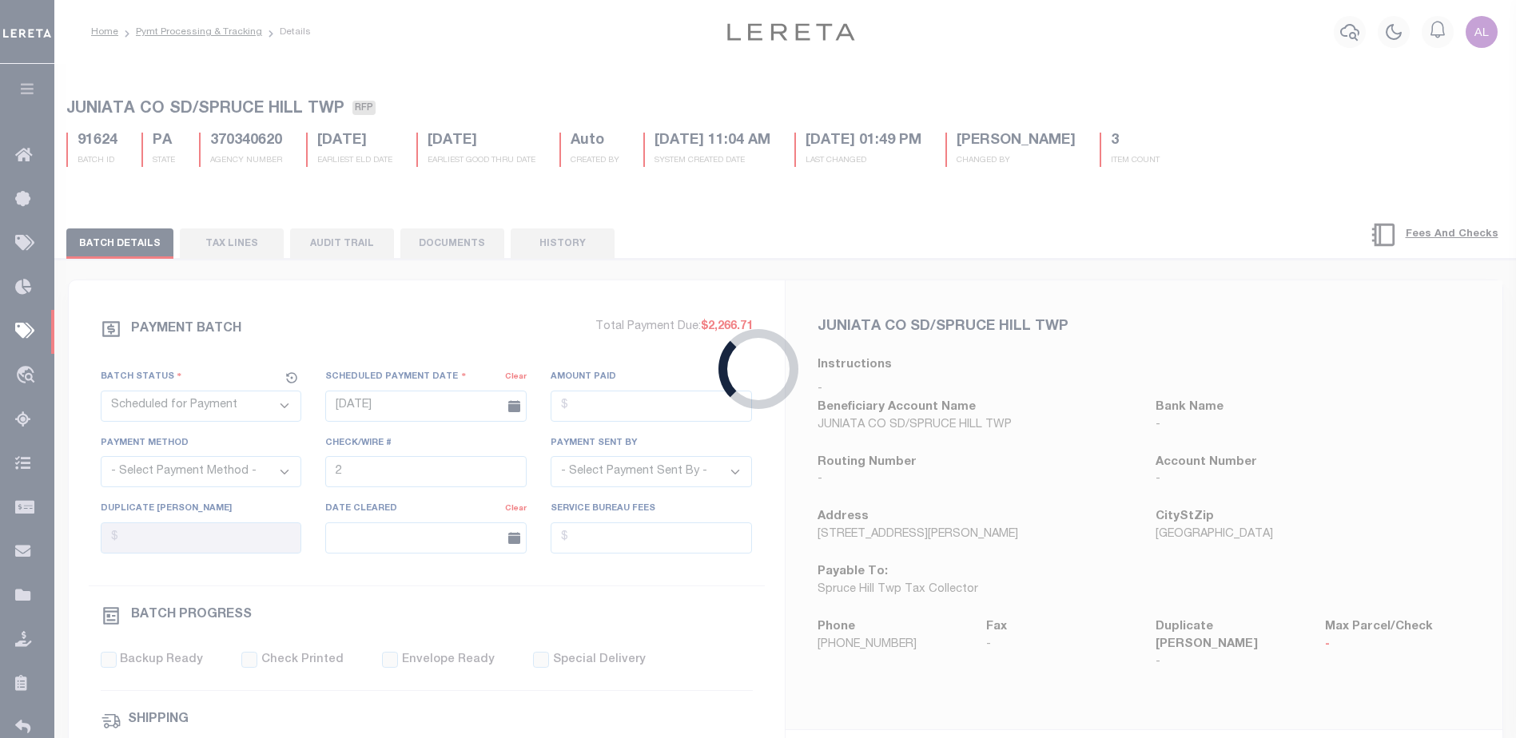
checkbox input "false"
type input "Audria"
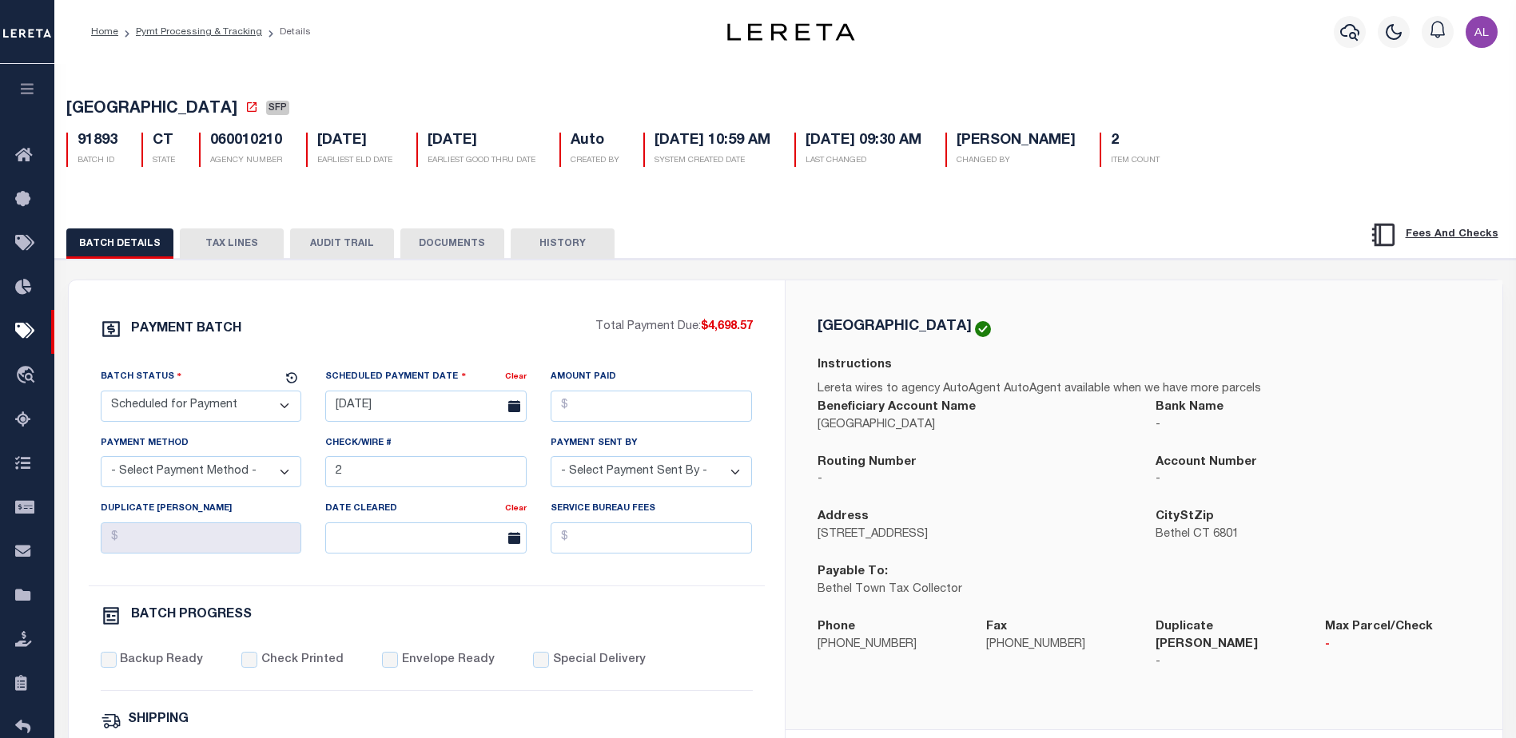
click at [223, 243] on button "TAX LINES" at bounding box center [232, 244] width 104 height 30
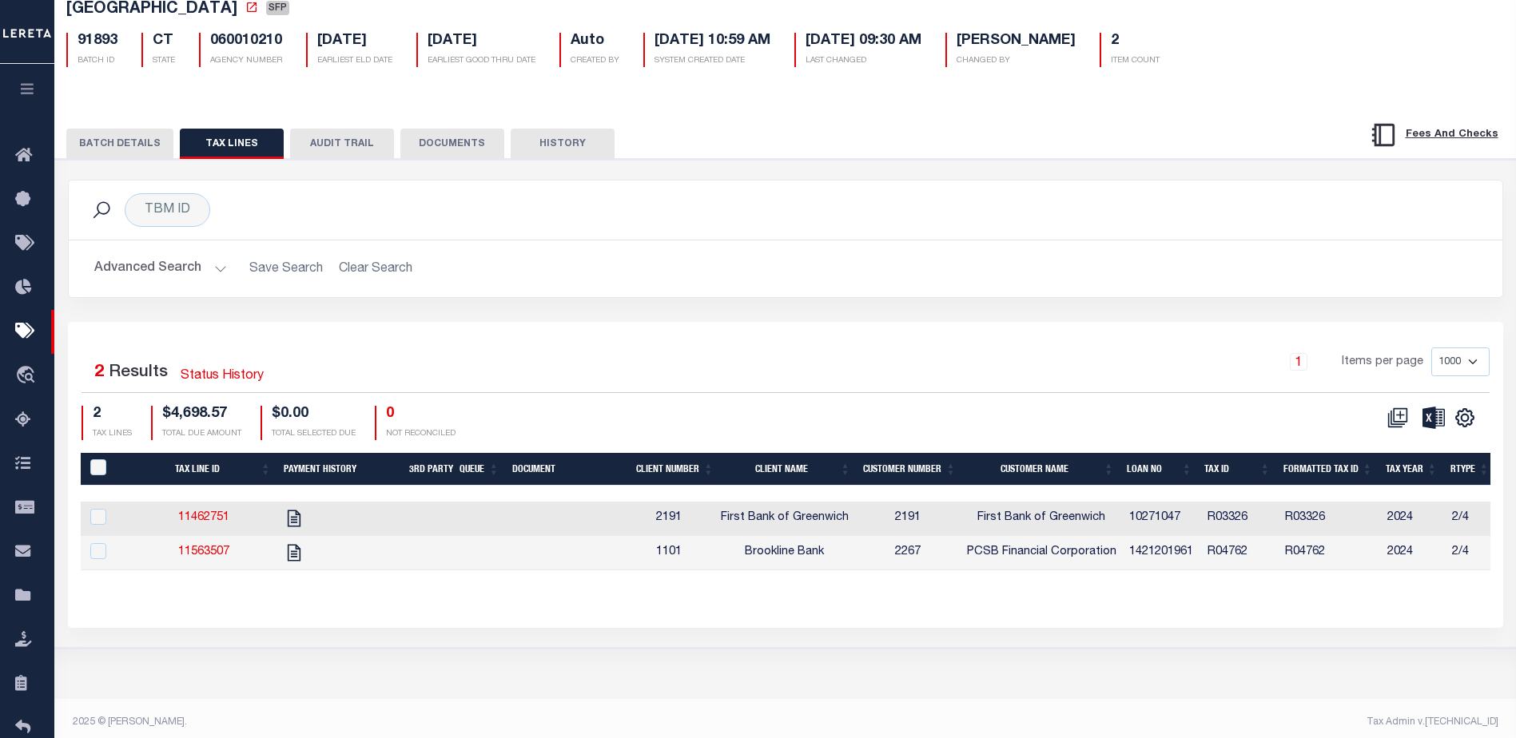
scroll to position [109, 0]
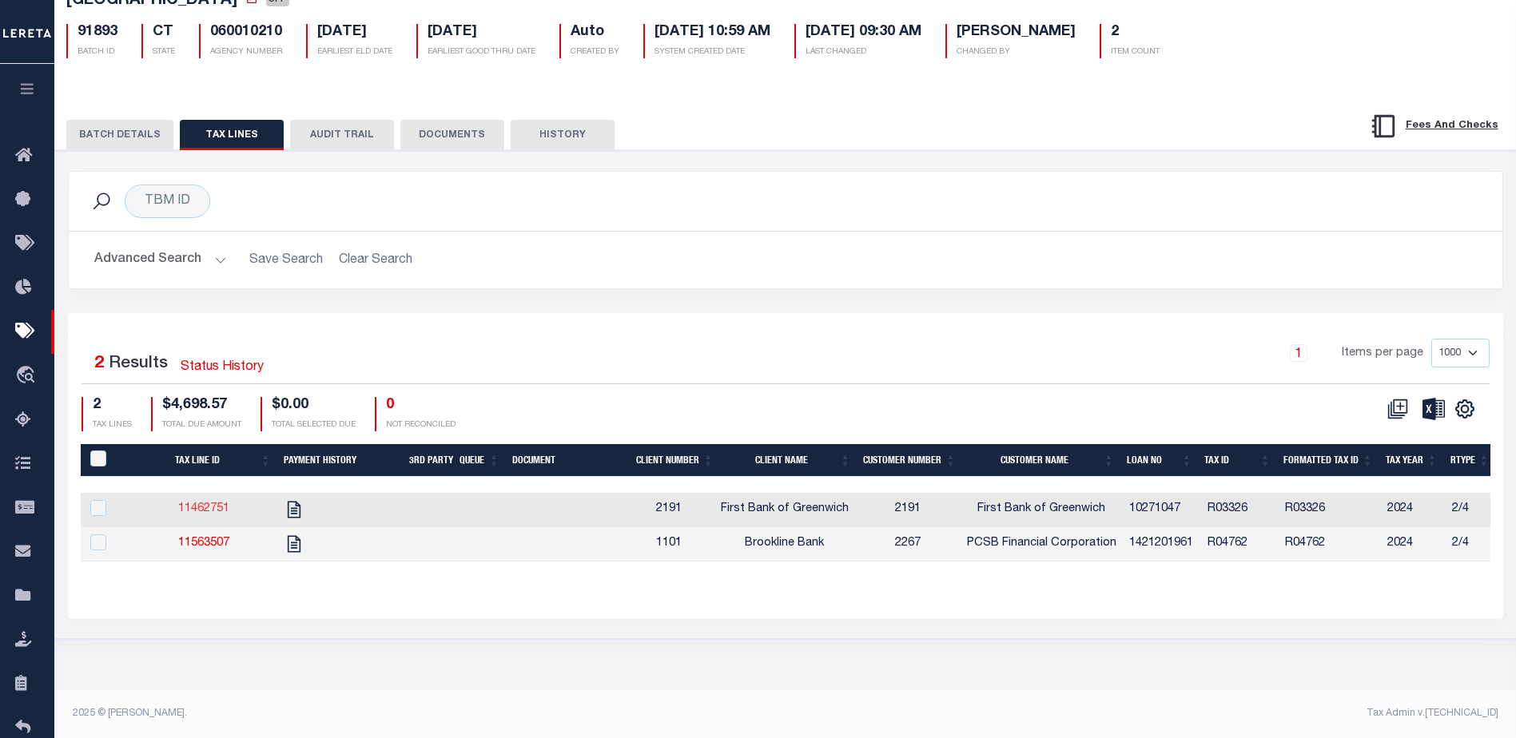
click at [211, 513] on link "11462751" at bounding box center [203, 508] width 51 height 11
checkbox input "true"
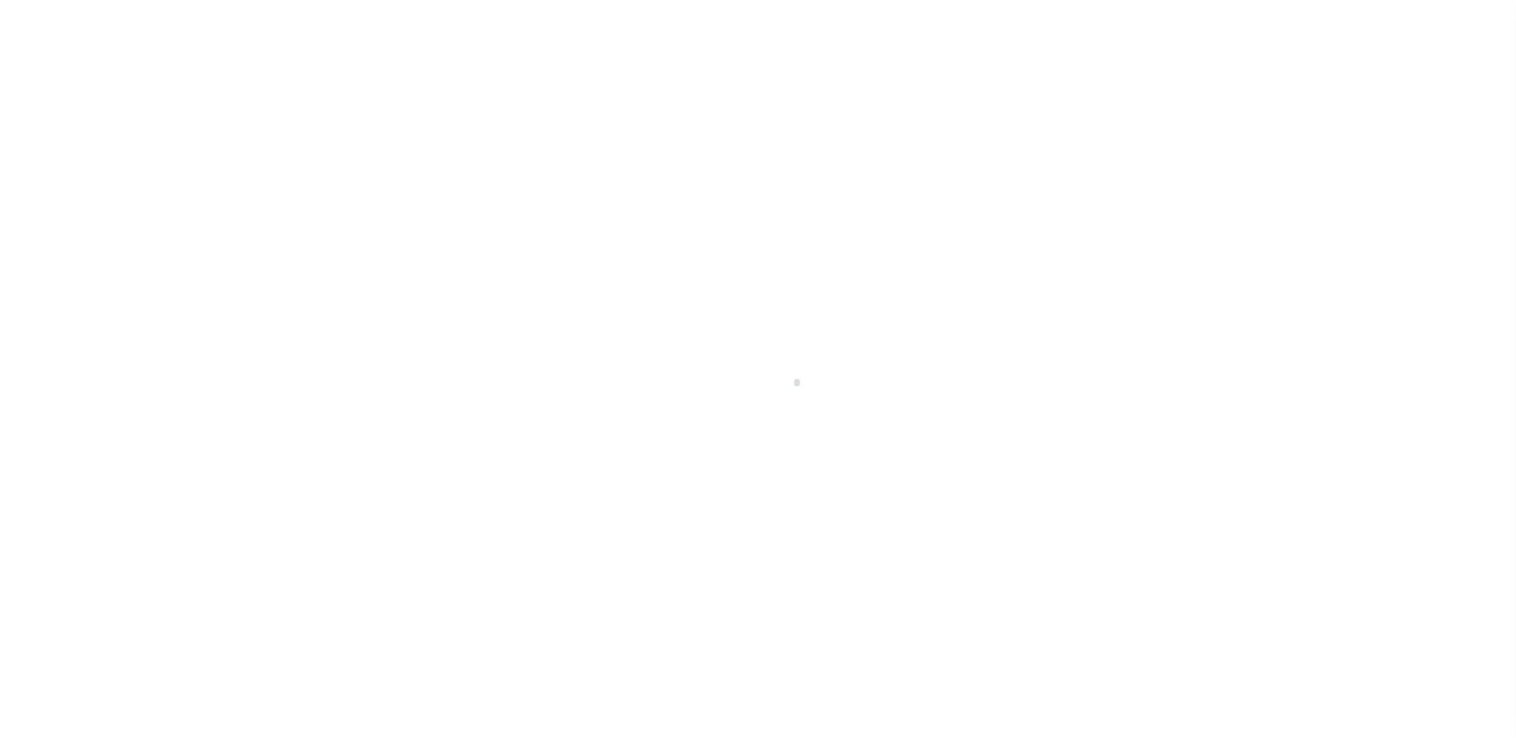
select select "DUE"
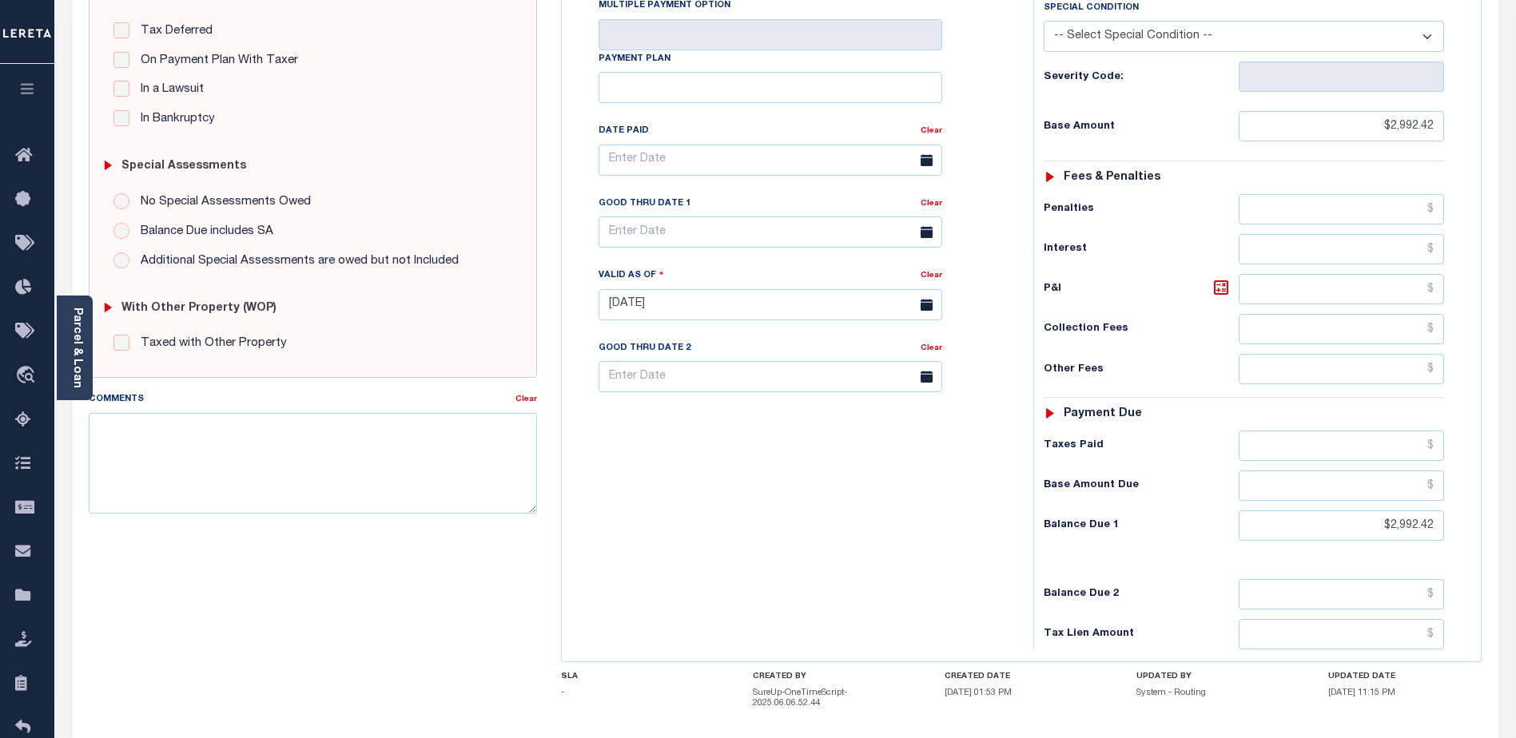
scroll to position [400, 0]
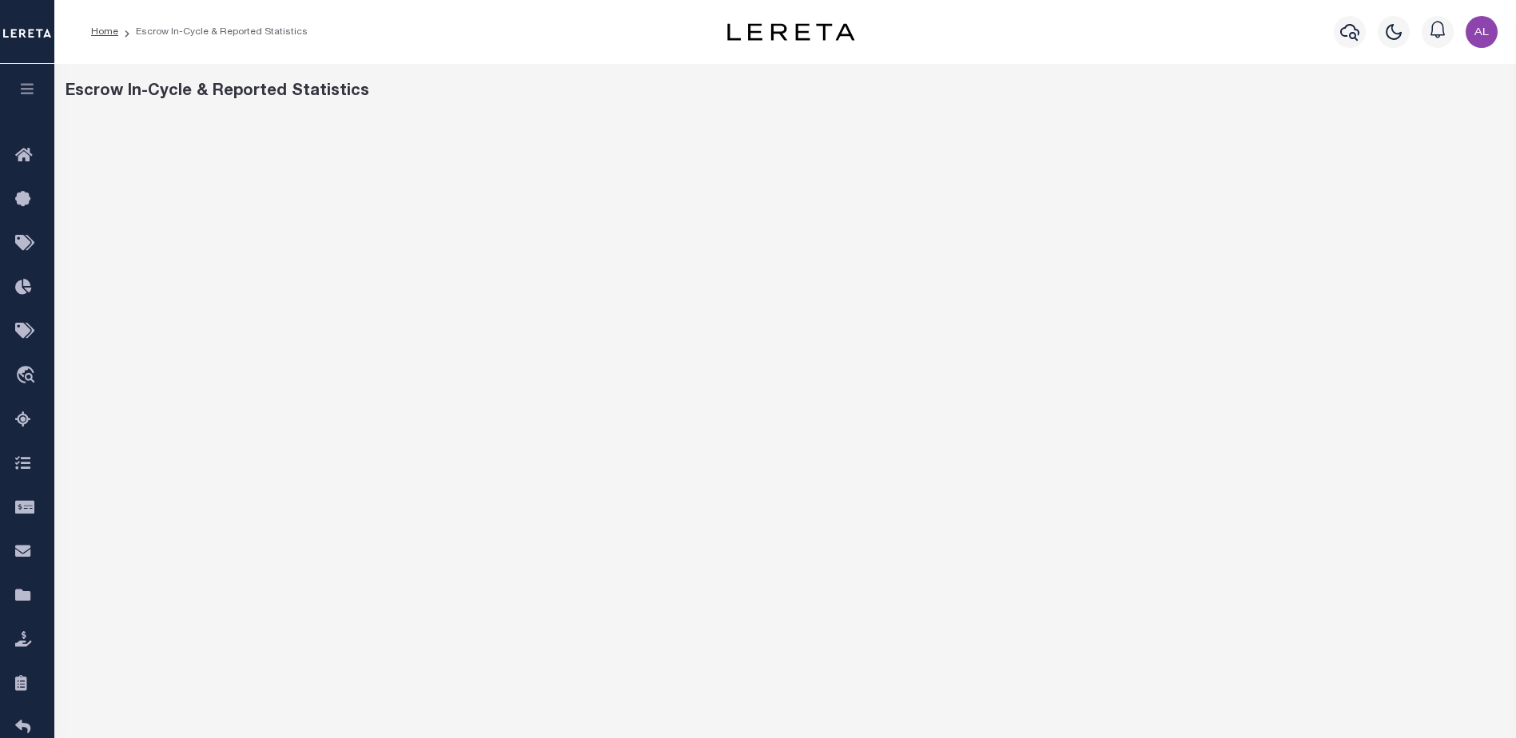
scroll to position [263, 0]
